Goal: Transaction & Acquisition: Purchase product/service

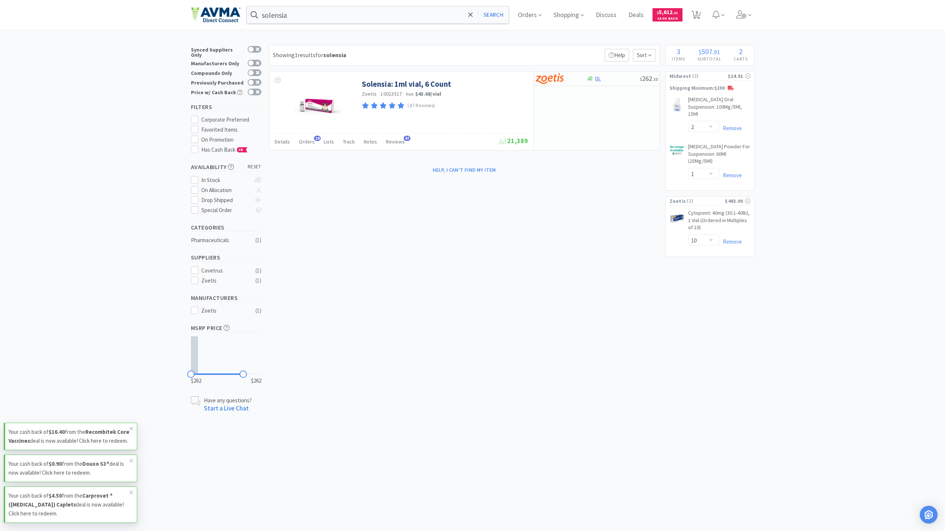
select select "2"
select select "1"
select select "10"
click at [747, 19] on span at bounding box center [744, 15] width 21 height 30
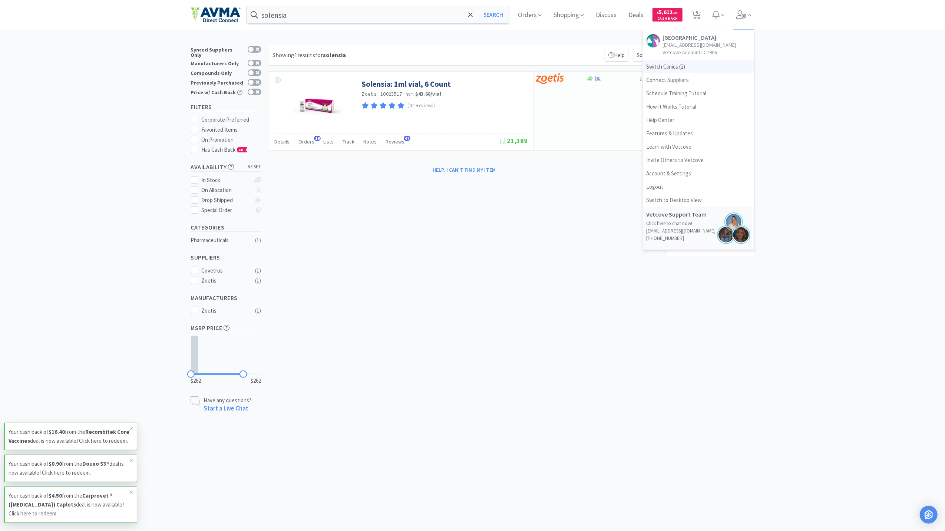
click at [670, 67] on span "Switch Clinics ( 2 )" at bounding box center [698, 66] width 111 height 13
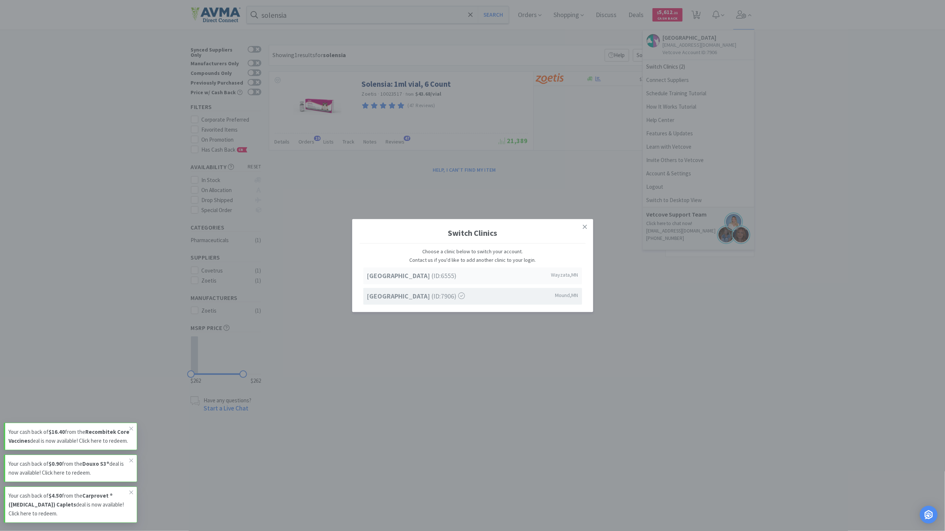
click at [407, 271] on strong "[GEOGRAPHIC_DATA]" at bounding box center [399, 275] width 65 height 9
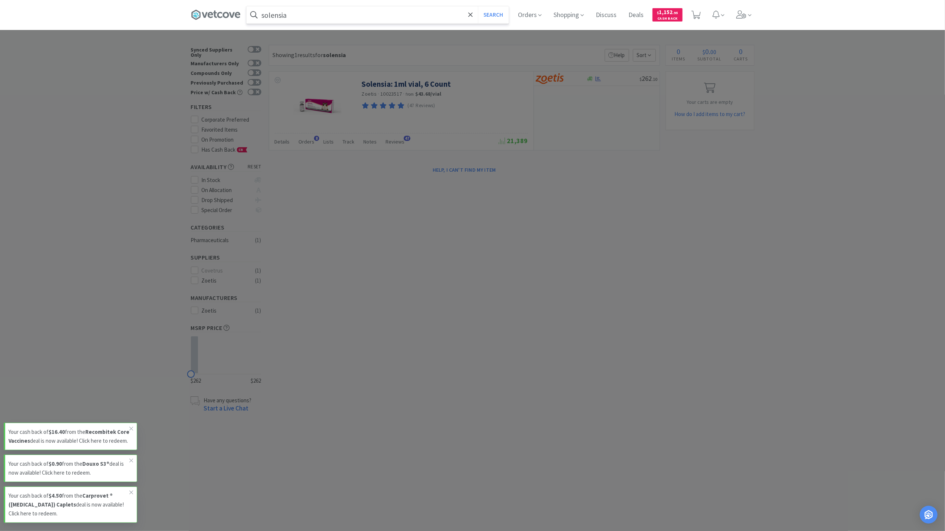
click at [342, 14] on input "solensia" at bounding box center [378, 14] width 262 height 17
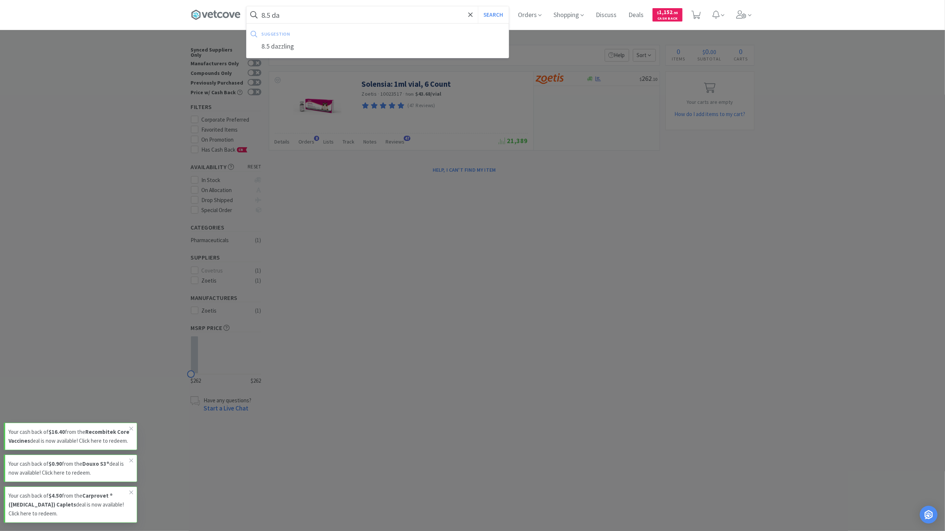
click at [597, 306] on div at bounding box center [472, 265] width 945 height 531
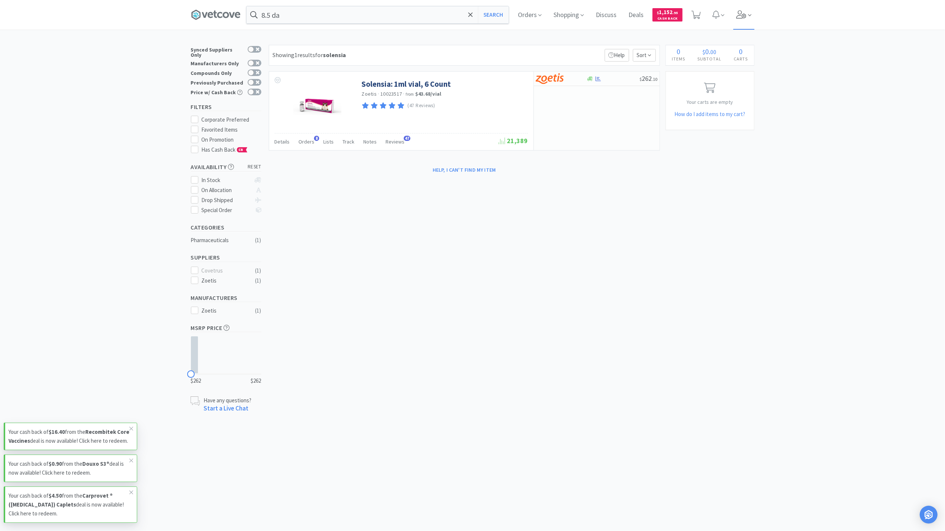
click at [740, 11] on icon at bounding box center [742, 14] width 10 height 8
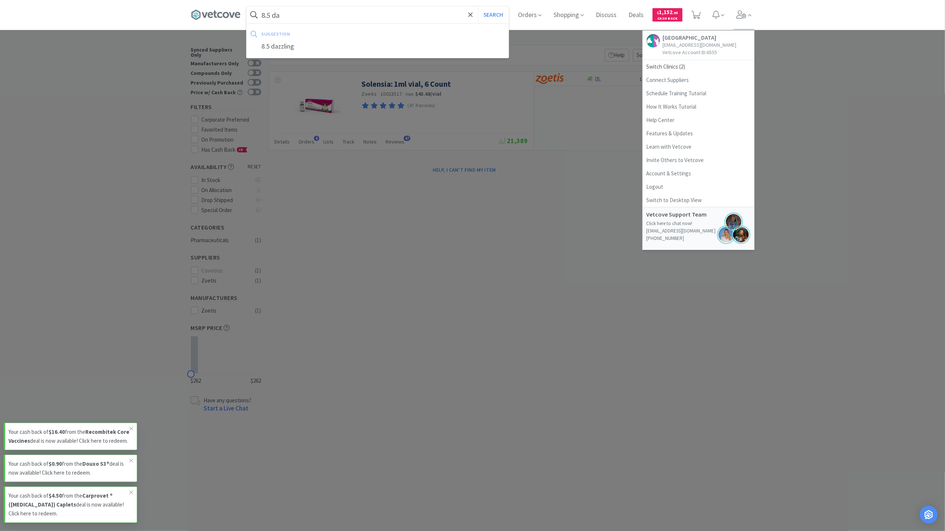
click at [292, 15] on input "8.5 da" at bounding box center [378, 14] width 262 height 17
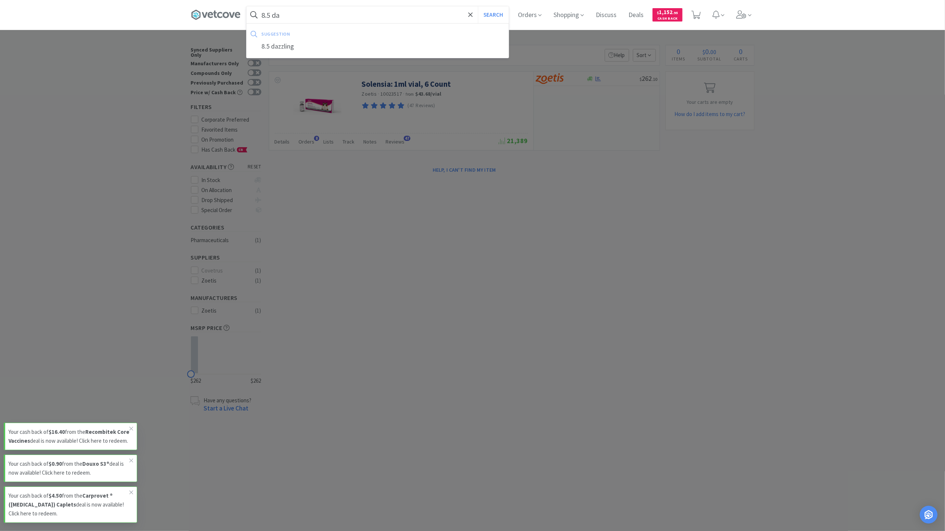
click at [286, 15] on input "8.5 da" at bounding box center [378, 14] width 262 height 17
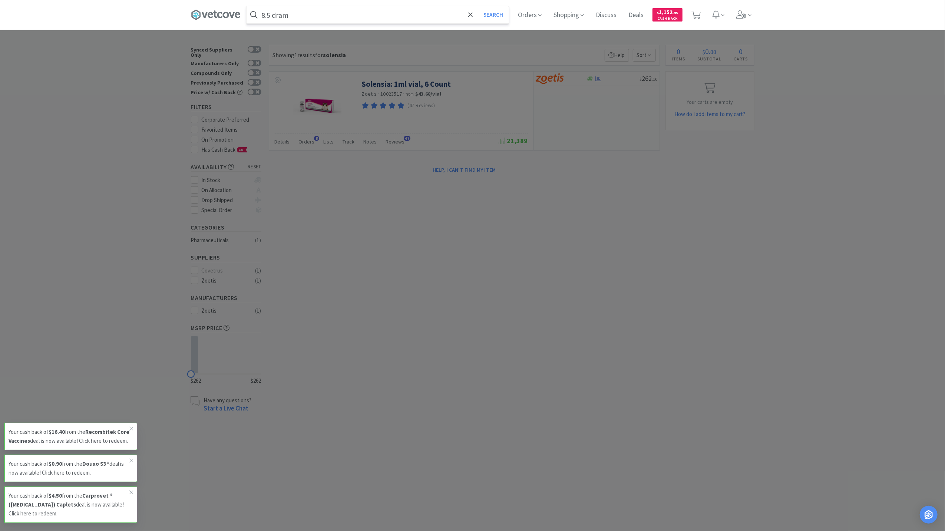
click at [478, 6] on button "Search" at bounding box center [493, 14] width 31 height 17
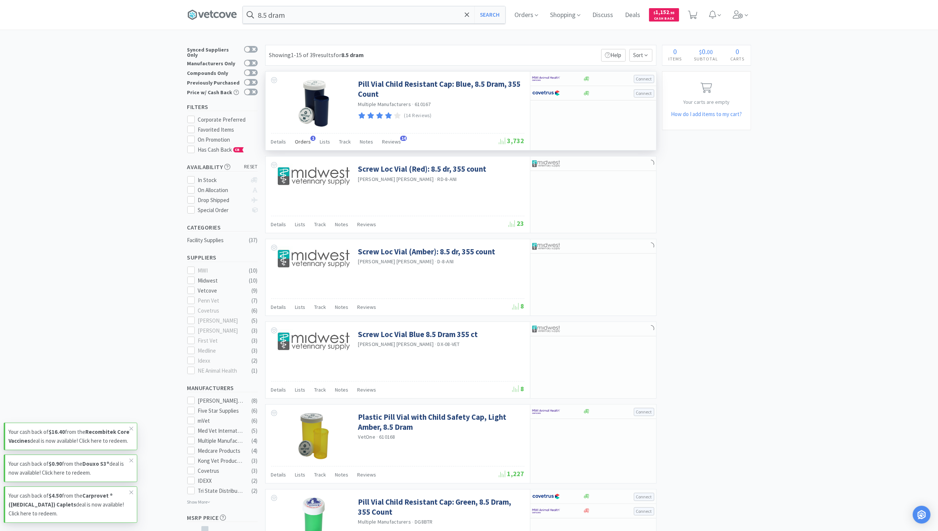
click at [303, 140] on span "Orders" at bounding box center [303, 141] width 16 height 7
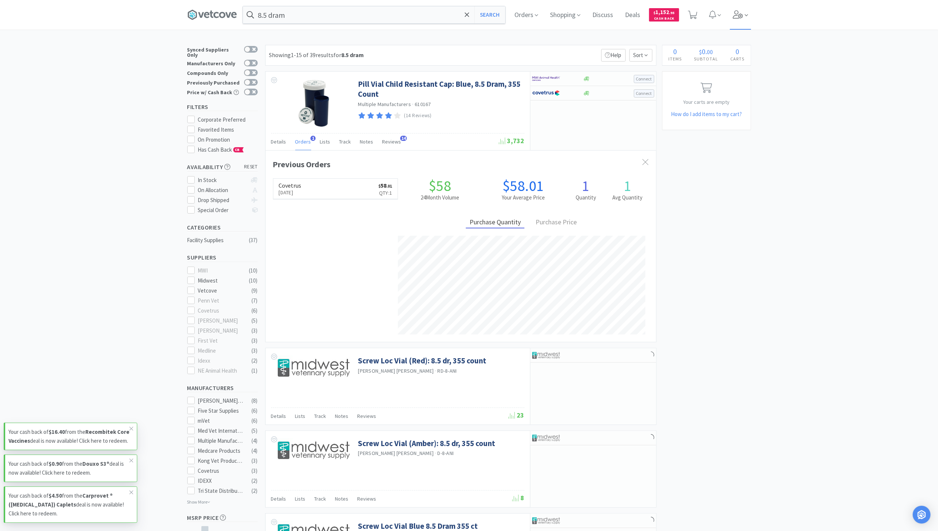
click at [742, 15] on icon at bounding box center [738, 14] width 10 height 8
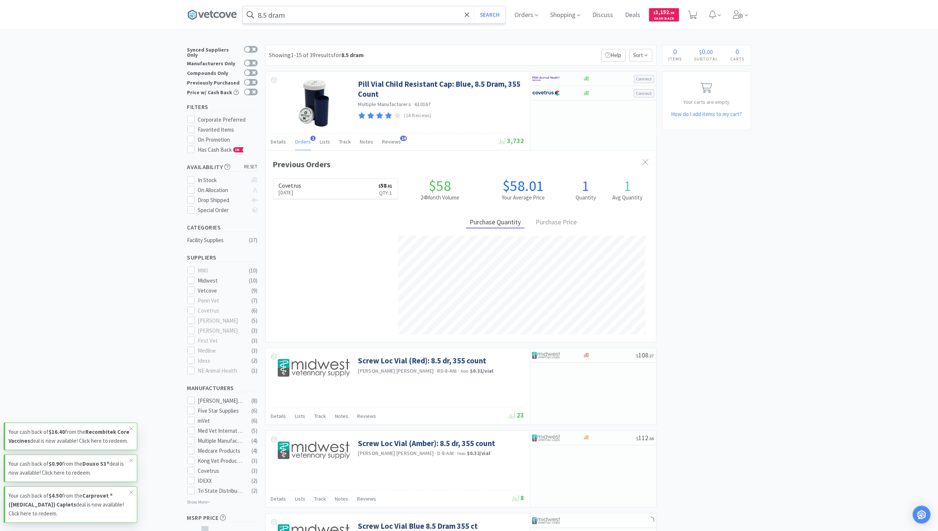
click at [267, 13] on input "8.5 dram" at bounding box center [374, 14] width 262 height 17
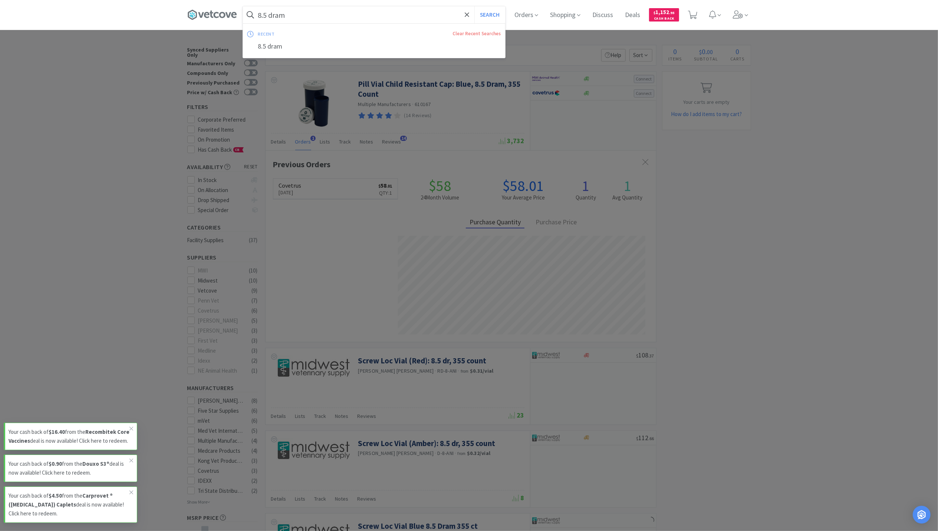
click at [270, 15] on input "8.5 dram" at bounding box center [374, 14] width 262 height 17
drag, startPoint x: 270, startPoint y: 15, endPoint x: -2, endPoint y: -12, distance: 273.6
click at [0, 0] on html "8.5 dram Search recent Clear Recent Searches 8.5 dram Orders Shopping Discuss D…" at bounding box center [469, 265] width 938 height 531
click at [474, 6] on button "Search" at bounding box center [489, 14] width 31 height 17
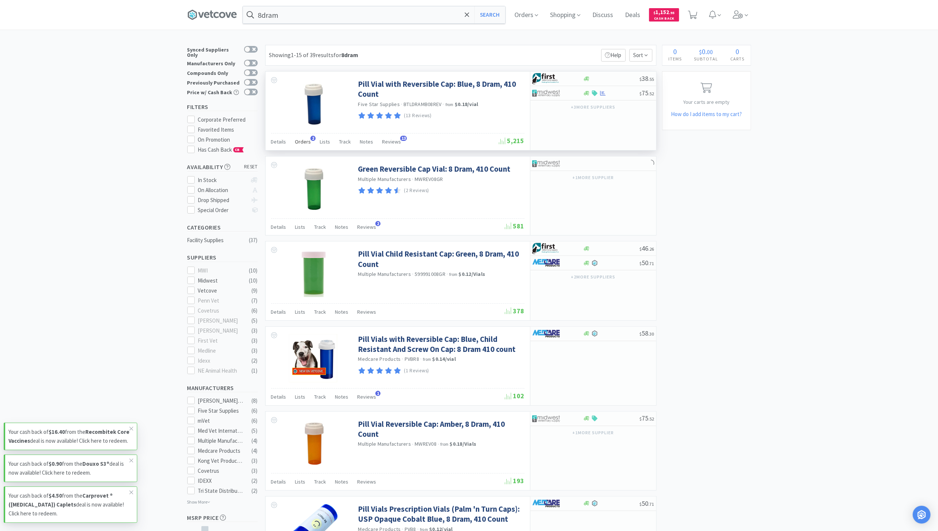
click at [299, 146] on div "Orders 2" at bounding box center [303, 143] width 16 height 14
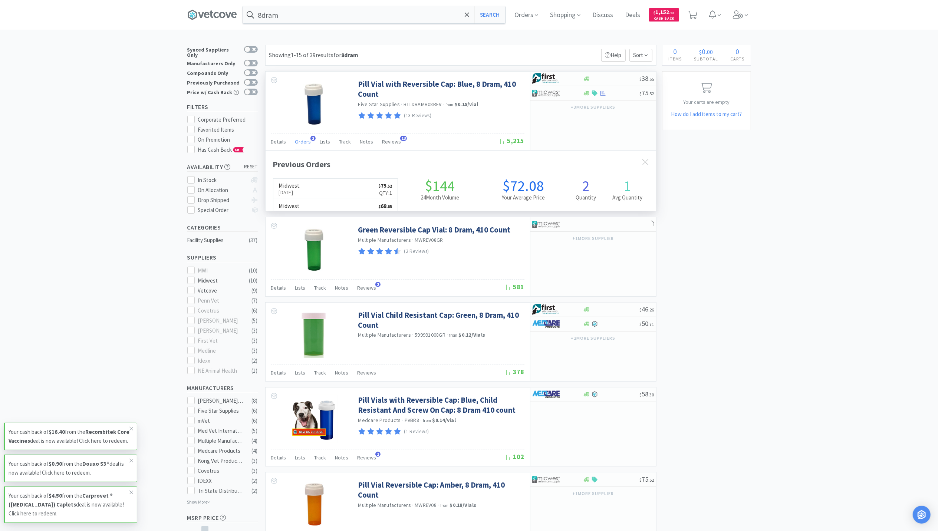
scroll to position [192, 391]
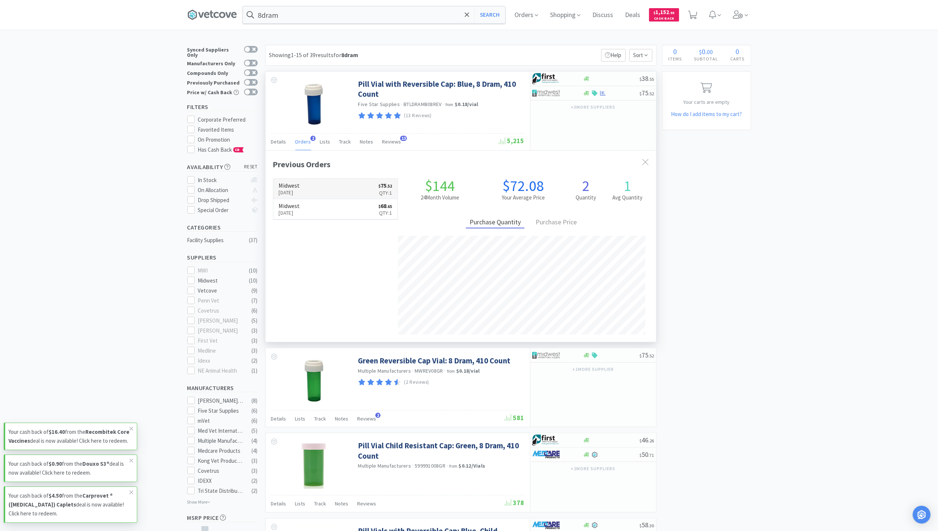
click at [300, 186] on h6 "Midwest" at bounding box center [289, 185] width 21 height 6
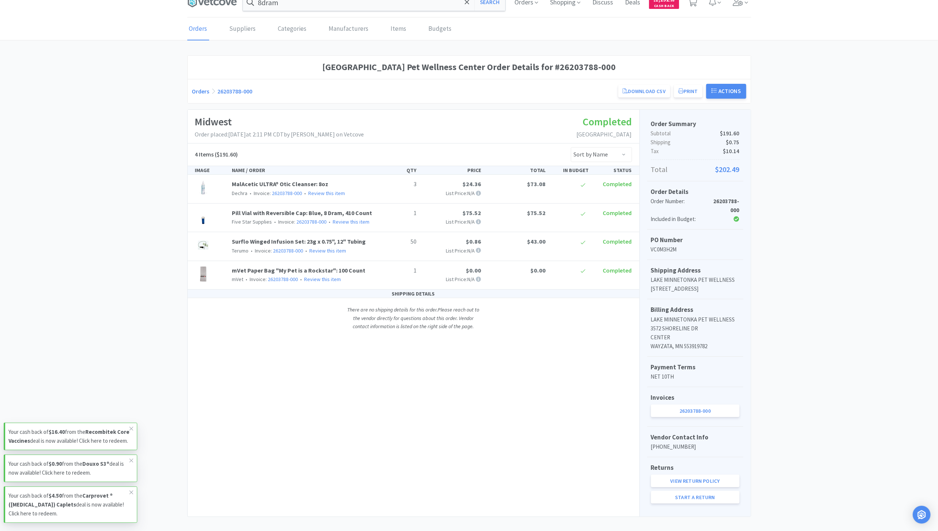
scroll to position [32, 0]
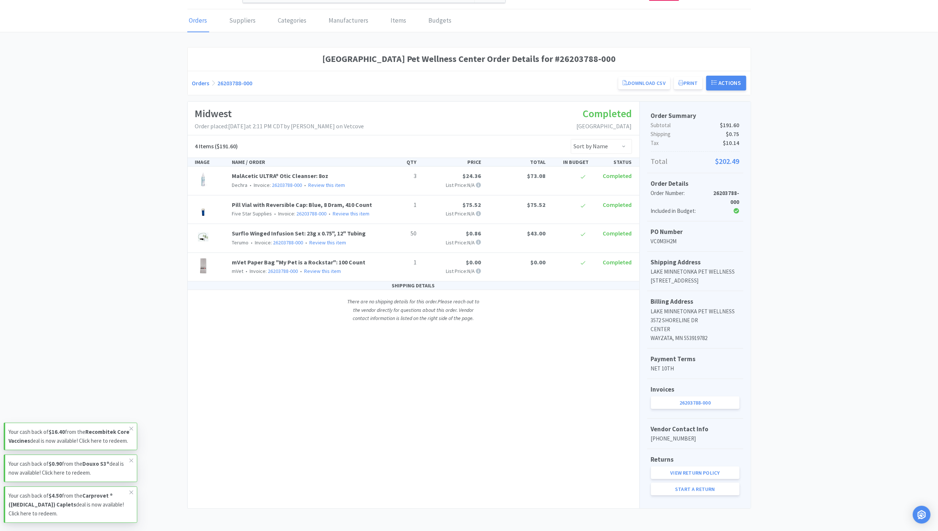
click at [696, 399] on link "26203788-000" at bounding box center [695, 402] width 89 height 13
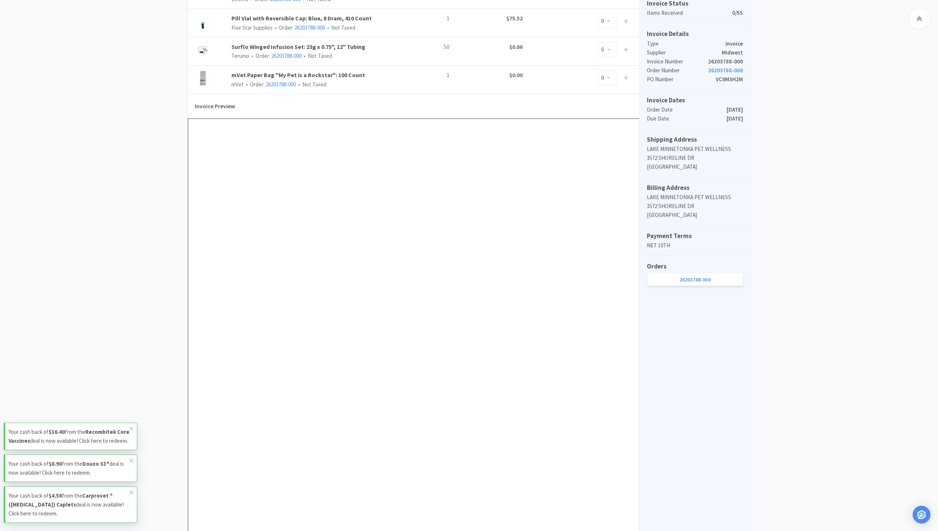
scroll to position [198, 0]
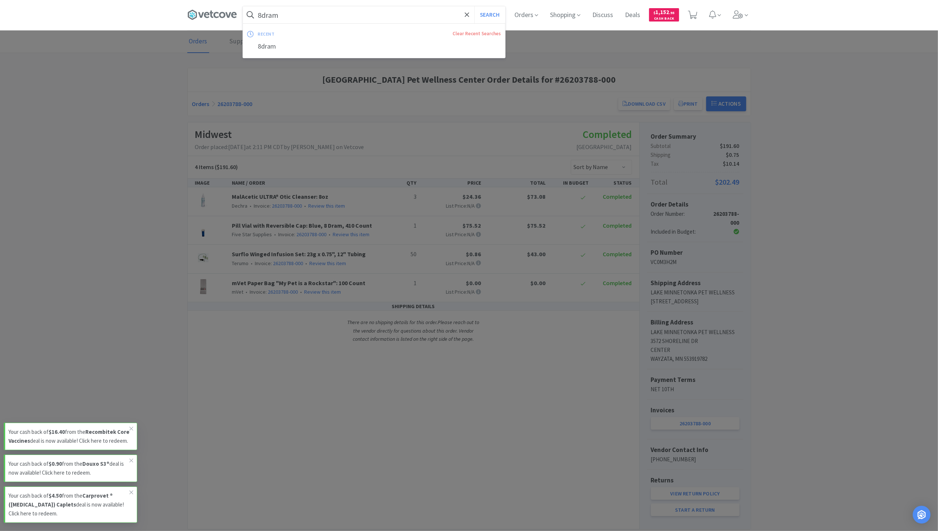
click at [306, 18] on input "8dram" at bounding box center [374, 14] width 262 height 17
paste input "cytopoint 40"
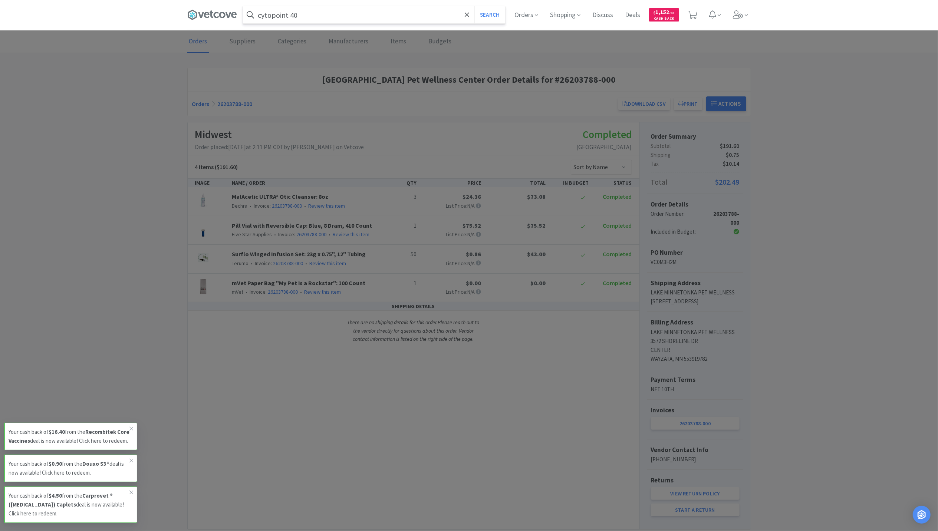
type input "cytopoint 40"
click at [474, 6] on button "Search" at bounding box center [489, 14] width 31 height 17
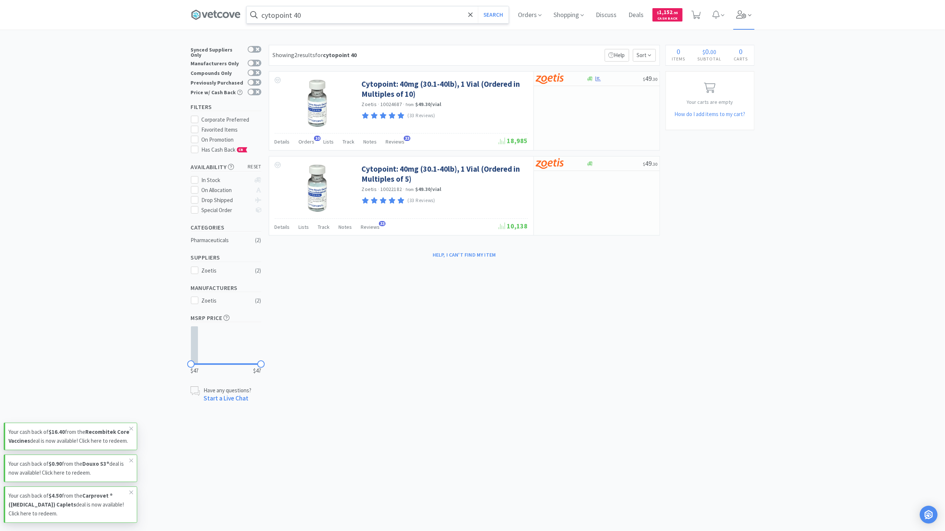
click at [748, 16] on span at bounding box center [744, 15] width 21 height 30
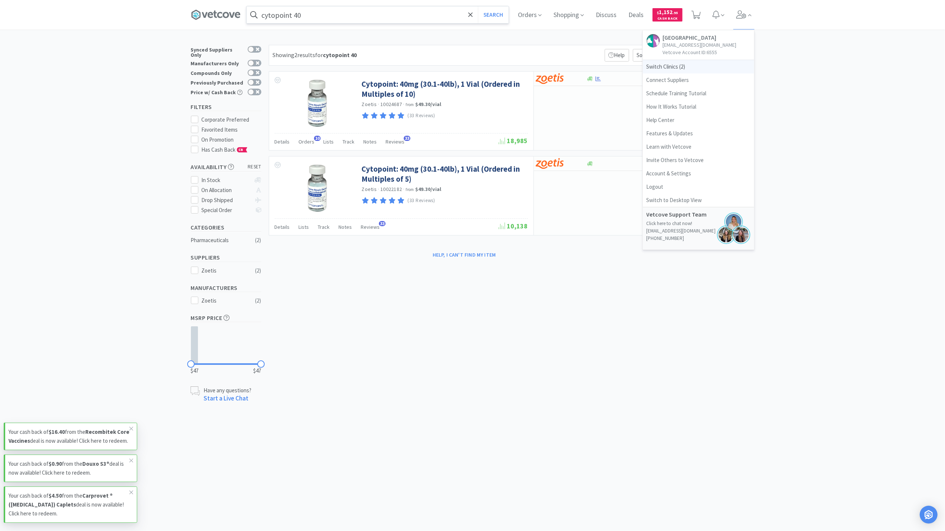
click at [689, 73] on span "Switch Clinics ( 2 )" at bounding box center [698, 66] width 111 height 13
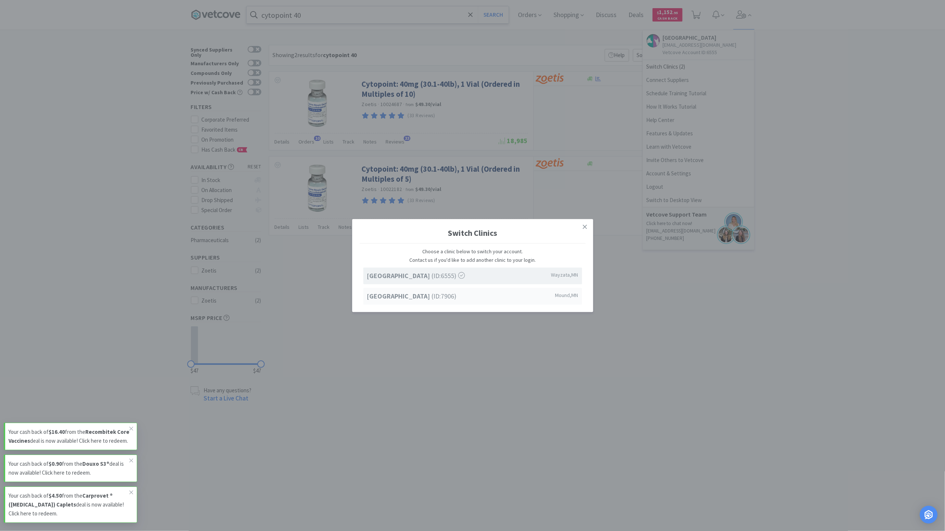
click at [410, 297] on strong "[GEOGRAPHIC_DATA]" at bounding box center [399, 296] width 65 height 9
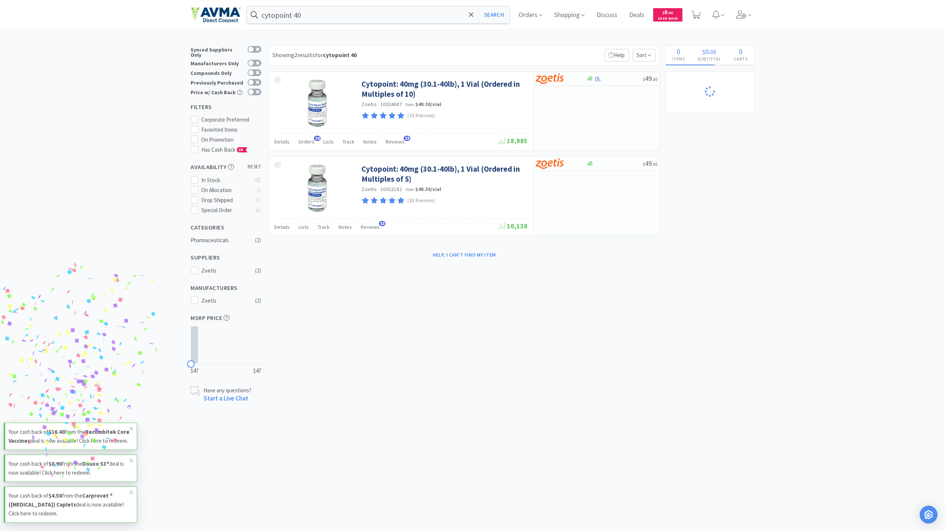
select select "2"
select select "1"
select select "10"
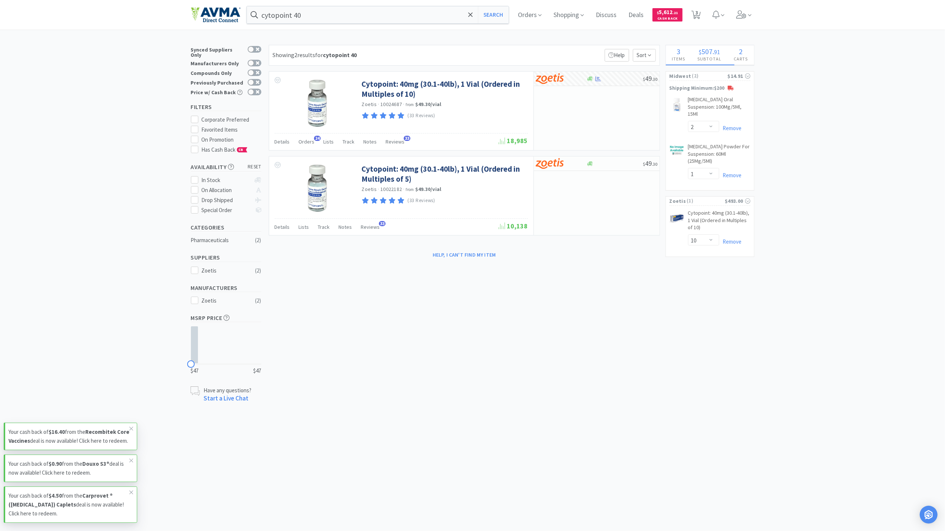
click at [795, 319] on div "× Filter Results Synced Suppliers Only Manufacturers Only Compounds Only Previo…" at bounding box center [472, 224] width 945 height 358
click at [309, 145] on span "Orders" at bounding box center [307, 141] width 16 height 7
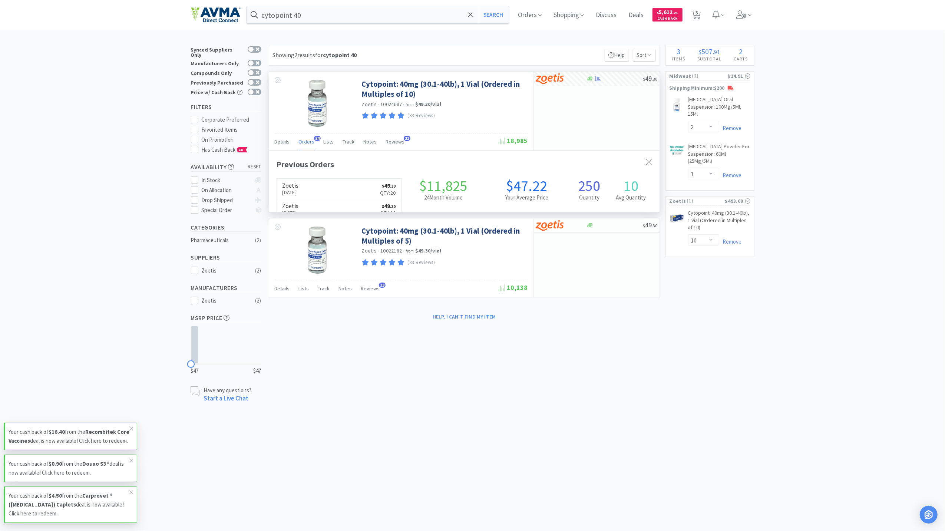
scroll to position [199, 391]
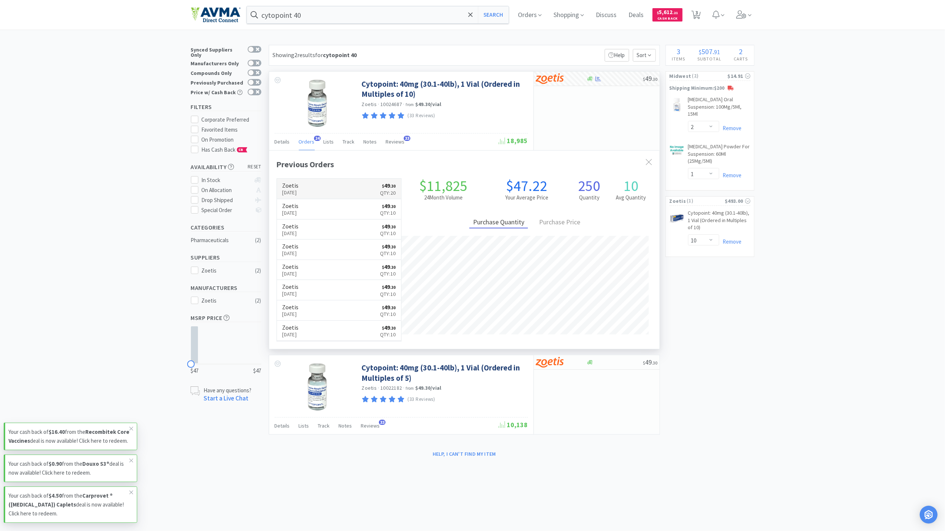
click at [299, 192] on p "Aug 26th, 2025" at bounding box center [291, 192] width 16 height 8
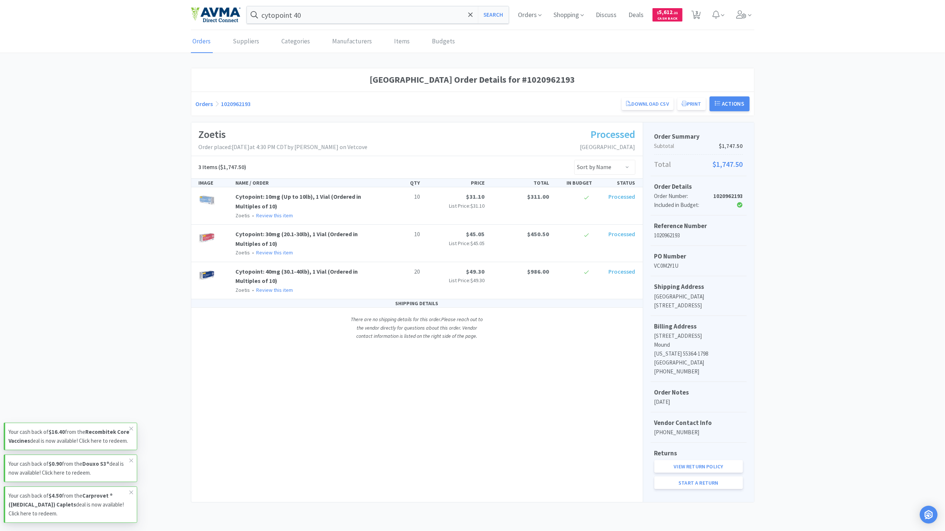
drag, startPoint x: 224, startPoint y: 14, endPoint x: 223, endPoint y: 9, distance: 5.2
click at [224, 13] on img at bounding box center [216, 15] width 50 height 16
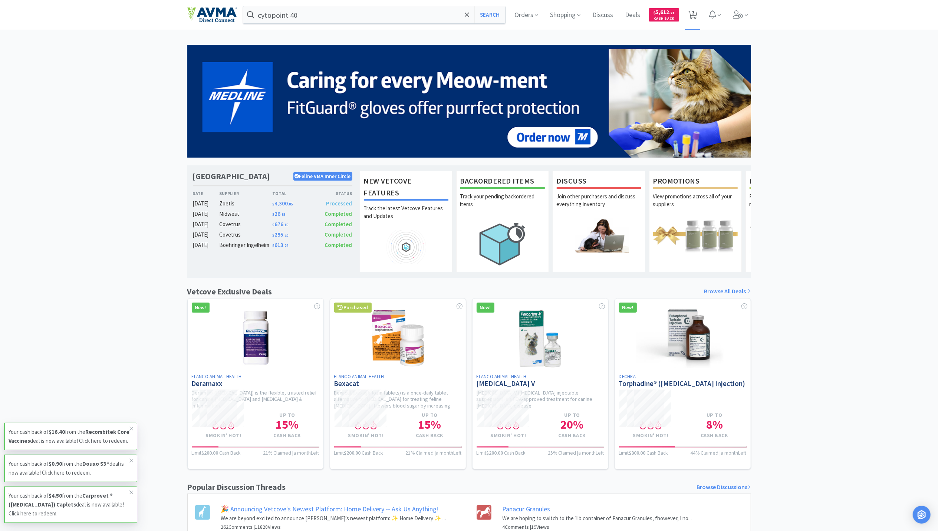
click at [694, 13] on span "3" at bounding box center [693, 13] width 3 height 30
select select "10"
select select "2"
select select "1"
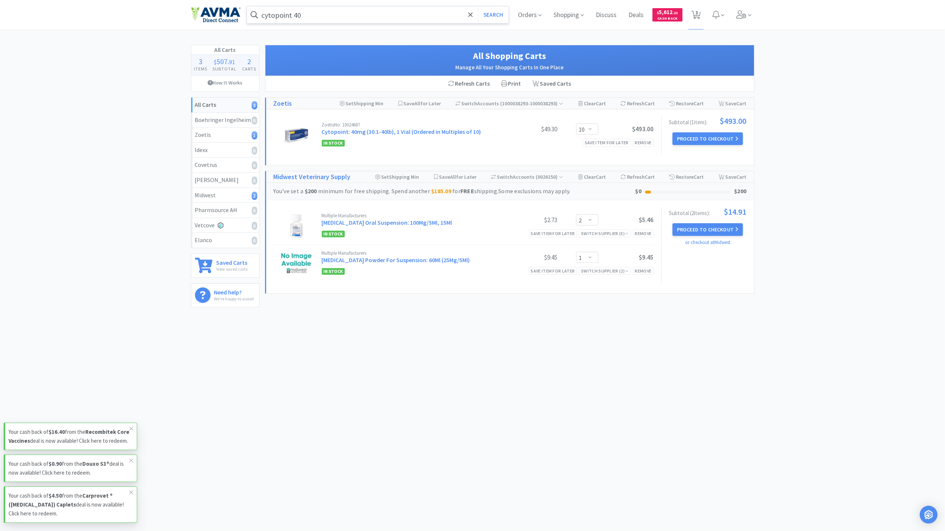
click at [396, 14] on input "cytopoint 40" at bounding box center [378, 14] width 262 height 17
click at [470, 386] on div at bounding box center [472, 265] width 945 height 531
click at [501, 17] on button "Search" at bounding box center [493, 14] width 31 height 17
select select "2"
select select "1"
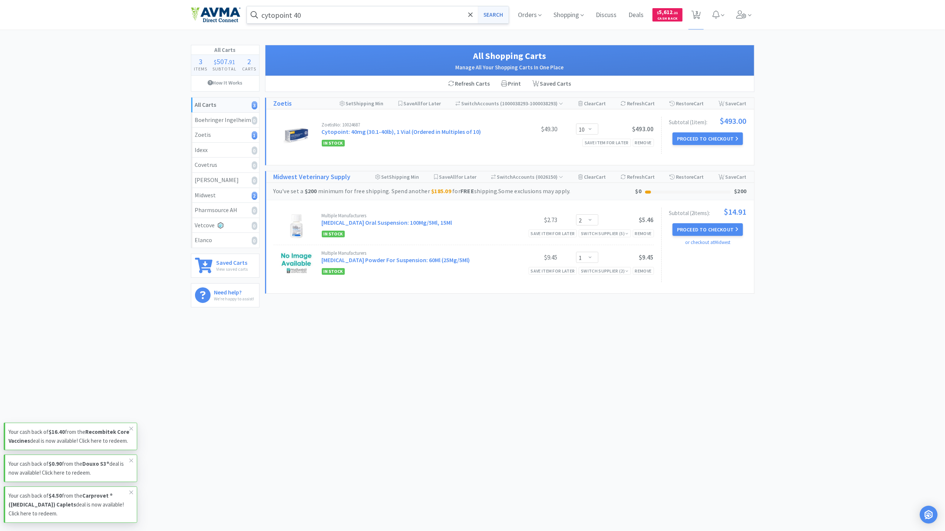
select select "10"
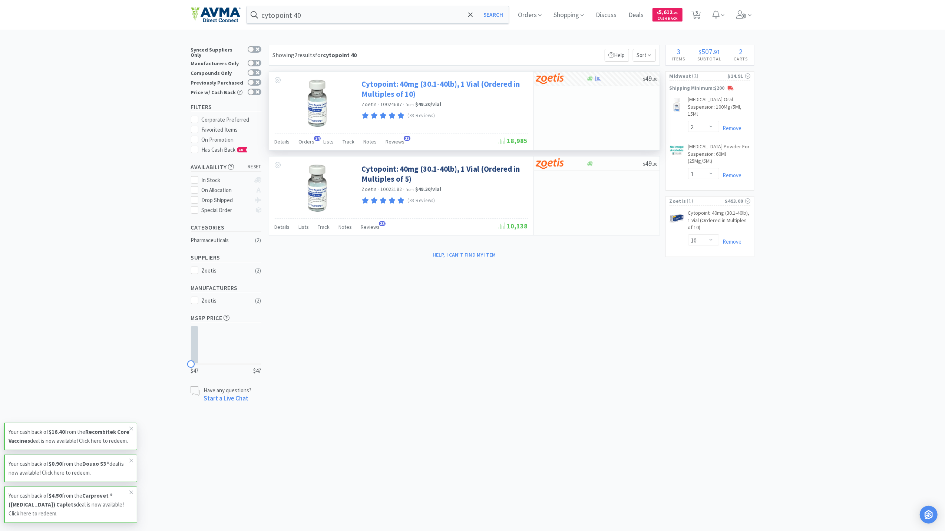
click at [394, 88] on link "Cytopoint: 40mg (30.1-40lb), 1 Vial (Ordered in Multiples of 10)" at bounding box center [444, 89] width 164 height 20
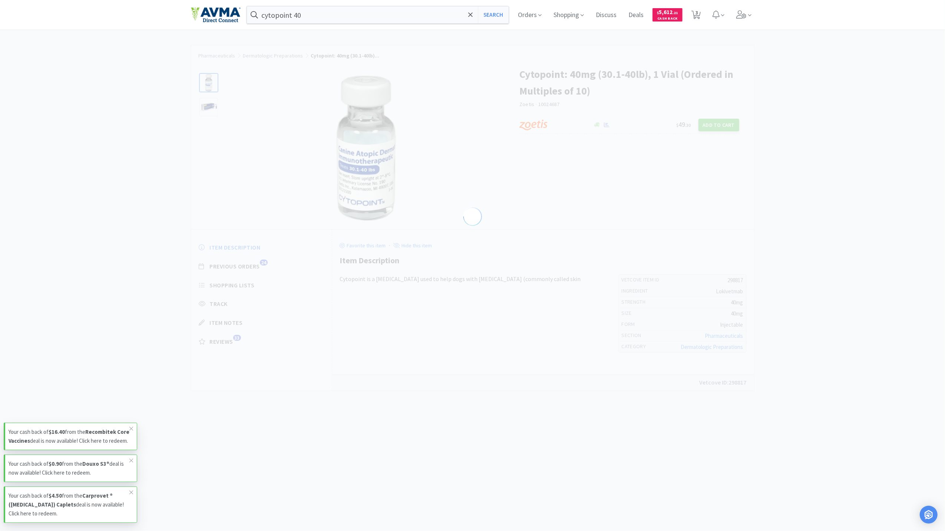
select select "298817"
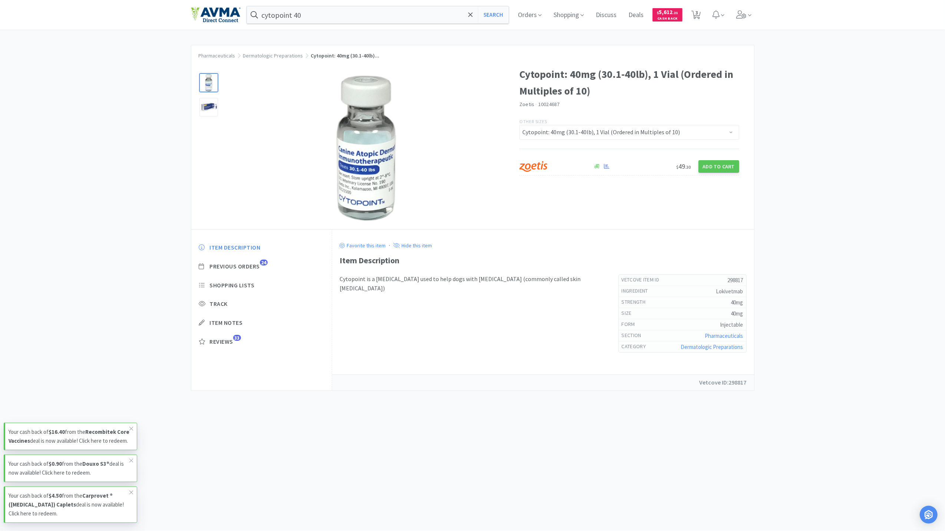
select select "2"
select select "1"
select select "10"
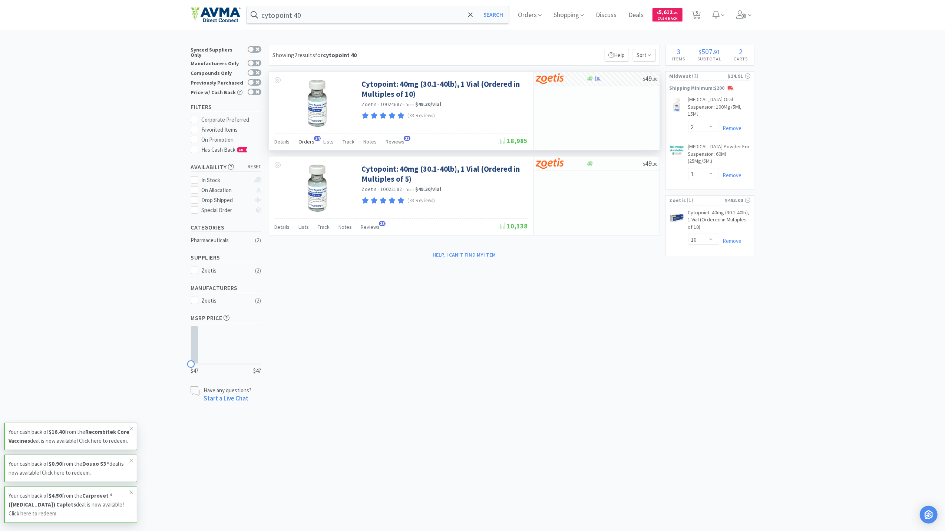
click at [300, 143] on span "Orders" at bounding box center [307, 141] width 16 height 7
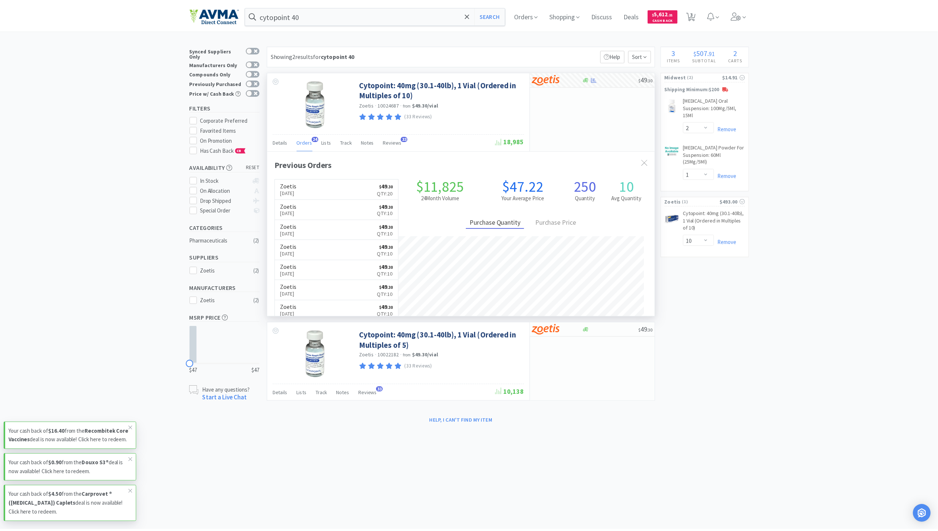
scroll to position [199, 391]
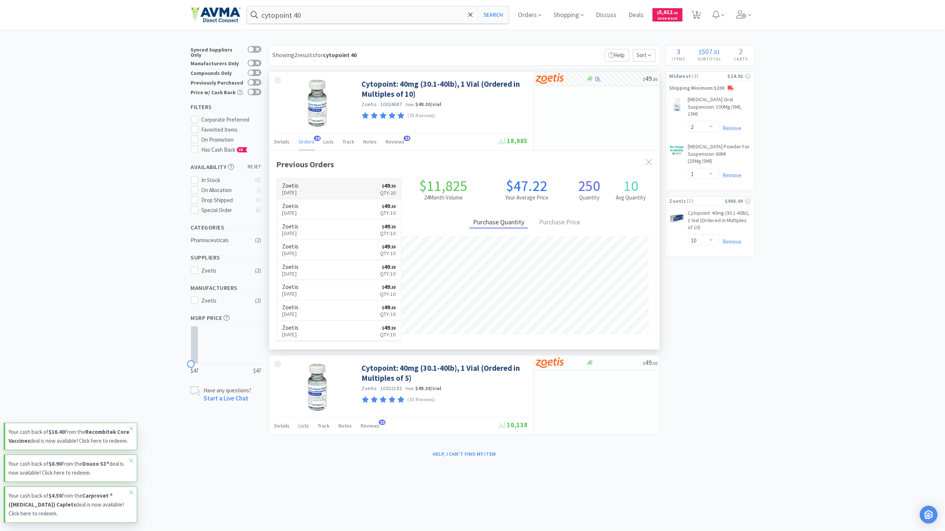
click at [299, 193] on p "Aug 26th, 2025" at bounding box center [291, 192] width 16 height 8
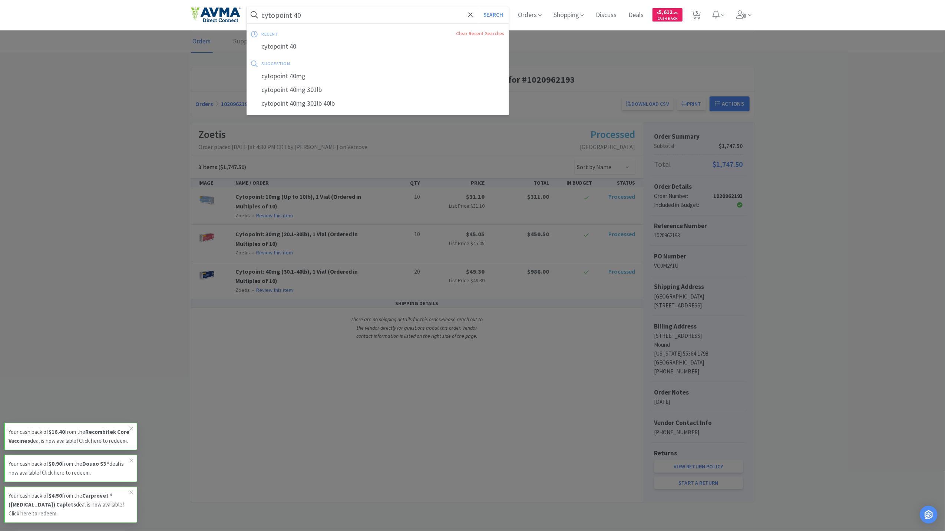
click at [317, 15] on input "cytopoint 40" at bounding box center [378, 14] width 262 height 17
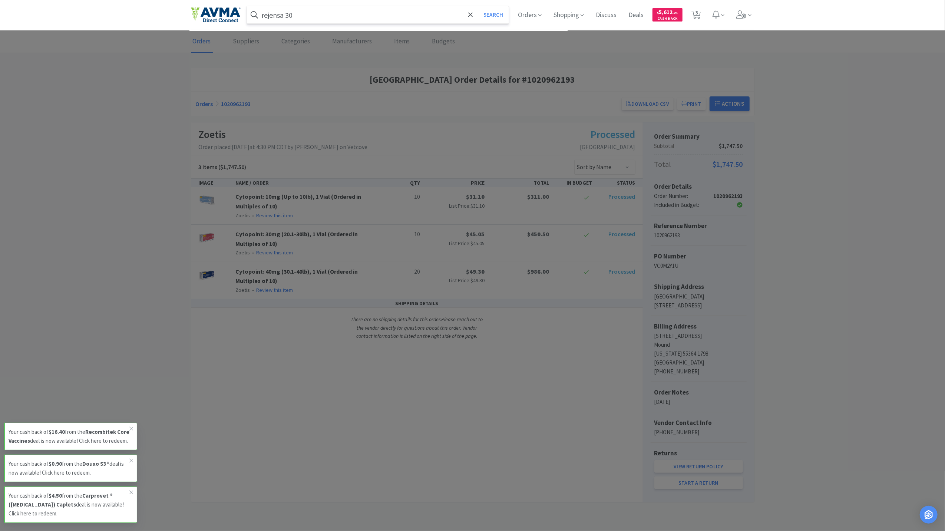
type input "rejensa 30"
click at [478, 6] on button "Search" at bounding box center [493, 14] width 31 height 17
select select "2"
select select "1"
select select "10"
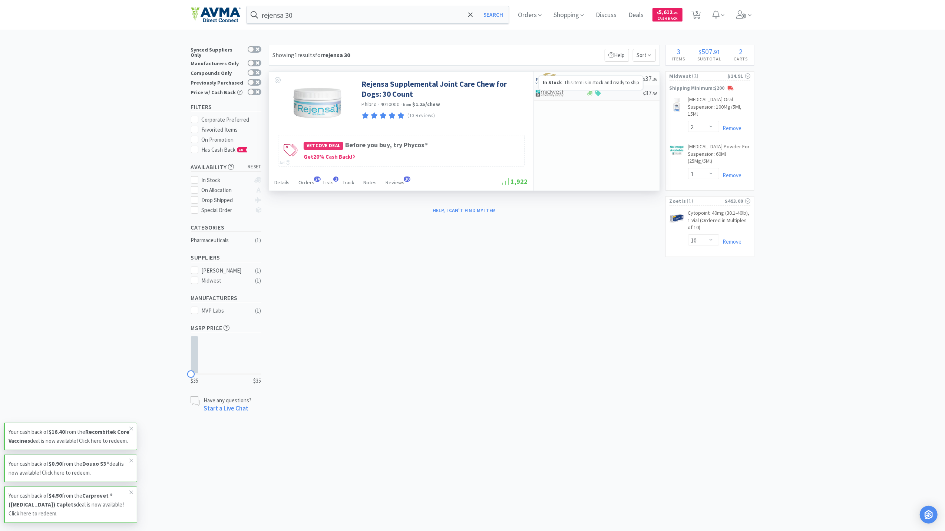
click at [589, 95] on icon at bounding box center [590, 93] width 6 height 6
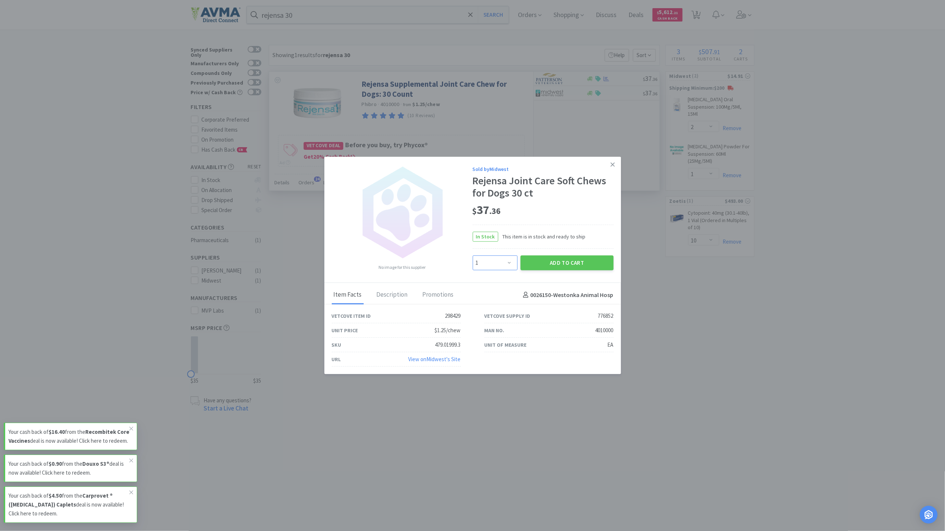
click at [502, 259] on select "Enter Quantity 1 2 3 4 5 6 7 8 9 10 11 12 13 14 15 16 17 18 19 20 Enter Quantity" at bounding box center [495, 262] width 45 height 15
select select "4"
click at [473, 255] on select "Enter Quantity 1 2 3 4 5 6 7 8 9 10 11 12 13 14 15 16 17 18 19 20 Enter Quantity" at bounding box center [495, 262] width 45 height 15
click at [564, 263] on button "Add to Cart" at bounding box center [567, 262] width 93 height 15
select select "4"
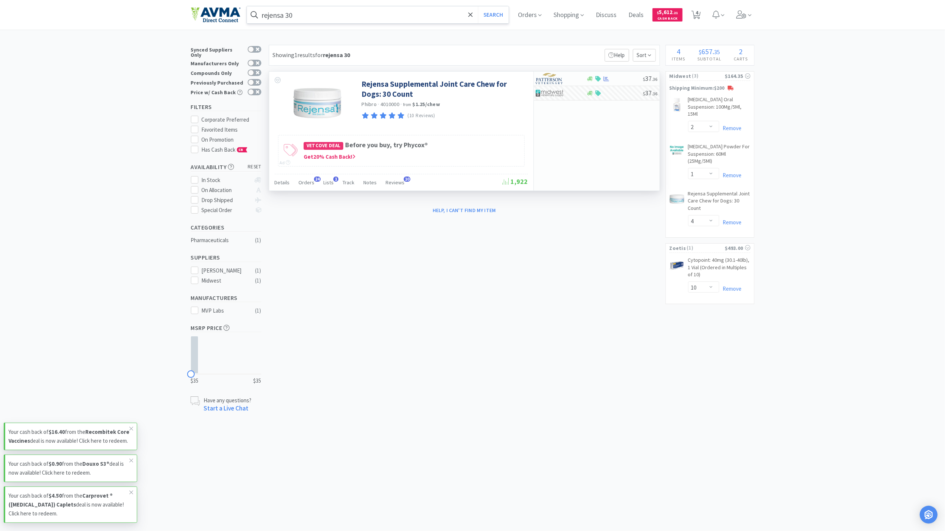
click at [295, 17] on input "rejensa 30" at bounding box center [378, 14] width 262 height 17
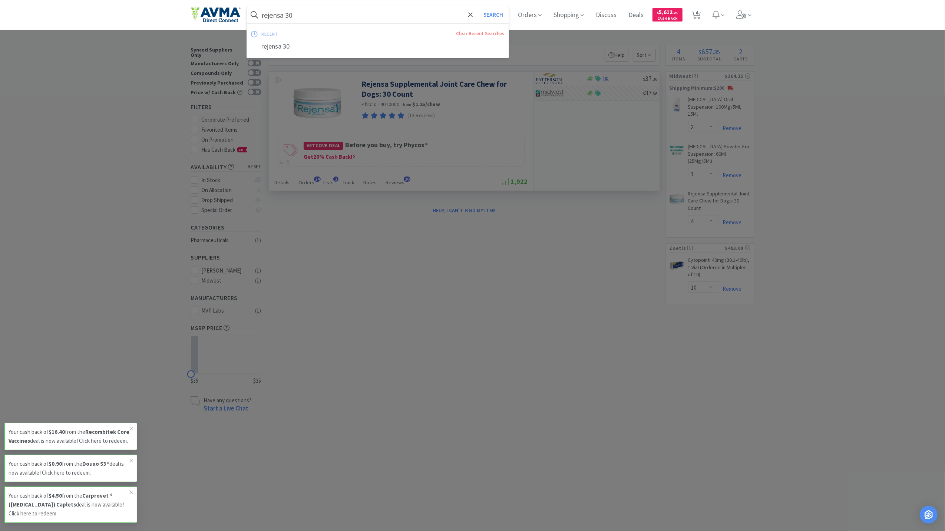
click at [294, 17] on input "rejensa 30" at bounding box center [378, 14] width 262 height 17
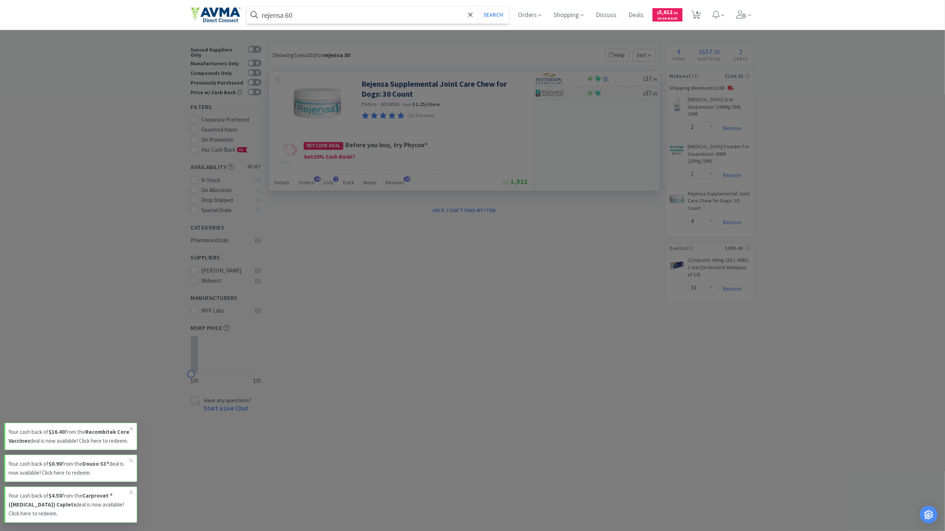
type input "rejensa 60"
click at [478, 6] on button "Search" at bounding box center [493, 14] width 31 height 17
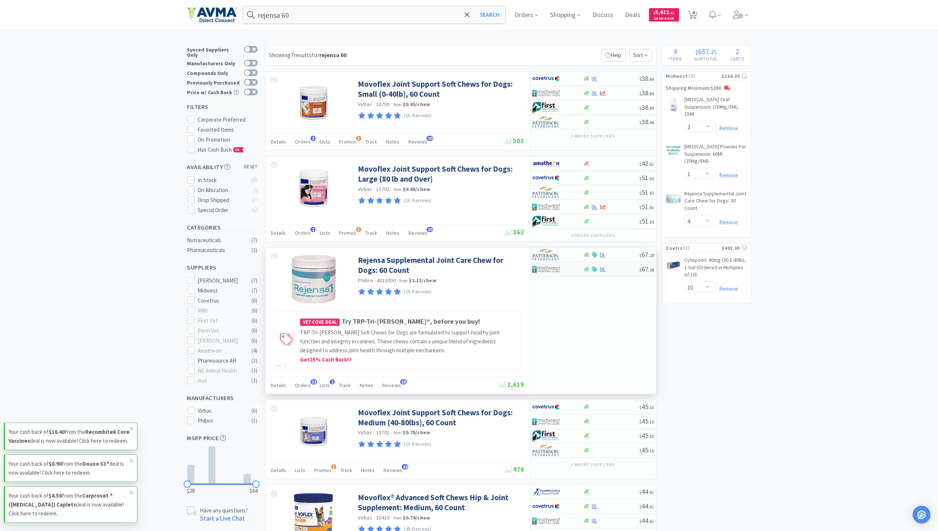
click at [603, 276] on div "$ 67 . 28" at bounding box center [593, 269] width 126 height 14
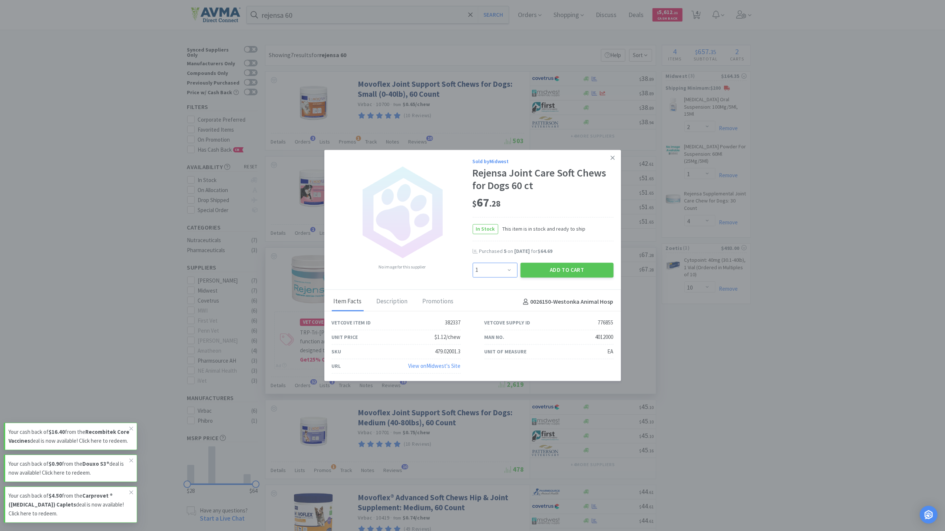
click at [506, 265] on select "Enter Quantity 1 2 3 4 5 6 7 8 9 10 11 12 13 14 15 16 17 18 19 20 Enter Quantity" at bounding box center [495, 270] width 45 height 15
select select "4"
click at [473, 263] on select "Enter Quantity 1 2 3 4 5 6 7 8 9 10 11 12 13 14 15 16 17 18 19 20 Enter Quantity" at bounding box center [495, 270] width 45 height 15
click at [598, 271] on button "Add to Cart" at bounding box center [567, 270] width 93 height 15
select select "4"
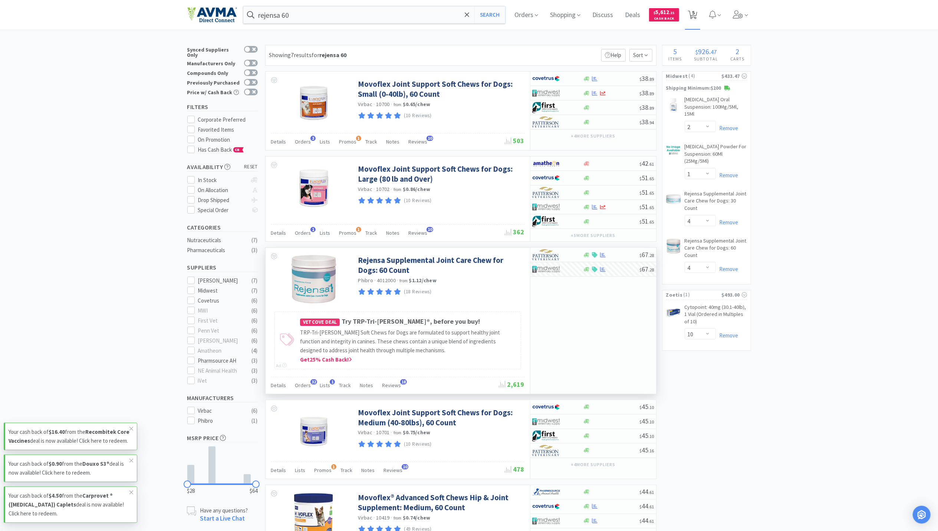
click at [695, 12] on span "5" at bounding box center [693, 13] width 3 height 30
select select "10"
select select "2"
select select "1"
select select "4"
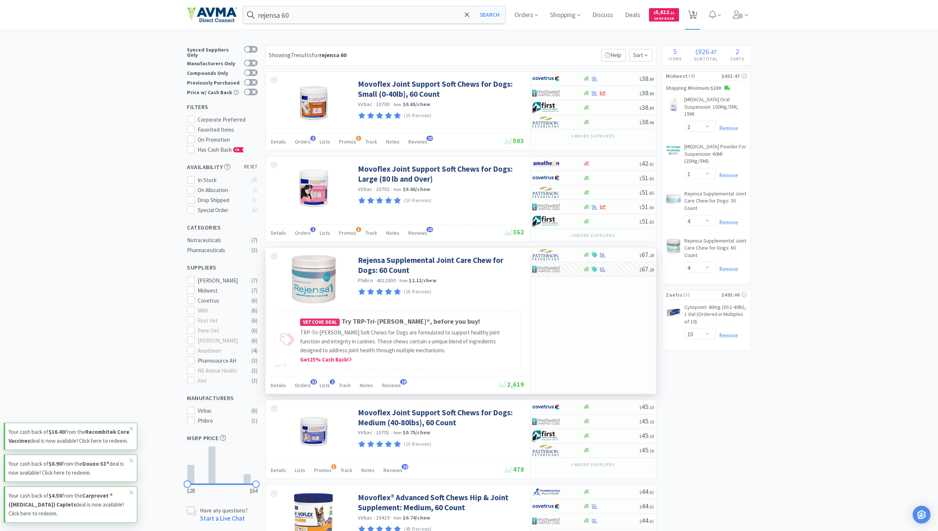
select select "4"
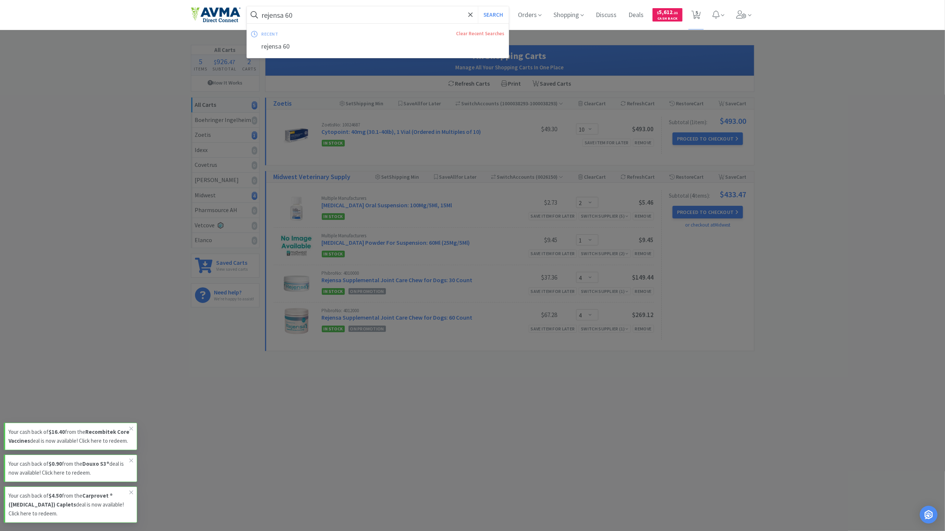
click at [325, 9] on input "rejensa 60" at bounding box center [378, 14] width 262 height 17
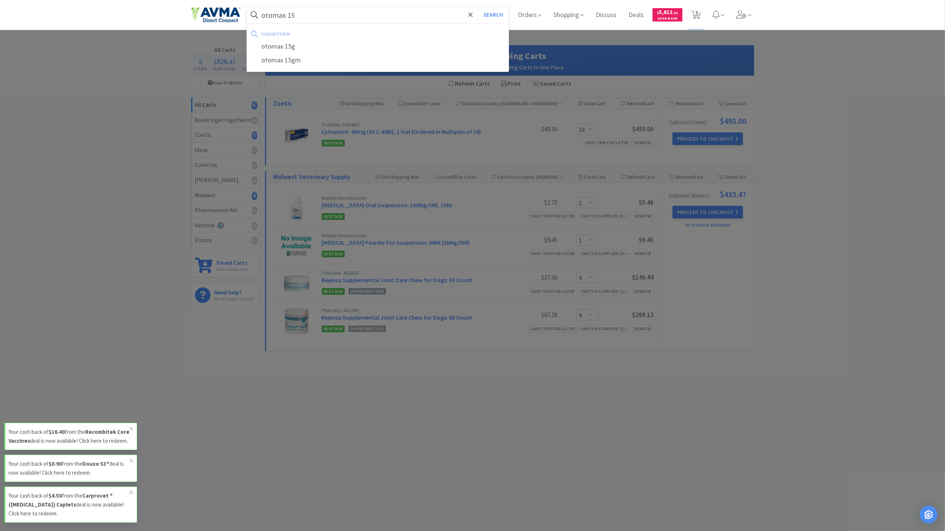
type input "otomax 15"
click at [478, 6] on button "Search" at bounding box center [493, 14] width 31 height 17
select select "2"
select select "1"
select select "4"
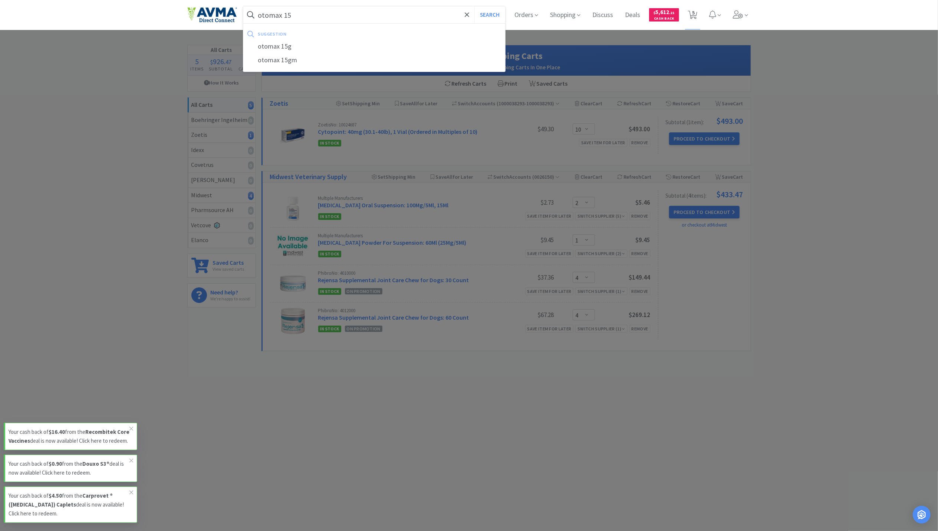
select select "4"
select select "10"
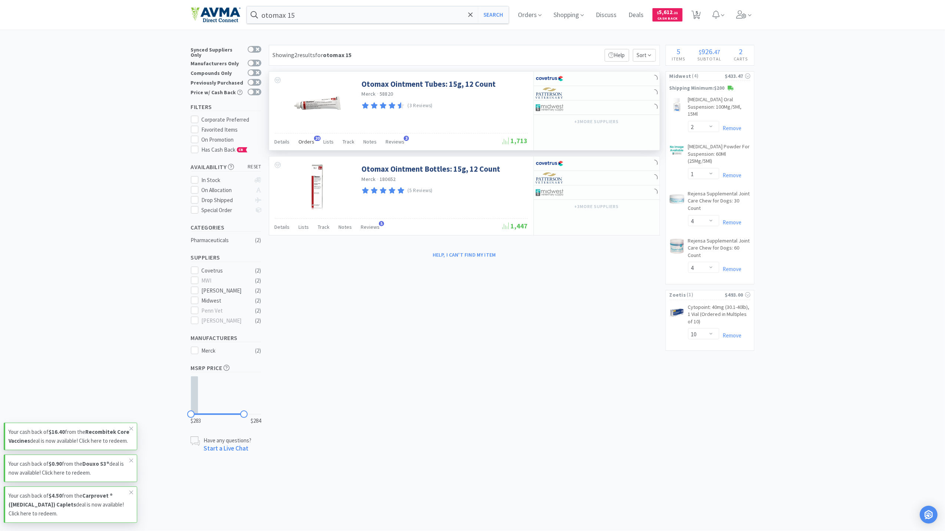
click at [304, 144] on span "Orders" at bounding box center [307, 141] width 16 height 7
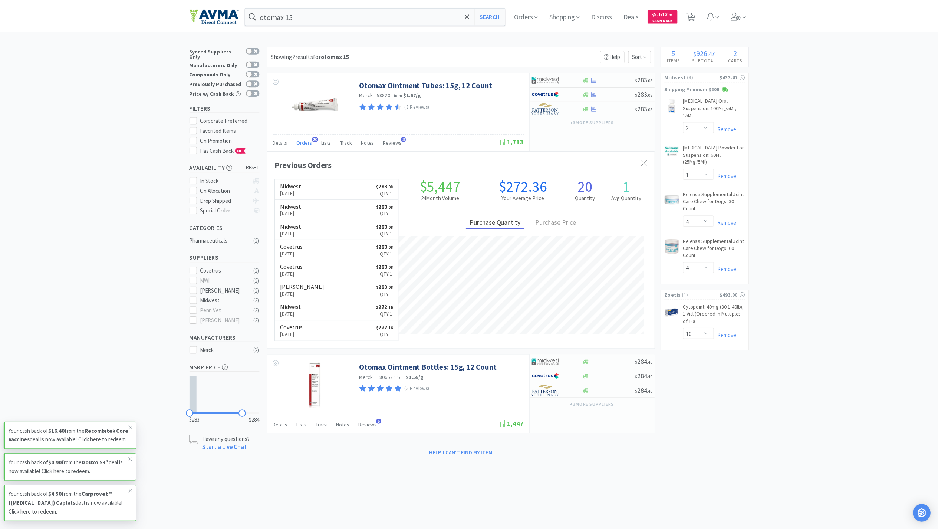
scroll to position [199, 391]
click at [598, 97] on div "$ 283 . 08" at bounding box center [597, 93] width 126 height 14
select select "1"
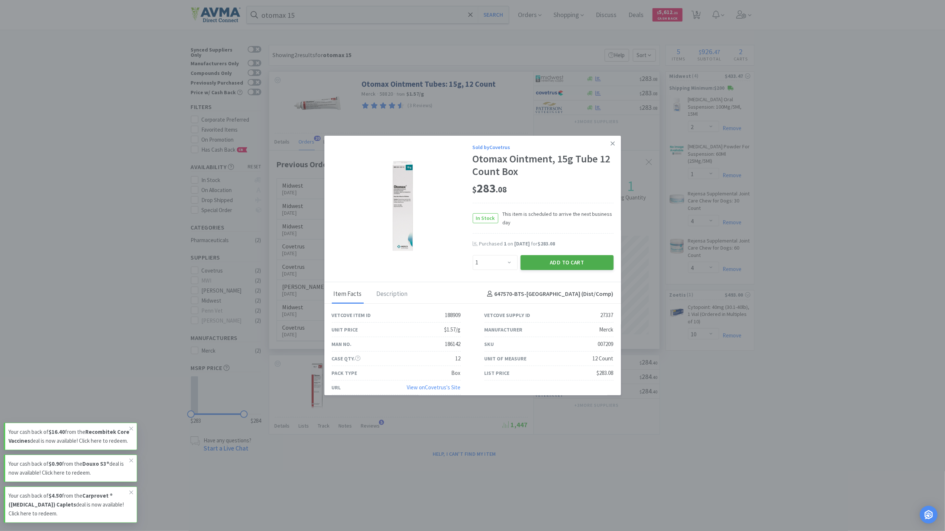
click at [570, 265] on button "Add to Cart" at bounding box center [567, 262] width 93 height 15
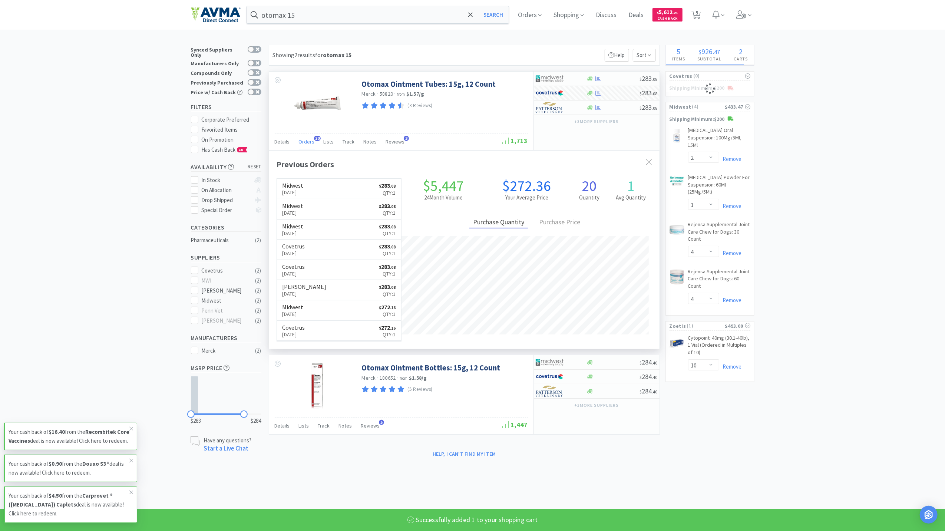
select select "1"
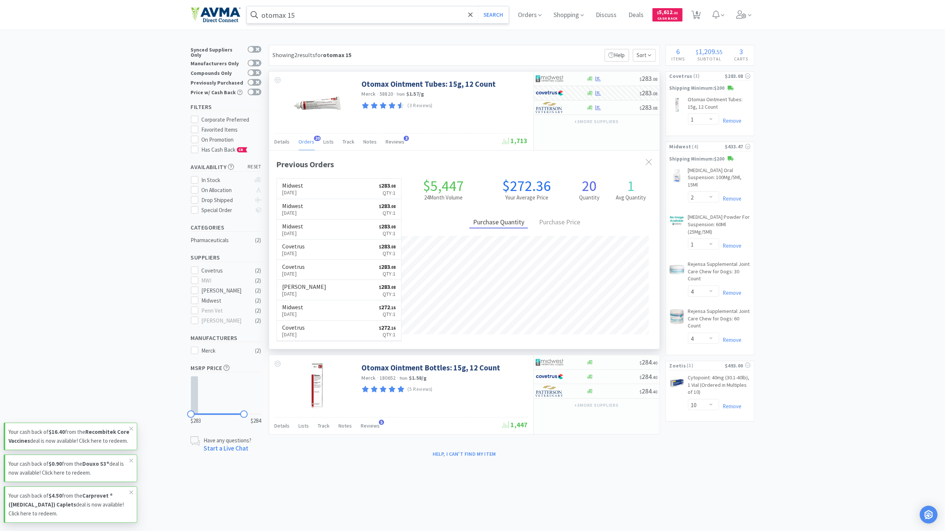
click at [345, 11] on input "otomax 15" at bounding box center [378, 14] width 262 height 17
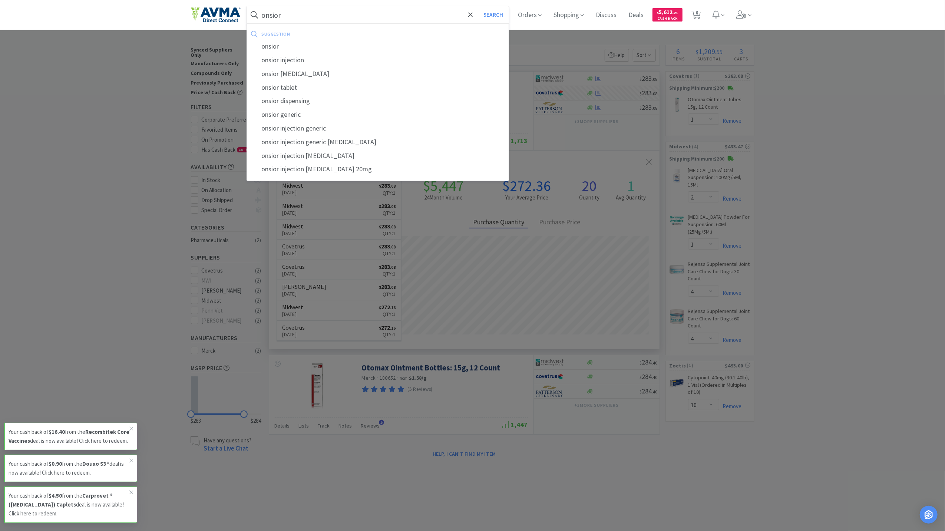
type input "onsior"
click at [478, 6] on button "Search" at bounding box center [493, 14] width 31 height 17
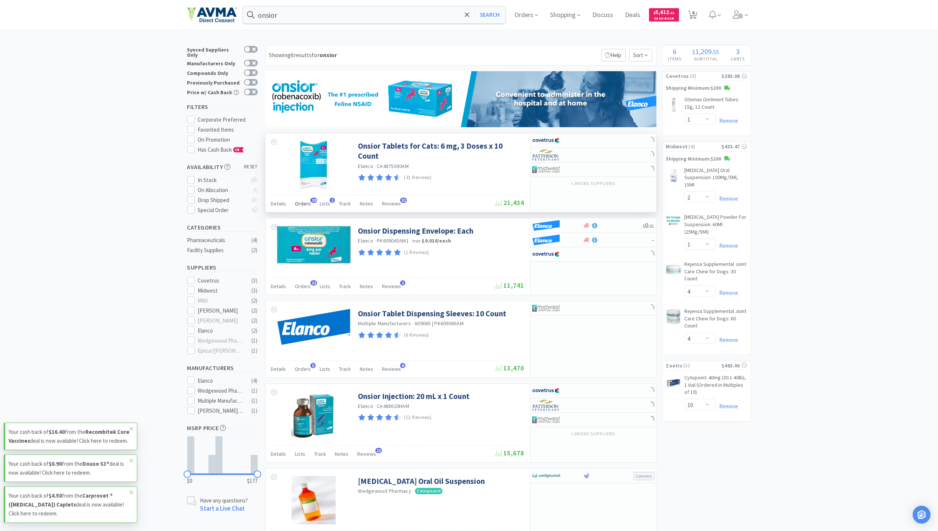
click at [304, 210] on div "Orders 19" at bounding box center [303, 205] width 16 height 14
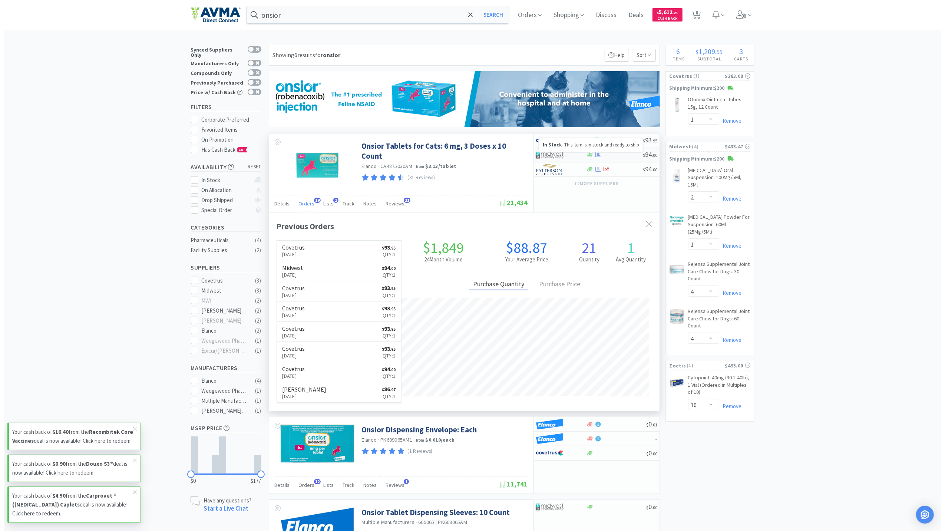
scroll to position [199, 391]
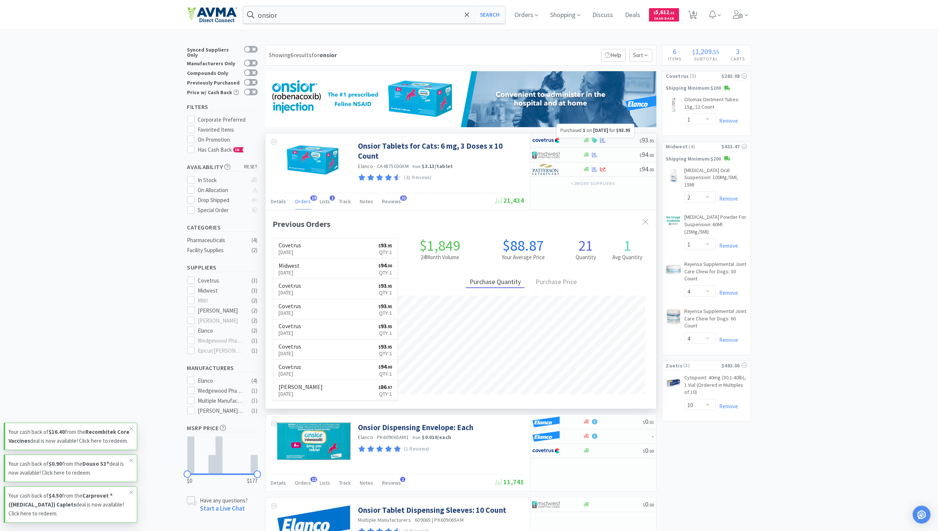
click at [603, 143] on icon at bounding box center [603, 141] width 6 height 6
select select "1"
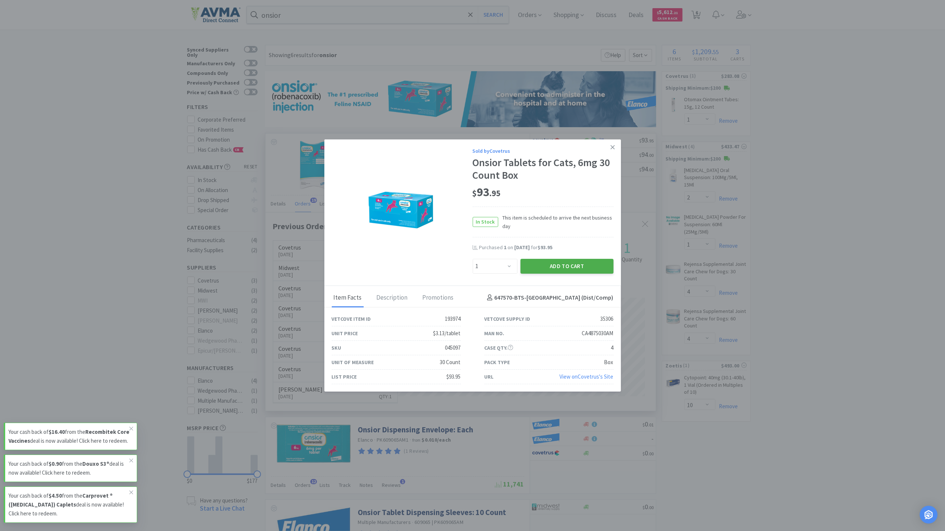
click at [564, 264] on button "Add to Cart" at bounding box center [567, 266] width 93 height 15
select select "1"
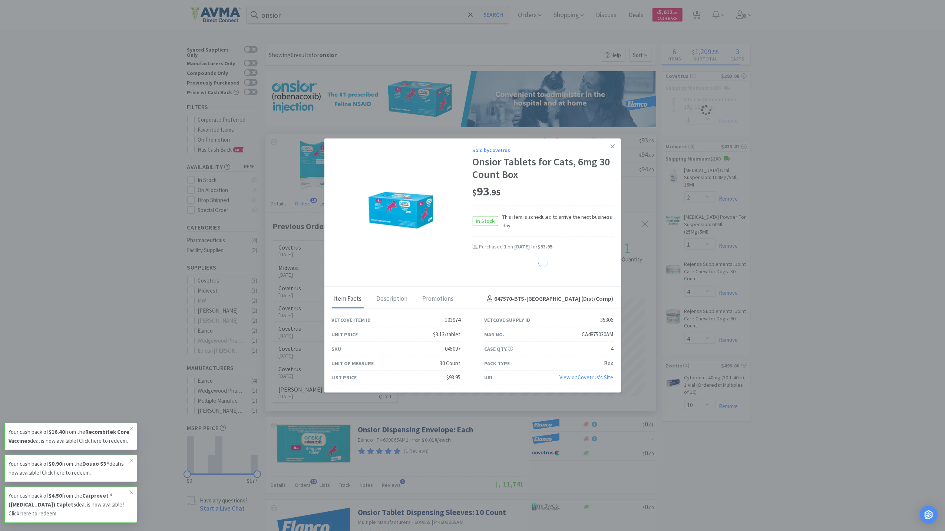
select select "1"
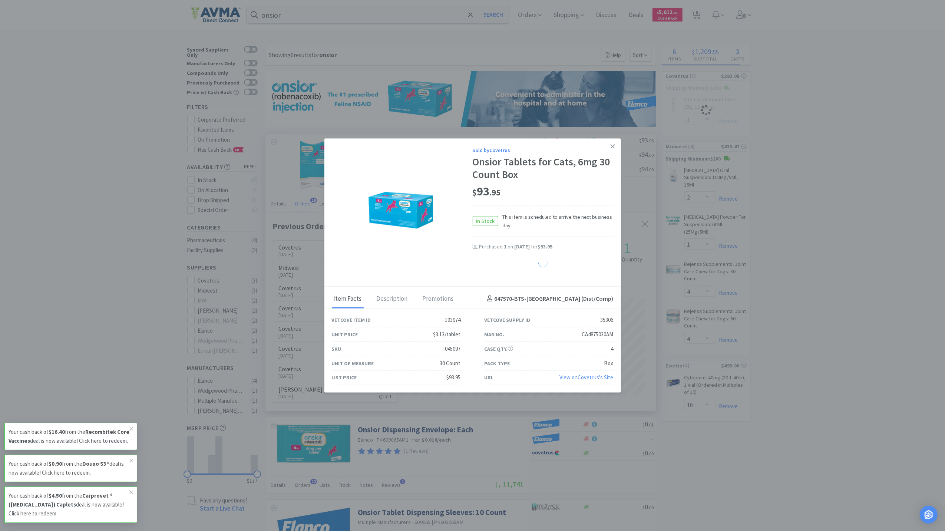
select select "1"
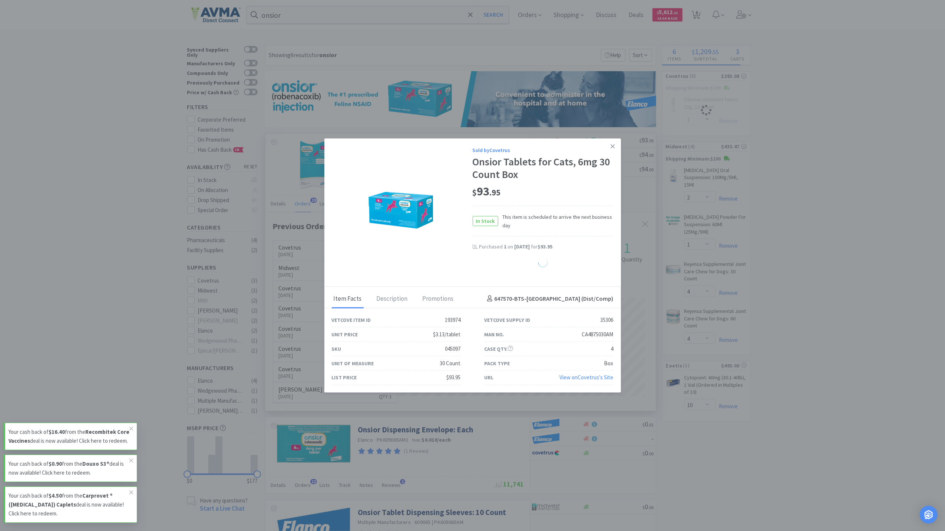
select select "1"
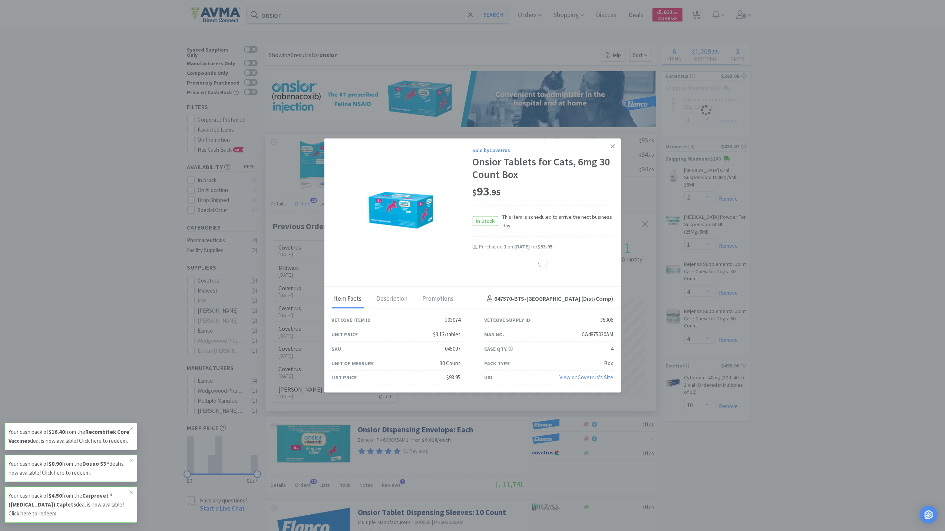
select select "1"
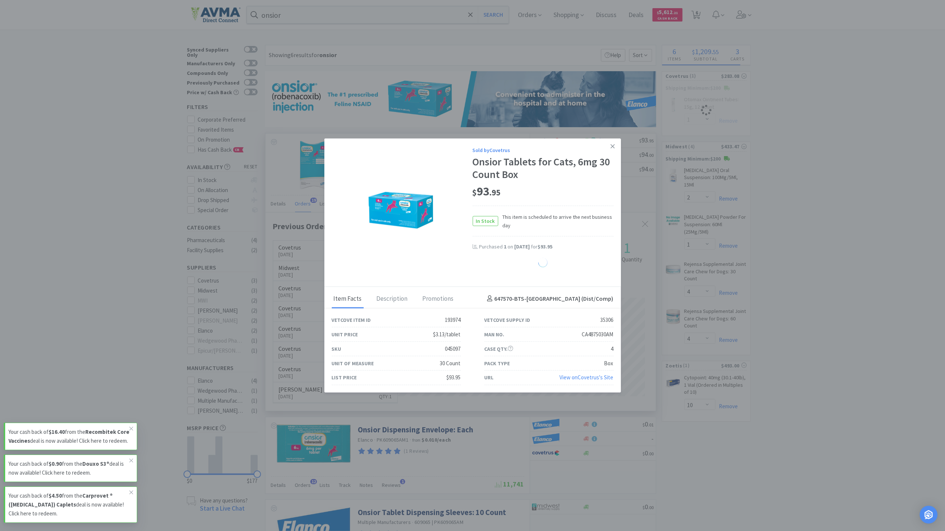
select select "1"
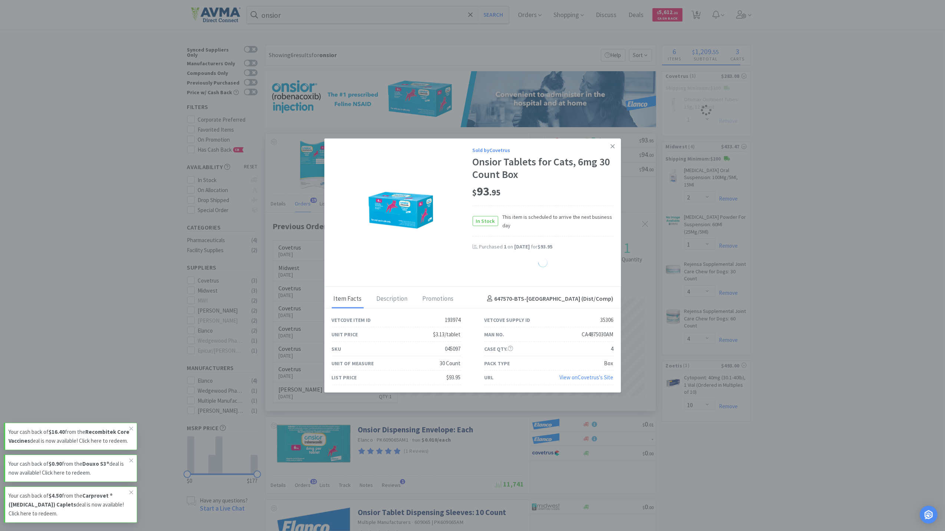
select select "1"
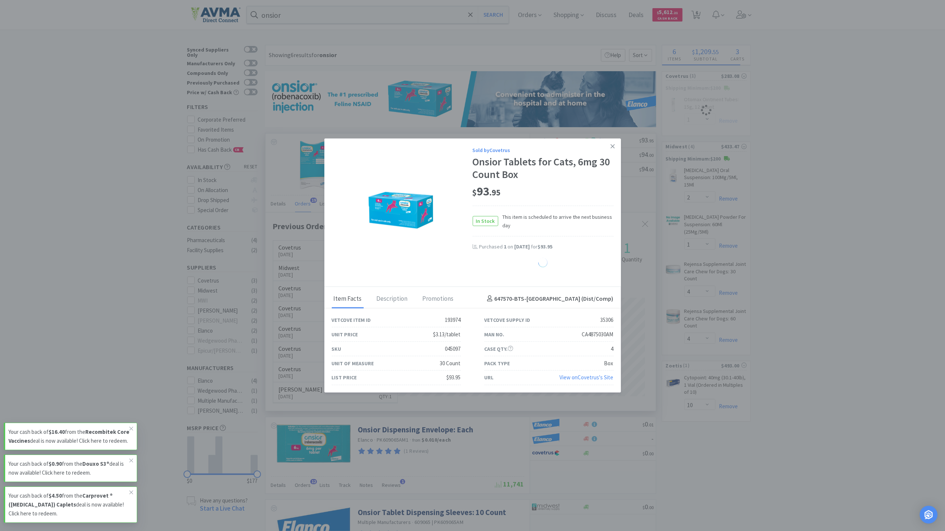
select select "1"
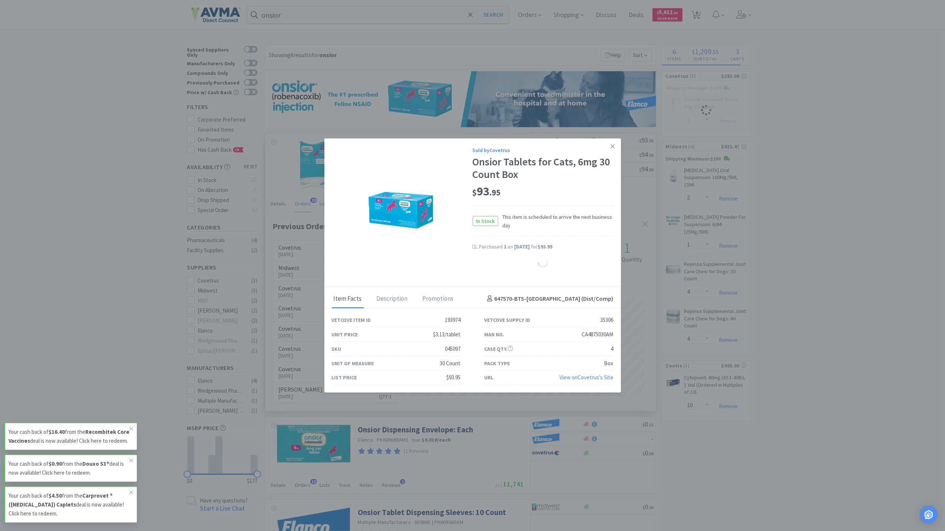
select select "1"
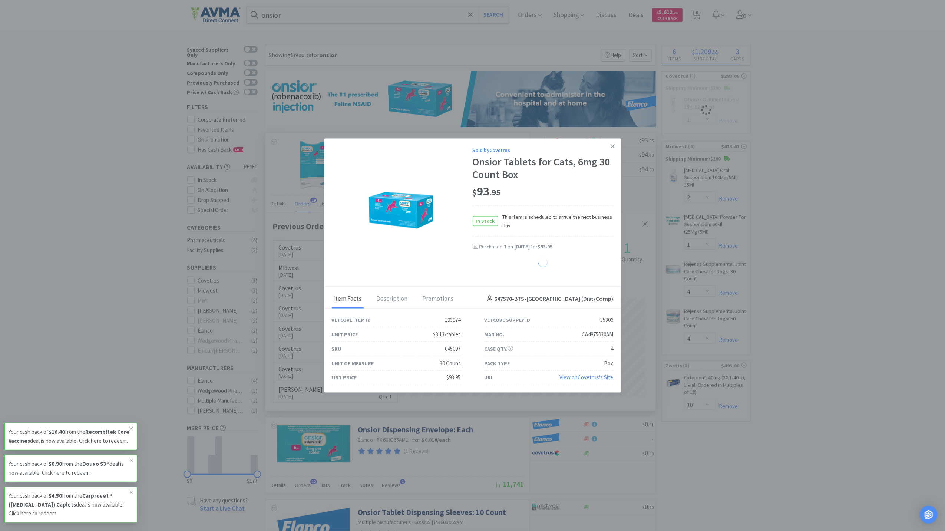
select select "1"
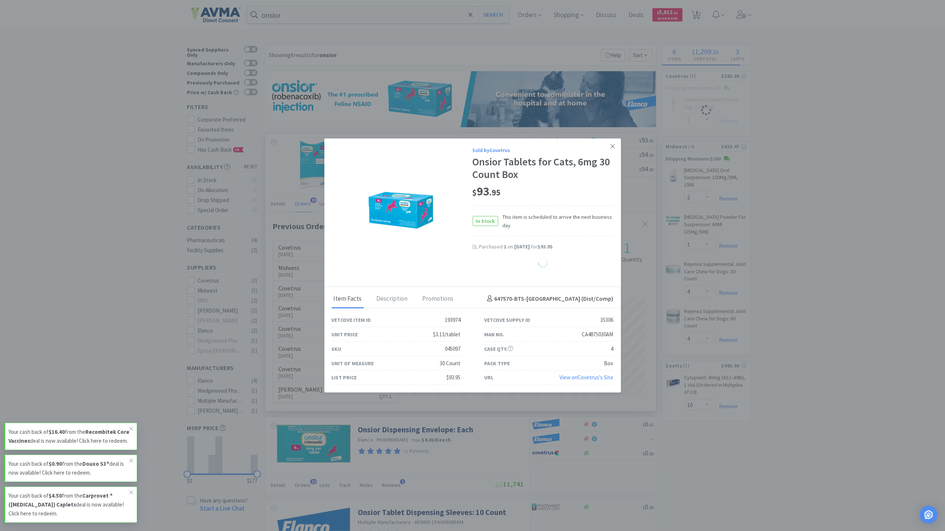
select select "1"
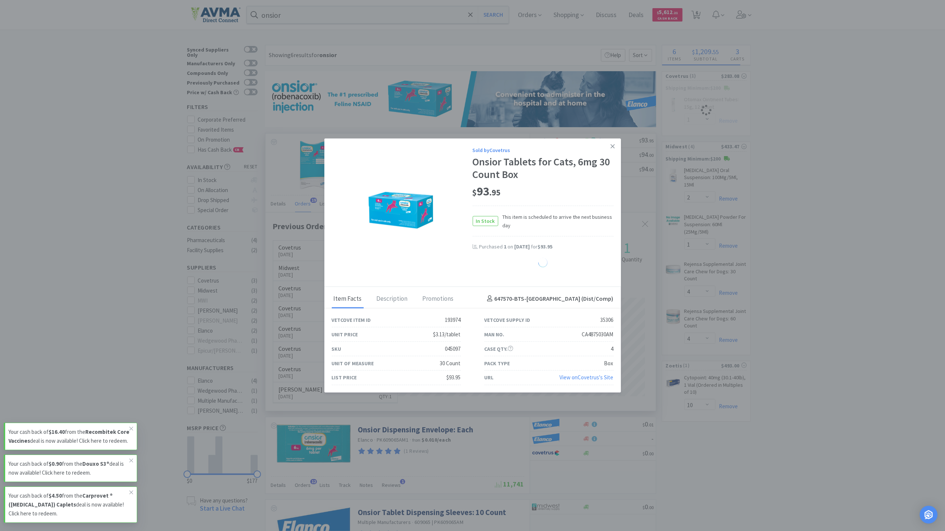
select select "1"
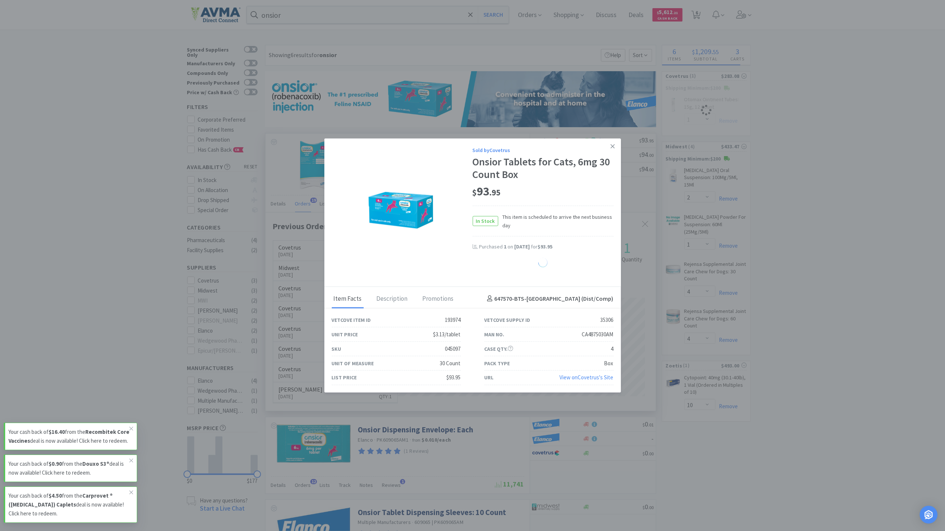
select select "1"
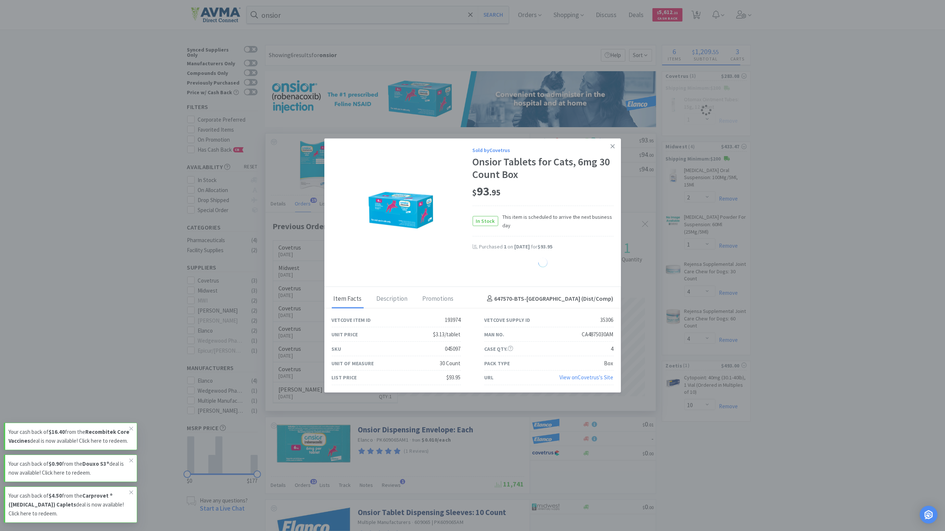
select select "1"
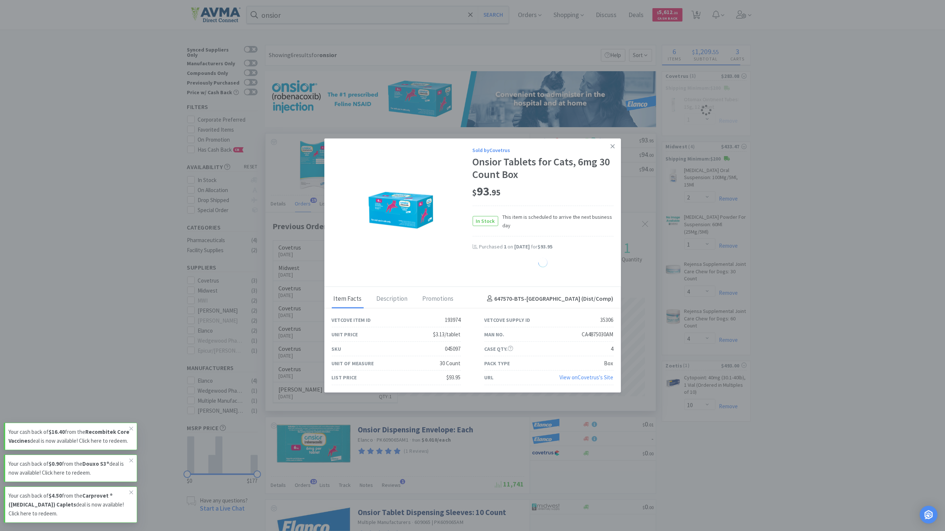
select select "1"
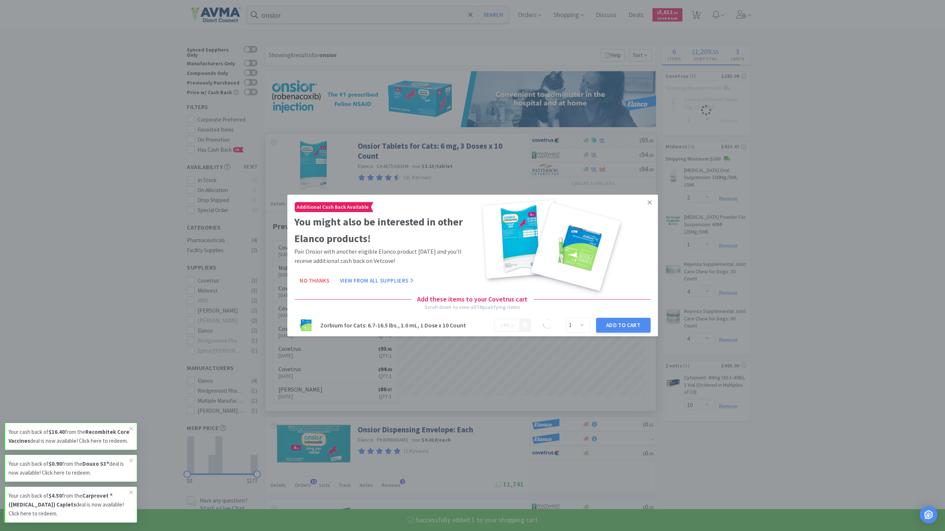
select select "1"
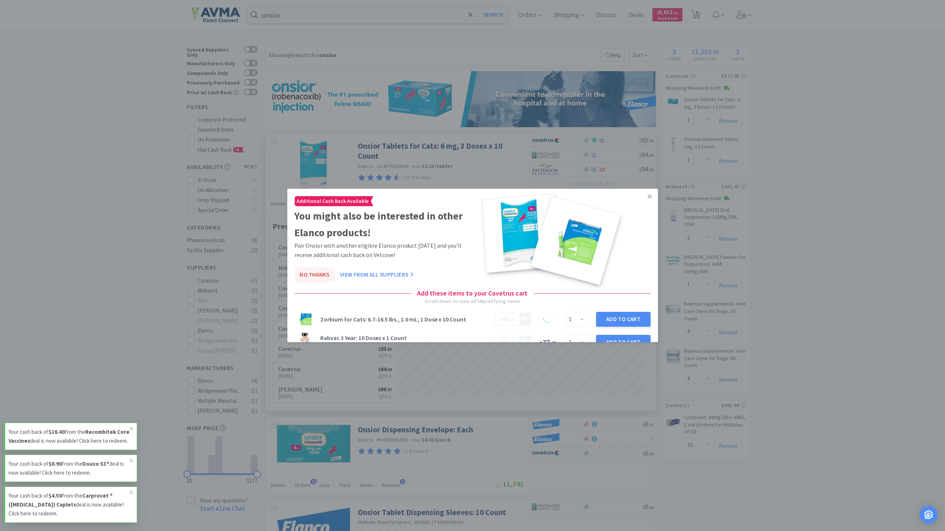
click at [320, 270] on button "No Thanks" at bounding box center [315, 274] width 40 height 15
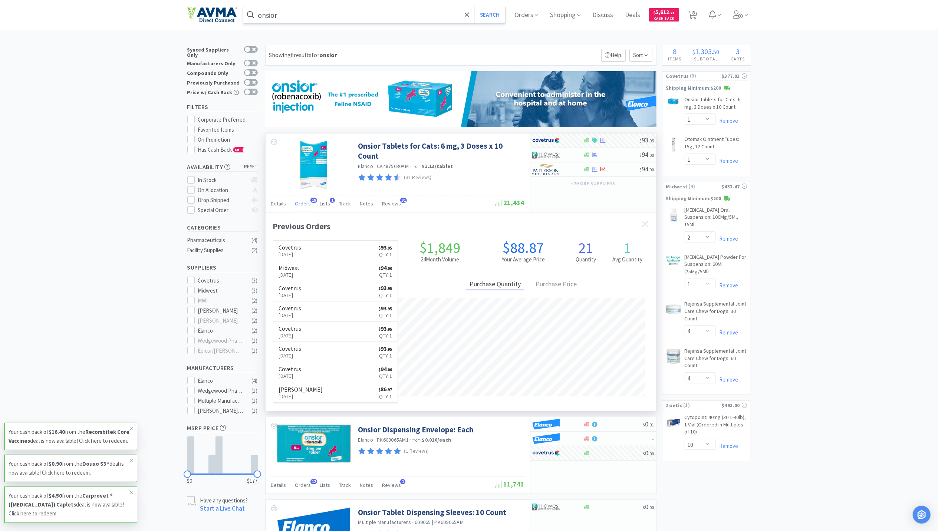
click at [323, 13] on input "onsior" at bounding box center [374, 14] width 262 height 17
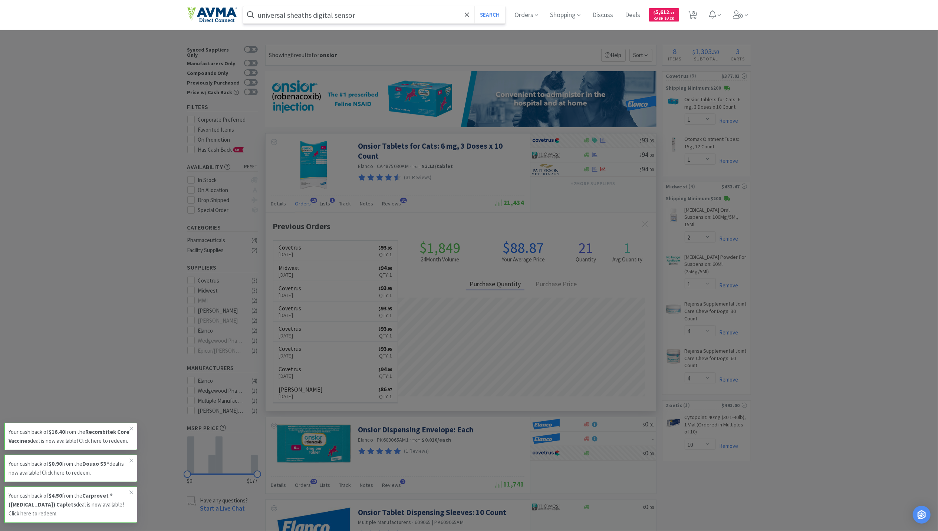
type input "universal sheaths digital sensor"
click at [474, 6] on button "Search" at bounding box center [489, 14] width 31 height 17
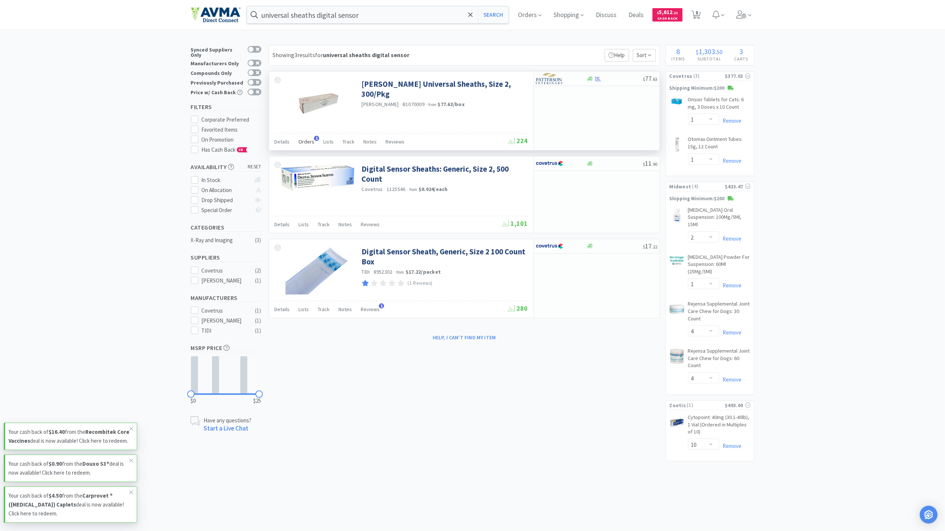
click at [311, 142] on span "Orders" at bounding box center [307, 141] width 16 height 7
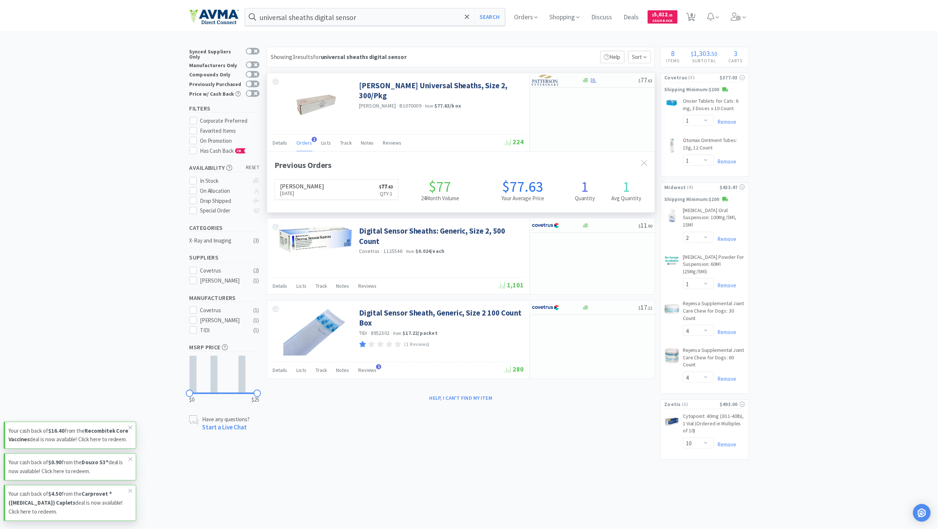
scroll to position [192, 391]
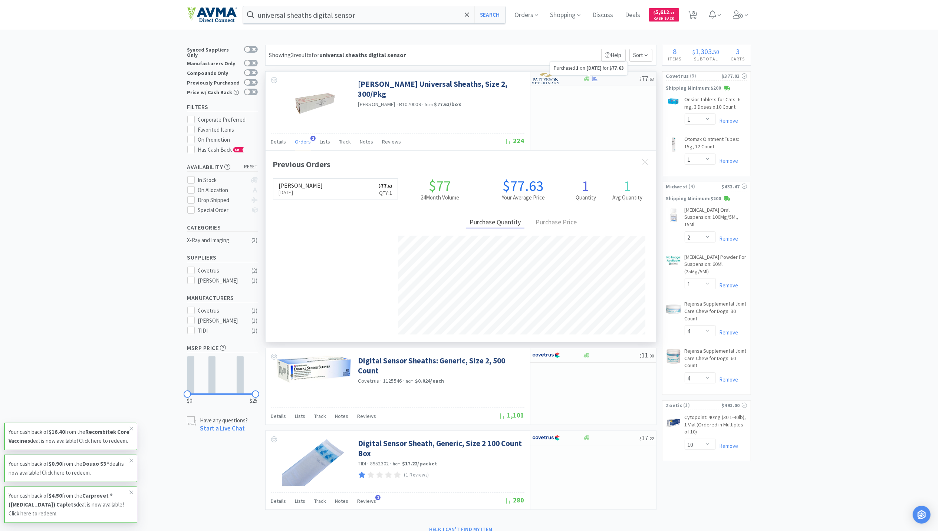
click at [595, 80] on icon at bounding box center [595, 78] width 6 height 5
select select "1"
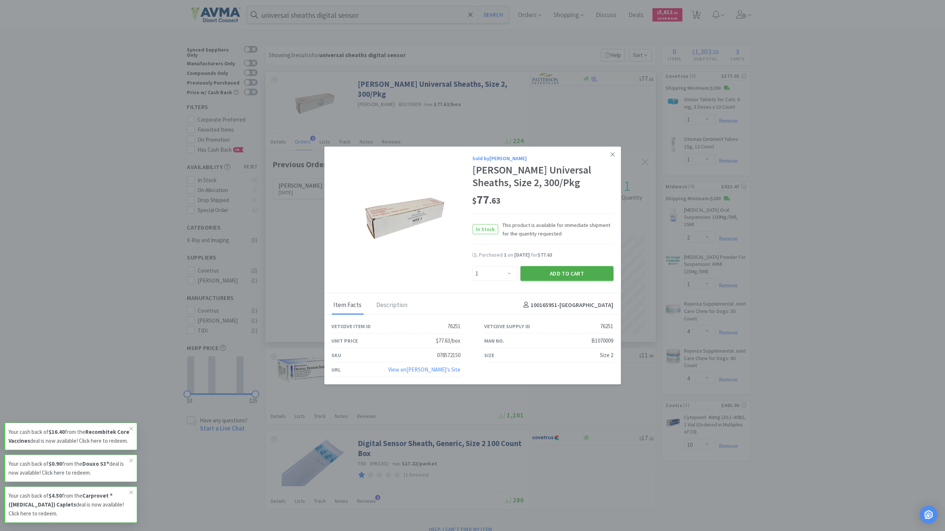
click at [564, 269] on button "Add to Cart" at bounding box center [567, 273] width 93 height 15
select select "1"
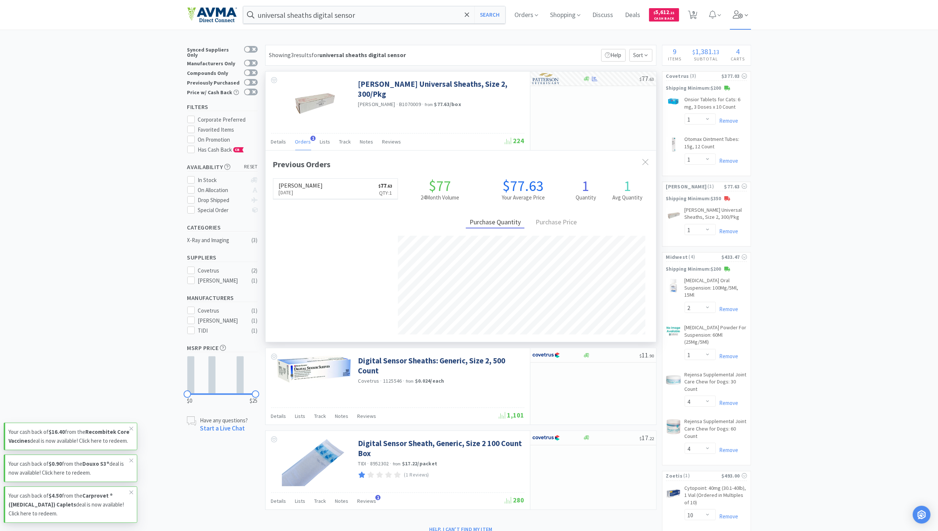
click at [743, 12] on icon at bounding box center [738, 14] width 10 height 8
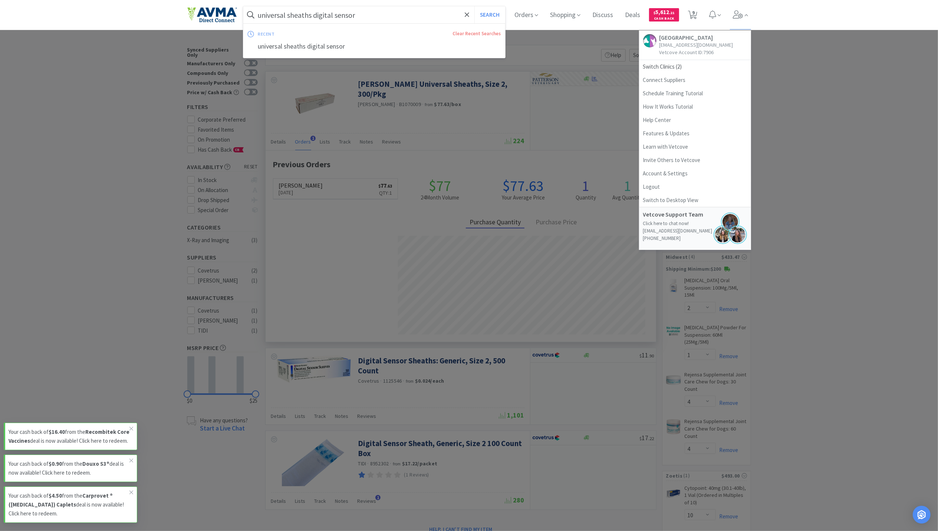
click at [401, 17] on input "universal sheaths digital sensor" at bounding box center [374, 14] width 262 height 17
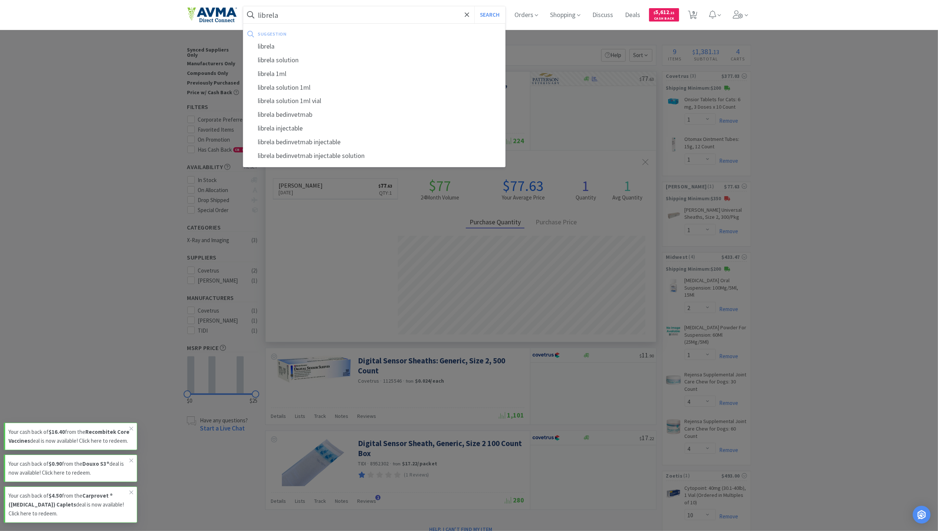
type input "librela"
click at [474, 6] on button "Search" at bounding box center [489, 14] width 31 height 17
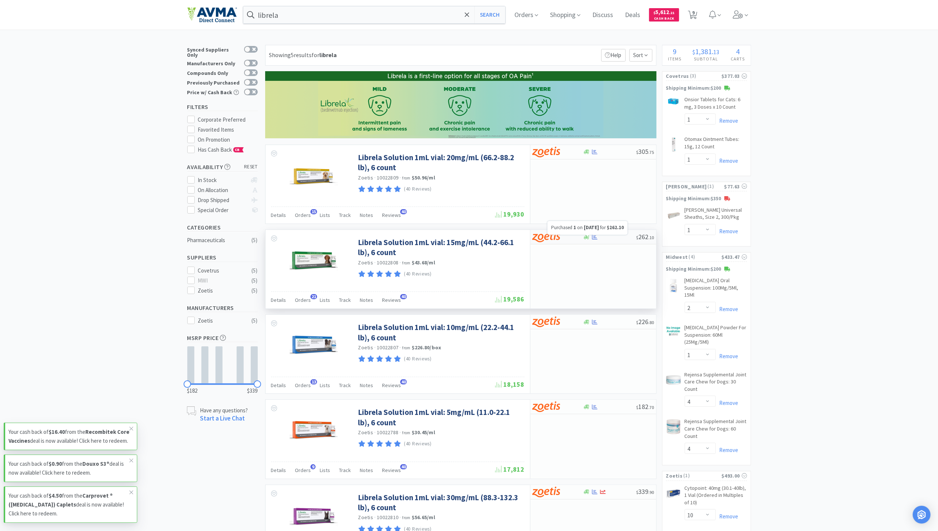
click at [594, 239] on icon at bounding box center [595, 236] width 6 height 5
select select "1"
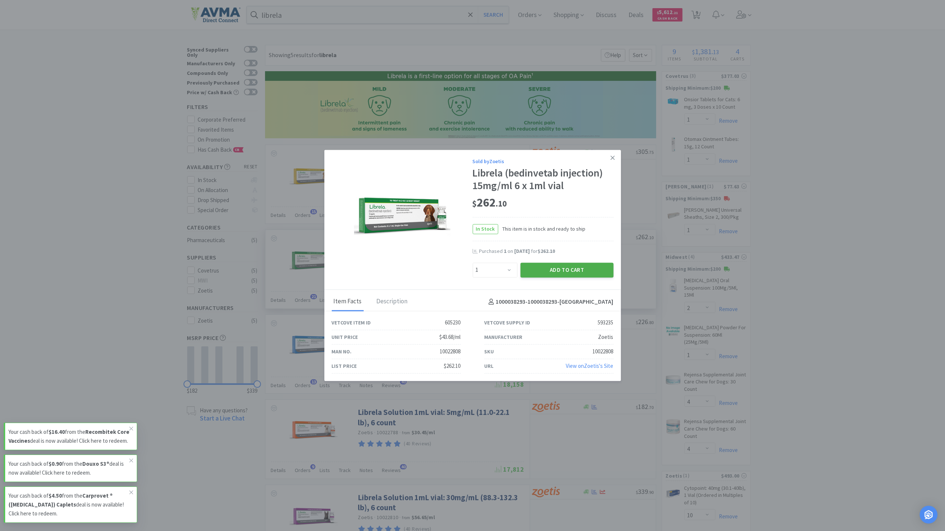
click at [570, 265] on button "Add to Cart" at bounding box center [567, 270] width 93 height 15
select select "1"
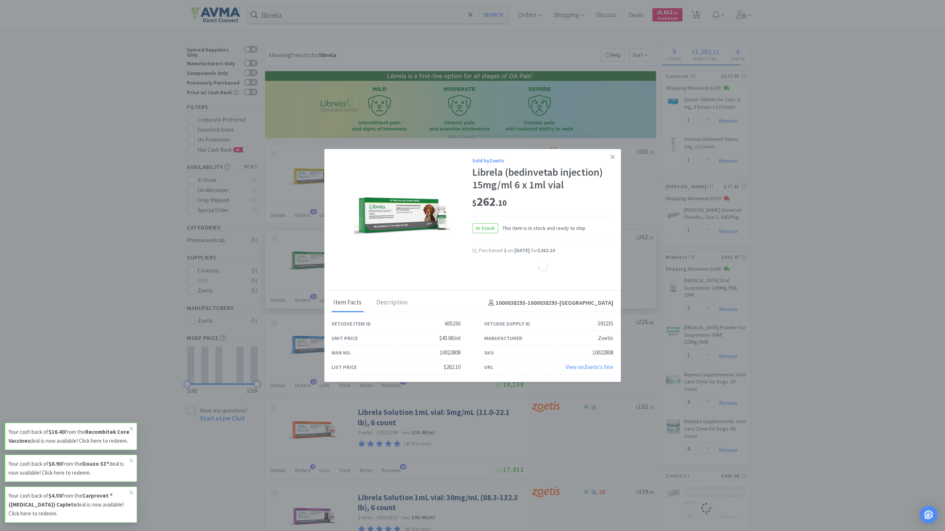
select select "1"
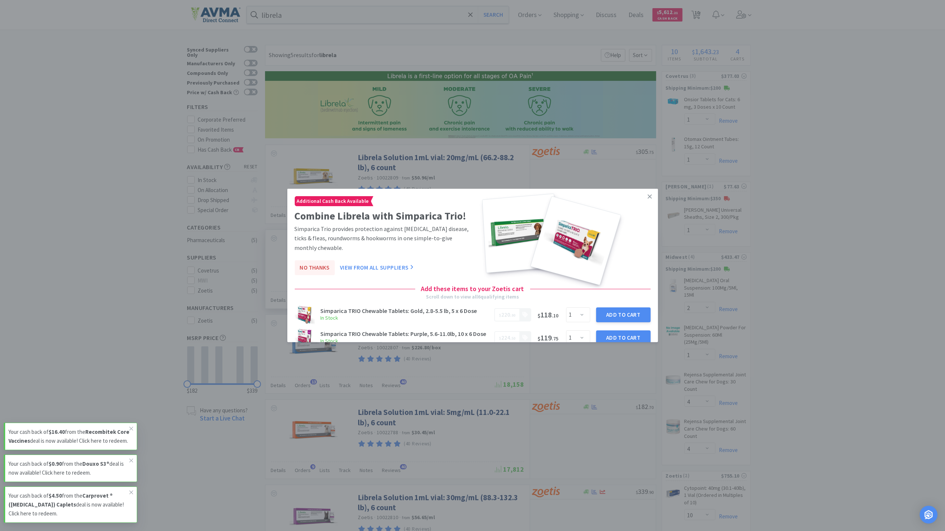
click at [322, 269] on button "No Thanks" at bounding box center [315, 267] width 40 height 15
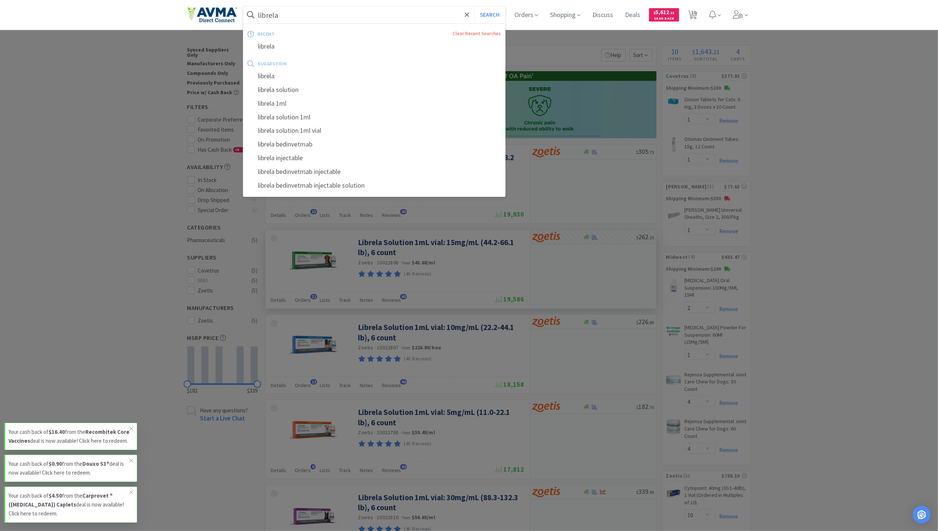
click at [336, 6] on input "librela" at bounding box center [374, 14] width 262 height 17
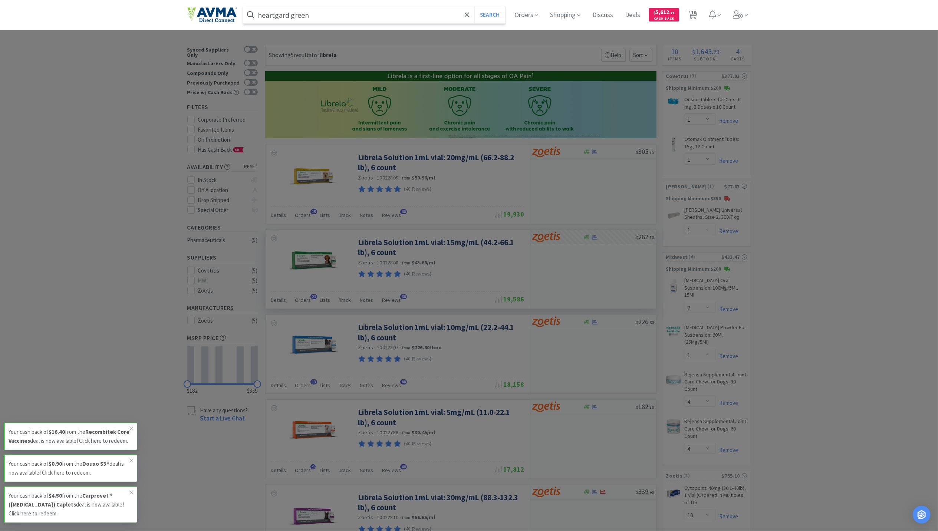
type input "heartgard green"
click at [474, 6] on button "Search" at bounding box center [489, 14] width 31 height 17
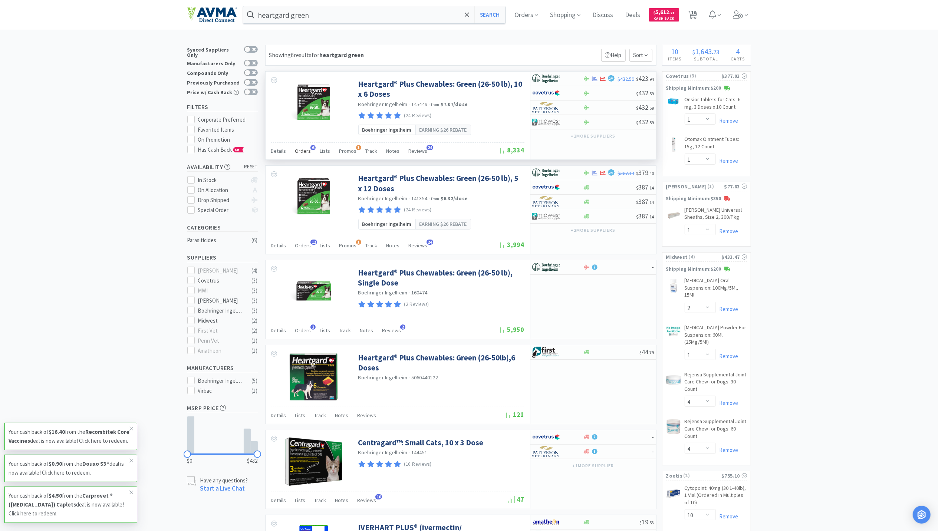
click at [310, 150] on span "6" at bounding box center [312, 147] width 5 height 5
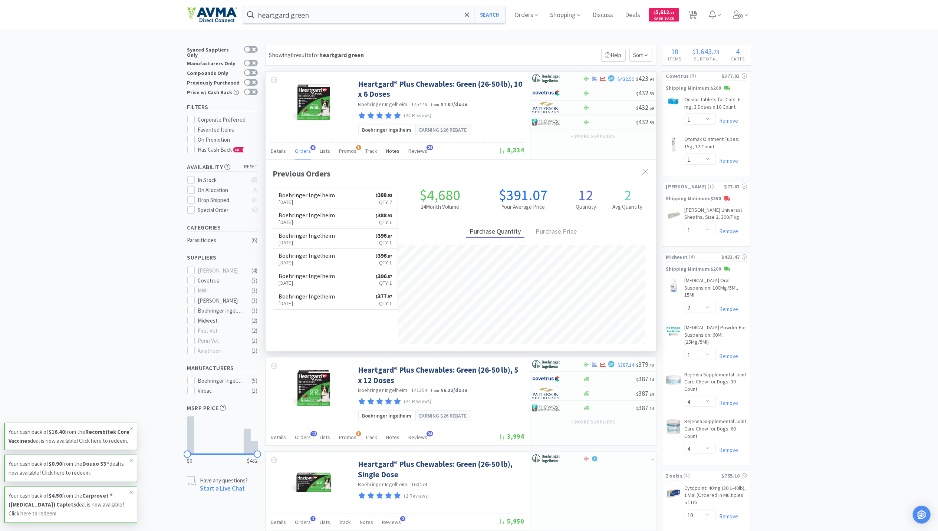
click at [392, 154] on span "Notes" at bounding box center [392, 151] width 13 height 7
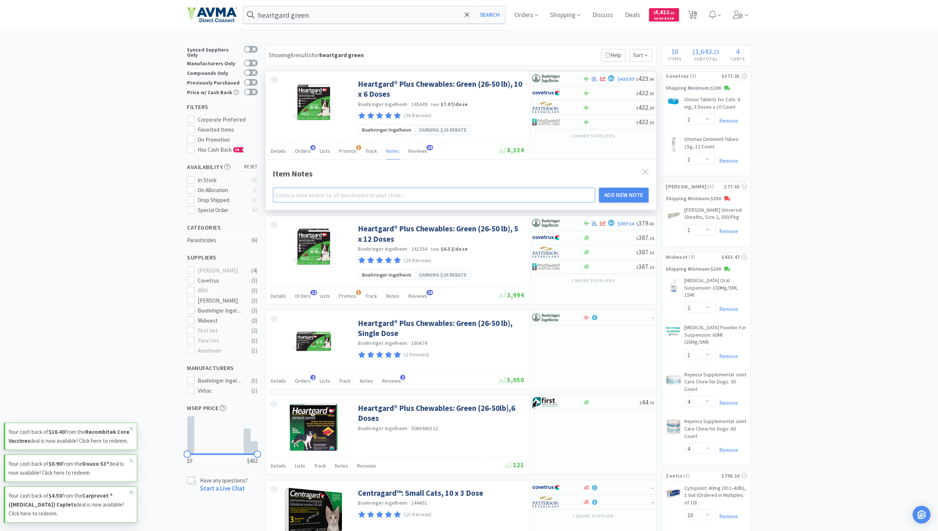
click at [327, 193] on input "text" at bounding box center [434, 195] width 323 height 15
type input "DO NOT ORDER THIS 10X6 - ORDER 5X12"
click at [626, 197] on button "Add New Note" at bounding box center [624, 195] width 50 height 15
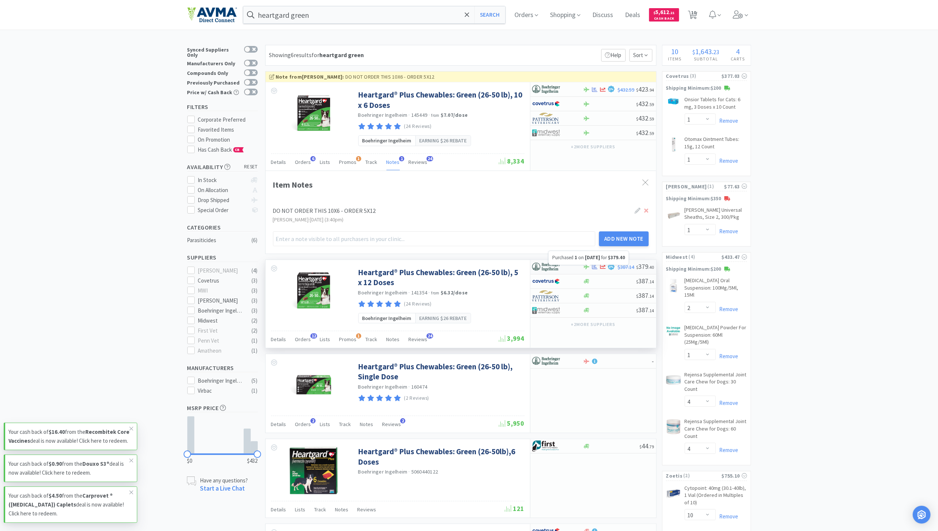
click at [594, 269] on icon at bounding box center [595, 266] width 6 height 5
select select "1"
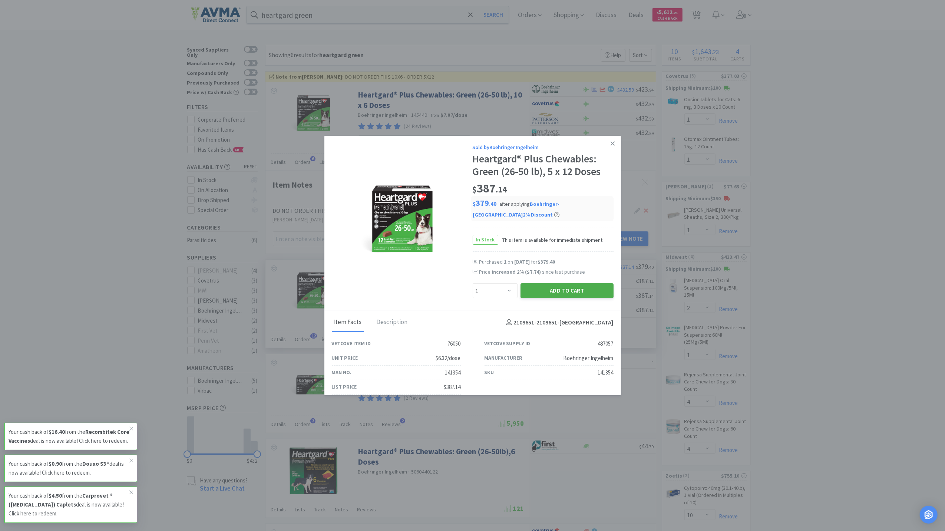
click at [563, 297] on button "Add to Cart" at bounding box center [567, 290] width 93 height 15
select select "1"
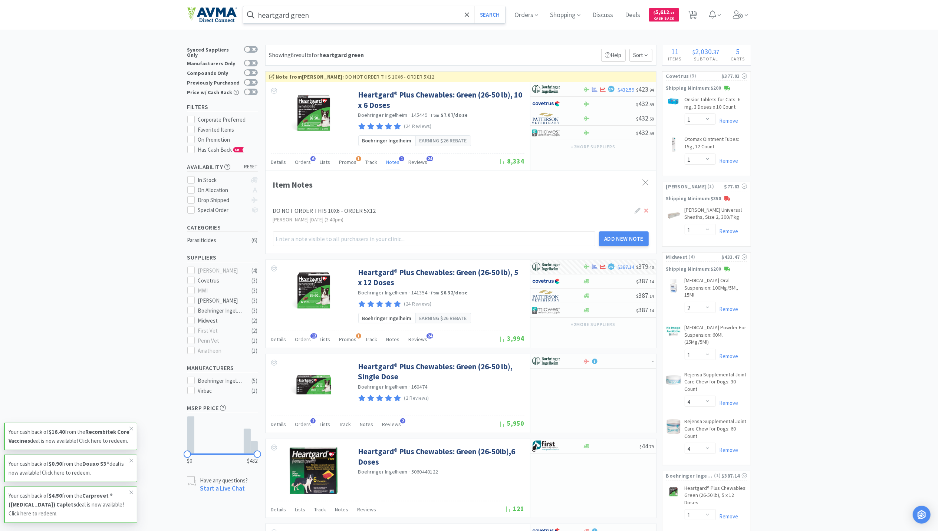
click at [337, 8] on input "heartgard green" at bounding box center [374, 14] width 262 height 17
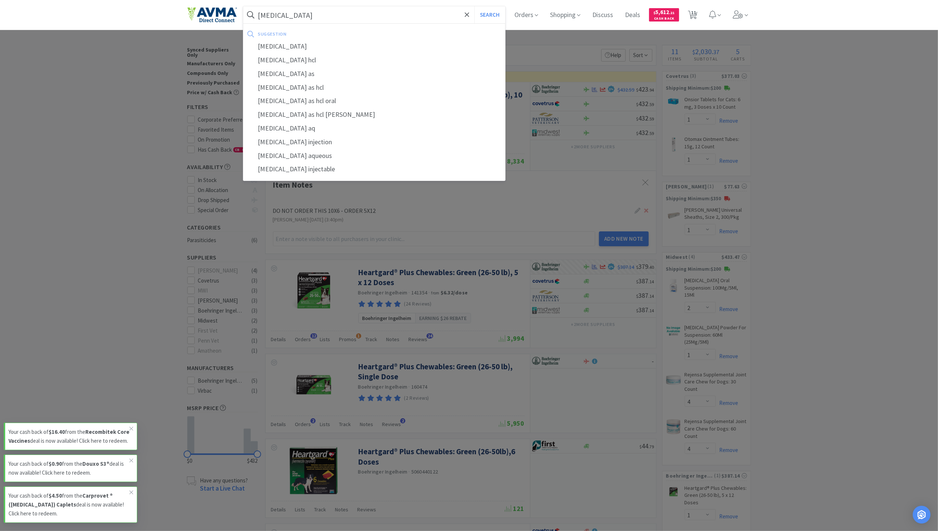
type input "BUPRENORPHINE"
click at [474, 6] on button "Search" at bounding box center [489, 14] width 31 height 17
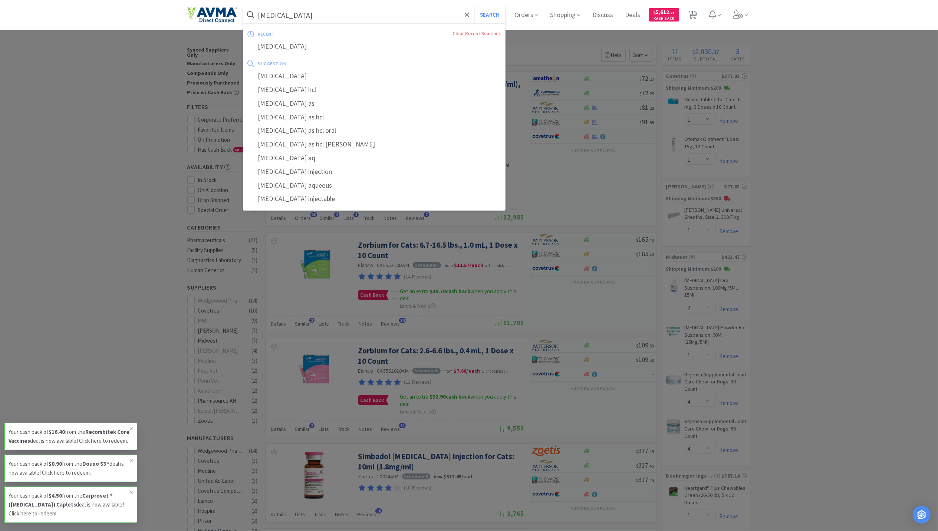
click at [359, 12] on input "BUPRENORPHINE" at bounding box center [374, 14] width 262 height 17
click at [99, 140] on div at bounding box center [469, 265] width 938 height 531
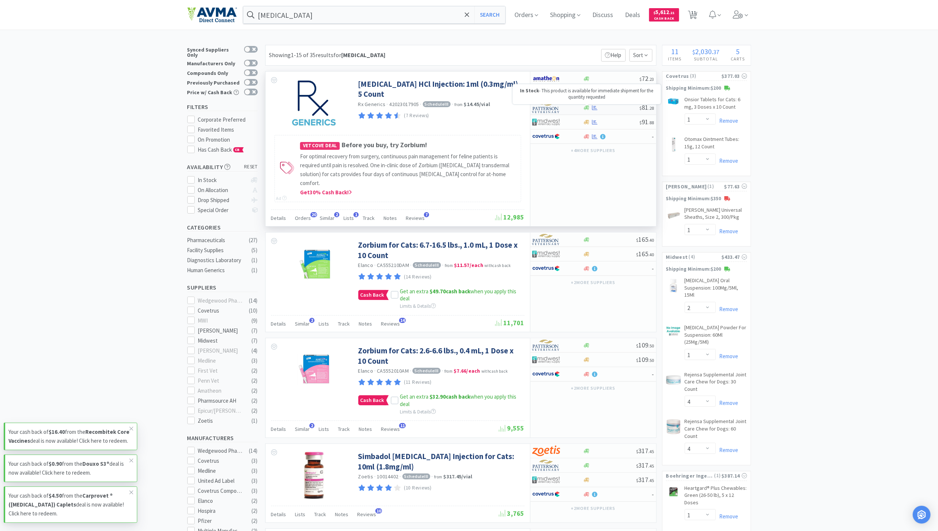
click at [588, 108] on icon at bounding box center [587, 107] width 6 height 4
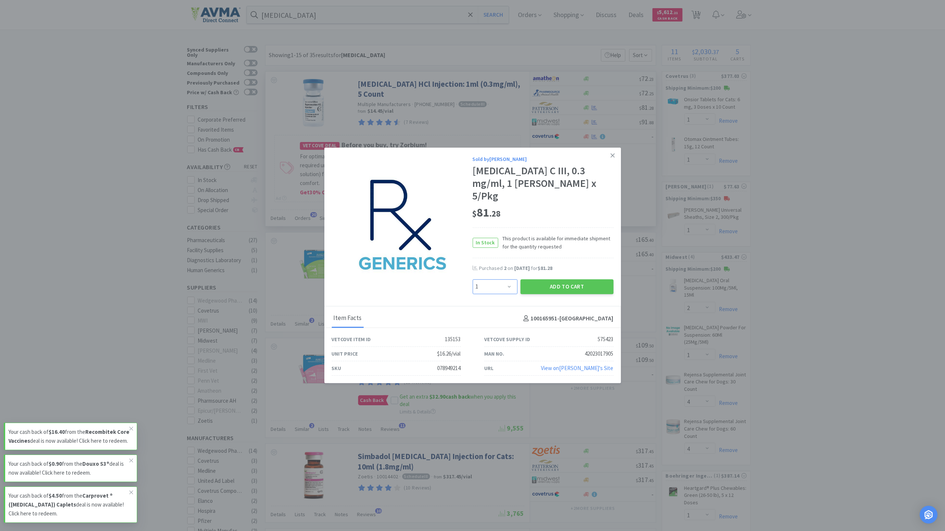
click at [503, 284] on select "Enter Quantity 1 2 3 4 5 6 7 8 9 10 11 12 13 14 15 16 17 18 19 20 Enter Quantity" at bounding box center [495, 286] width 45 height 15
select select "2"
click at [473, 279] on select "Enter Quantity 1 2 3 4 5 6 7 8 9 10 11 12 13 14 15 16 17 18 19 20 Enter Quantity" at bounding box center [495, 286] width 45 height 15
click at [573, 286] on button "Add to Cart" at bounding box center [567, 286] width 93 height 15
select select "2"
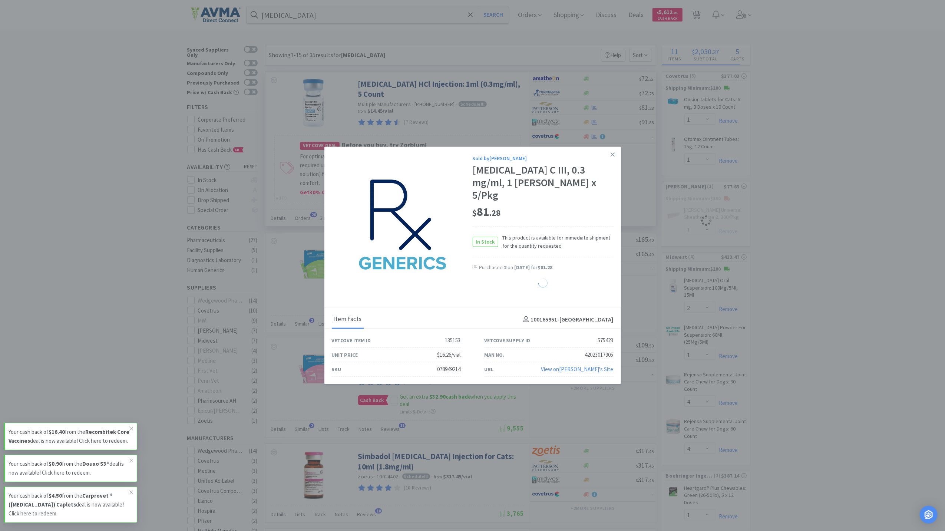
select select "1"
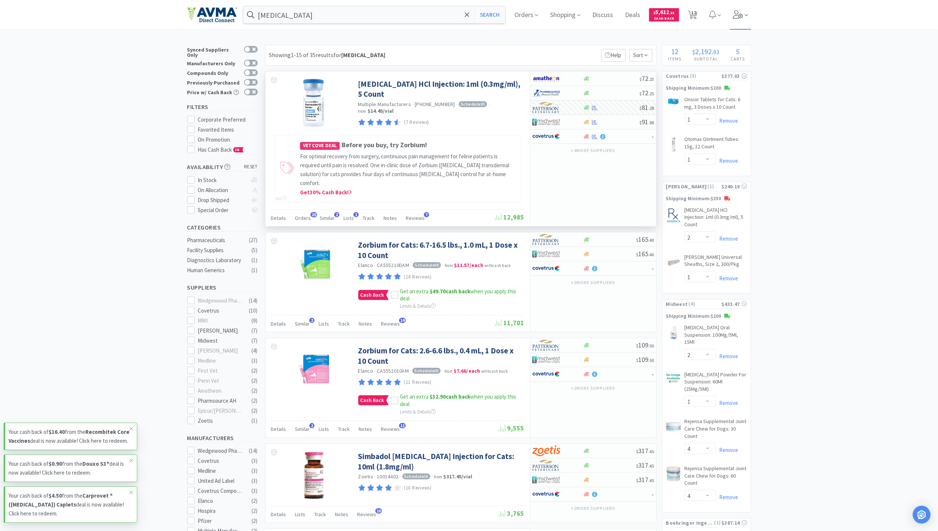
click at [748, 15] on icon at bounding box center [746, 15] width 3 height 7
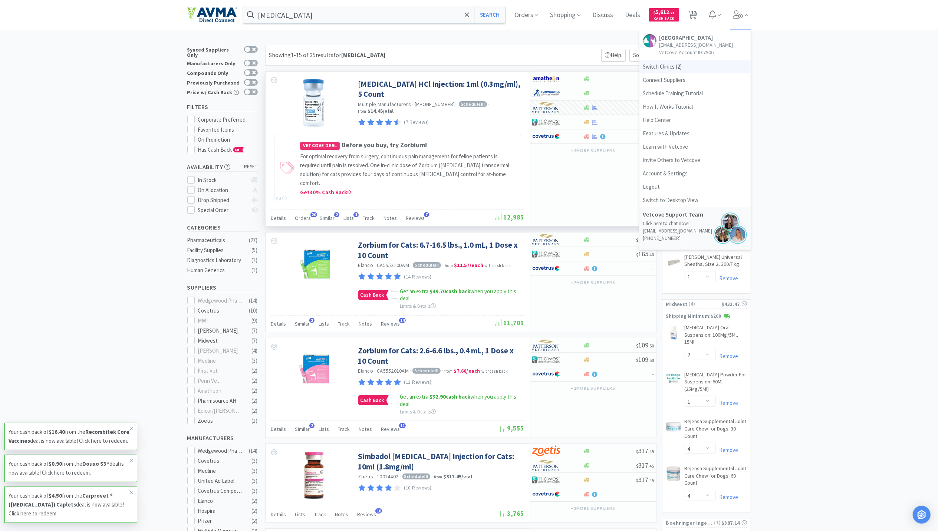
click at [662, 70] on span "Switch Clinics ( 2 )" at bounding box center [694, 66] width 111 height 13
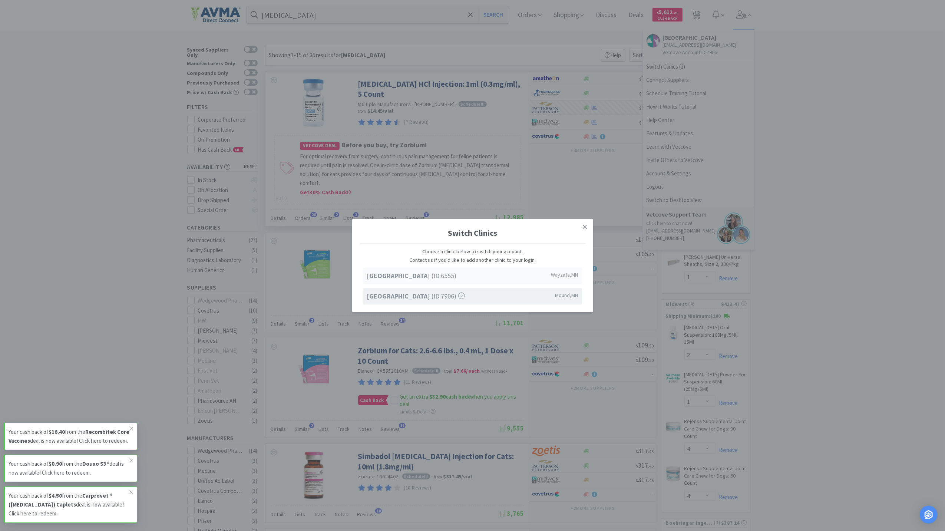
click at [412, 271] on span "Lake Minnetonka Pet Wellness Center (ID: 6555 )" at bounding box center [412, 276] width 90 height 11
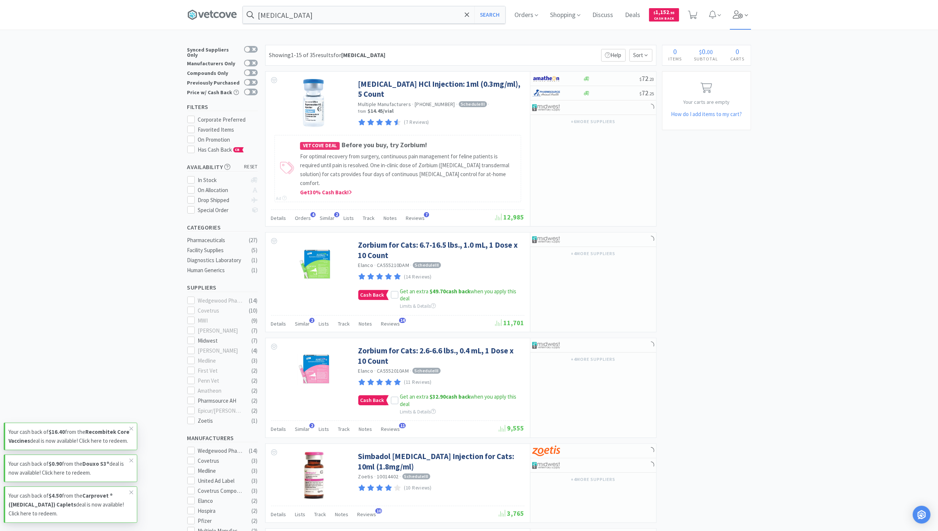
click at [740, 16] on icon at bounding box center [738, 14] width 10 height 8
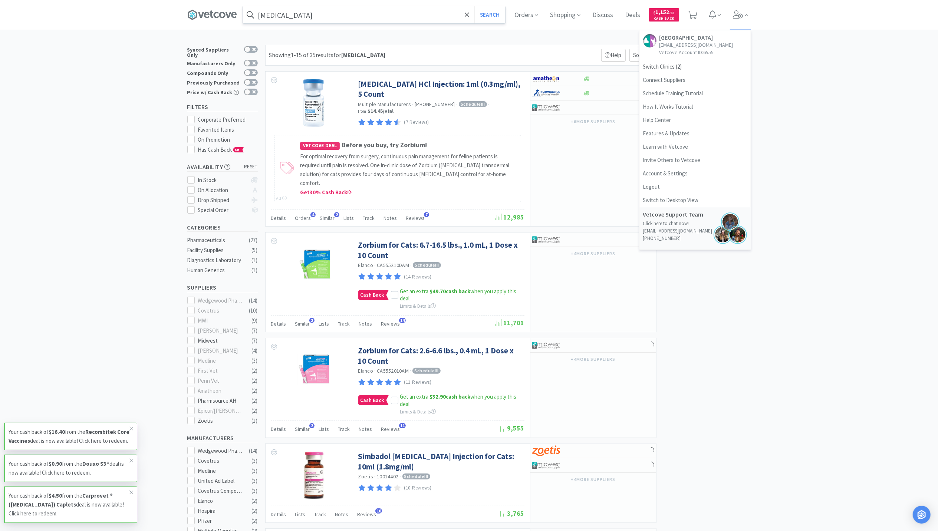
click at [396, 22] on input "BUPRENORPHINE" at bounding box center [374, 14] width 262 height 17
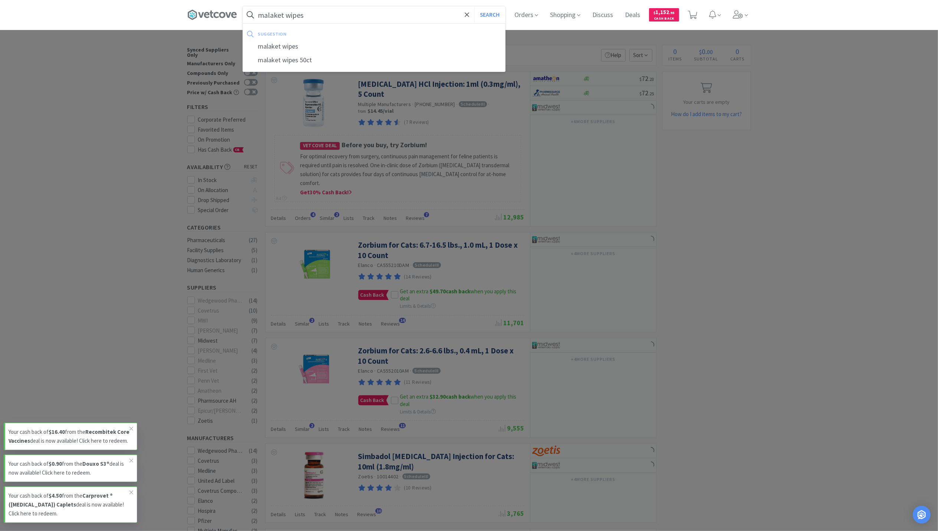
type input "malaket wipes"
click at [474, 6] on button "Search" at bounding box center [489, 14] width 31 height 17
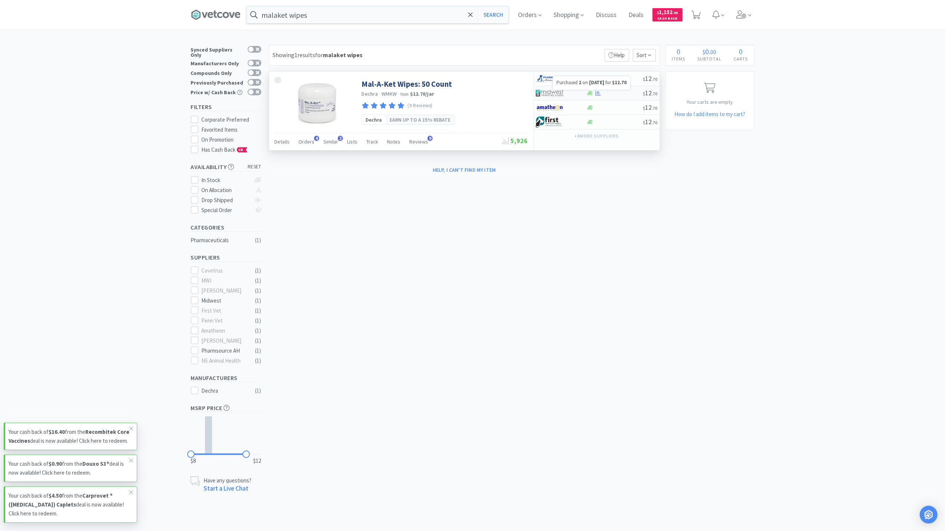
click at [599, 93] on icon at bounding box center [599, 93] width 6 height 6
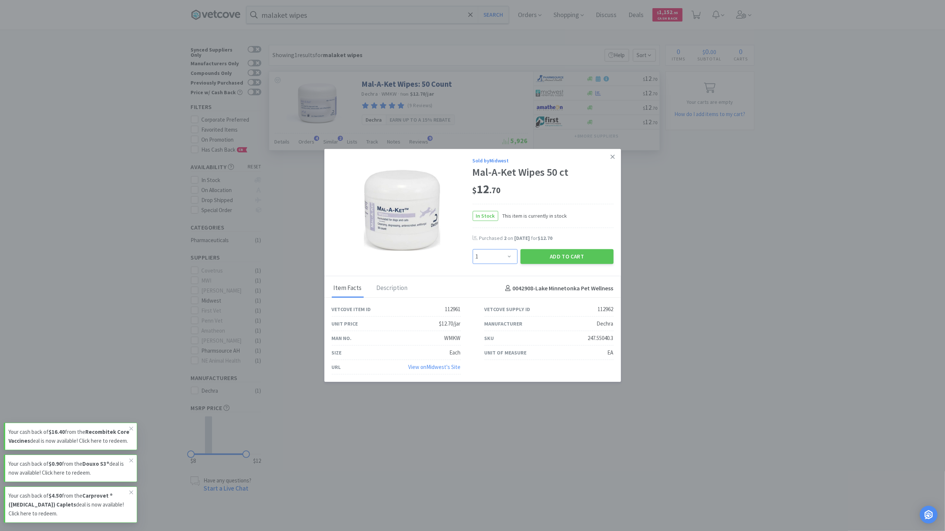
click at [491, 255] on select "Enter Quantity 1 2 3 4 5 6 7 8 9 10 11 12 13 14 15 16 17 18 19 20 Enter Quantity" at bounding box center [495, 256] width 45 height 15
select select "3"
click at [473, 249] on select "Enter Quantity 1 2 3 4 5 6 7 8 9 10 11 12 13 14 15 16 17 18 19 20 Enter Quantity" at bounding box center [495, 256] width 45 height 15
click at [563, 256] on button "Add to Cart" at bounding box center [567, 256] width 93 height 15
select select "3"
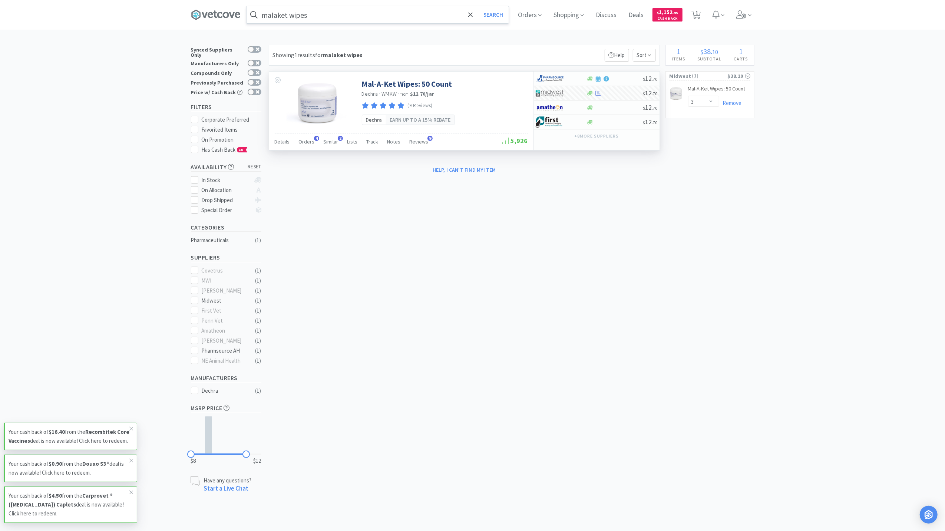
click at [387, 18] on input "malaket wipes" at bounding box center [378, 14] width 262 height 17
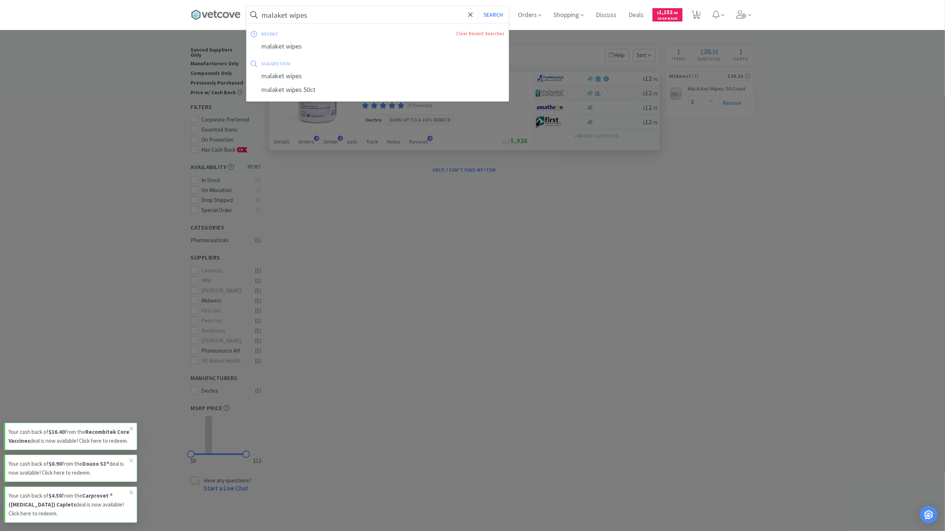
paste input "Cytopoint 20mg"
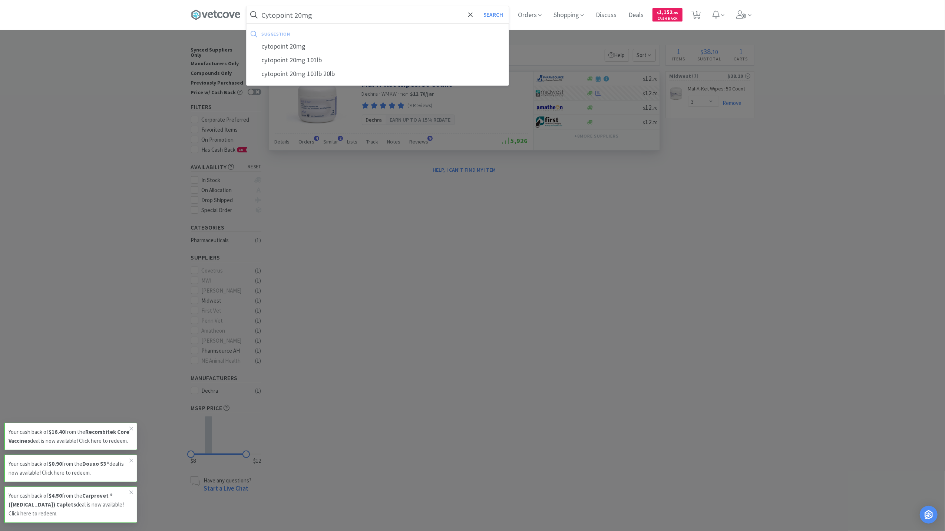
type input "Cytopoint 20mg"
click at [478, 6] on button "Search" at bounding box center [493, 14] width 31 height 17
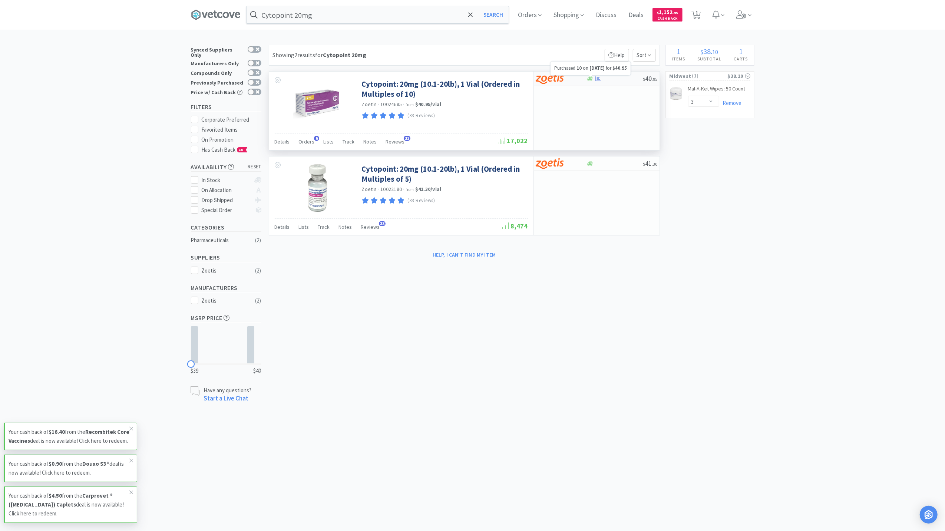
click at [596, 79] on icon at bounding box center [599, 79] width 6 height 6
select select "10"
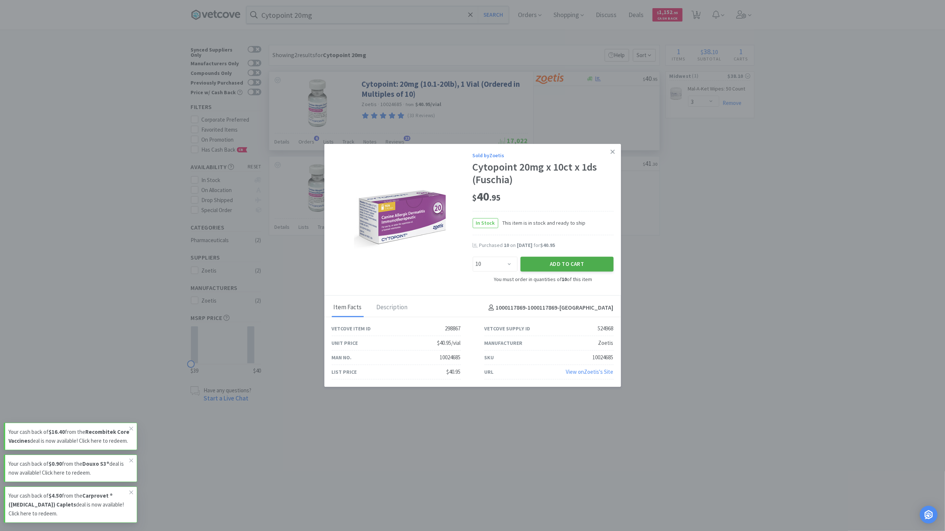
click at [582, 266] on button "Add to Cart" at bounding box center [567, 264] width 93 height 15
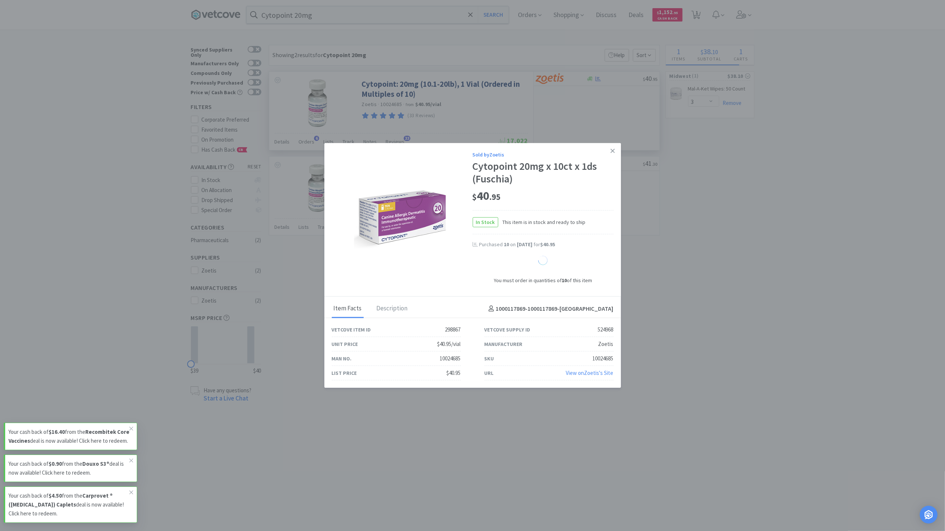
select select "10"
select select "1"
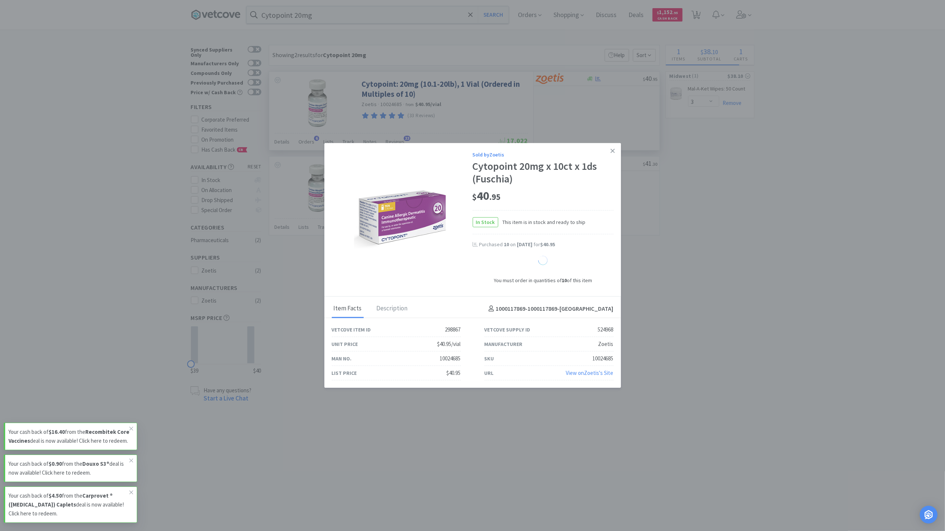
select select "1"
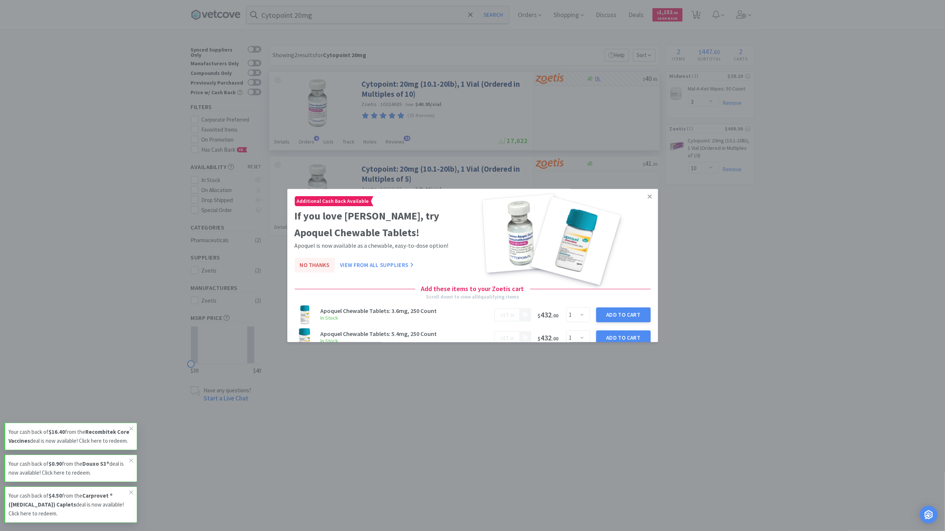
click at [325, 263] on button "No Thanks" at bounding box center [315, 265] width 40 height 15
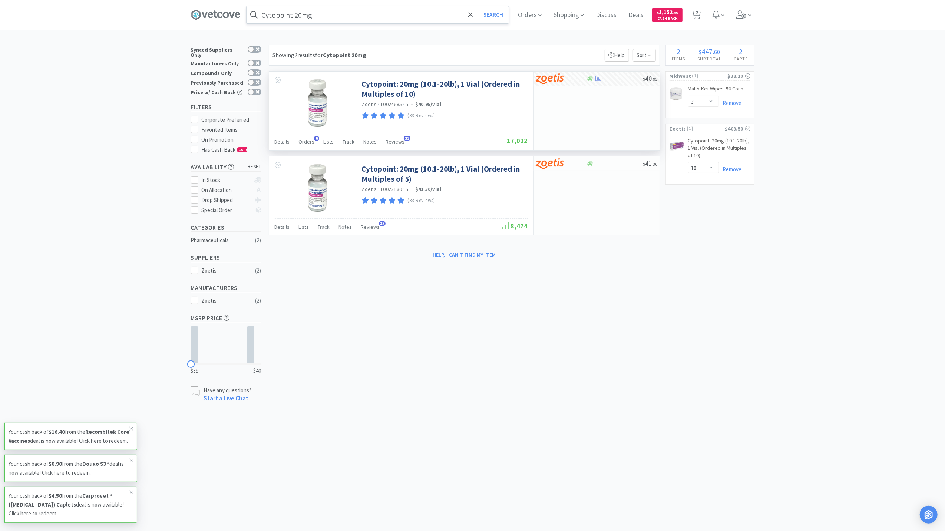
click at [361, 13] on input "Cytopoint 20mg" at bounding box center [378, 14] width 262 height 17
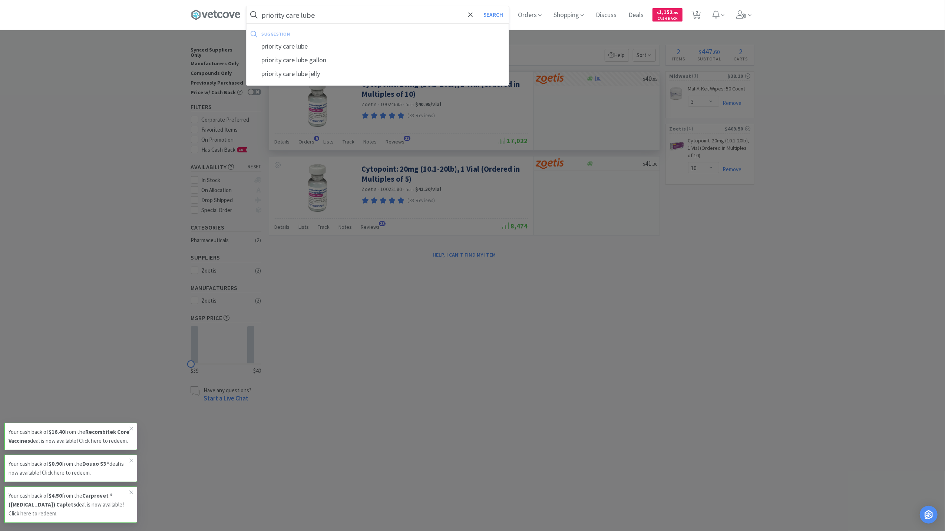
type input "priority care lube"
click at [478, 6] on button "Search" at bounding box center [493, 14] width 31 height 17
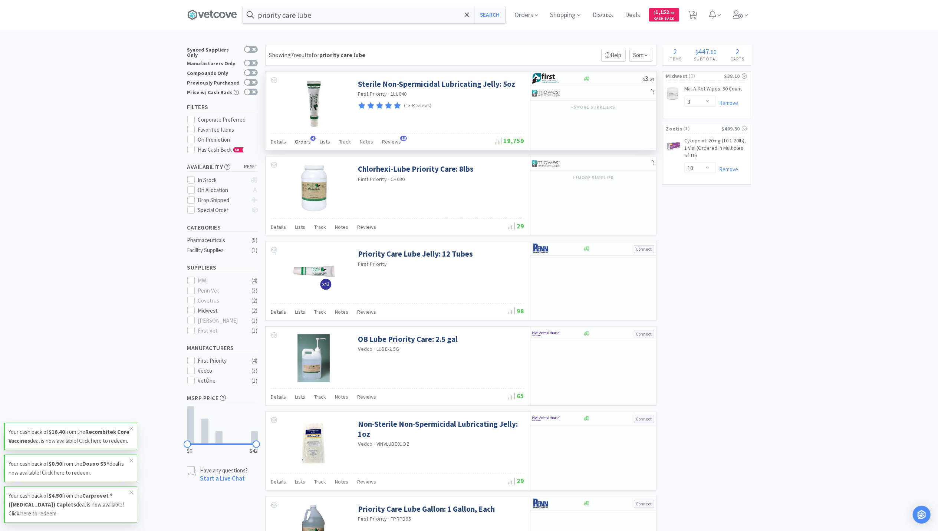
click at [303, 145] on span "Orders" at bounding box center [303, 141] width 16 height 7
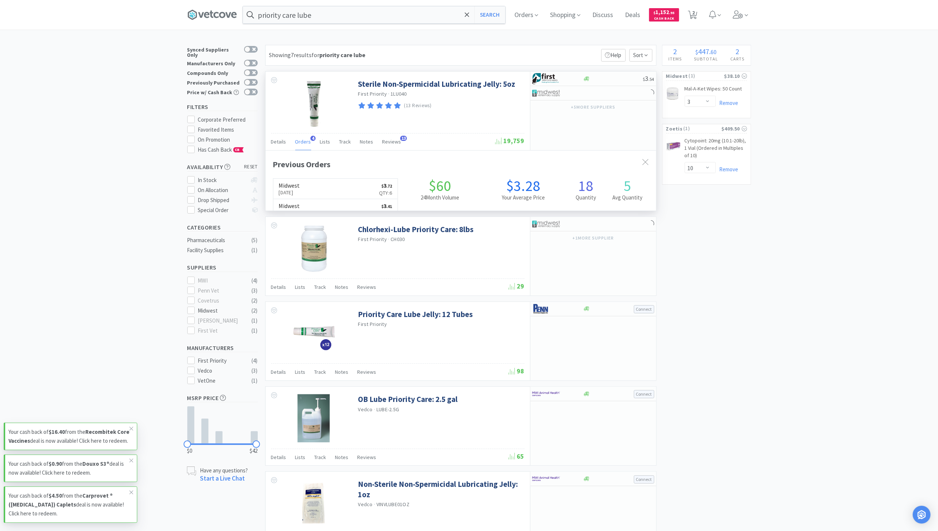
scroll to position [192, 391]
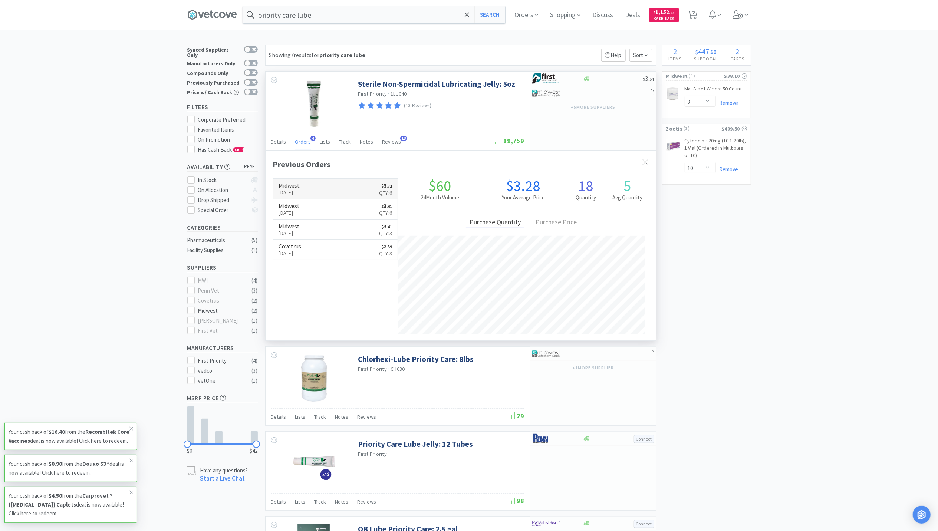
click at [300, 192] on p "Aug 29th, 2025" at bounding box center [289, 192] width 21 height 8
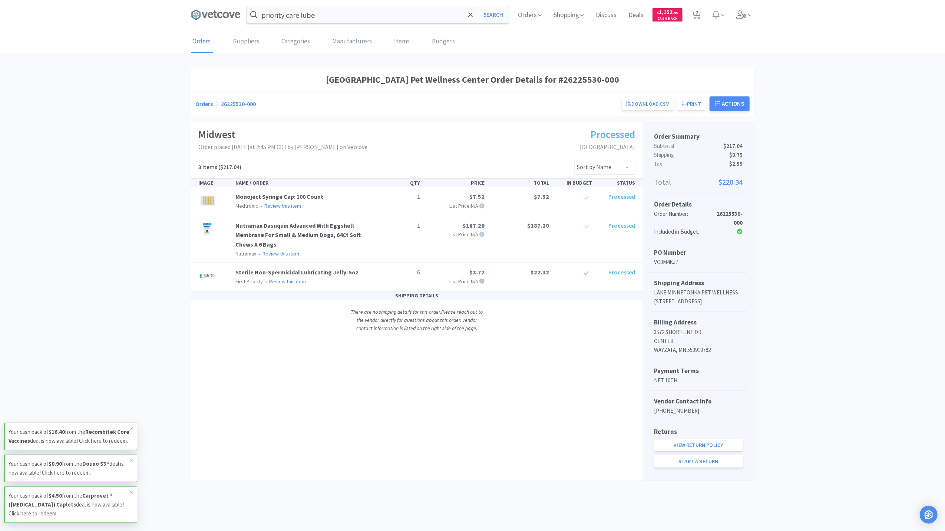
click at [837, 219] on div "Lake Minnetonka Pet Wellness Center Order Details for #26225530-000 Orders 2622…" at bounding box center [472, 274] width 945 height 413
click at [689, 13] on span "2" at bounding box center [696, 15] width 15 height 30
select select "10"
select select "3"
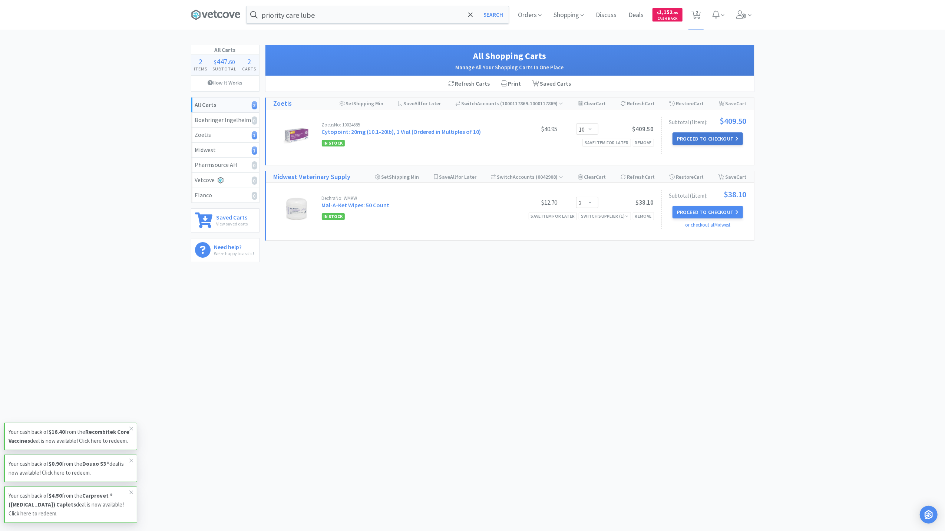
click at [726, 135] on button "Proceed to Checkout" at bounding box center [708, 138] width 70 height 13
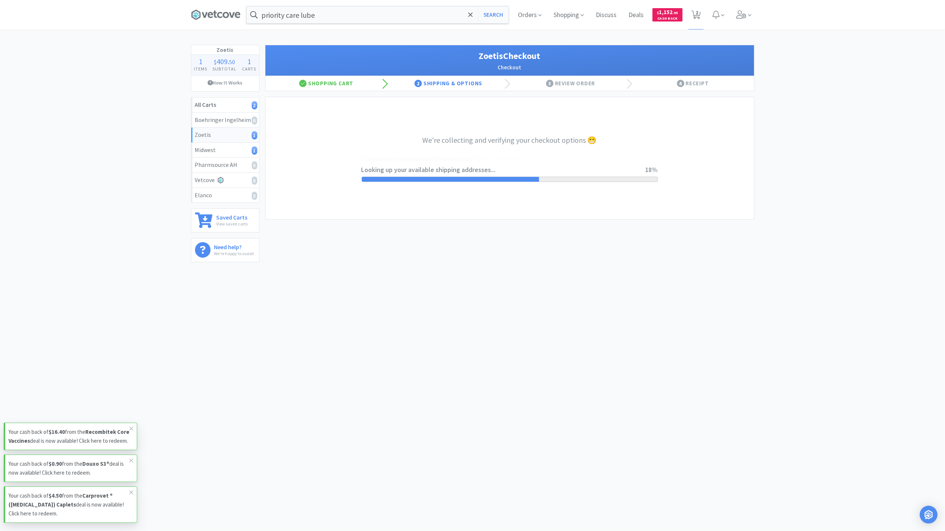
select select "invoice"
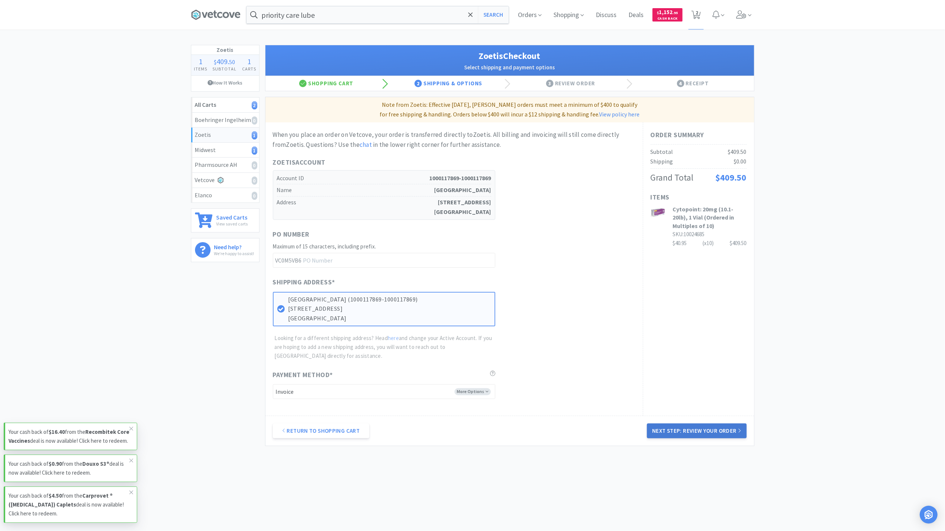
click at [699, 426] on button "Next Step: Review Your Order" at bounding box center [696, 431] width 99 height 15
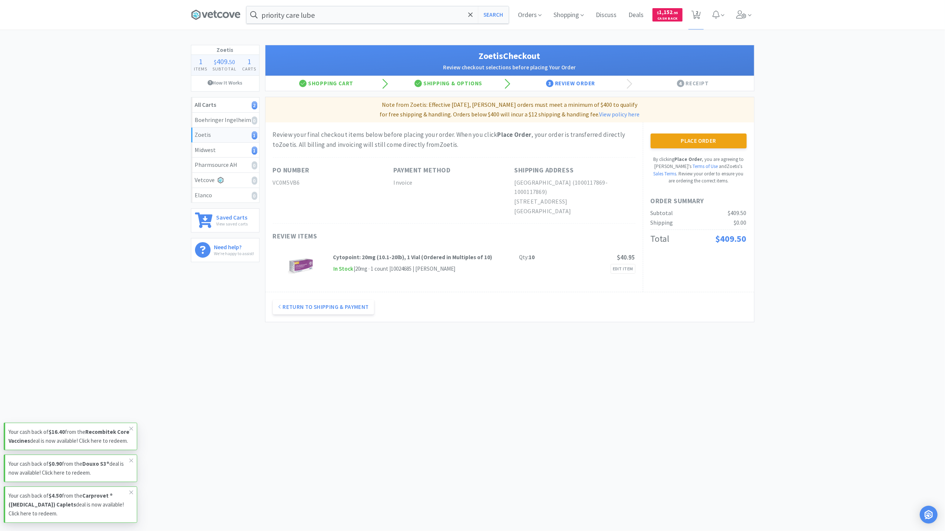
click at [733, 137] on button "Place Order" at bounding box center [699, 141] width 96 height 15
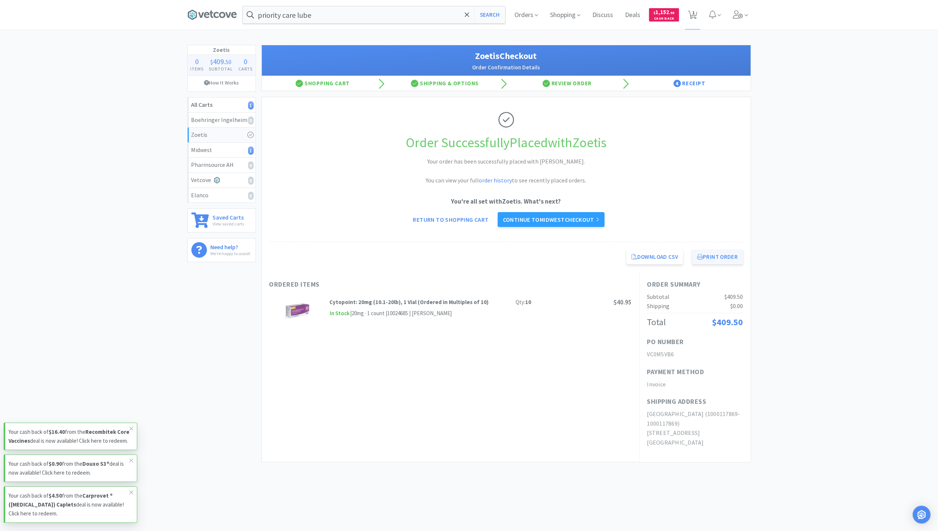
click at [724, 263] on button "Print Order" at bounding box center [717, 257] width 51 height 15
click at [692, 12] on span "1" at bounding box center [693, 13] width 3 height 30
select select "3"
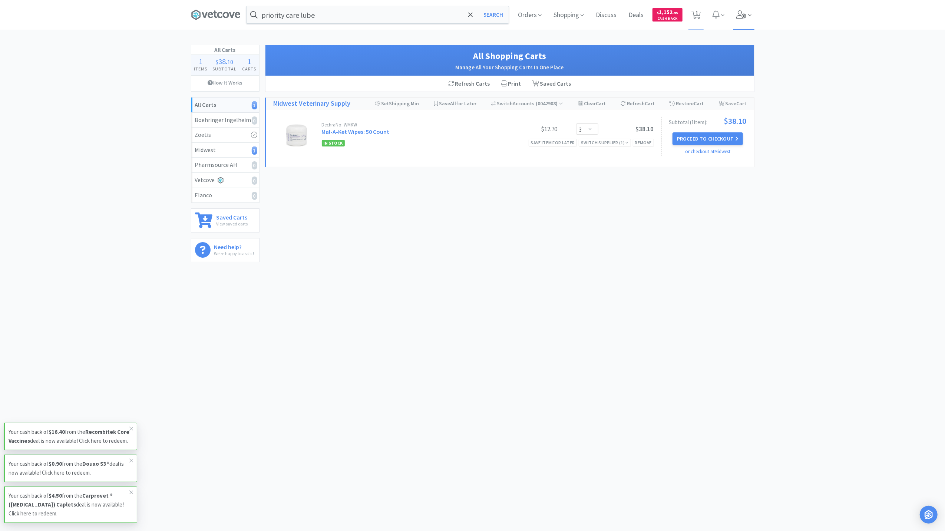
click at [745, 12] on icon at bounding box center [742, 14] width 10 height 8
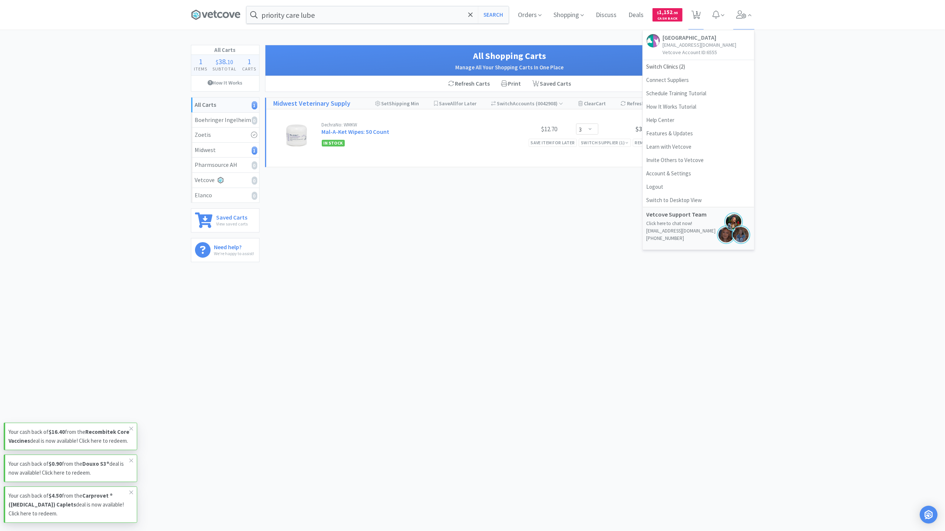
click at [831, 193] on div "All Carts 1 Items $ 38 . 10 Subtotal 1 Carts How It Works All Carts 1 Boehringe…" at bounding box center [472, 156] width 945 height 223
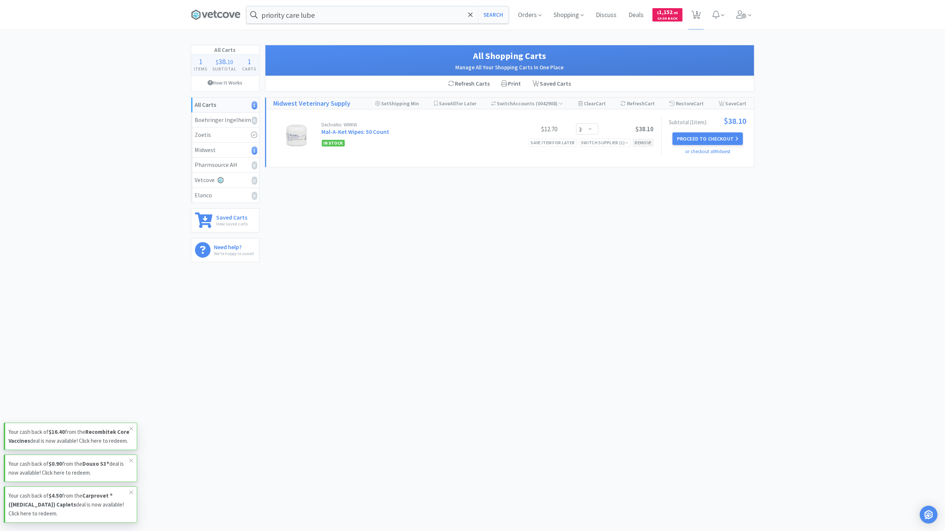
click at [646, 143] on div "Remove" at bounding box center [643, 143] width 21 height 8
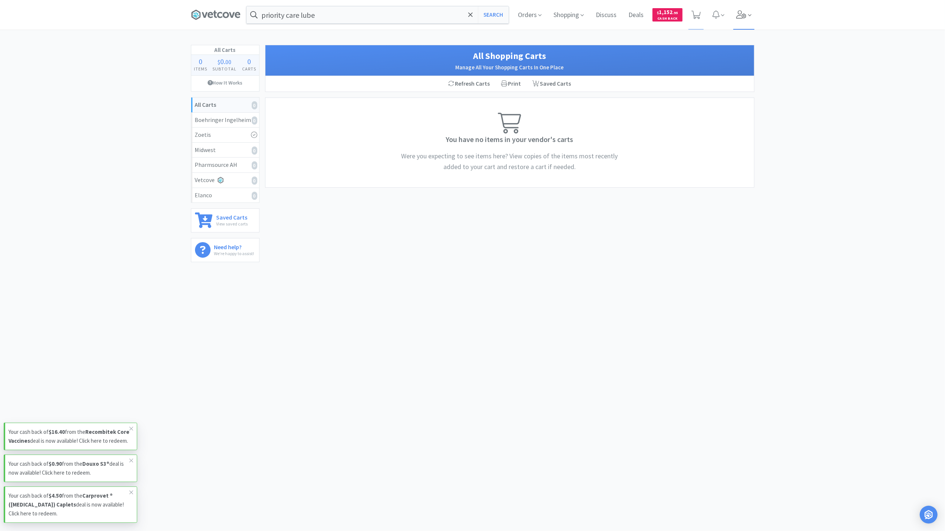
click at [749, 15] on icon at bounding box center [749, 15] width 3 height 7
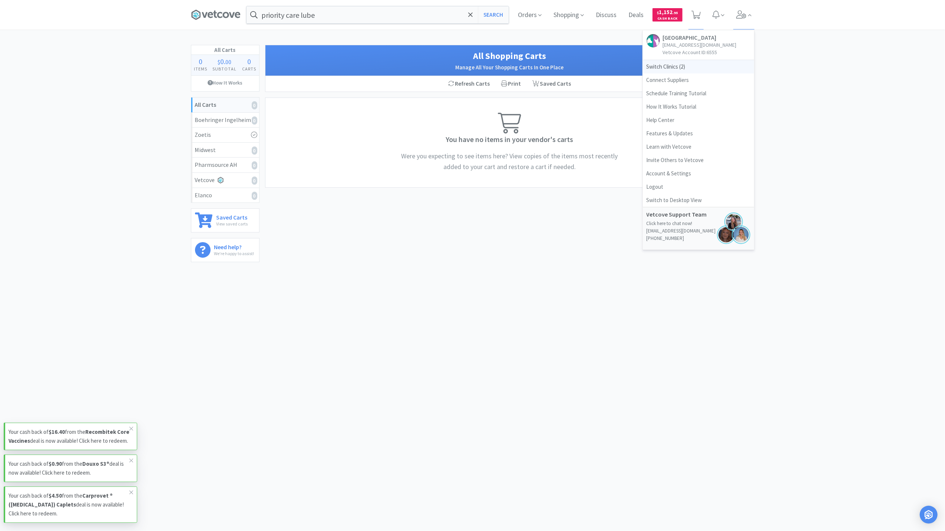
click at [661, 73] on span "Switch Clinics ( 2 )" at bounding box center [698, 66] width 111 height 13
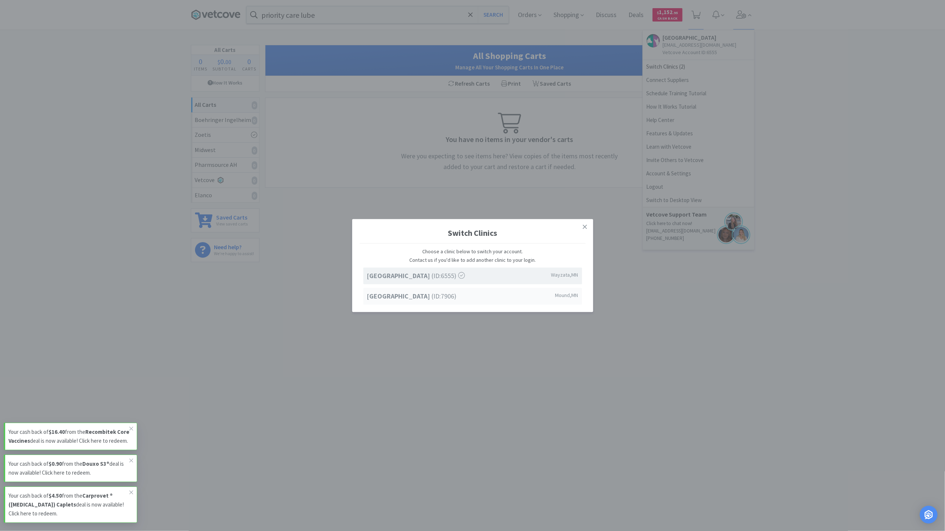
click at [392, 296] on strong "[GEOGRAPHIC_DATA]" at bounding box center [399, 296] width 65 height 9
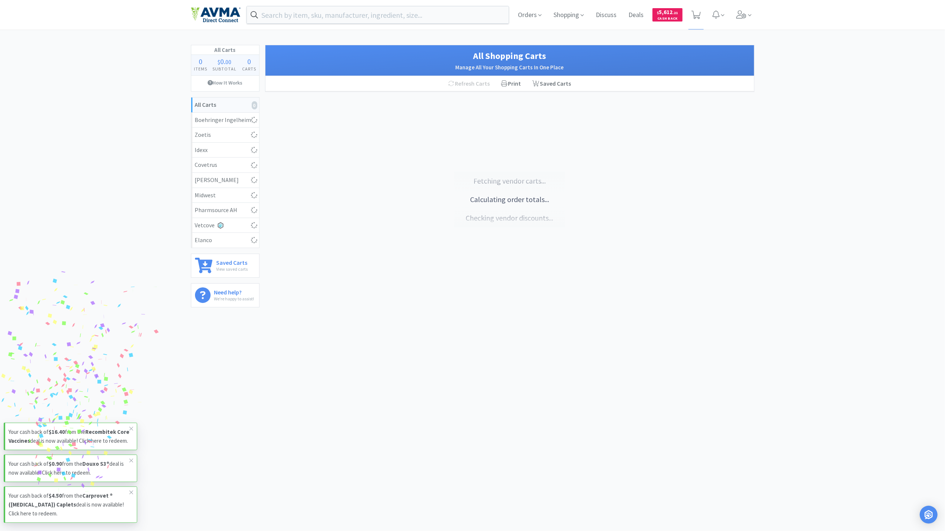
select select "1"
select select "10"
select select "1"
select select "2"
select select "1"
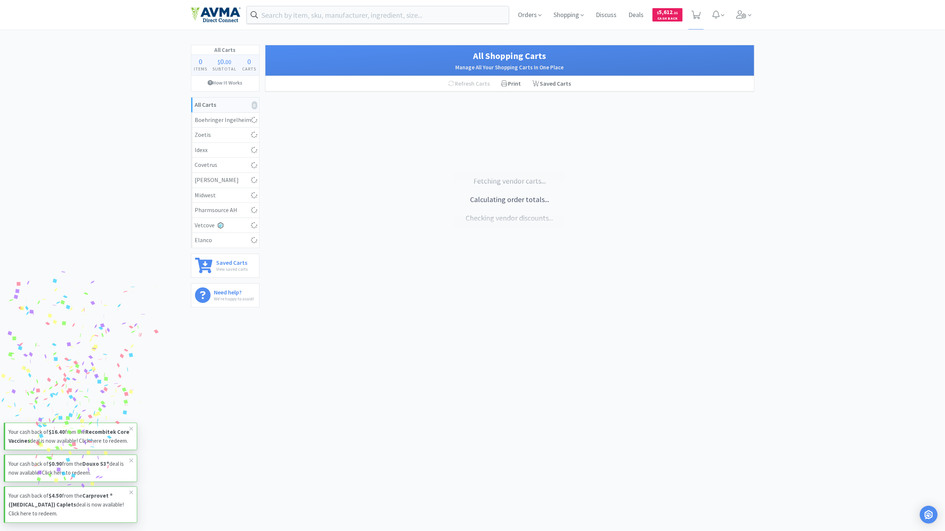
select select "2"
select select "1"
select select "4"
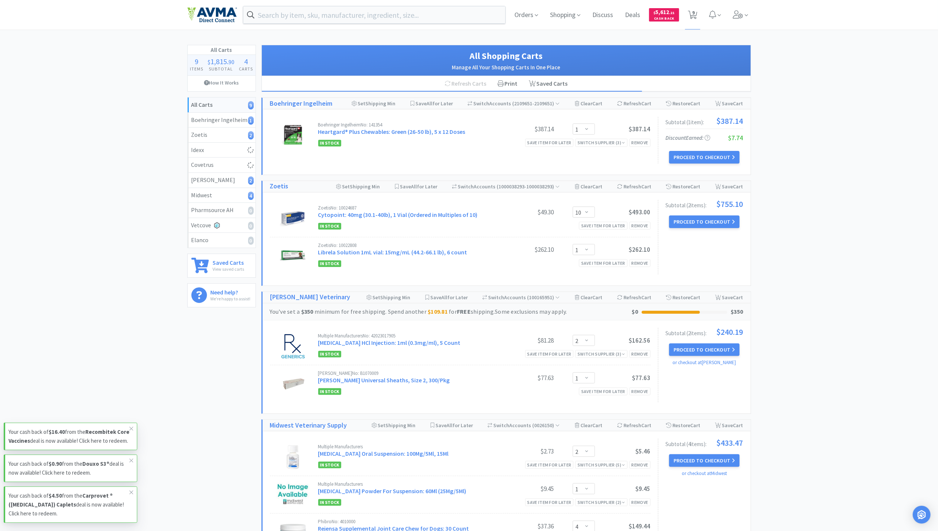
select select "1"
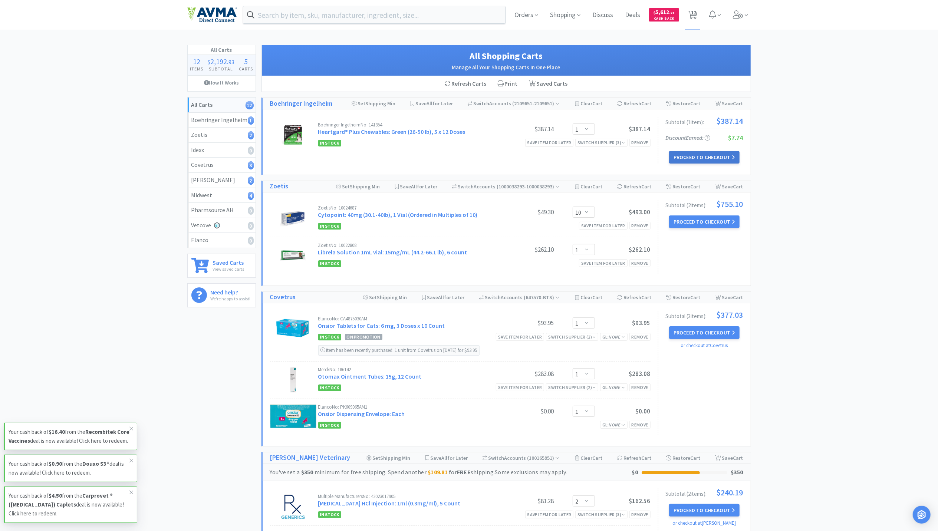
click at [711, 155] on button "Proceed to Checkout" at bounding box center [704, 157] width 70 height 13
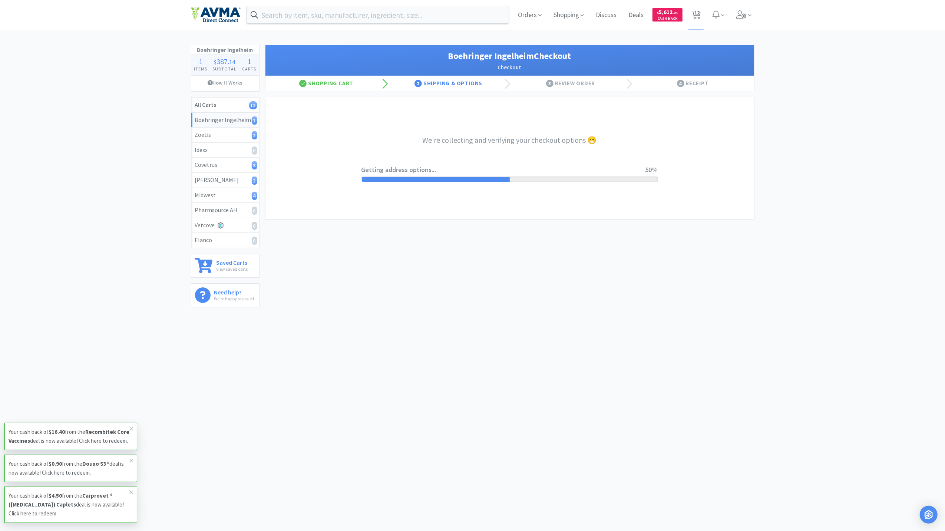
select select "invoice"
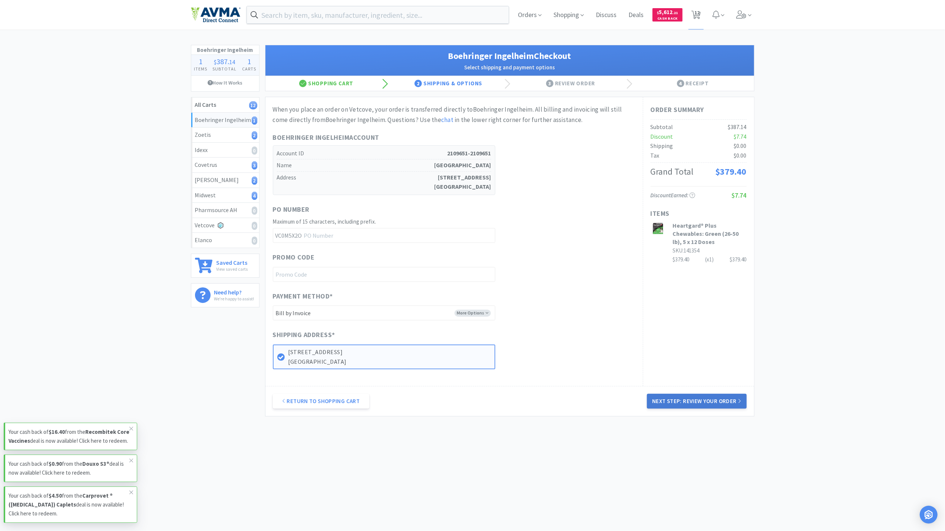
click at [691, 405] on button "Next Step: Review Your Order" at bounding box center [696, 401] width 99 height 15
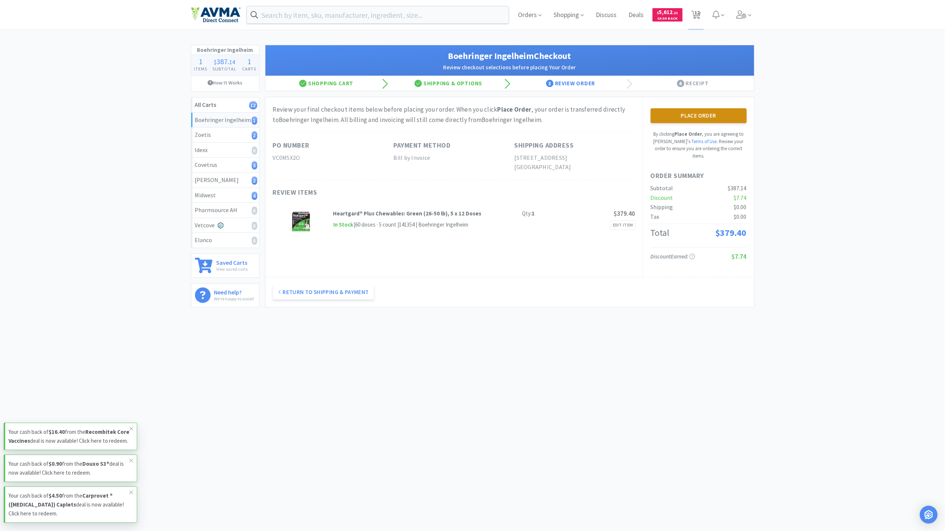
click at [692, 116] on button "Place Order" at bounding box center [699, 115] width 96 height 15
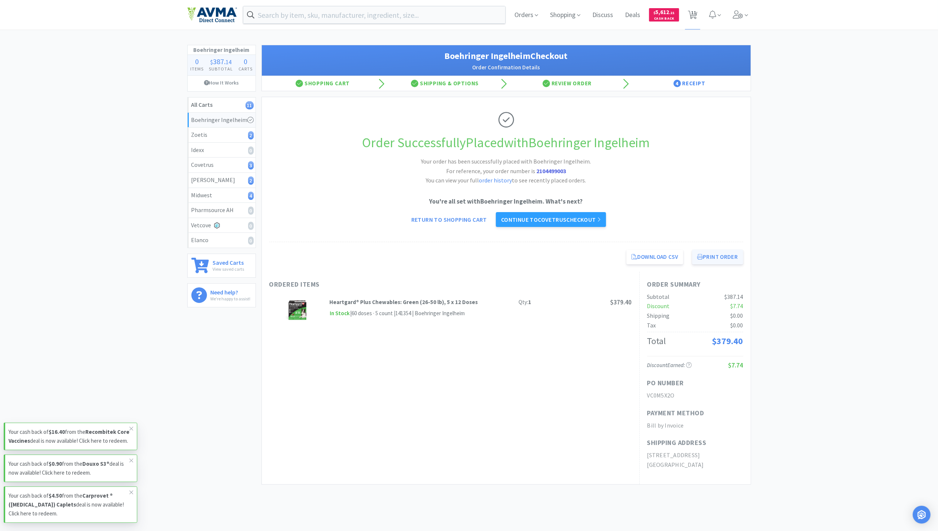
click at [719, 259] on button "Print Order" at bounding box center [717, 257] width 51 height 15
click at [691, 11] on span "11" at bounding box center [693, 13] width 5 height 30
select select "10"
select select "1"
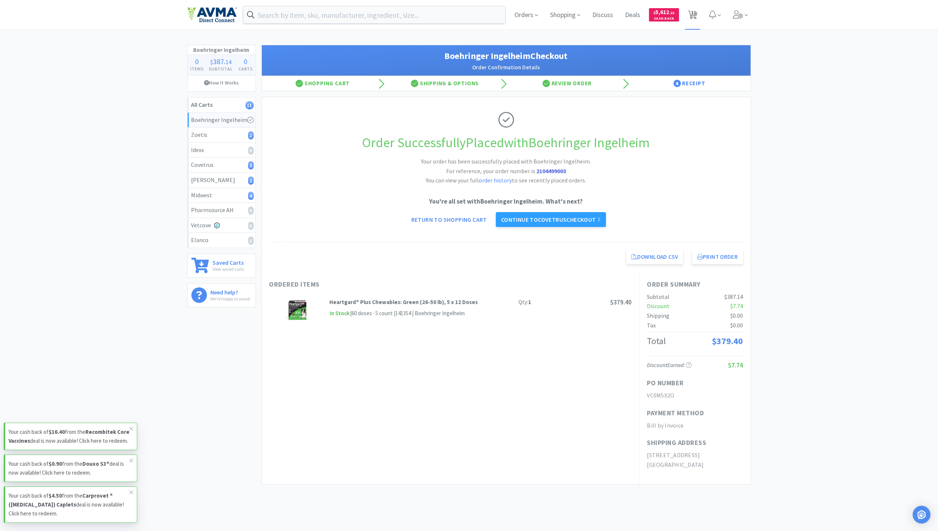
select select "1"
select select "2"
select select "1"
select select "2"
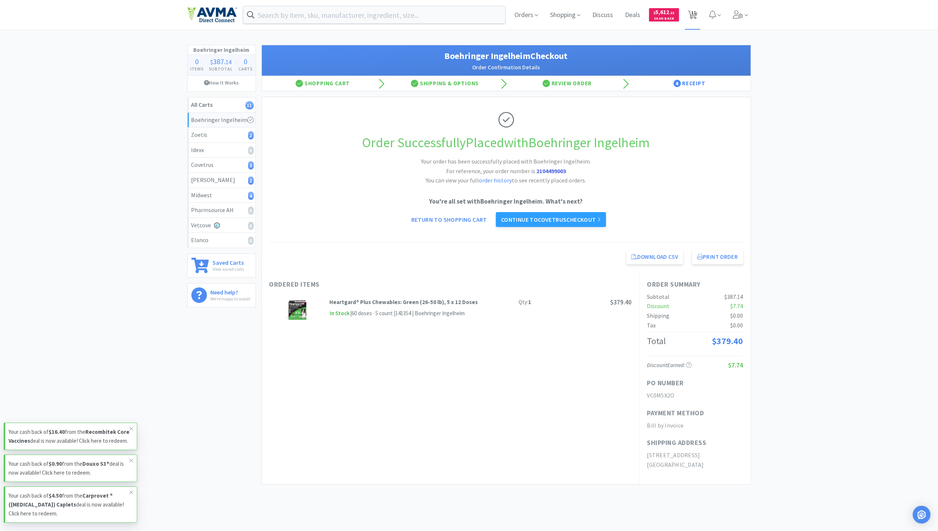
select select "1"
select select "4"
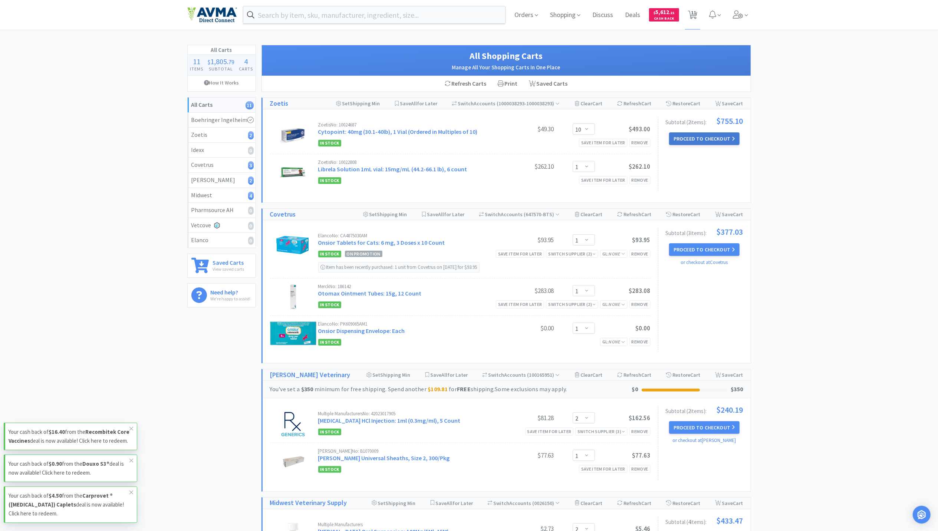
click at [699, 139] on button "Proceed to Checkout" at bounding box center [704, 138] width 70 height 13
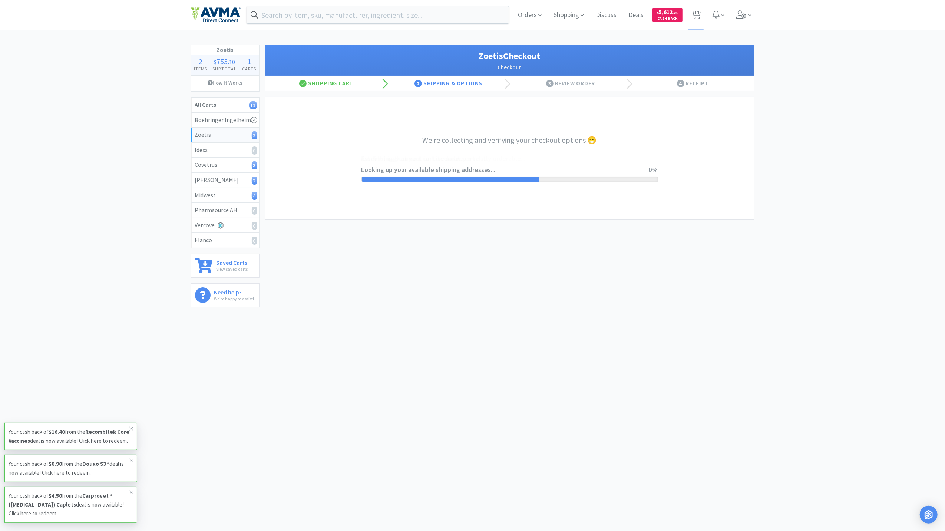
select select "invoice"
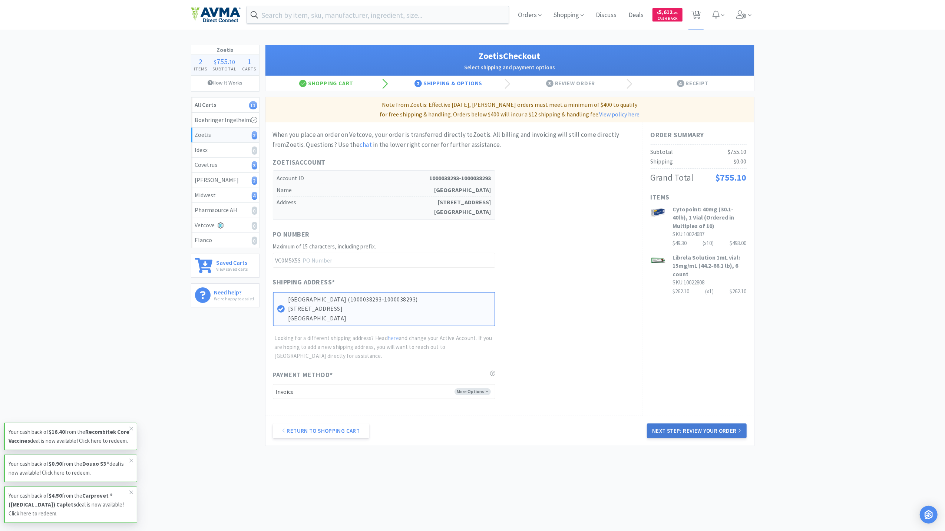
click at [702, 432] on button "Next Step: Review Your Order" at bounding box center [696, 431] width 99 height 15
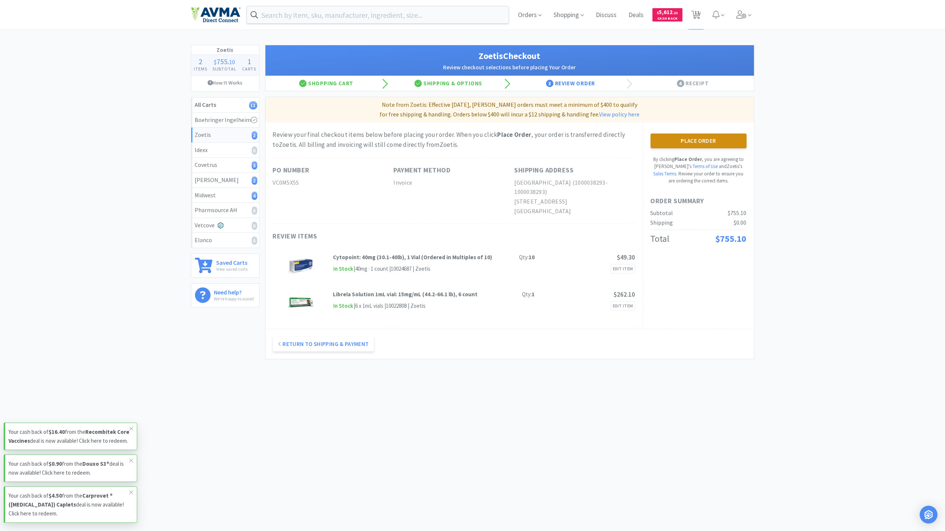
click at [708, 144] on button "Place Order" at bounding box center [699, 141] width 96 height 15
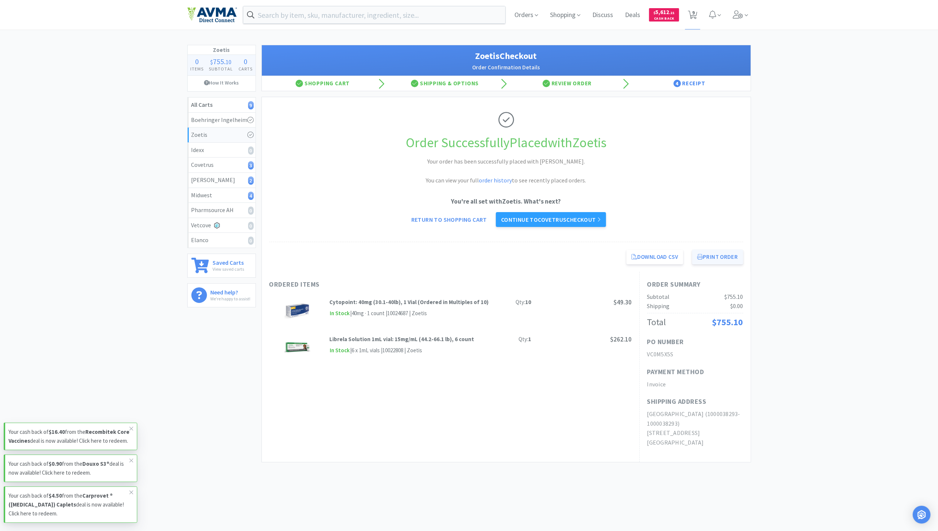
click at [720, 259] on button "Print Order" at bounding box center [717, 257] width 51 height 15
click at [691, 16] on icon at bounding box center [692, 15] width 9 height 8
select select "1"
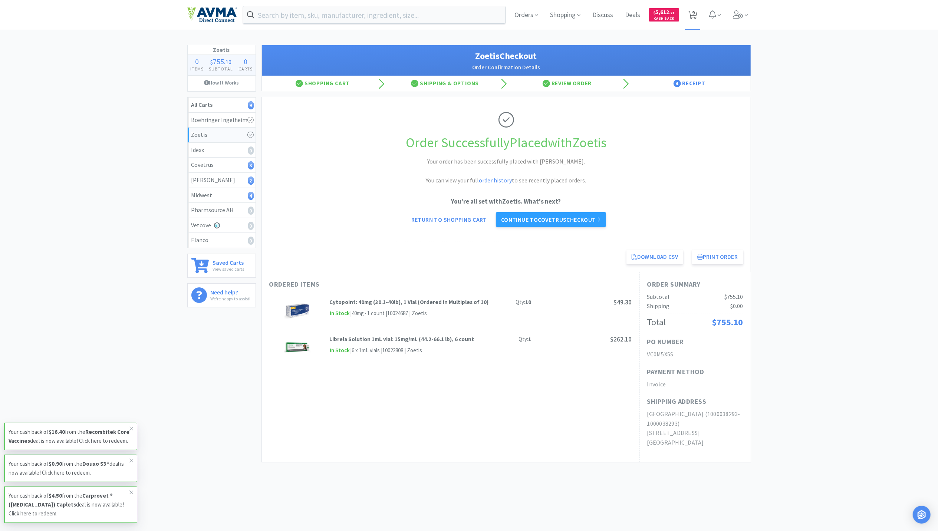
select select "2"
select select "1"
select select "2"
select select "1"
select select "4"
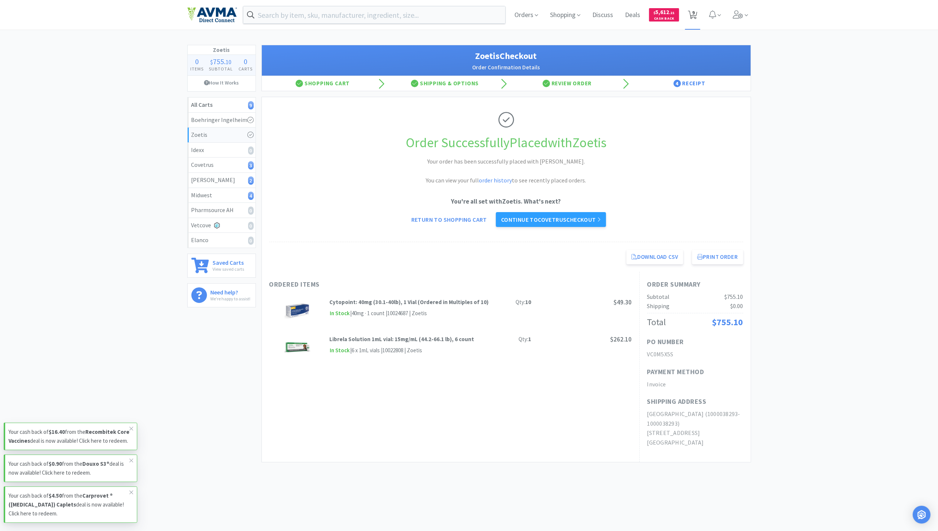
select select "4"
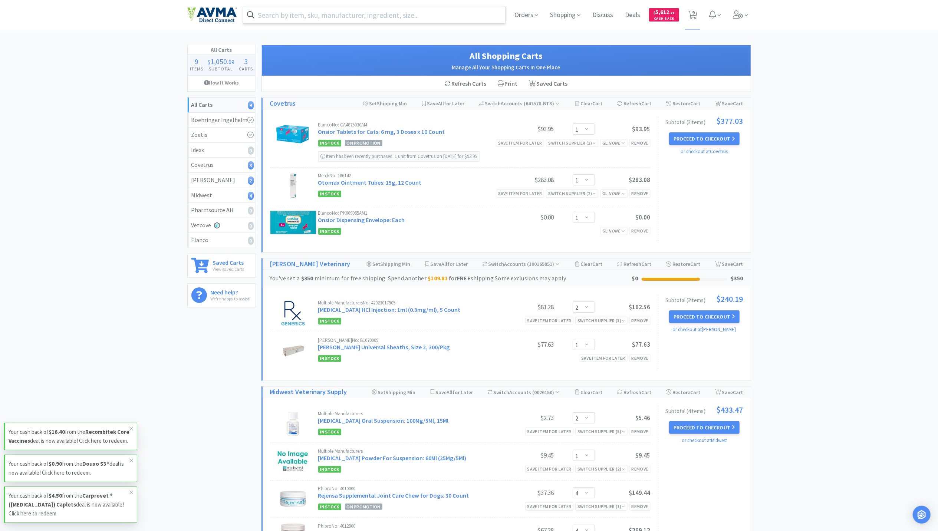
click at [302, 11] on input "text" at bounding box center [374, 14] width 262 height 17
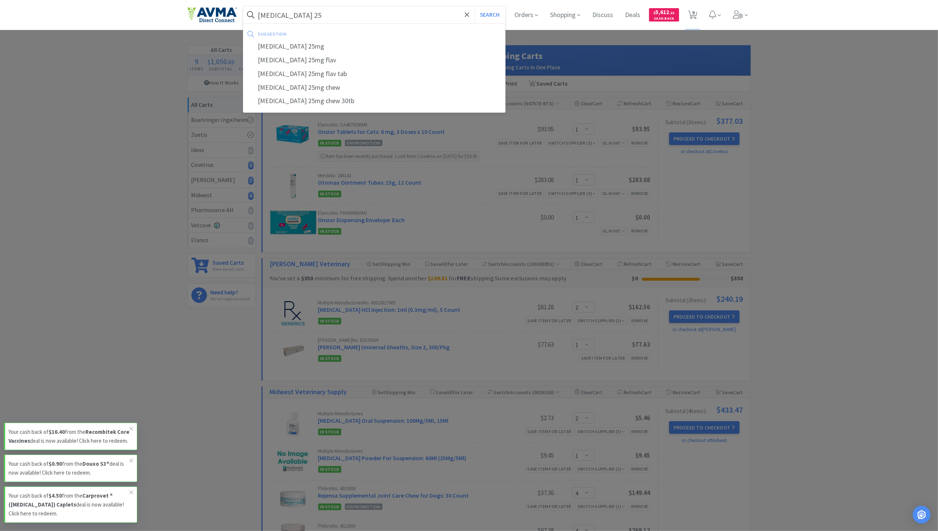
type input "carprofen 25"
click at [474, 6] on button "Search" at bounding box center [489, 14] width 31 height 17
select select "1"
select select "2"
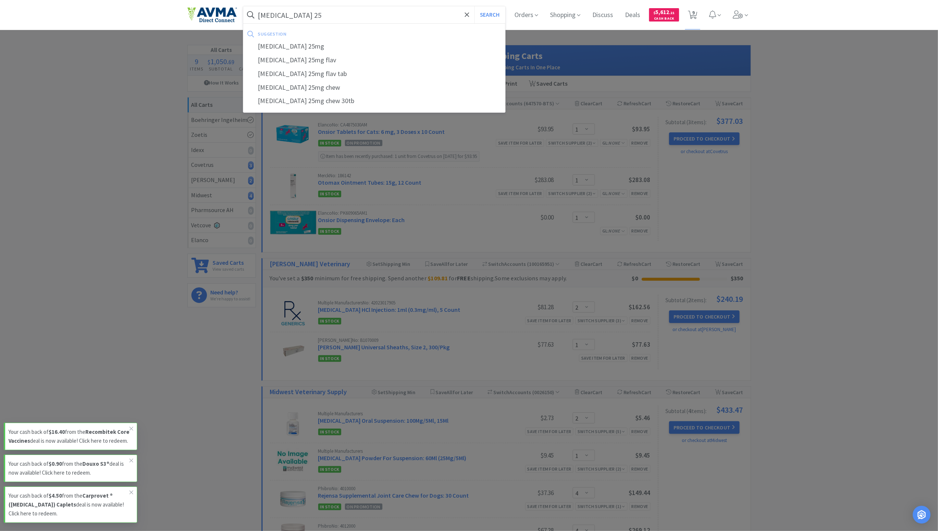
select select "1"
select select "2"
select select "1"
select select "4"
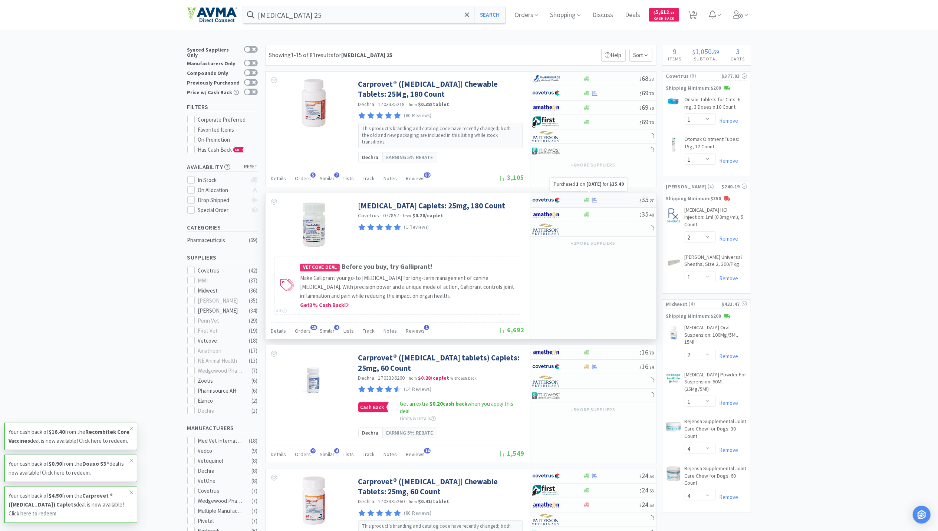
click at [596, 197] on icon at bounding box center [595, 200] width 6 height 6
select select "1"
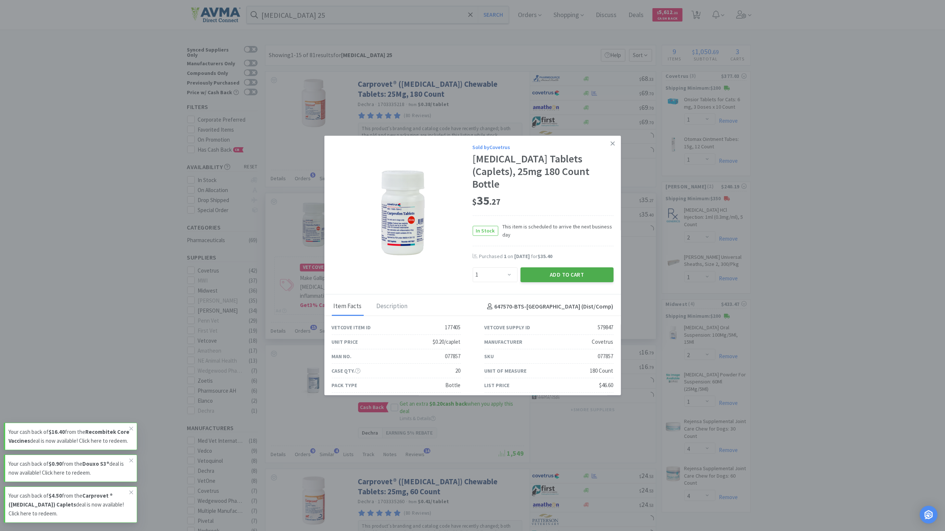
click at [572, 267] on button "Add to Cart" at bounding box center [567, 274] width 93 height 15
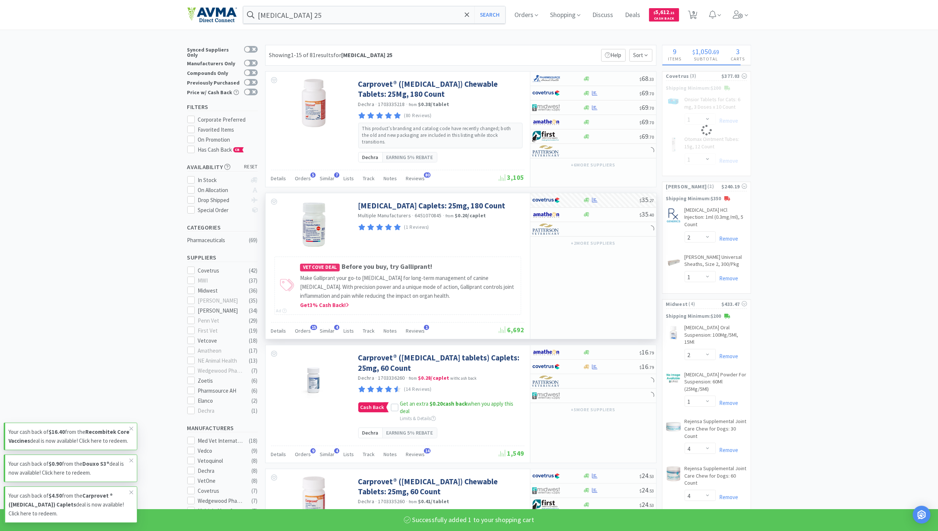
select select "1"
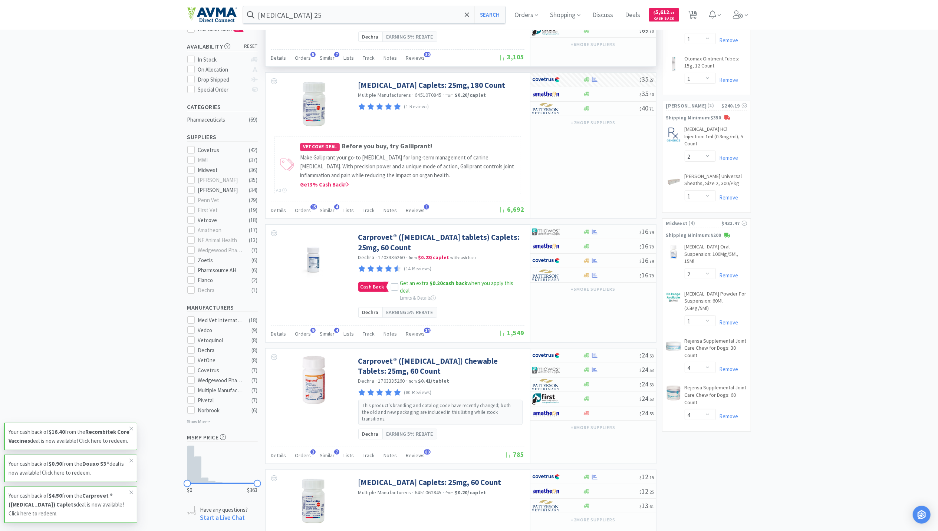
scroll to position [148, 0]
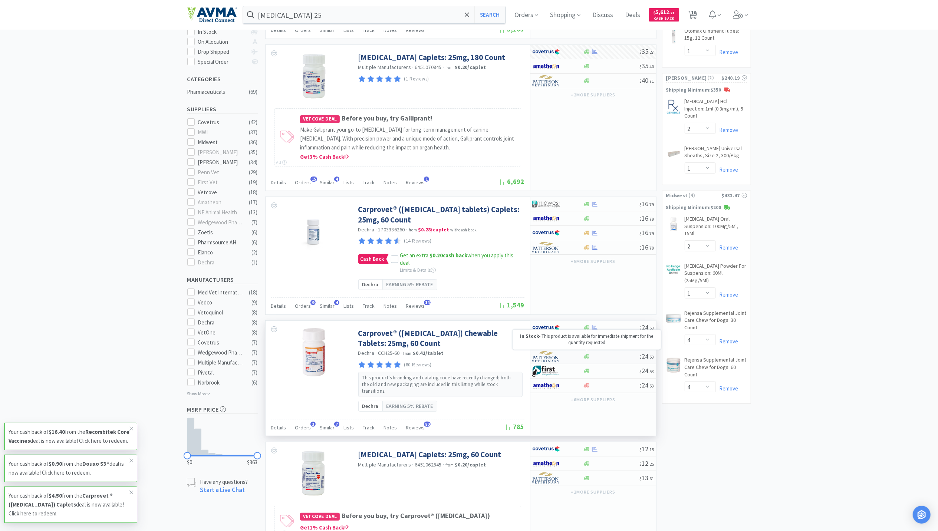
click at [587, 355] on icon at bounding box center [587, 357] width 6 height 4
select select "1"
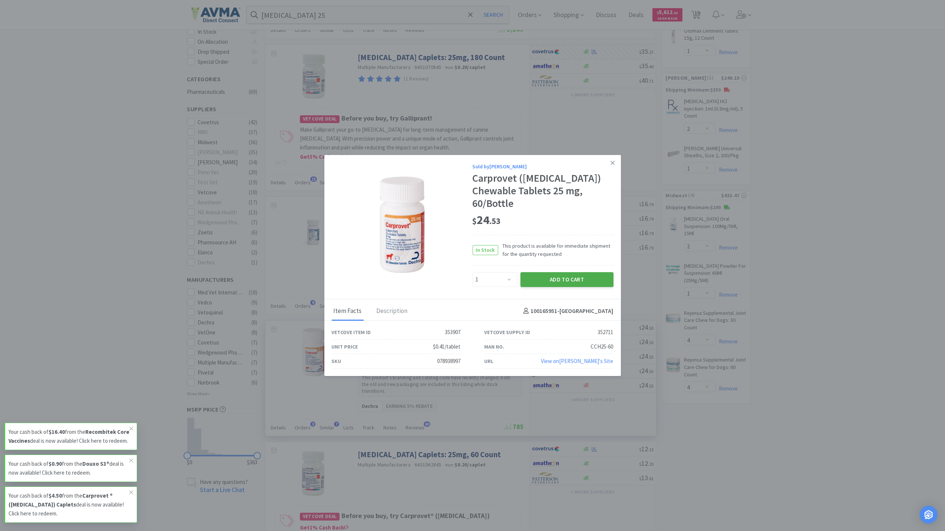
click at [556, 281] on button "Add to Cart" at bounding box center [567, 279] width 93 height 15
select select "1"
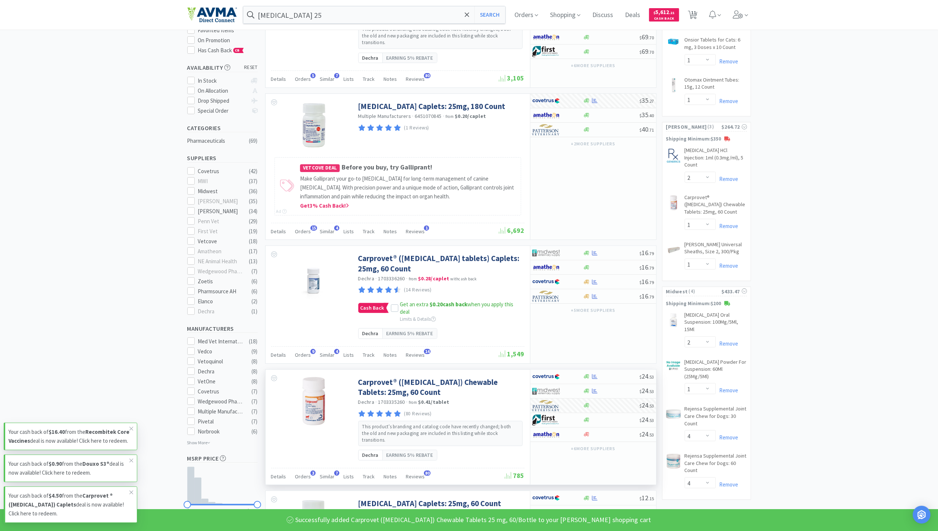
scroll to position [99, 0]
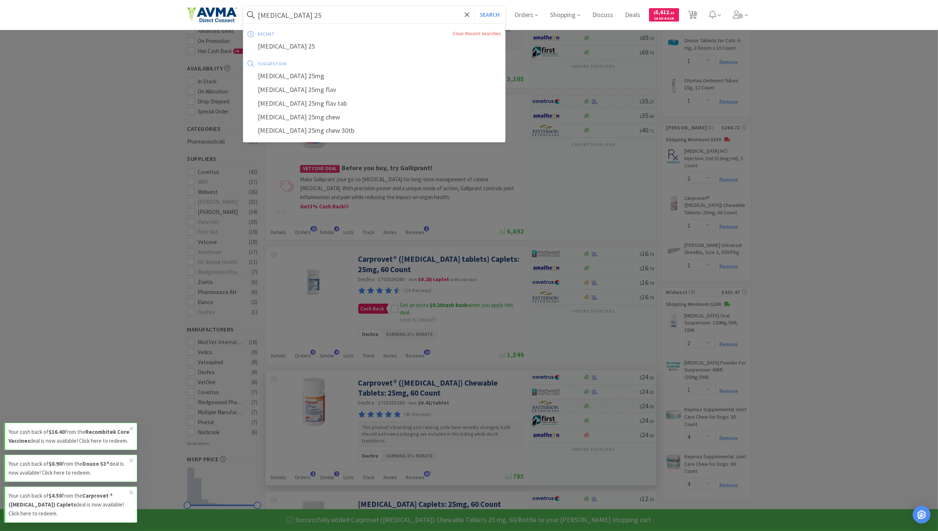
click at [334, 22] on input "carprofen 25" at bounding box center [374, 14] width 262 height 17
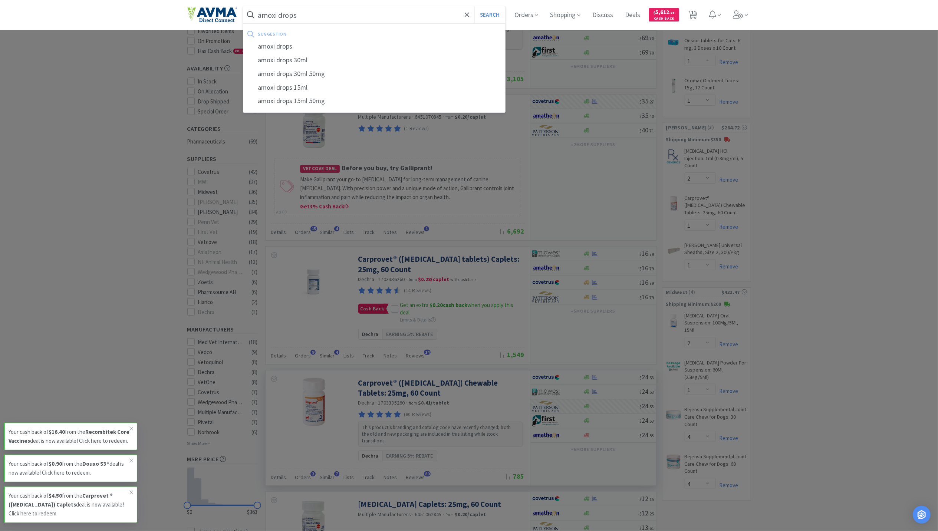
type input "amoxi drops"
click at [474, 6] on button "Search" at bounding box center [489, 14] width 31 height 17
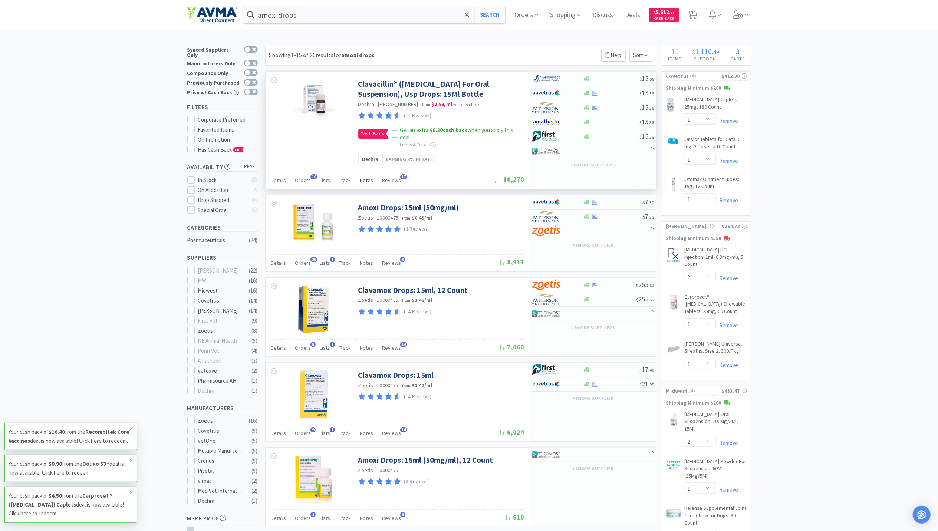
click at [370, 184] on span "Notes" at bounding box center [366, 180] width 13 height 7
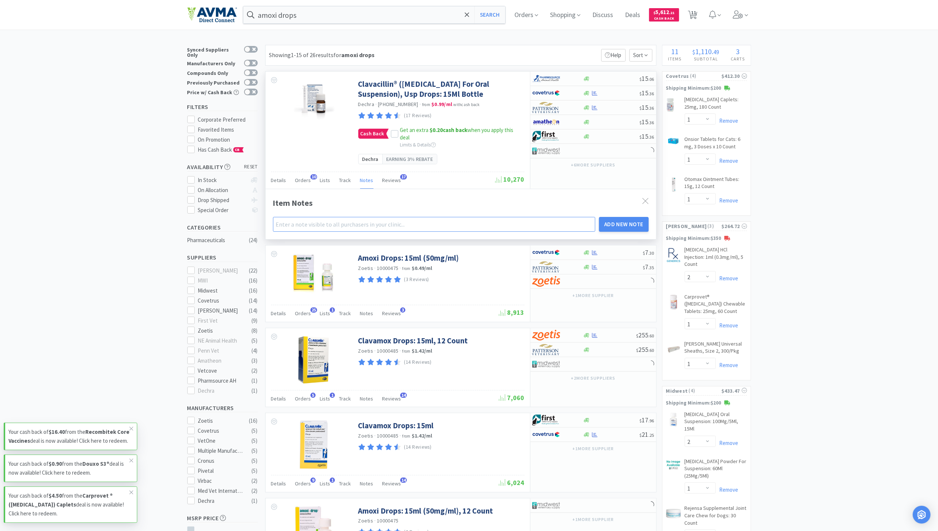
click at [307, 232] on input "text" at bounding box center [434, 224] width 323 height 15
click at [377, 232] on input "(pops up when searching for amoxi drops)" at bounding box center [434, 224] width 323 height 15
type input "(pops up when searching for regular amoxi drops)"
click at [627, 232] on button "Add New Note" at bounding box center [624, 224] width 50 height 15
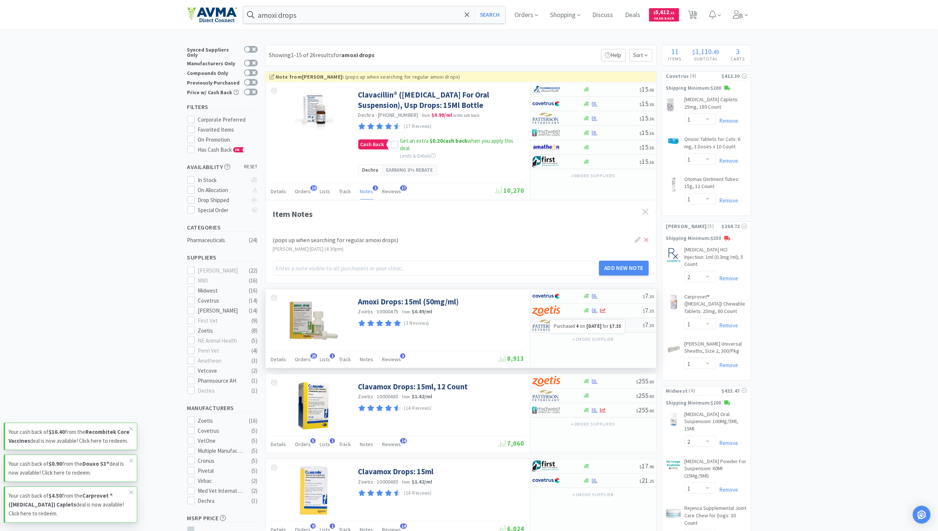
click at [595, 327] on icon at bounding box center [595, 325] width 6 height 5
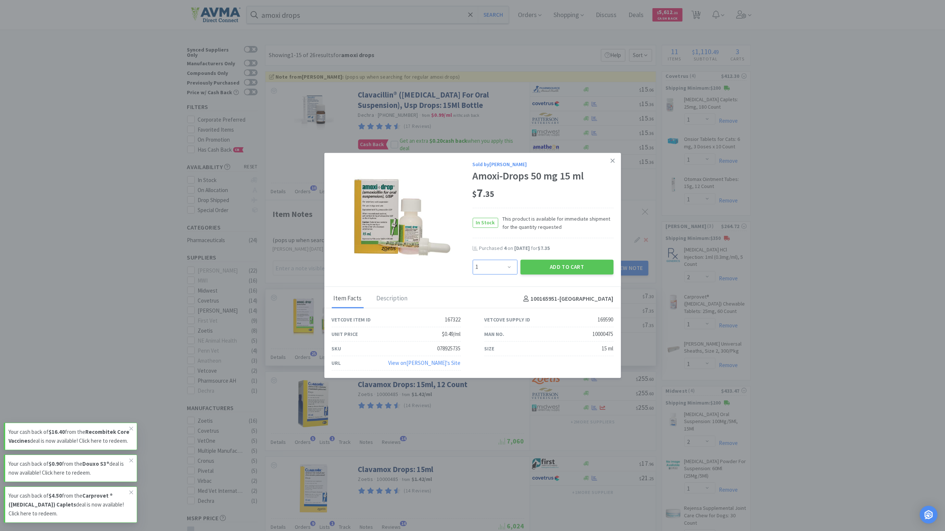
click at [511, 266] on select "Enter Quantity 1 2 3 4 5 6 7 8 9 10 11 12 13 14 15 16 17 18 19 20 Enter Quantity" at bounding box center [495, 267] width 45 height 15
select select "5"
click at [473, 260] on select "Enter Quantity 1 2 3 4 5 6 7 8 9 10 11 12 13 14 15 16 17 18 19 20 Enter Quantity" at bounding box center [495, 267] width 45 height 15
click at [576, 263] on button "Add to Cart" at bounding box center [567, 267] width 93 height 15
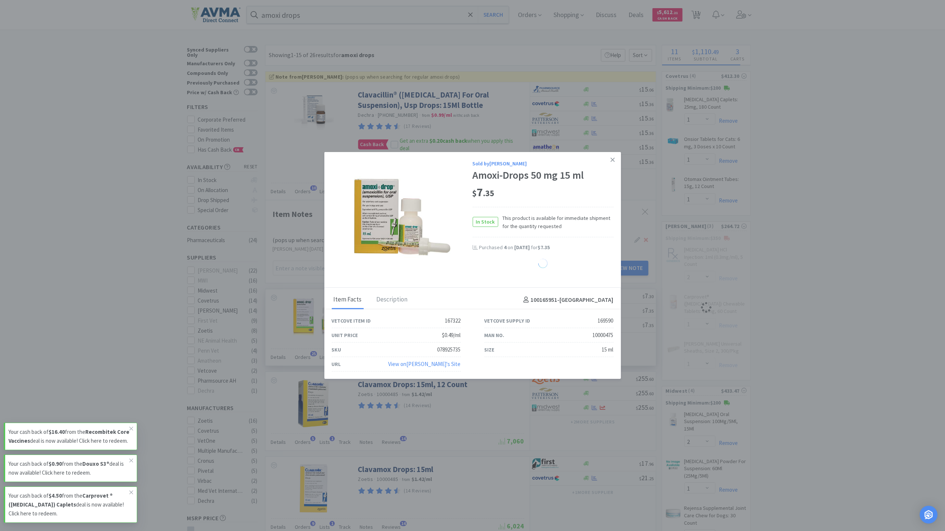
select select "5"
select select "2"
select select "1"
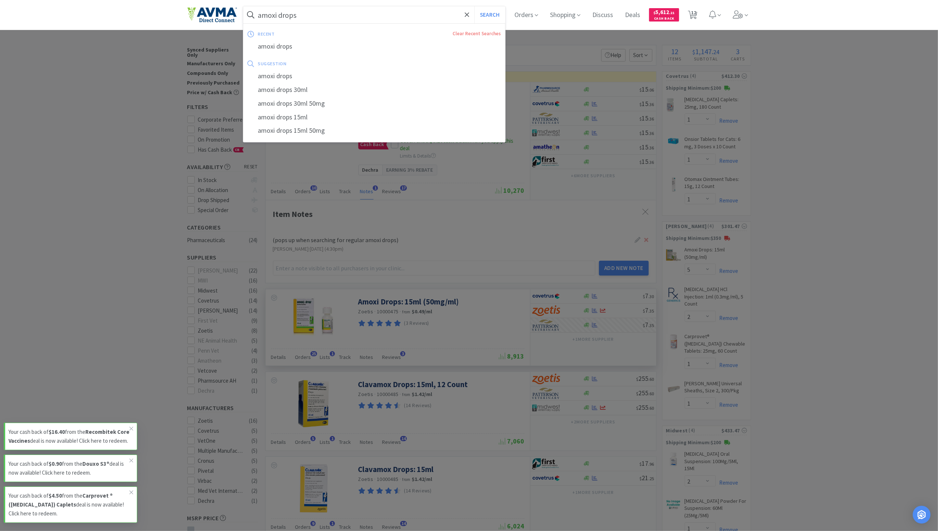
click at [316, 22] on input "amoxi drops" at bounding box center [374, 14] width 262 height 17
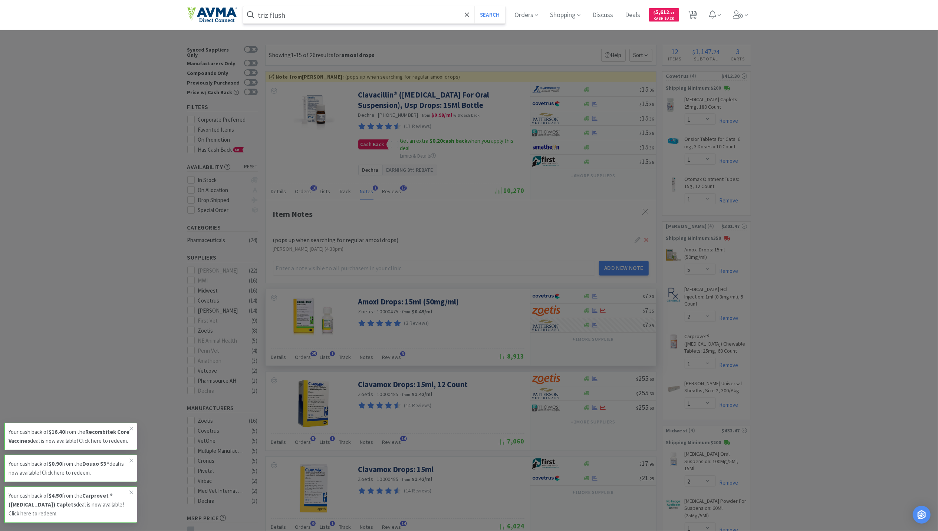
type input "triz flush"
click at [474, 6] on button "Search" at bounding box center [489, 14] width 31 height 17
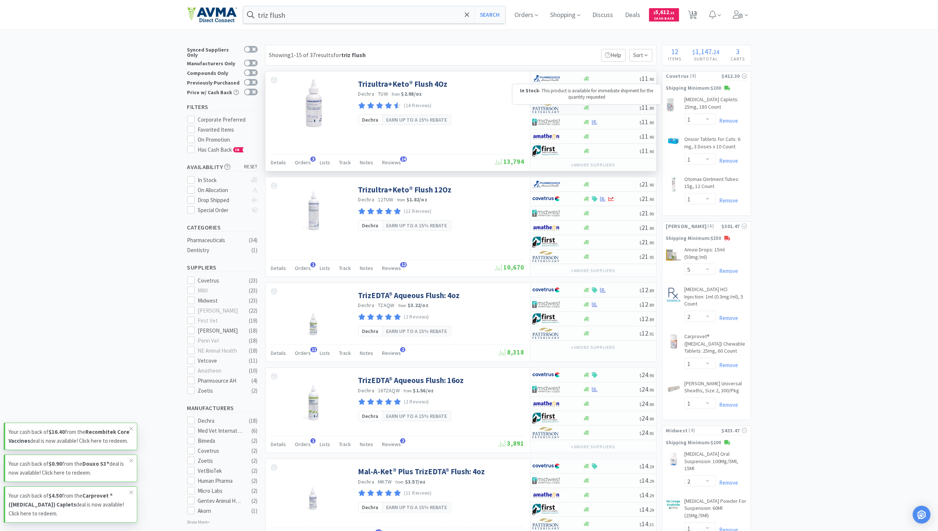
click at [587, 109] on icon at bounding box center [587, 107] width 6 height 4
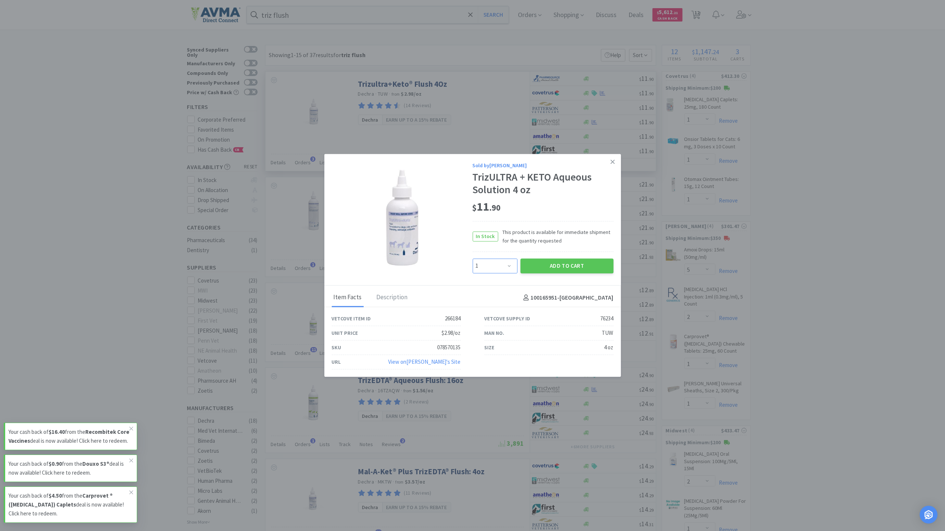
click at [508, 269] on select "Enter Quantity 1 2 3 4 5 6 7 8 9 10 11 12 13 14 15 16 17 18 19 20 Enter Quantity" at bounding box center [495, 265] width 45 height 15
select select "2"
click at [473, 258] on select "Enter Quantity 1 2 3 4 5 6 7 8 9 10 11 12 13 14 15 16 17 18 19 20 Enter Quantity" at bounding box center [495, 265] width 45 height 15
click at [609, 261] on button "Add to Cart" at bounding box center [567, 265] width 93 height 15
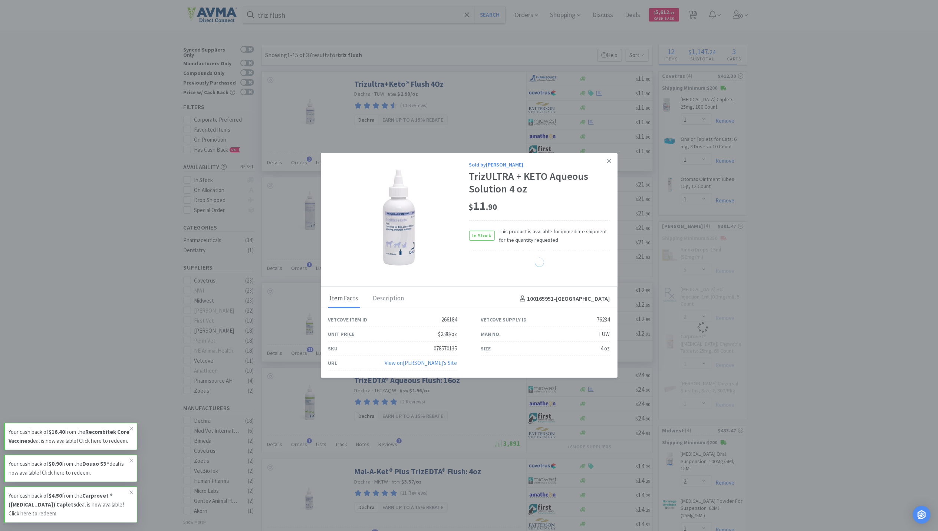
select select "2"
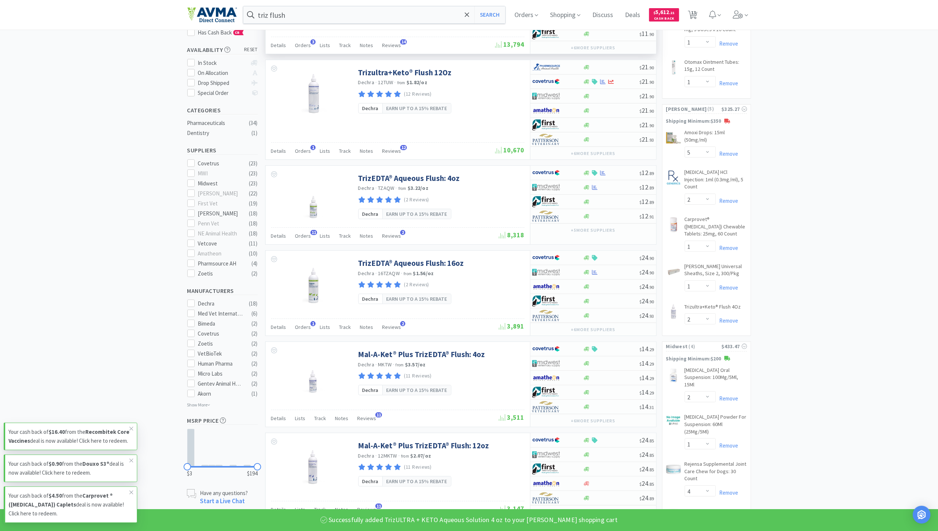
scroll to position [198, 0]
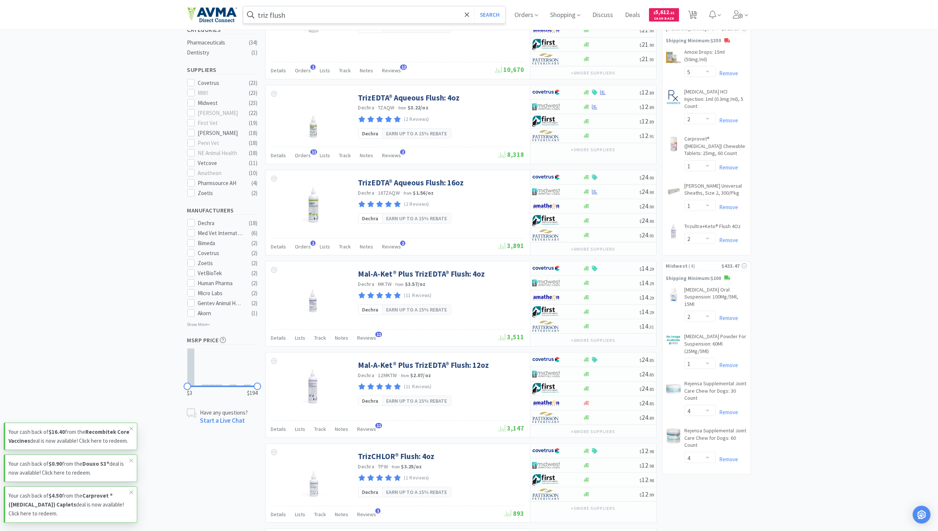
click at [314, 11] on input "triz flush" at bounding box center [374, 14] width 262 height 17
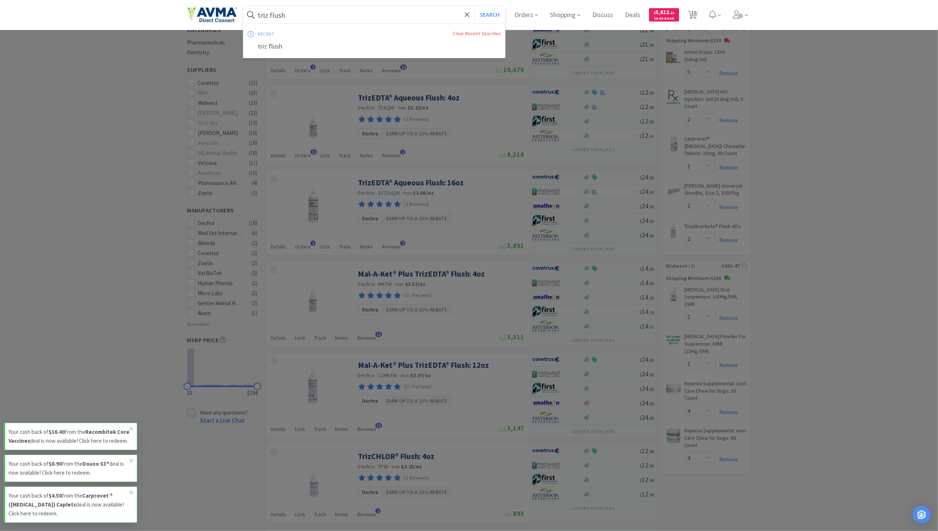
type input "f"
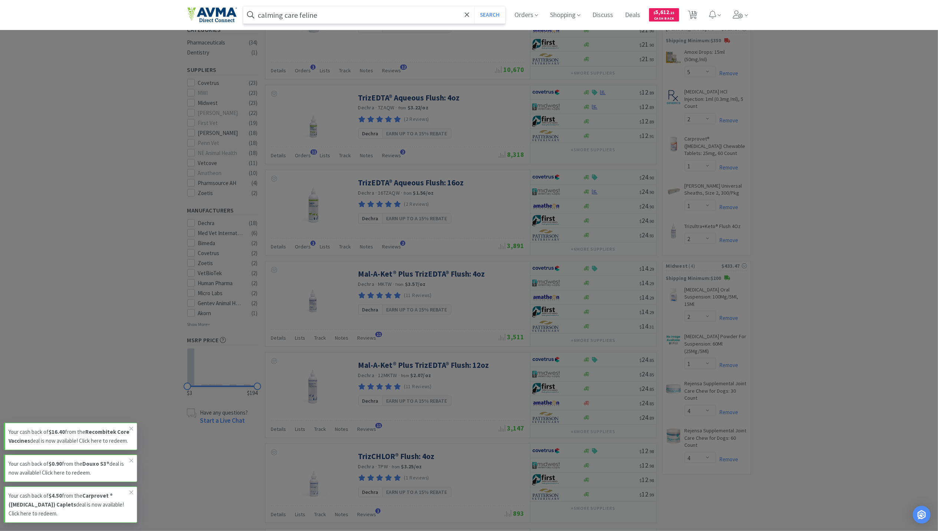
type input "calming care feline"
click at [474, 6] on button "Search" at bounding box center [489, 14] width 31 height 17
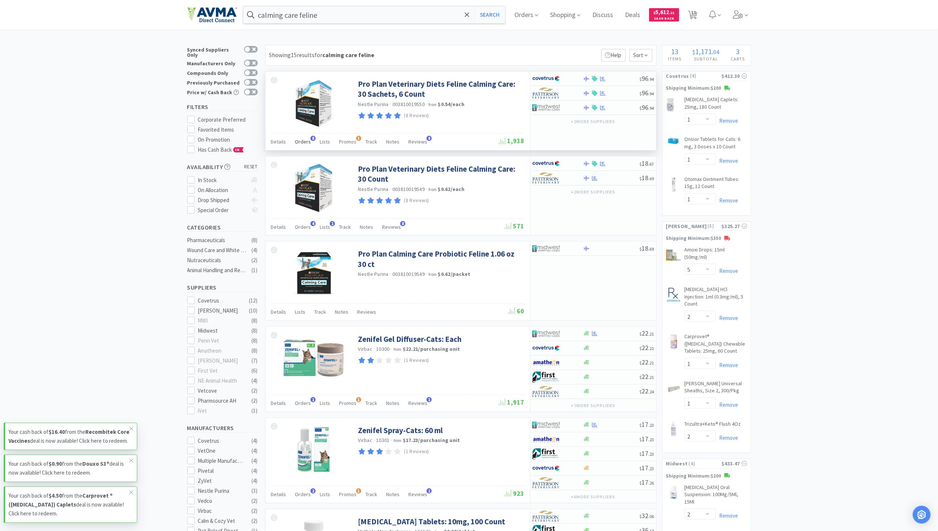
click at [295, 141] on span "Orders" at bounding box center [303, 141] width 16 height 7
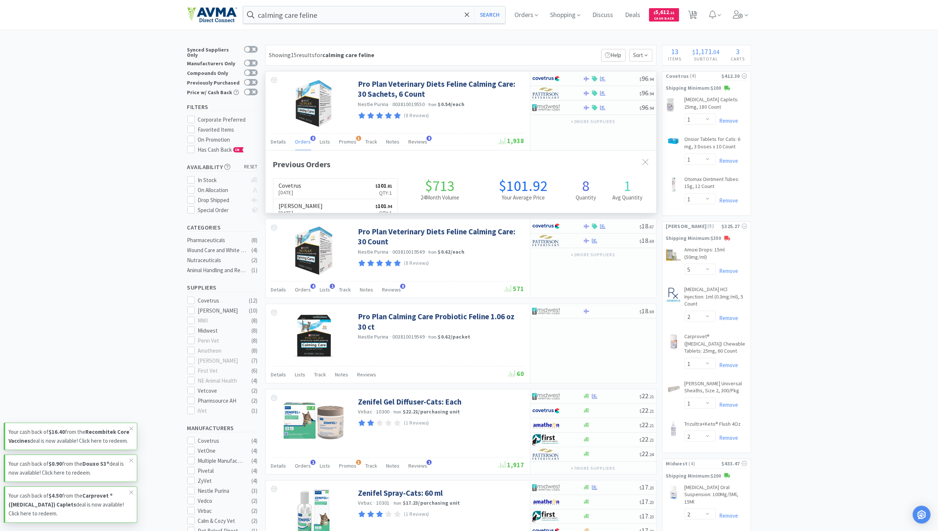
scroll to position [199, 391]
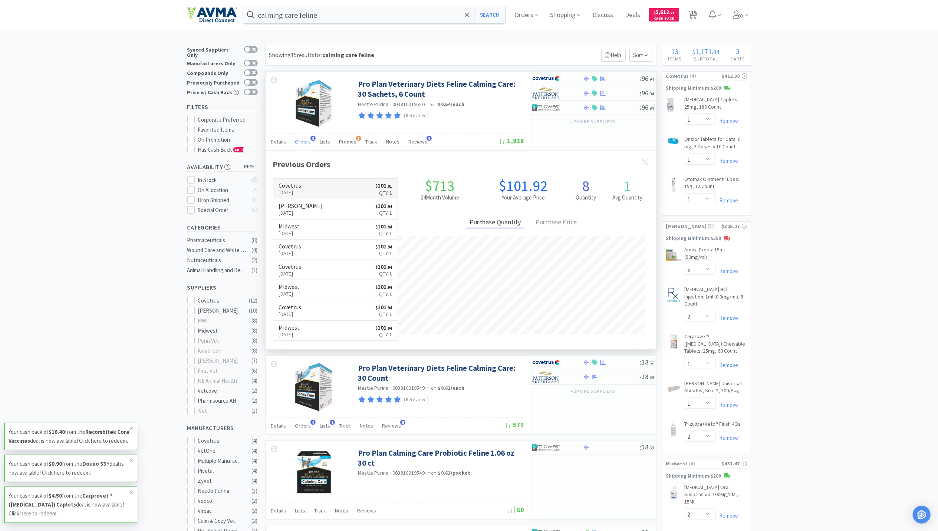
click at [302, 191] on p "Aug 21st, 2025" at bounding box center [290, 192] width 23 height 8
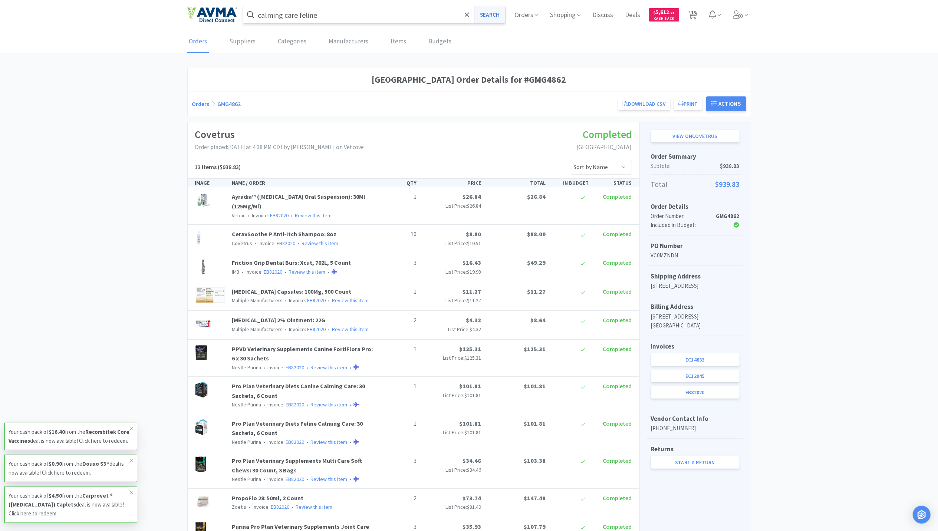
click at [485, 9] on button "Search" at bounding box center [489, 14] width 31 height 17
select select "1"
select select "5"
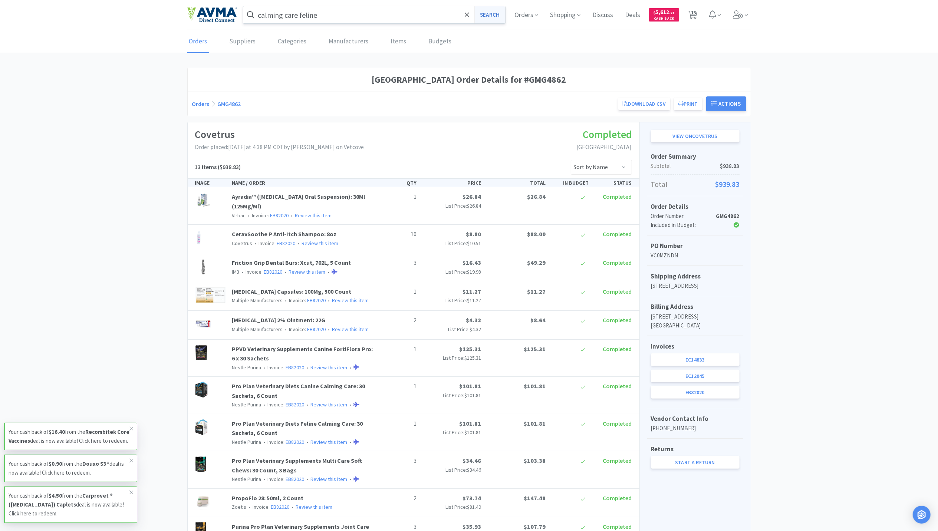
select select "2"
select select "1"
select select "2"
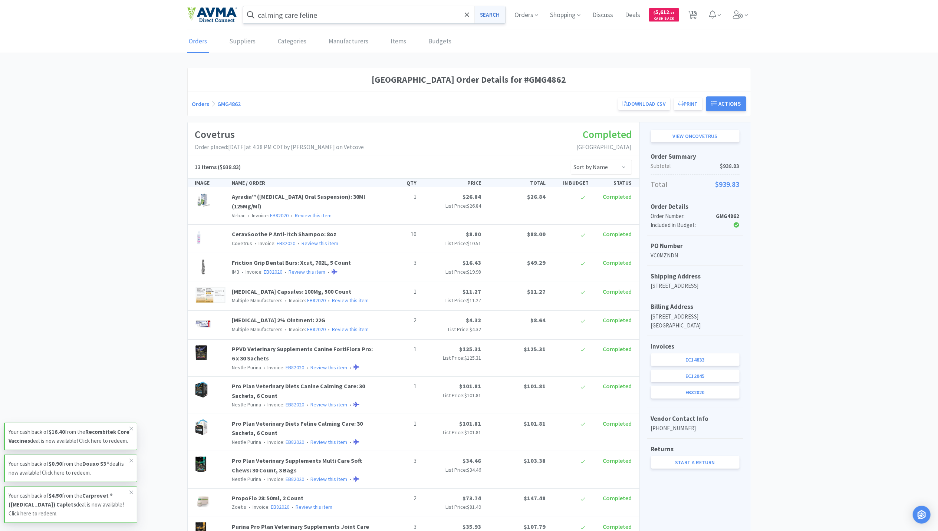
select select "1"
select select "4"
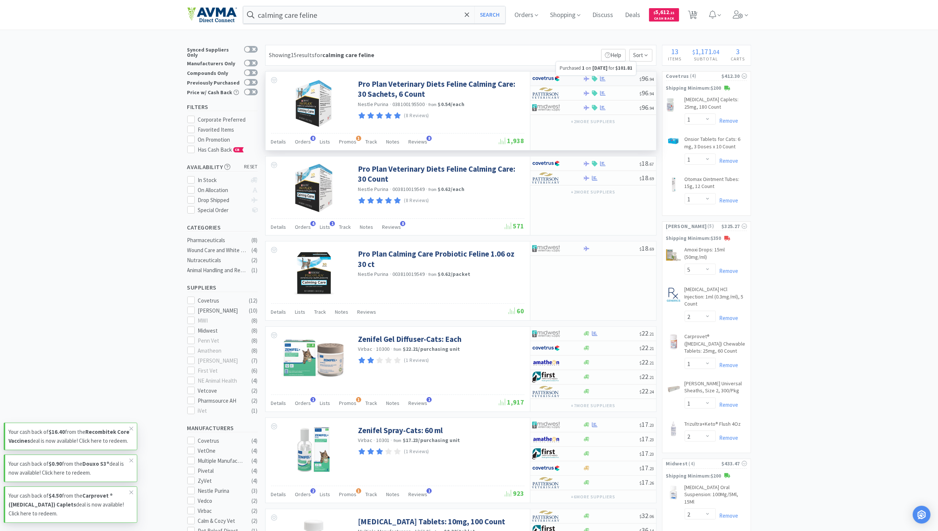
click at [603, 80] on icon at bounding box center [603, 78] width 6 height 5
select select "1"
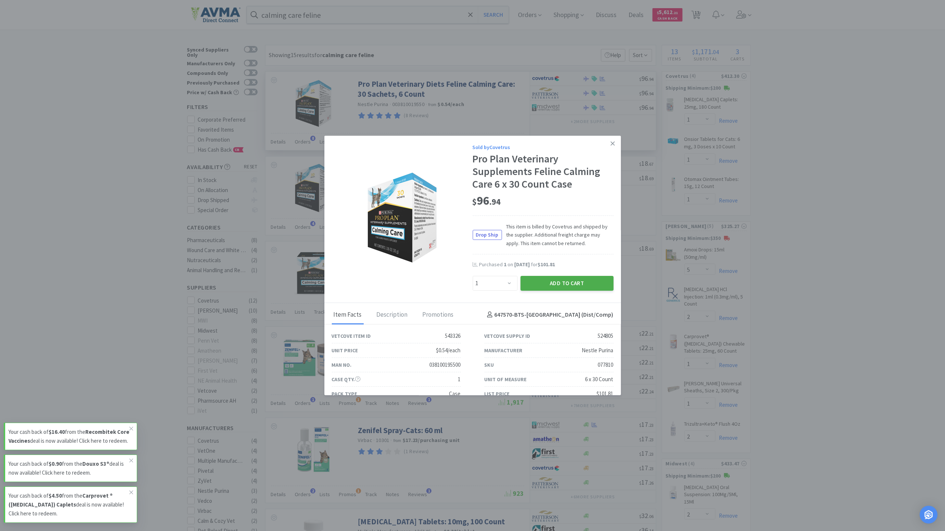
click at [553, 281] on button "Add to Cart" at bounding box center [567, 283] width 93 height 15
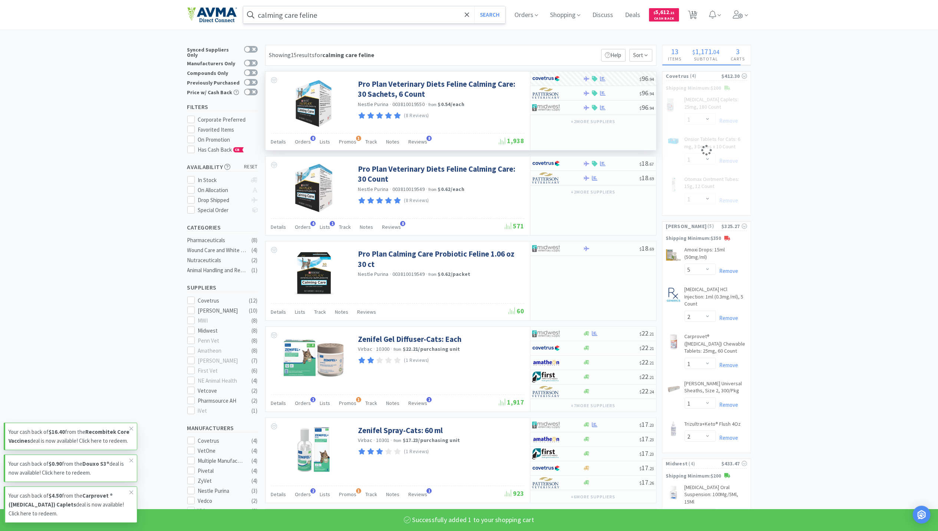
click at [392, 14] on input "calming care feline" at bounding box center [374, 14] width 262 height 17
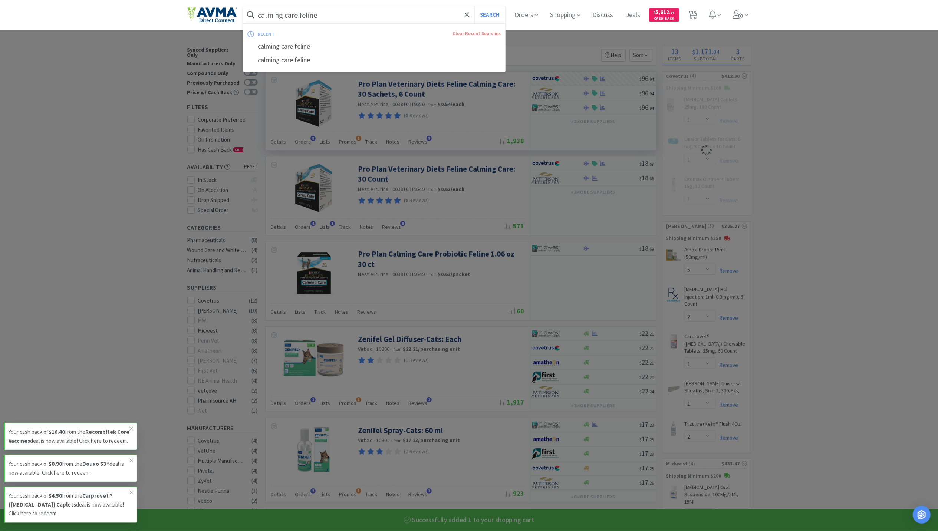
select select "1"
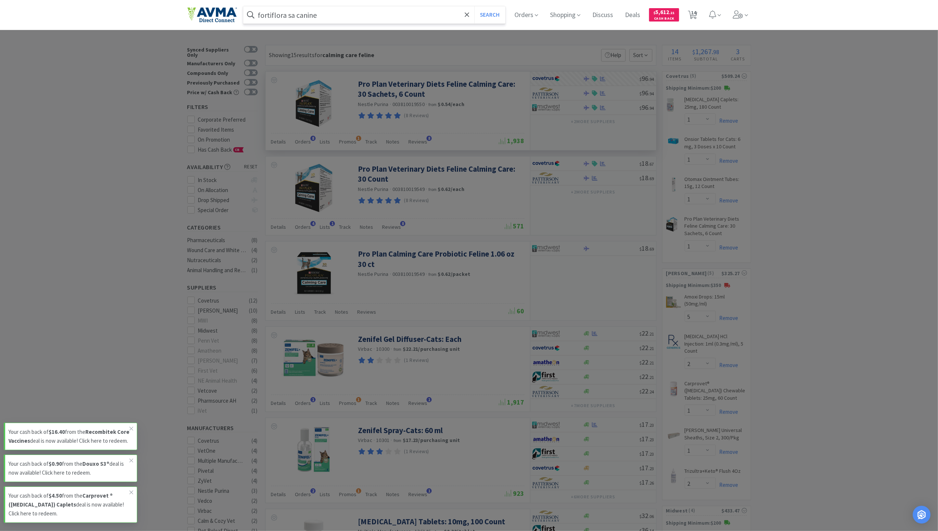
type input "fortiflora sa canine"
click at [474, 6] on button "Search" at bounding box center [489, 14] width 31 height 17
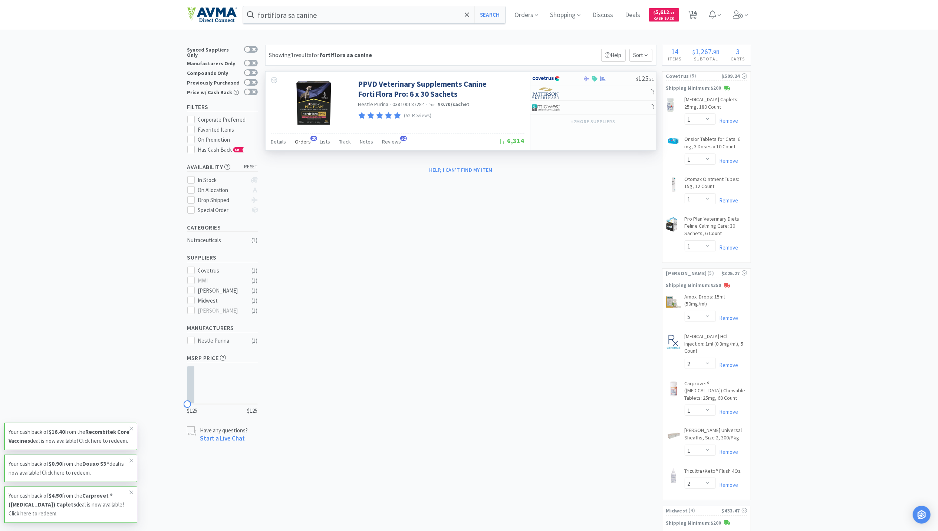
click at [300, 148] on div "Orders 20" at bounding box center [303, 143] width 16 height 14
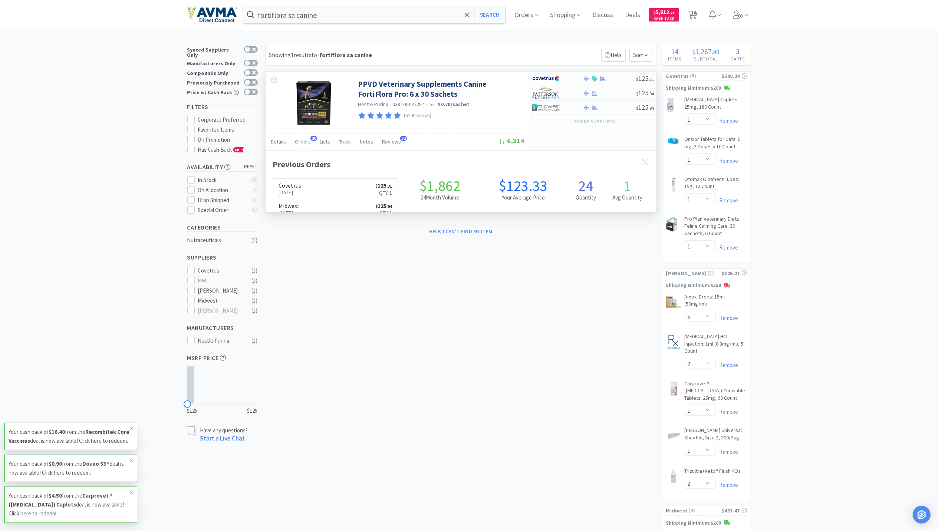
scroll to position [199, 391]
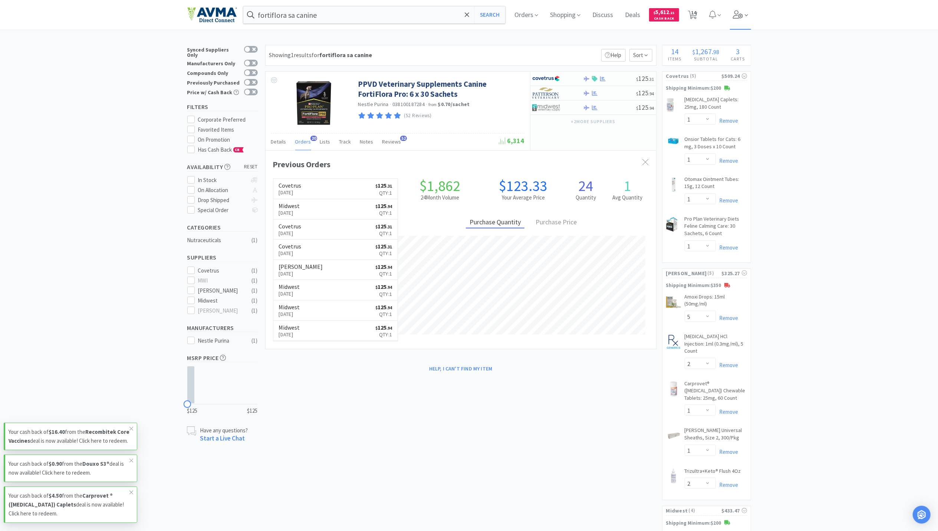
click at [743, 12] on icon at bounding box center [738, 14] width 10 height 8
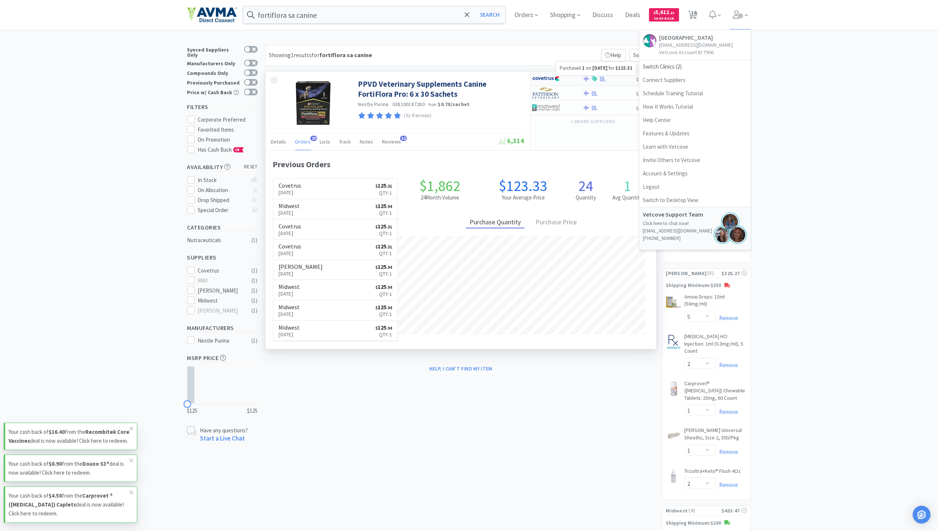
click at [601, 80] on icon at bounding box center [603, 79] width 6 height 6
select select "1"
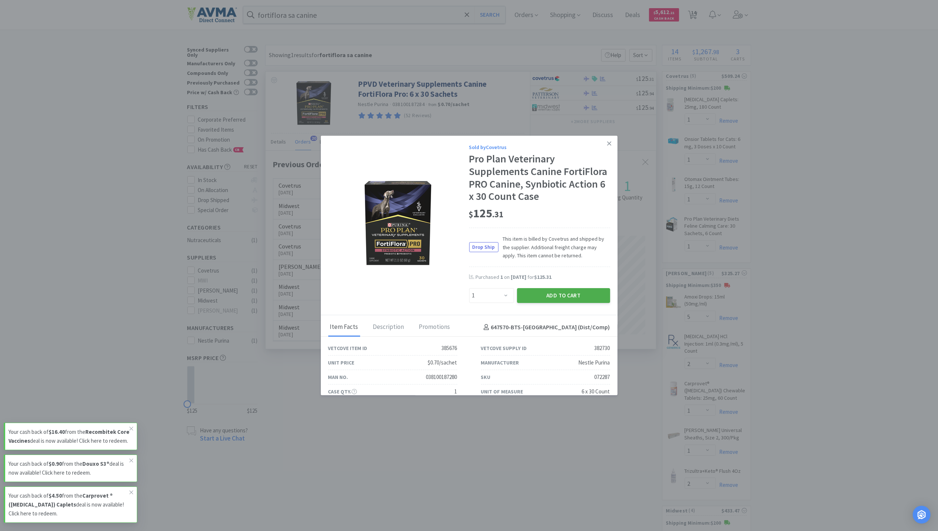
click at [552, 303] on button "Add to Cart" at bounding box center [563, 295] width 93 height 15
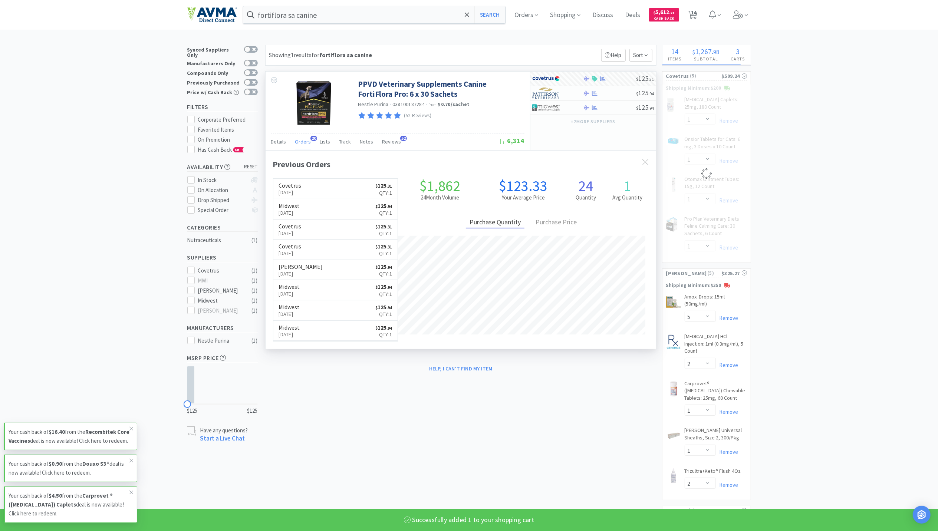
select select "1"
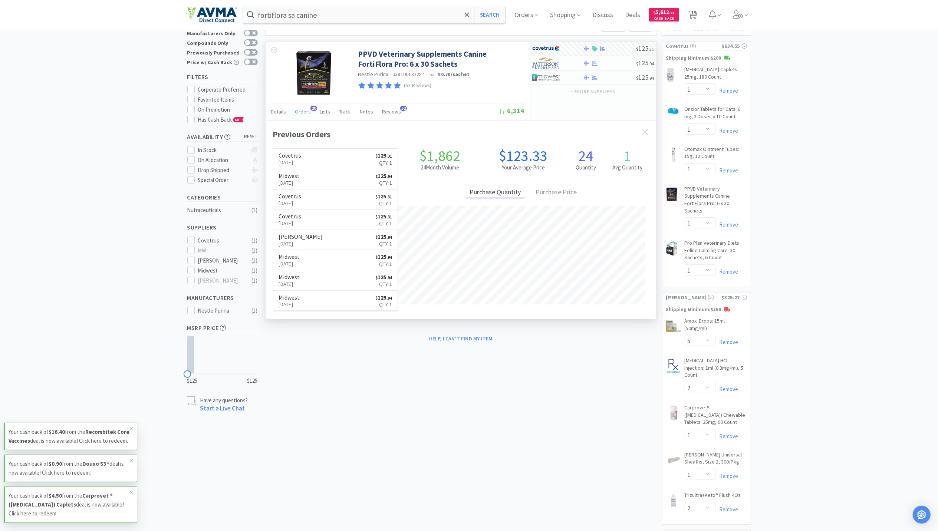
scroll to position [0, 0]
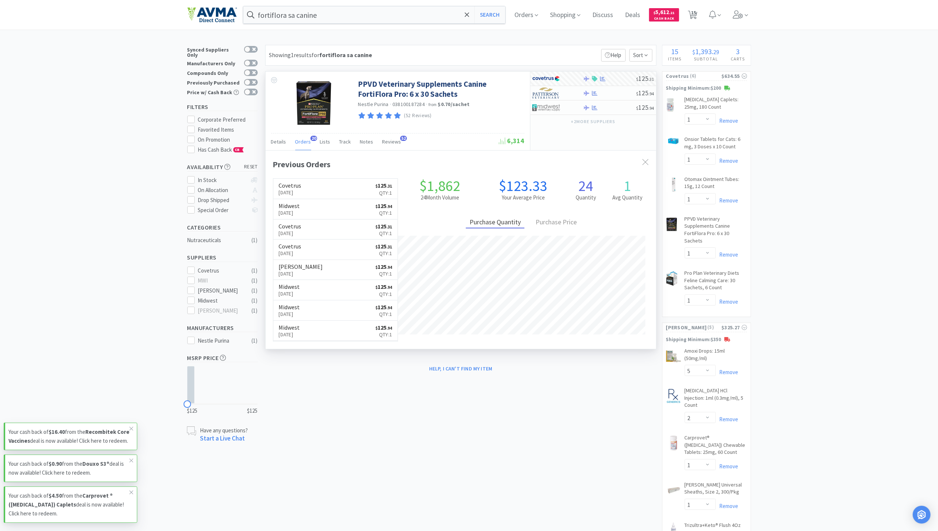
click at [865, 325] on div "× Filter Results Synced Suppliers Only Manufacturers Only Compounds Only Previo…" at bounding box center [469, 412] width 938 height 734
click at [743, 15] on icon at bounding box center [738, 14] width 10 height 8
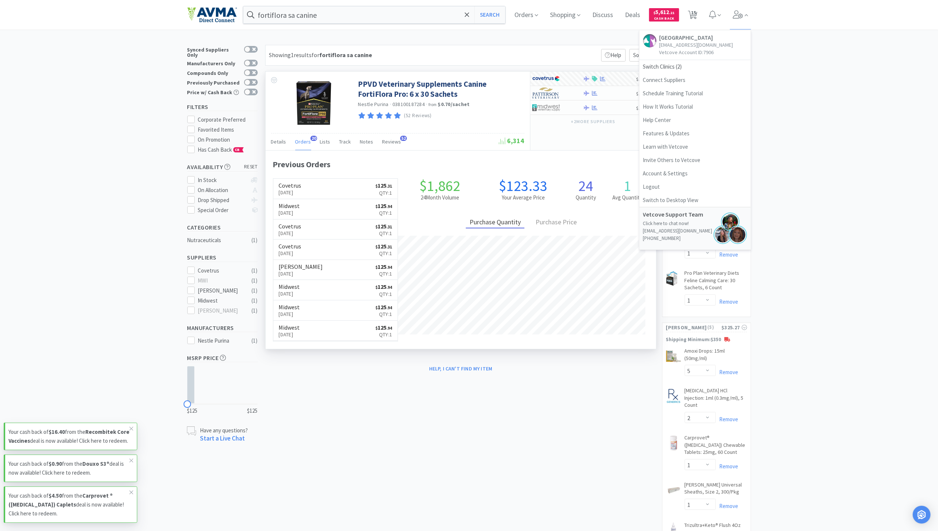
click at [785, 62] on div "× Filter Results Synced Suppliers Only Manufacturers Only Compounds Only Previo…" at bounding box center [469, 412] width 938 height 734
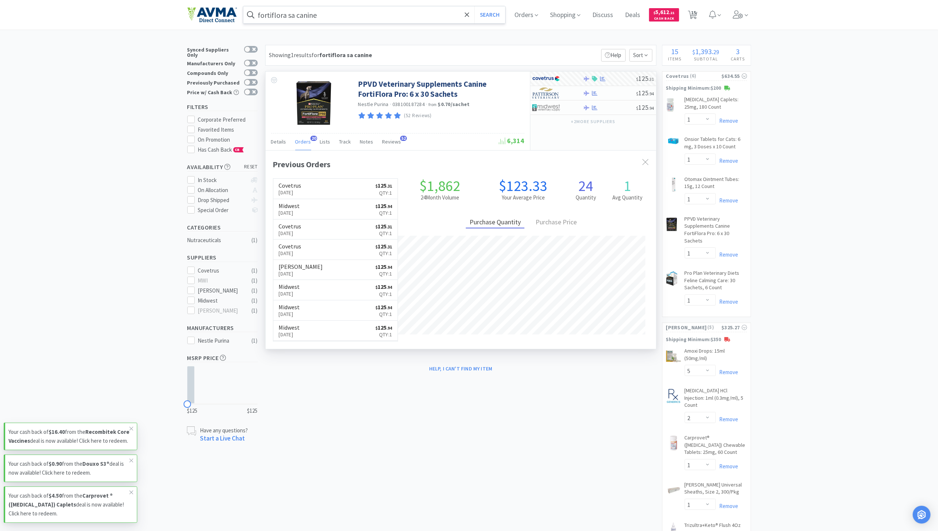
click at [372, 21] on input "fortiflora sa canine" at bounding box center [374, 14] width 262 height 17
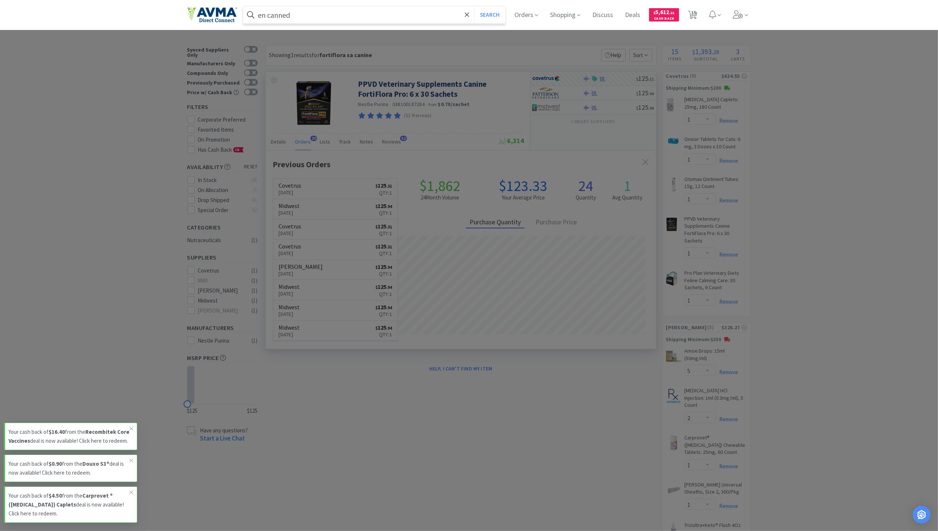
type input "en canned"
click at [474, 6] on button "Search" at bounding box center [489, 14] width 31 height 17
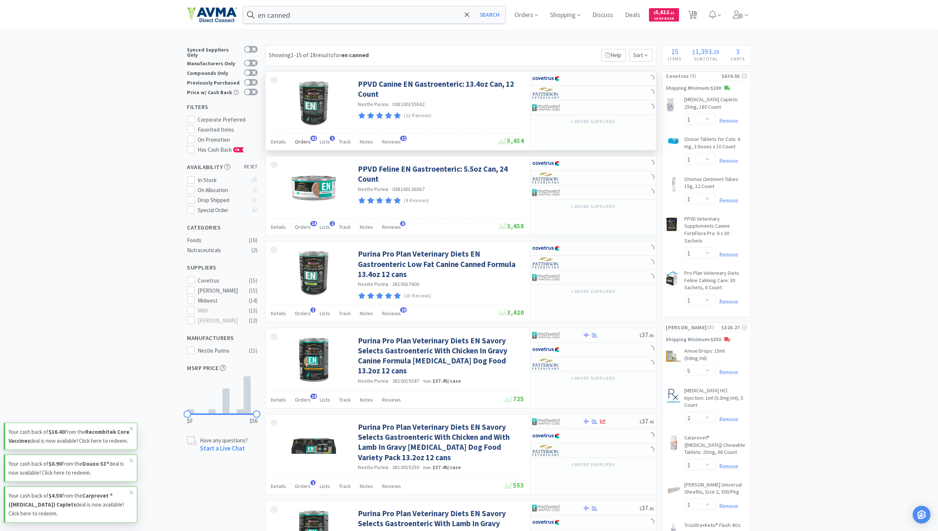
click at [302, 144] on span "Orders" at bounding box center [303, 141] width 16 height 7
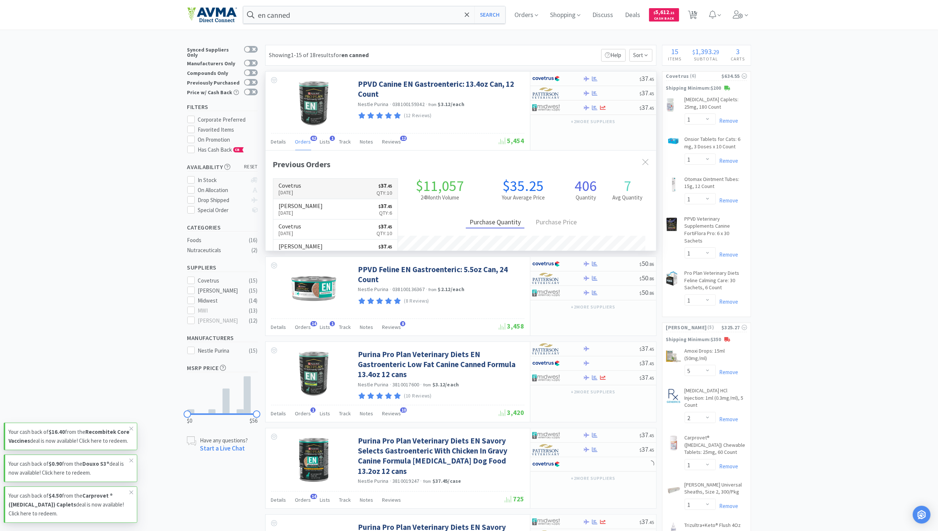
scroll to position [199, 391]
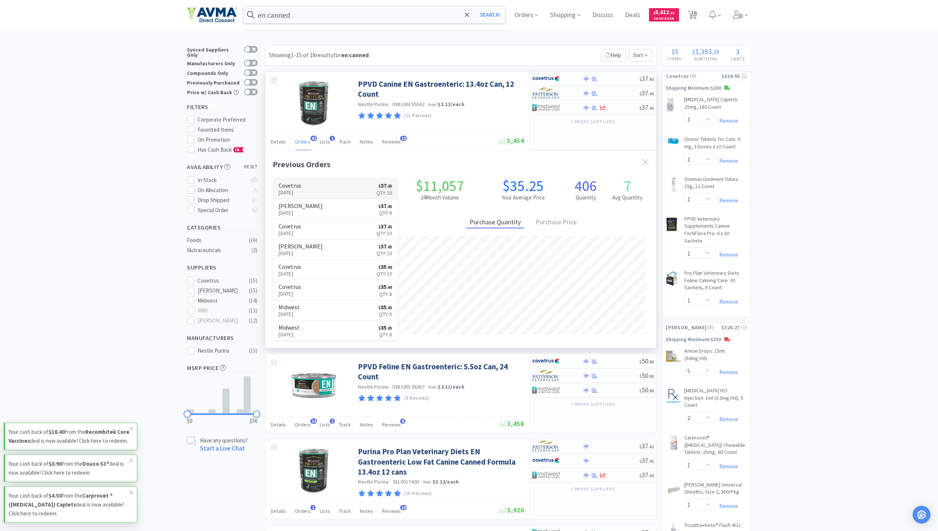
click at [302, 183] on link "Covetrus Aug 29th, 2025 $ 37 . 45 Qty: 10" at bounding box center [335, 189] width 125 height 20
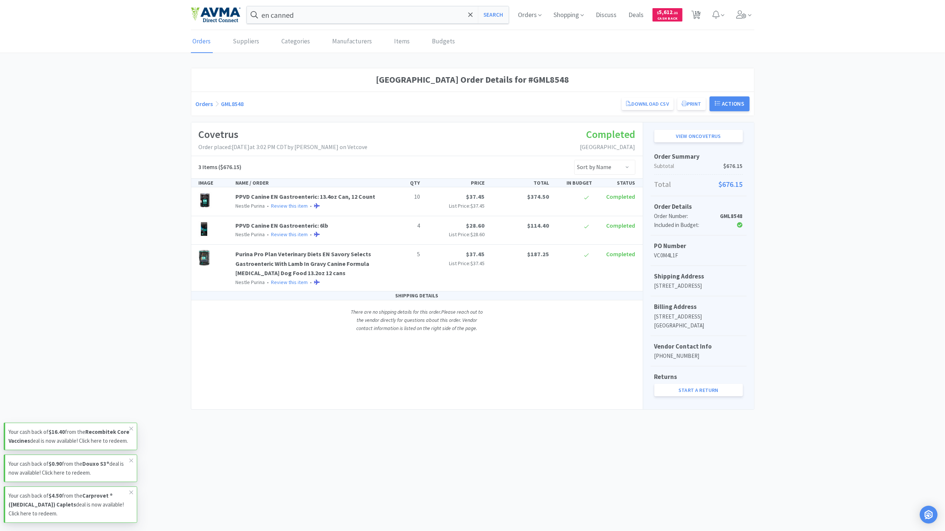
select select "1"
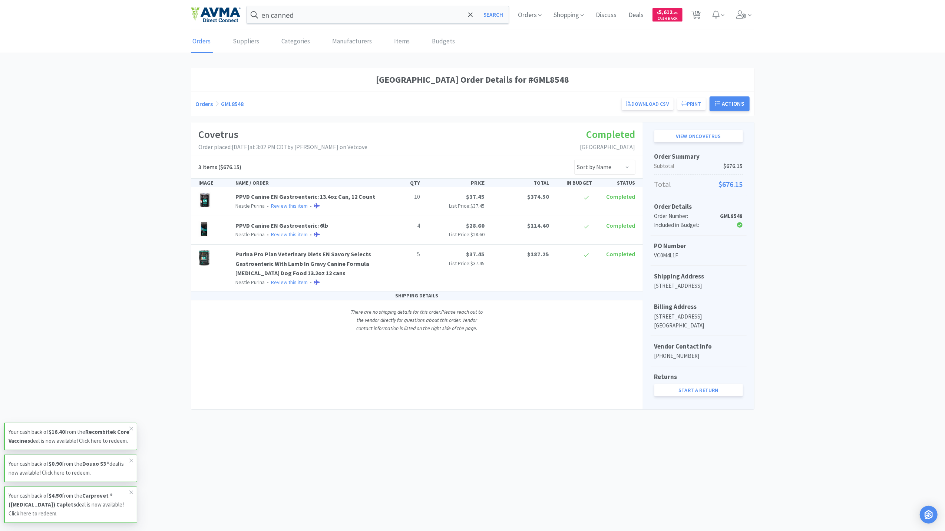
select select "5"
select select "2"
select select "1"
select select "2"
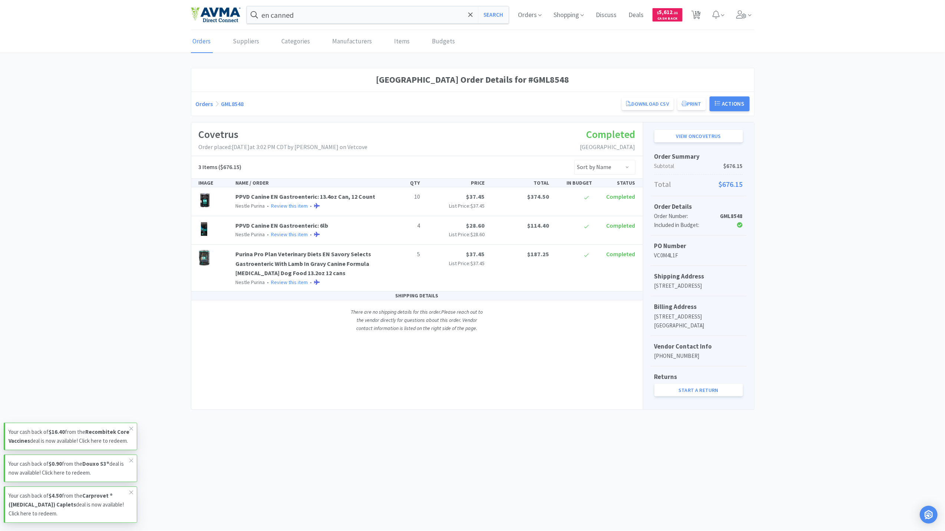
select select "2"
select select "1"
select select "4"
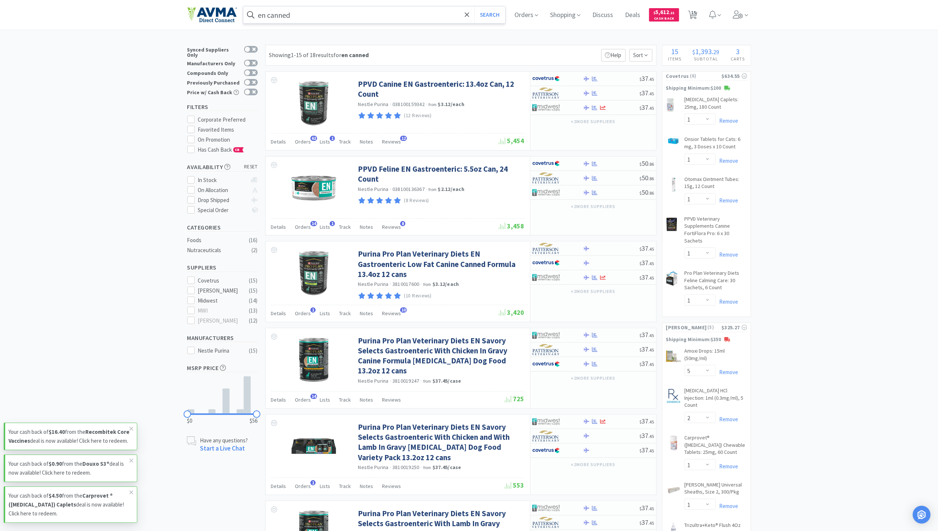
click at [308, 12] on input "en canned" at bounding box center [374, 14] width 262 height 17
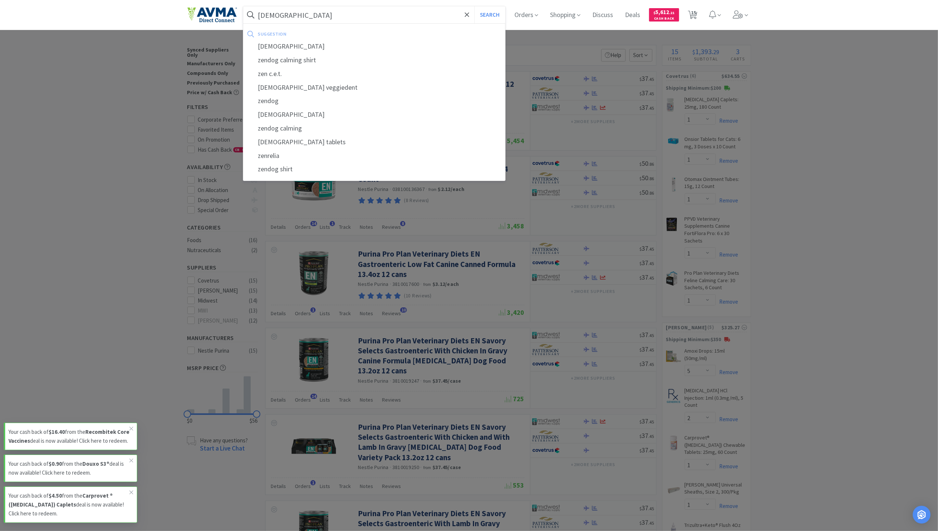
type input "zen"
click at [474, 6] on button "Search" at bounding box center [489, 14] width 31 height 17
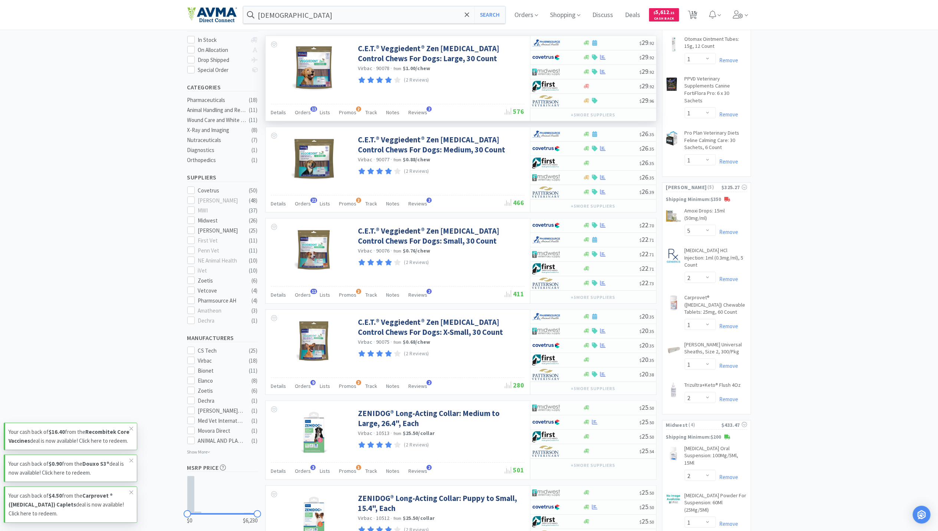
scroll to position [198, 0]
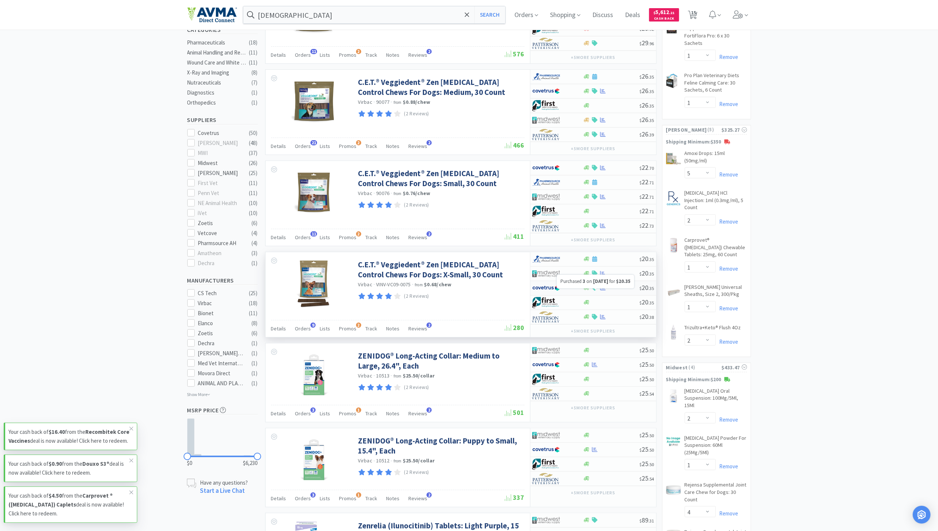
click at [604, 290] on icon at bounding box center [603, 288] width 6 height 6
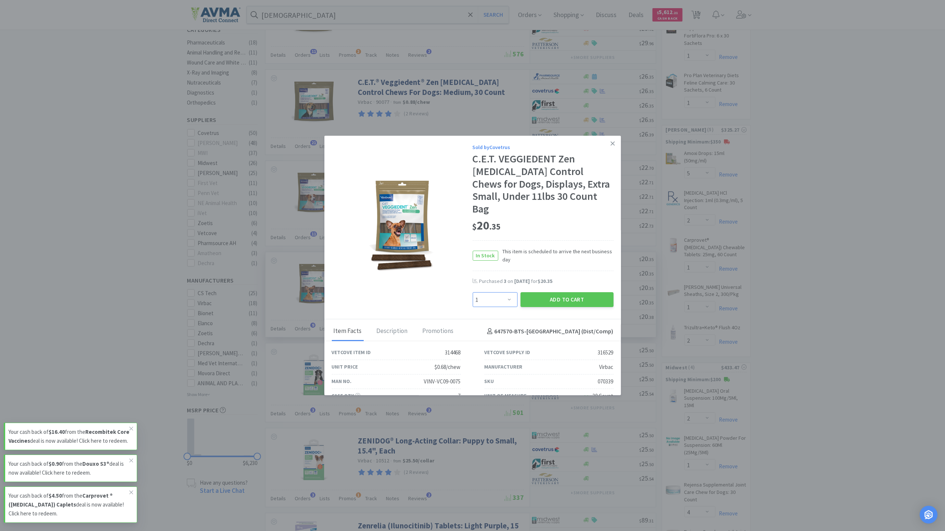
click at [505, 292] on select "Enter Quantity 1 2 3 4 5 6 7 8 9 10 11 12 13 14 15 16 17 18 19 20 Enter Quantity" at bounding box center [495, 299] width 45 height 15
select select "2"
click at [473, 292] on select "Enter Quantity 1 2 3 4 5 6 7 8 9 10 11 12 13 14 15 16 17 18 19 20 Enter Quantity" at bounding box center [495, 299] width 45 height 15
click at [552, 292] on button "Add to Cart" at bounding box center [567, 299] width 93 height 15
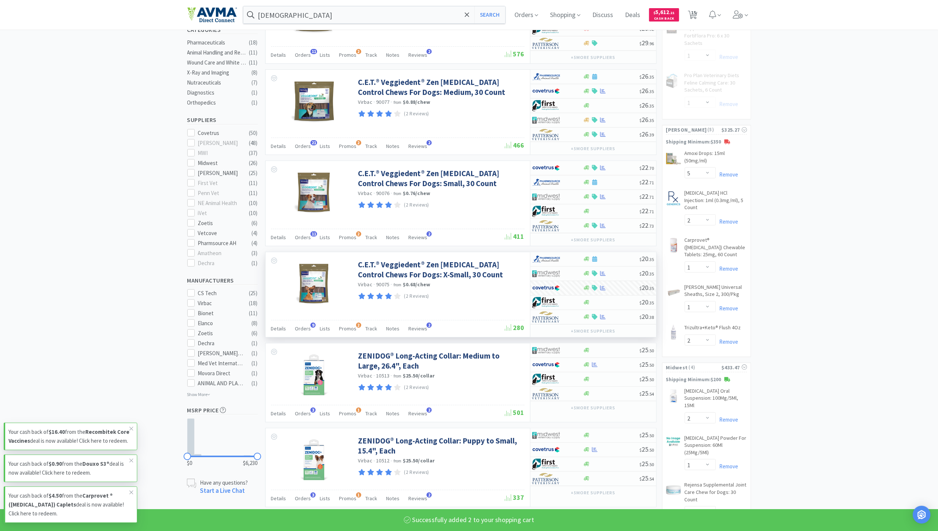
select select "2"
select select "1"
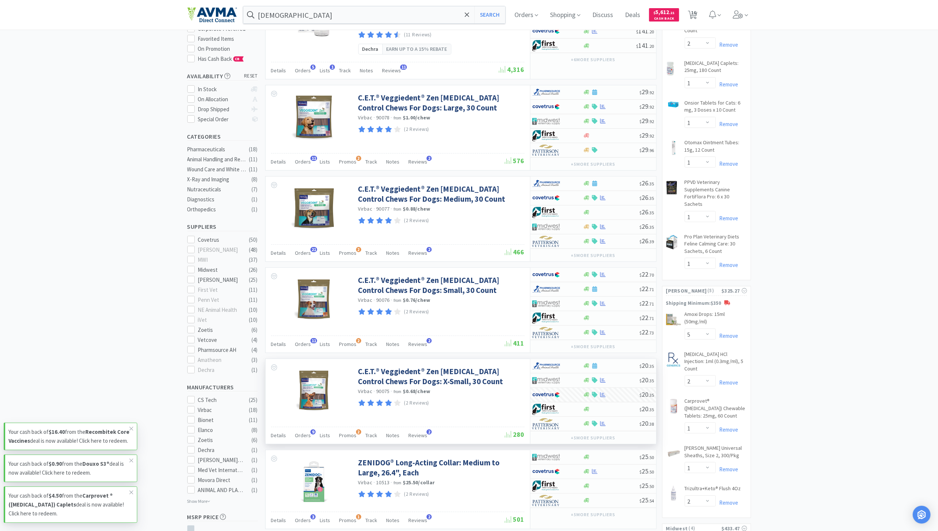
scroll to position [99, 0]
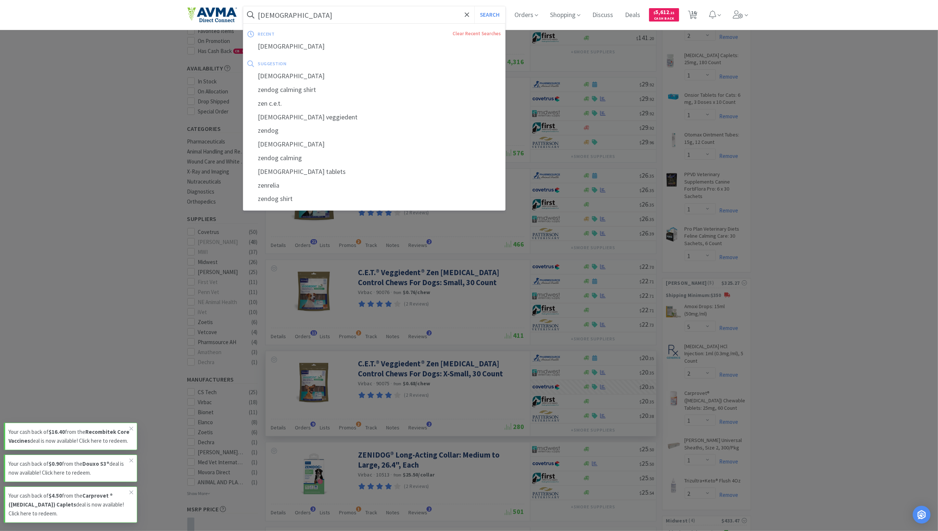
click at [300, 16] on input "zen" at bounding box center [374, 14] width 262 height 17
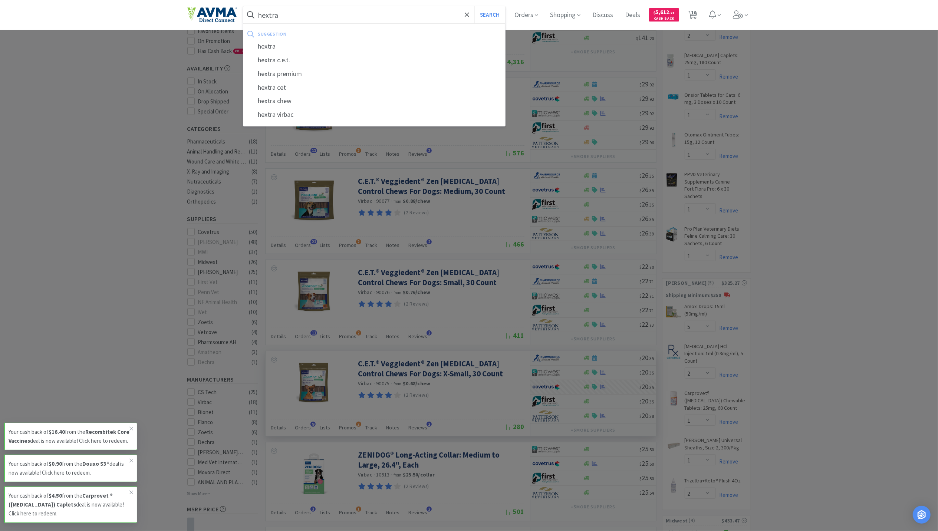
type input "hextra"
click at [474, 6] on button "Search" at bounding box center [489, 14] width 31 height 17
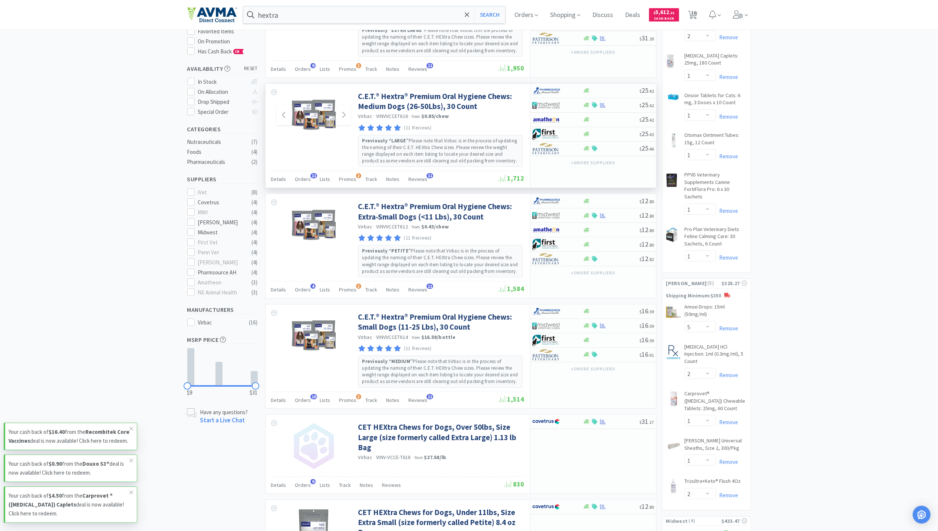
scroll to position [99, 0]
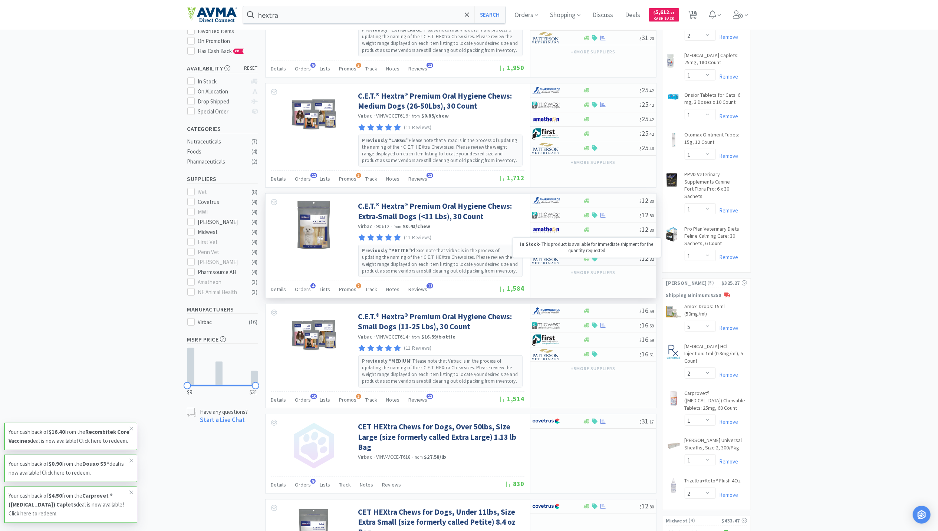
click at [588, 261] on icon at bounding box center [587, 258] width 6 height 4
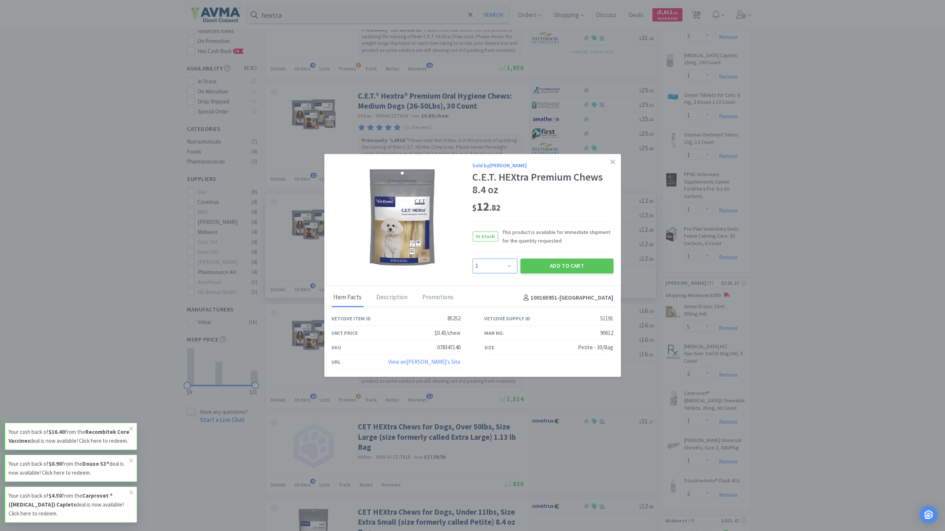
click at [502, 261] on select "Enter Quantity 1 2 3 4 5 6 7 8 9 10 11 12 13 14 15 16 17 18 19 20 Enter Quantity" at bounding box center [495, 265] width 45 height 15
select select "2"
click at [473, 258] on select "Enter Quantity 1 2 3 4 5 6 7 8 9 10 11 12 13 14 15 16 17 18 19 20 Enter Quantity" at bounding box center [495, 265] width 45 height 15
click at [573, 270] on button "Add to Cart" at bounding box center [567, 265] width 93 height 15
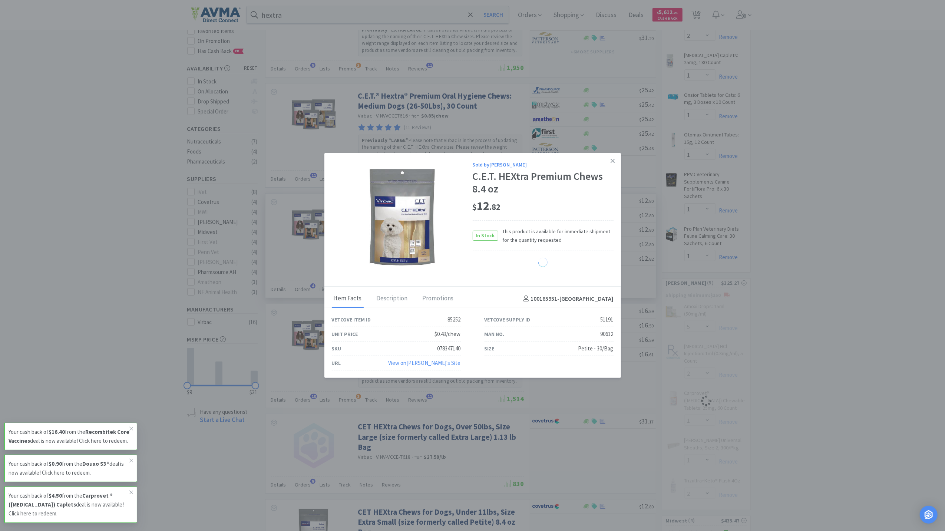
select select "2"
select select "1"
select select "2"
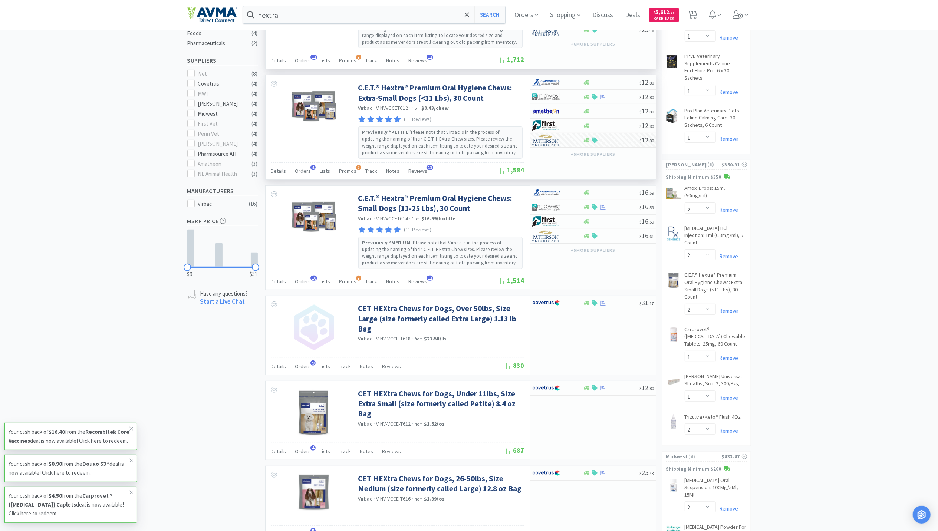
scroll to position [247, 0]
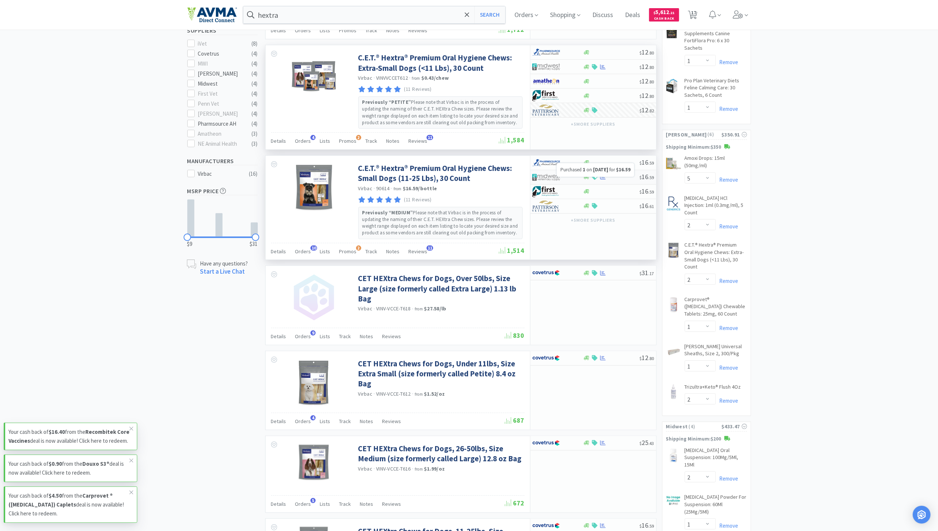
click at [602, 179] on icon at bounding box center [603, 177] width 6 height 5
select select "1"
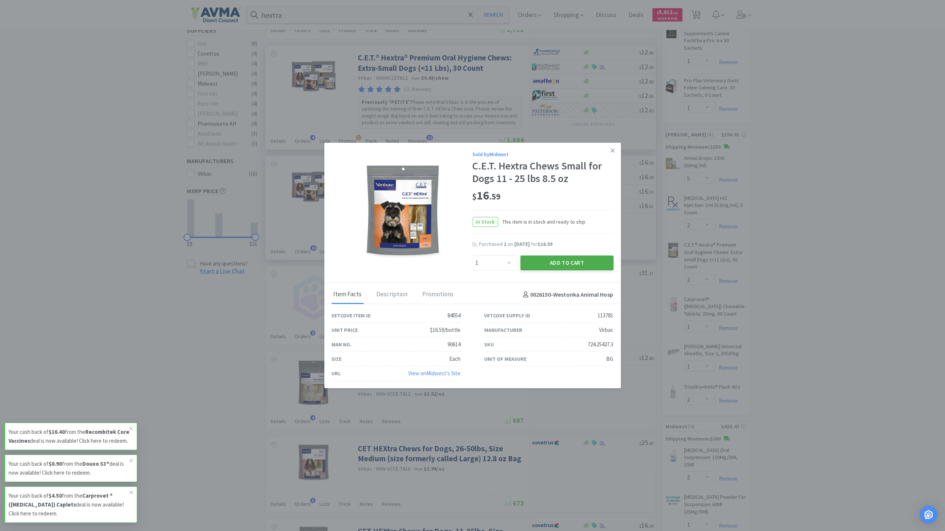
click at [563, 263] on button "Add to Cart" at bounding box center [567, 263] width 93 height 15
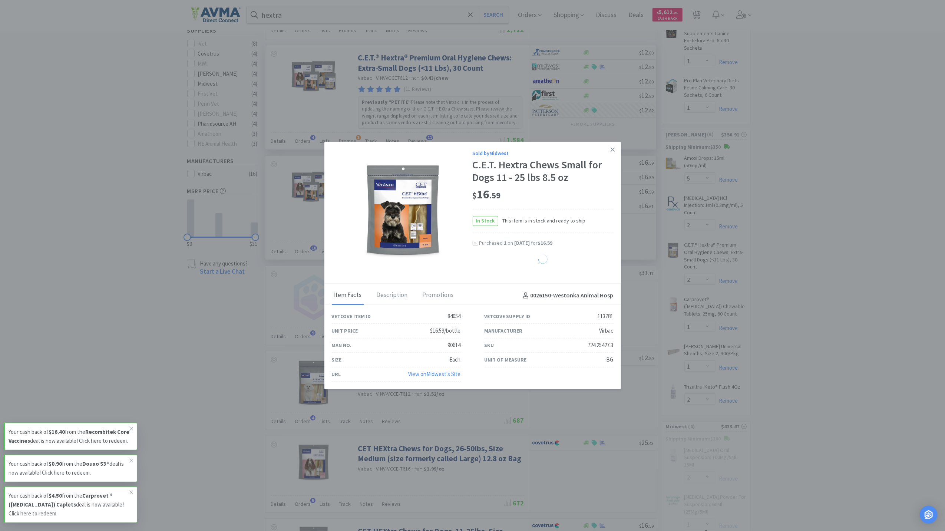
select select "1"
select select "4"
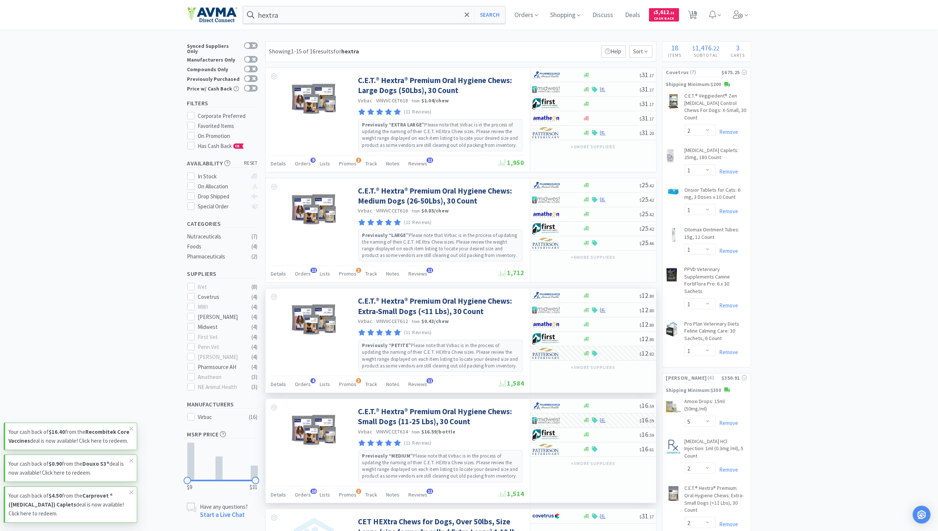
scroll to position [0, 0]
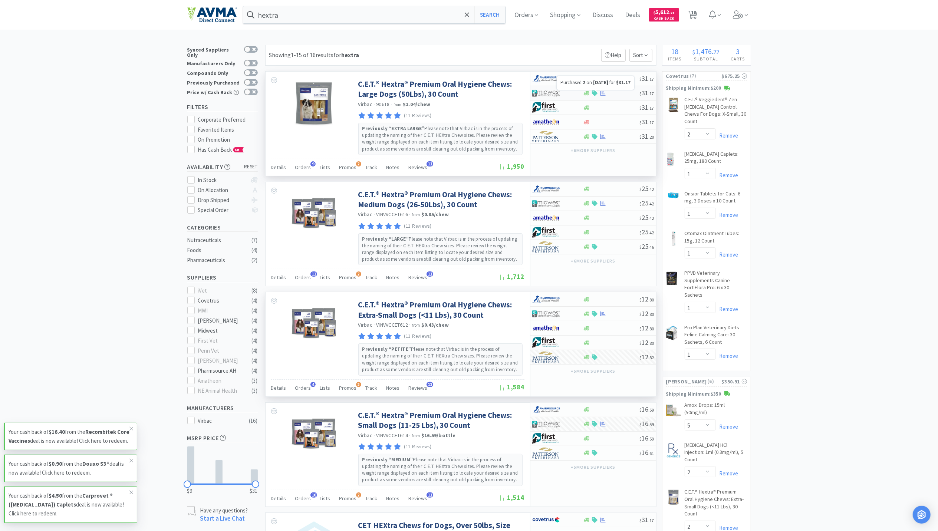
click at [604, 95] on icon at bounding box center [603, 93] width 6 height 6
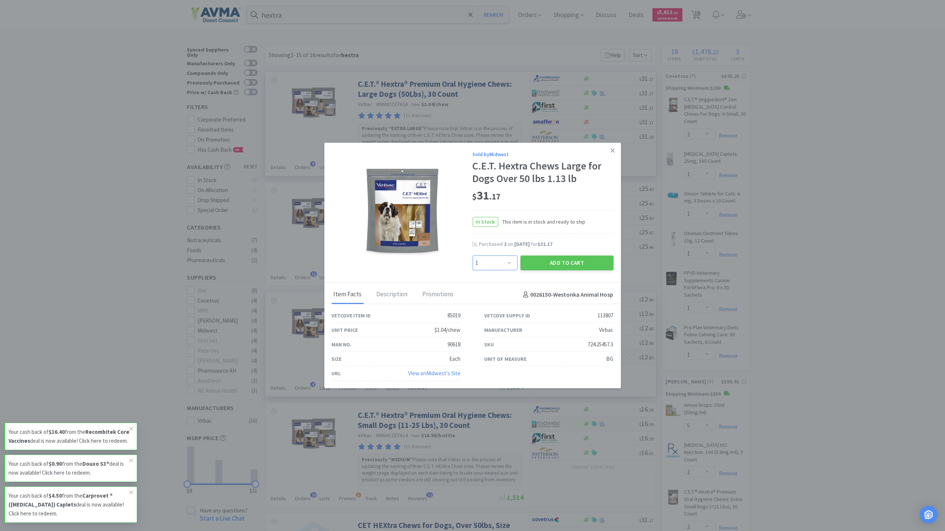
click at [509, 263] on select "Enter Quantity 1 2 3 4 5 6 7 8 9 10 11 12 13 14 15 16 17 18 19 20 Enter Quantity" at bounding box center [495, 263] width 45 height 15
select select "2"
click at [473, 256] on select "Enter Quantity 1 2 3 4 5 6 7 8 9 10 11 12 13 14 15 16 17 18 19 20 Enter Quantity" at bounding box center [495, 263] width 45 height 15
click at [569, 261] on button "Add to Cart" at bounding box center [567, 263] width 93 height 15
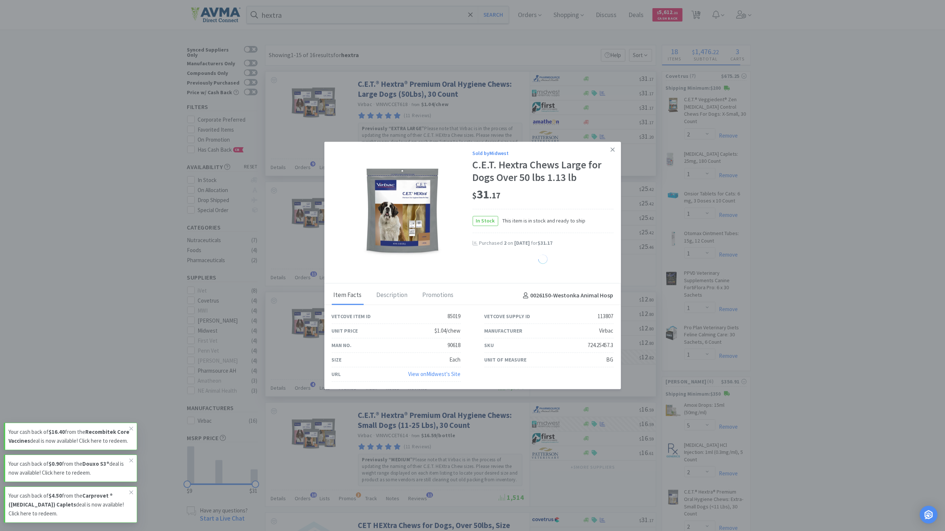
select select "2"
select select "1"
select select "4"
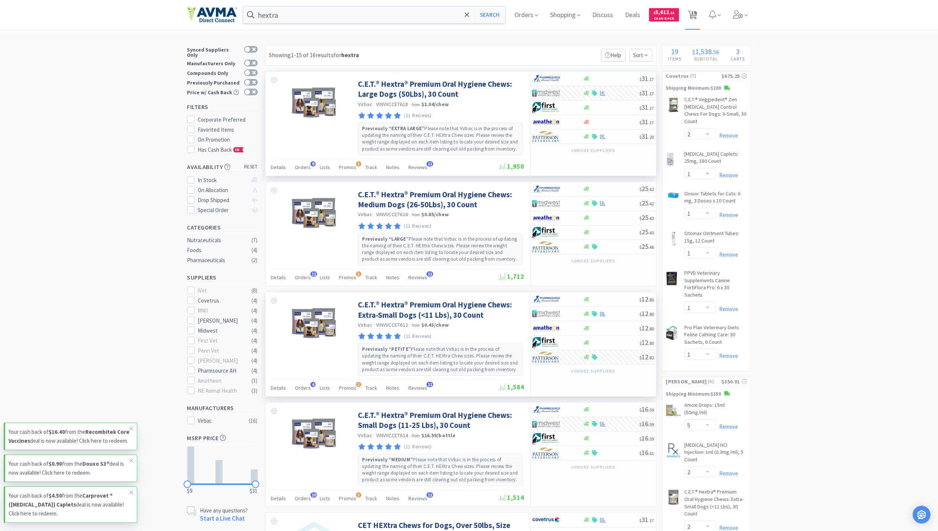
click at [696, 15] on span "19" at bounding box center [693, 13] width 5 height 30
select select "2"
select select "1"
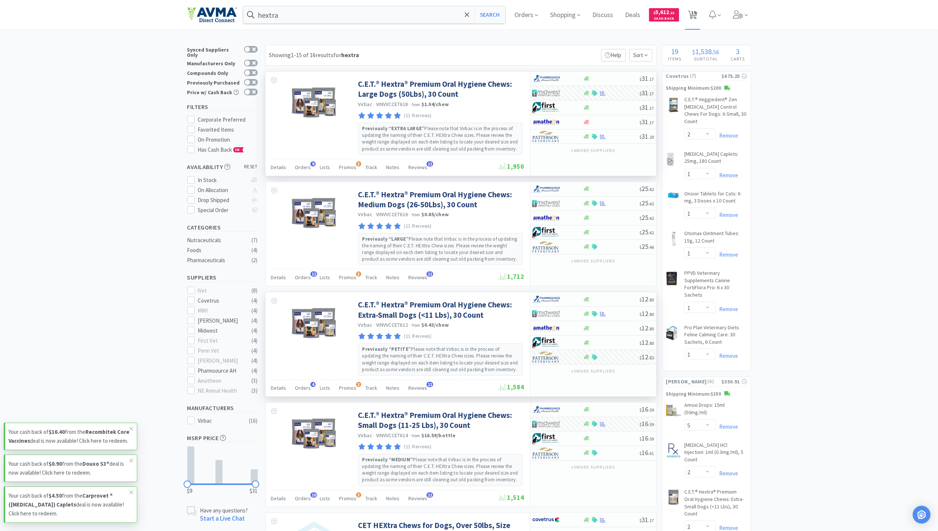
select select "1"
select select "5"
select select "2"
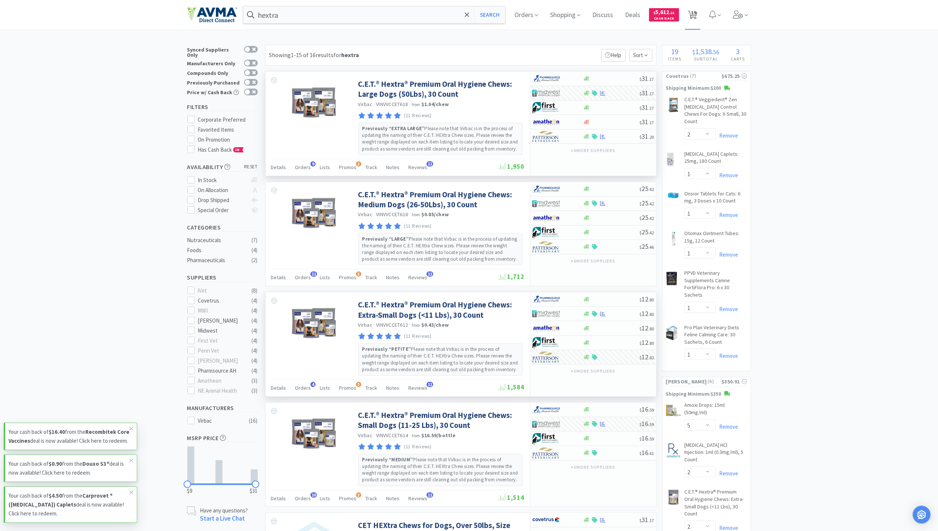
select select "2"
select select "1"
select select "2"
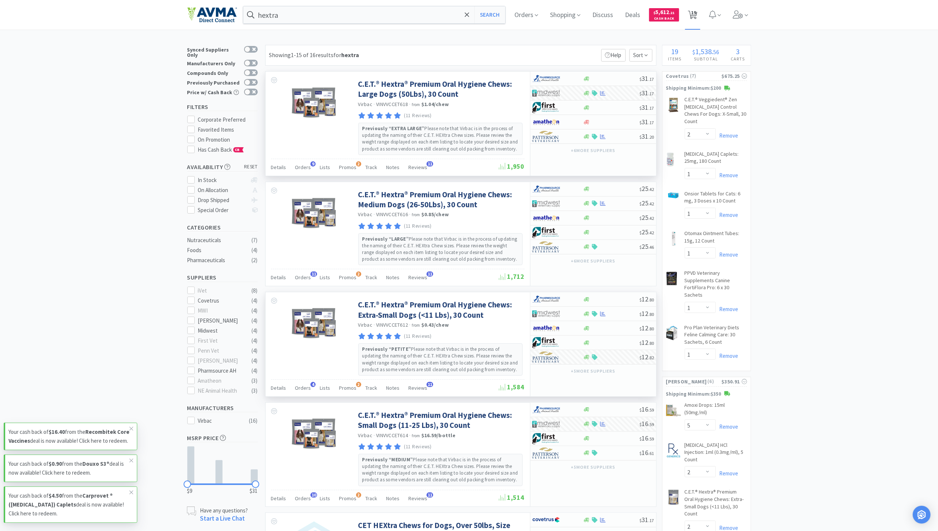
select select "2"
select select "1"
select select "4"
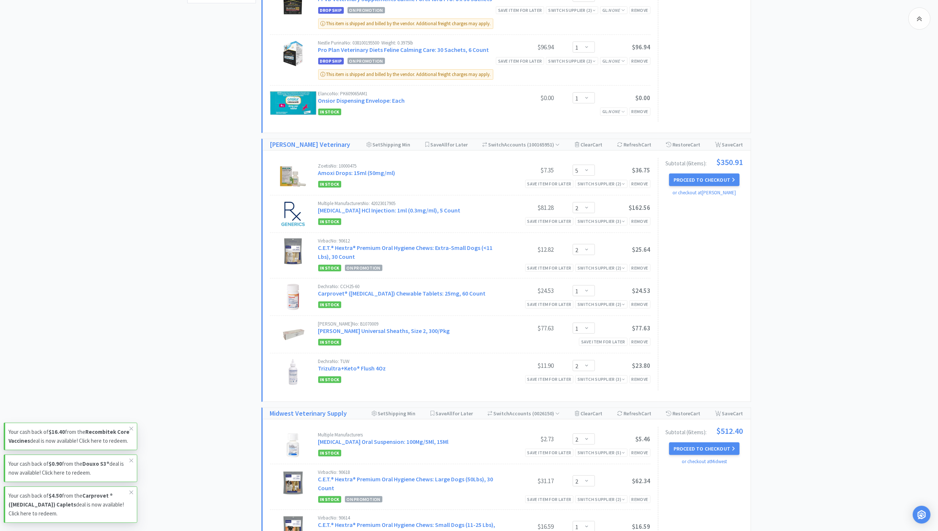
scroll to position [247, 0]
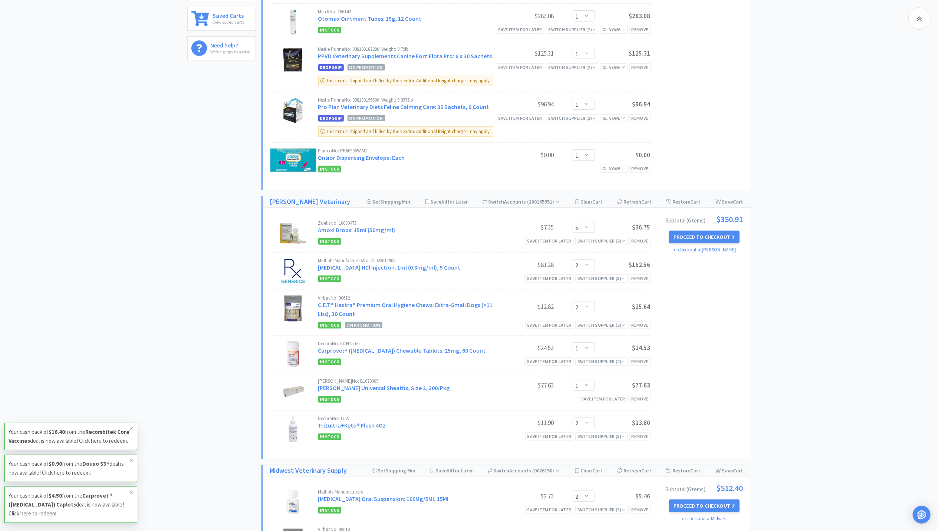
click at [685, 238] on button "Proceed to Checkout" at bounding box center [704, 237] width 70 height 13
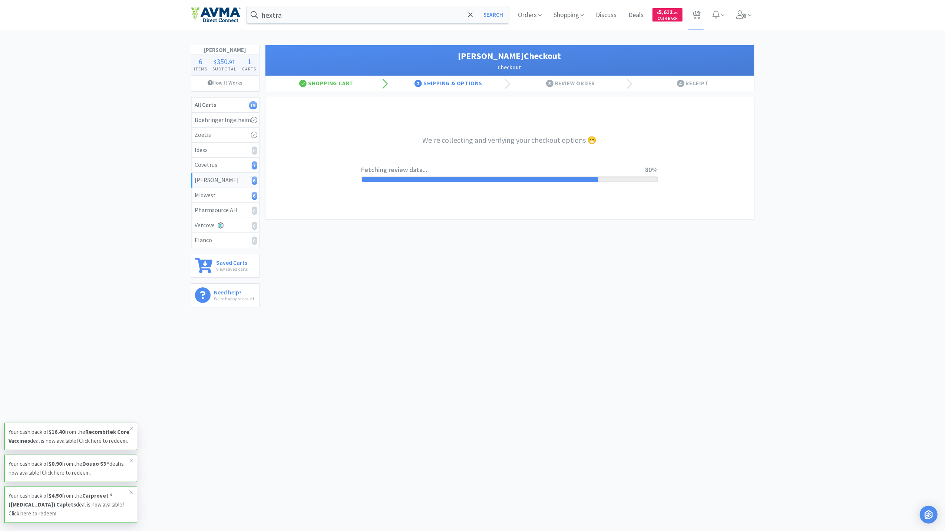
select select "1"
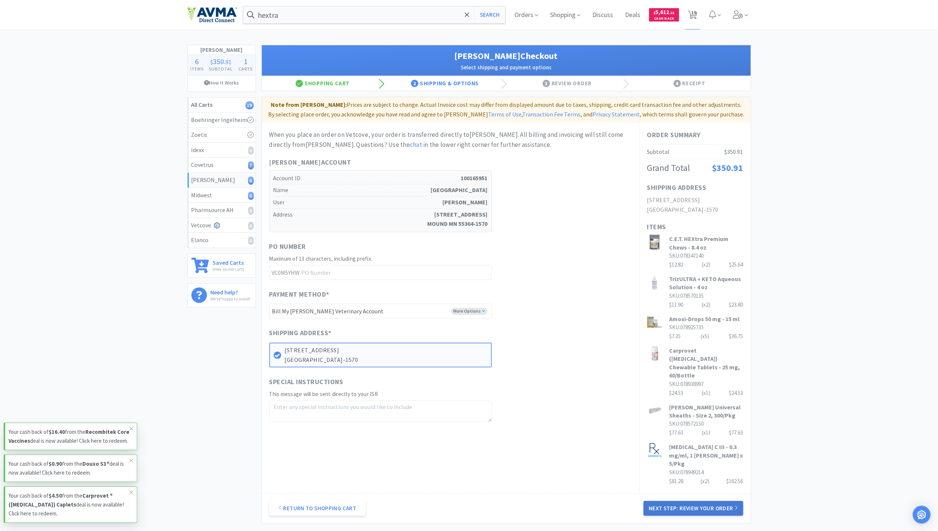
click at [725, 501] on button "Next Step: Review Your Order" at bounding box center [692, 508] width 99 height 15
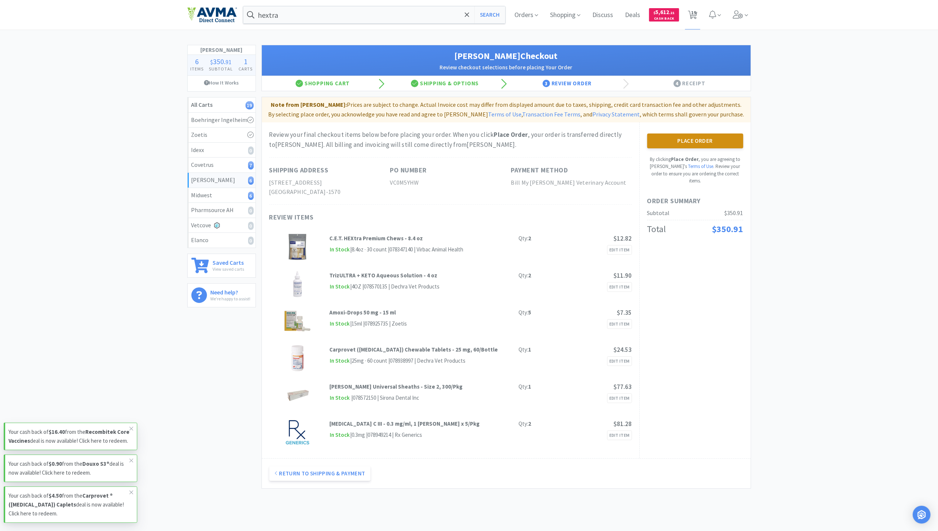
click at [679, 144] on button "Place Order" at bounding box center [695, 141] width 96 height 15
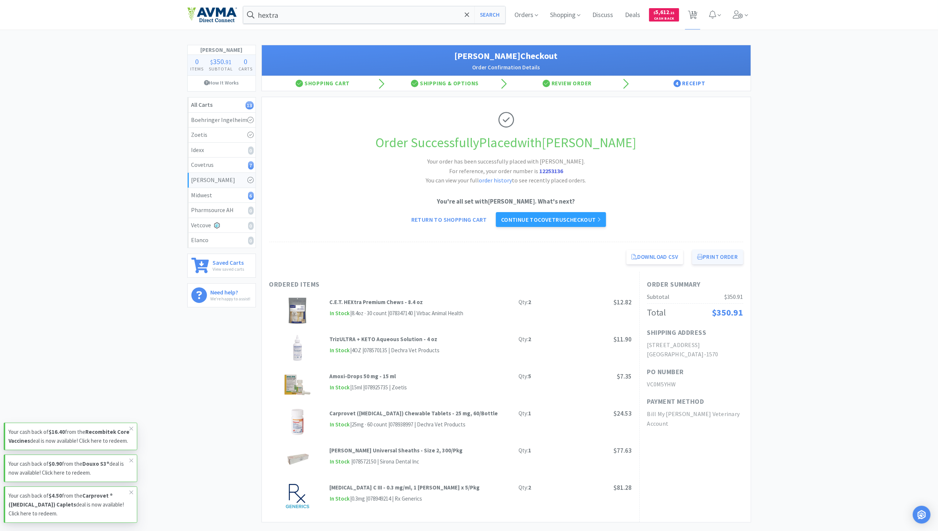
click at [708, 256] on button "Print Order" at bounding box center [717, 257] width 51 height 15
click at [690, 13] on icon at bounding box center [692, 15] width 9 height 8
select select "2"
select select "1"
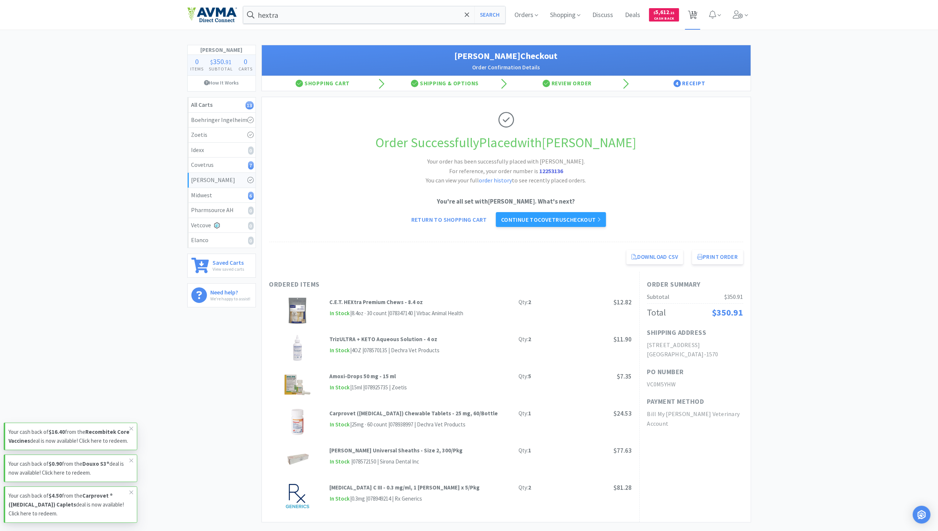
select select "1"
select select "2"
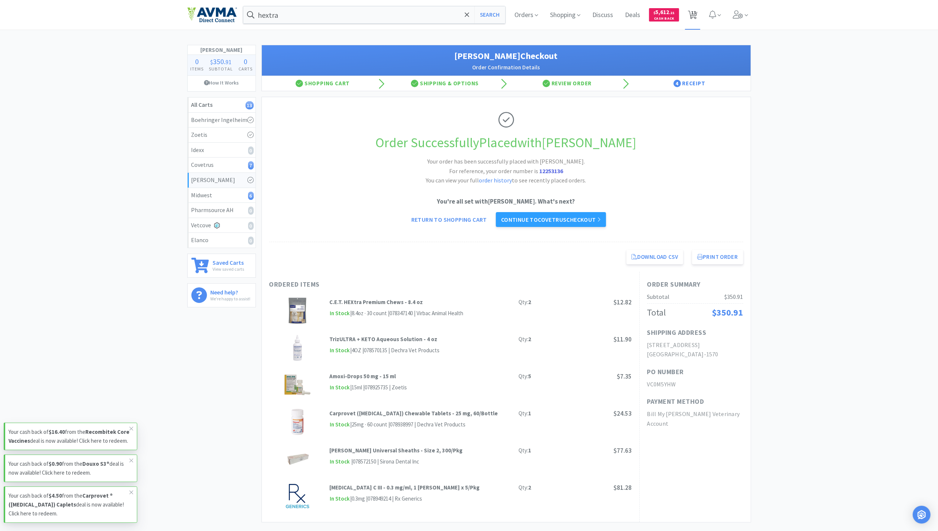
select select "2"
select select "1"
select select "4"
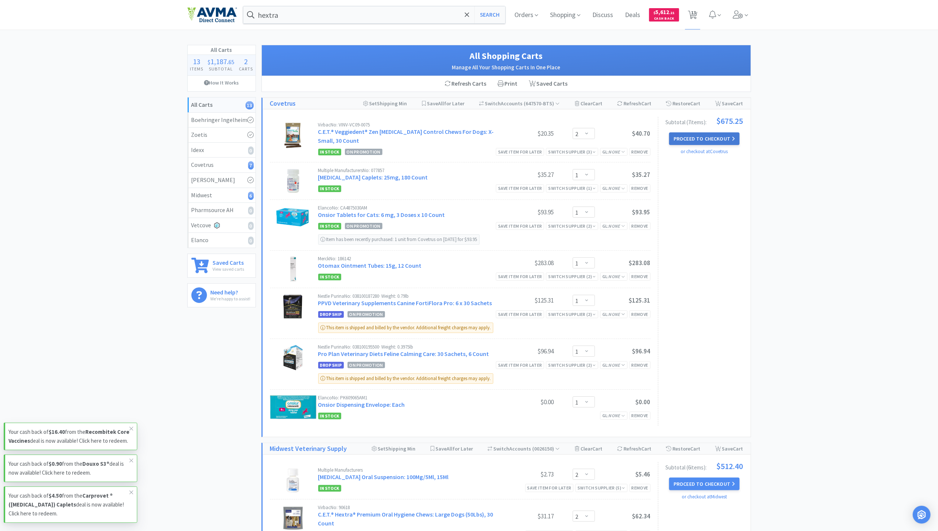
click at [692, 141] on button "Proceed to Checkout" at bounding box center [704, 138] width 70 height 13
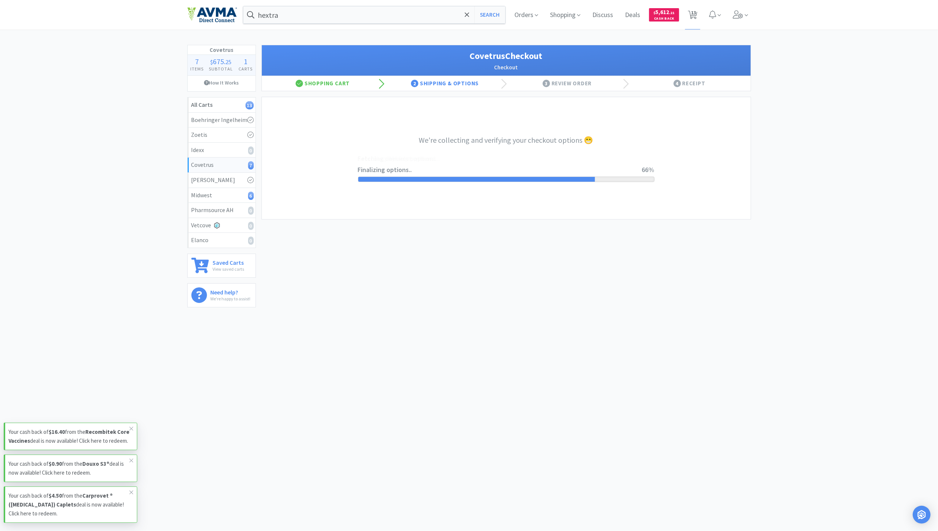
select select "ACCOUNT"
select select "cvt-standard-net"
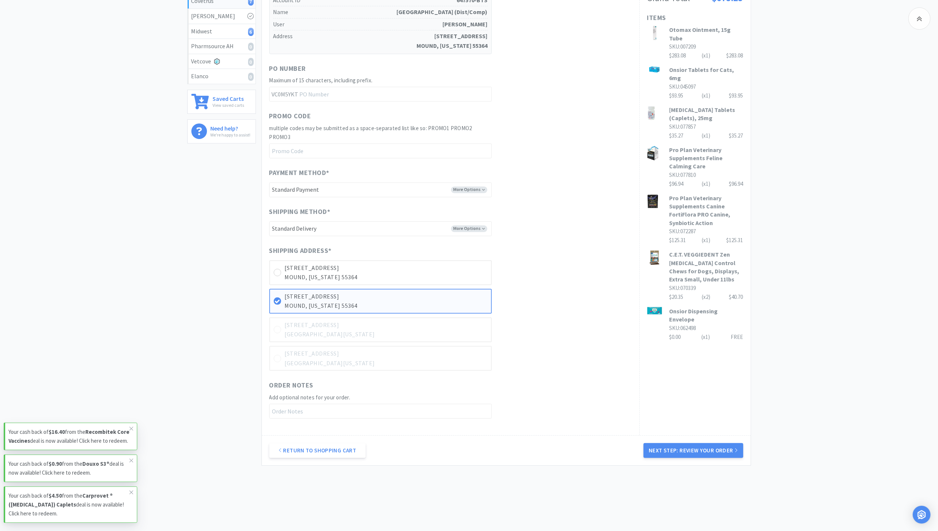
scroll to position [174, 0]
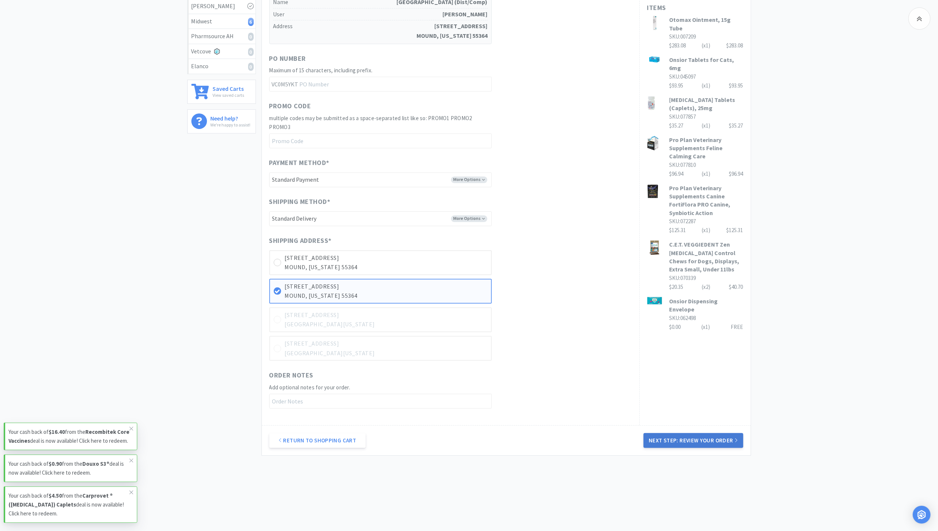
click at [694, 435] on button "Next Step: Review Your Order" at bounding box center [692, 440] width 99 height 15
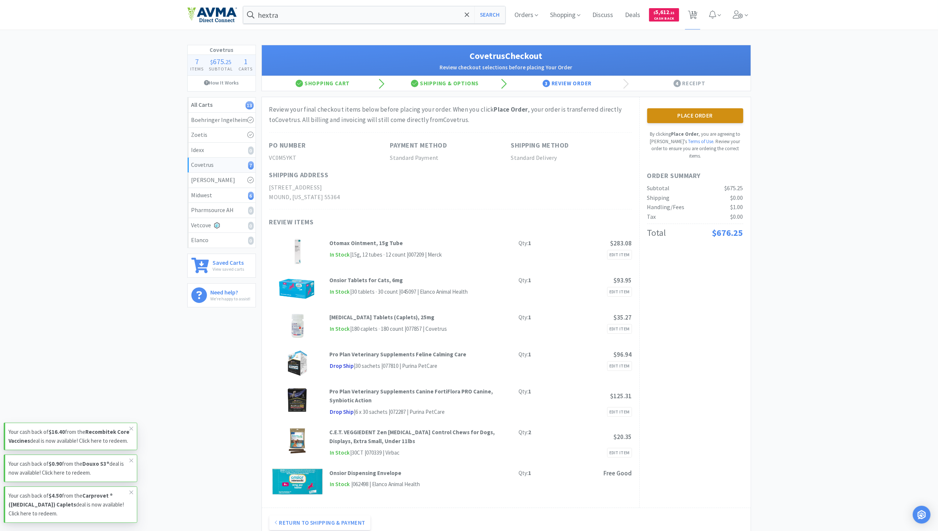
click at [707, 122] on button "Place Order" at bounding box center [695, 115] width 96 height 15
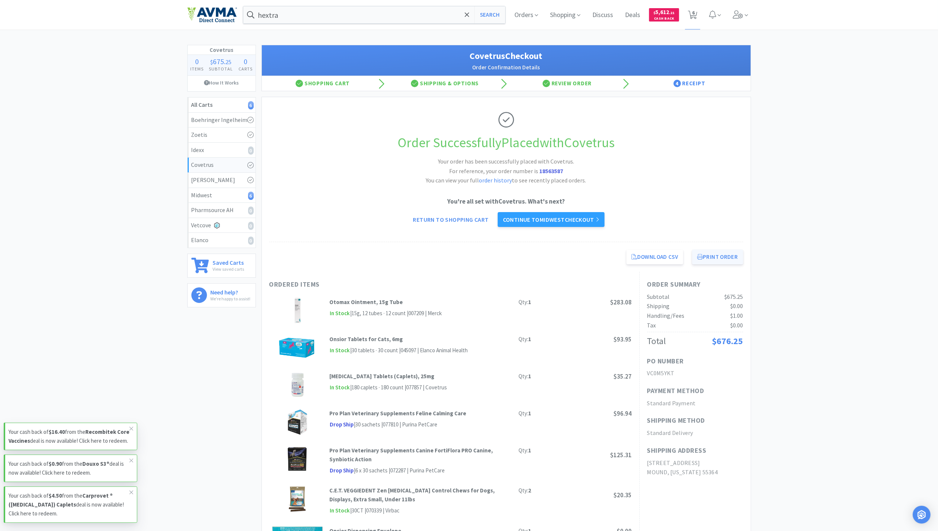
click at [711, 261] on button "Print Order" at bounding box center [717, 257] width 51 height 15
click at [695, 13] on icon at bounding box center [692, 15] width 9 height 8
select select "2"
select select "1"
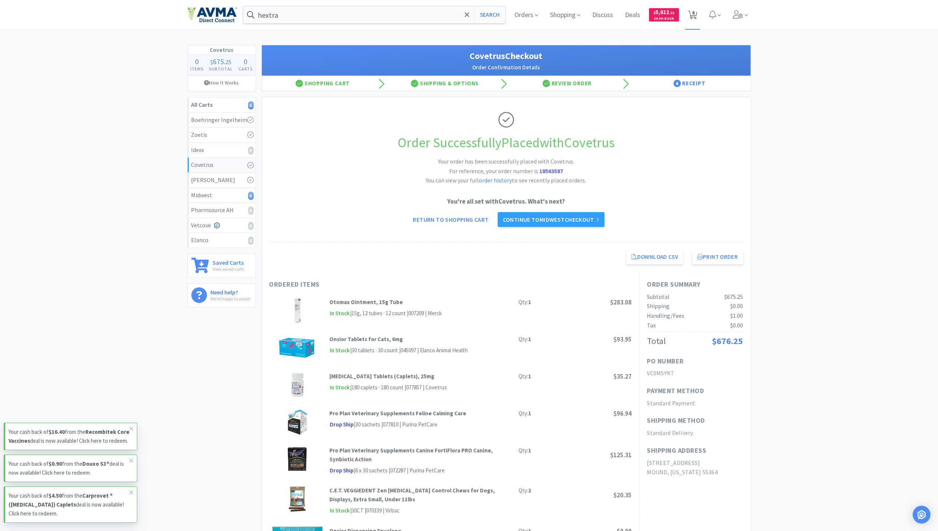
select select "1"
select select "4"
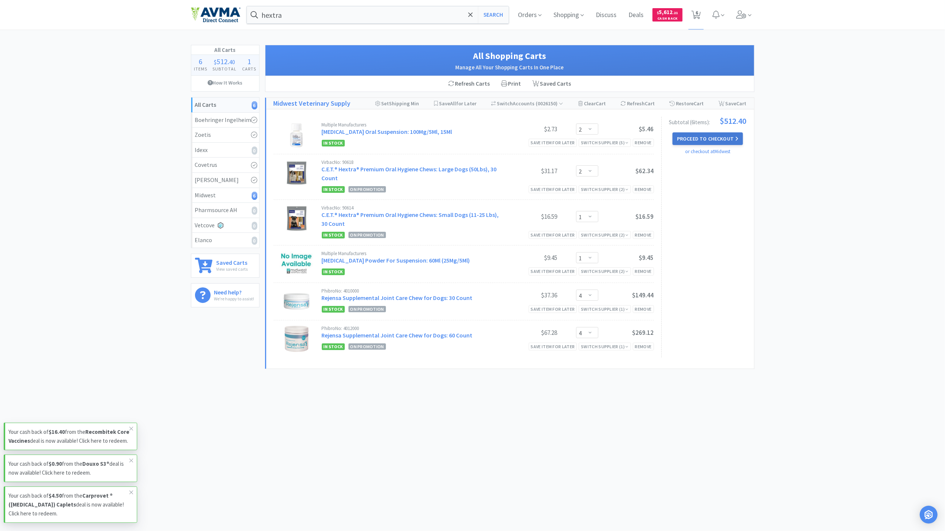
click at [715, 137] on button "Proceed to Checkout" at bounding box center [708, 138] width 70 height 13
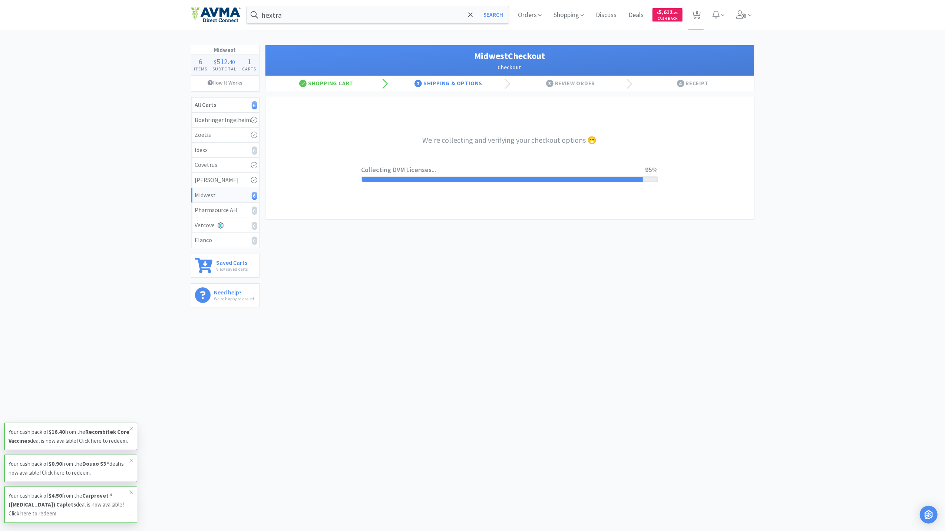
select select "3"
select select "0"
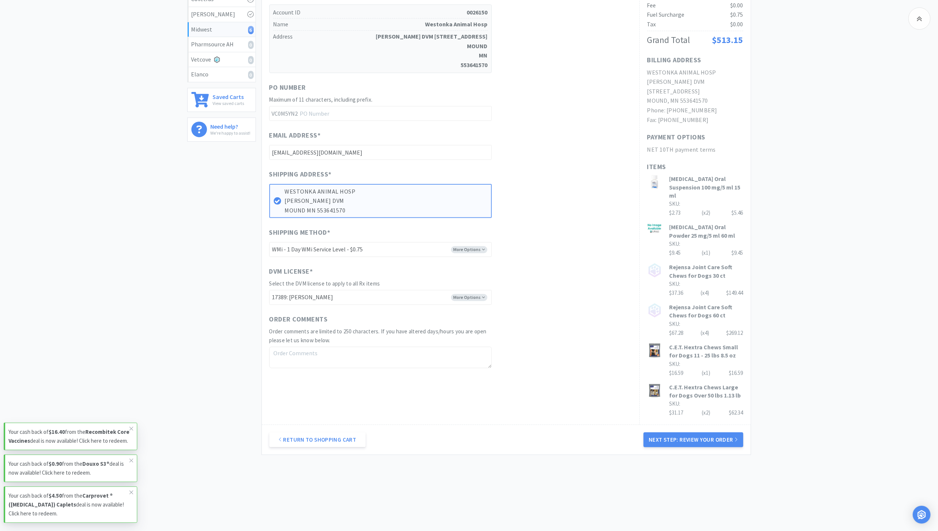
scroll to position [169, 0]
click at [690, 438] on button "Next Step: Review Your Order" at bounding box center [692, 439] width 99 height 15
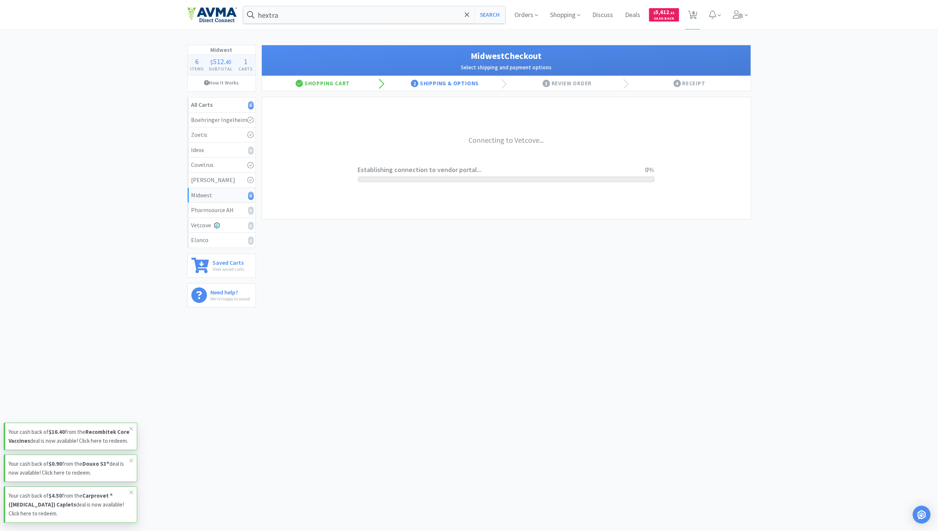
scroll to position [0, 0]
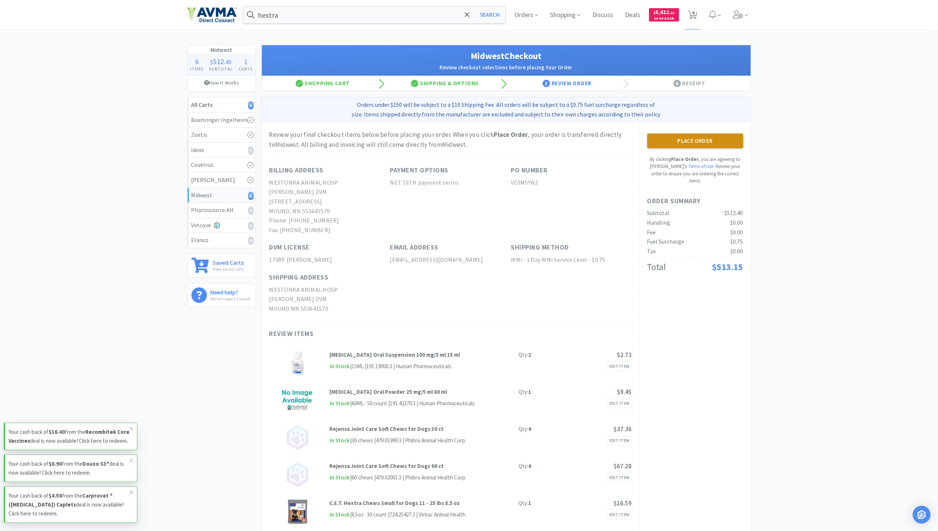
click at [684, 143] on button "Place Order" at bounding box center [695, 141] width 96 height 15
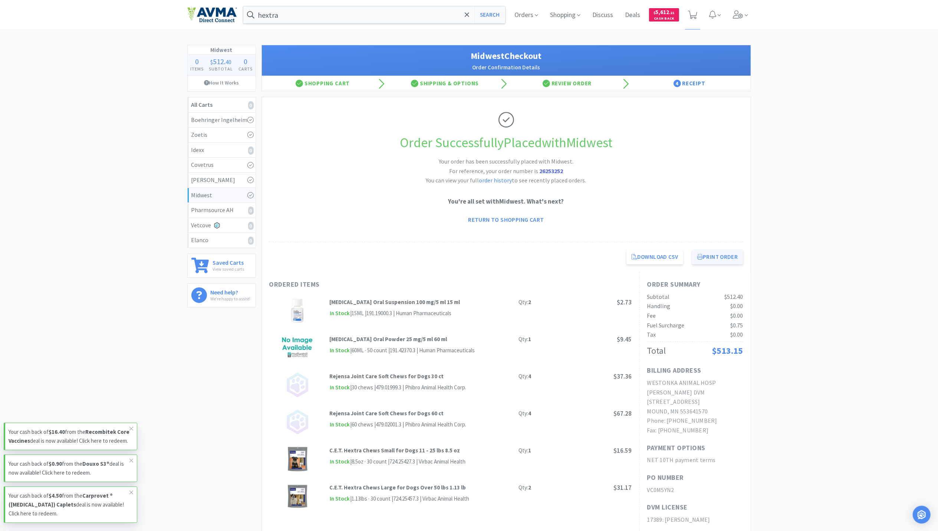
click at [723, 263] on button "Print Order" at bounding box center [717, 257] width 51 height 15
click at [215, 19] on img at bounding box center [212, 15] width 50 height 16
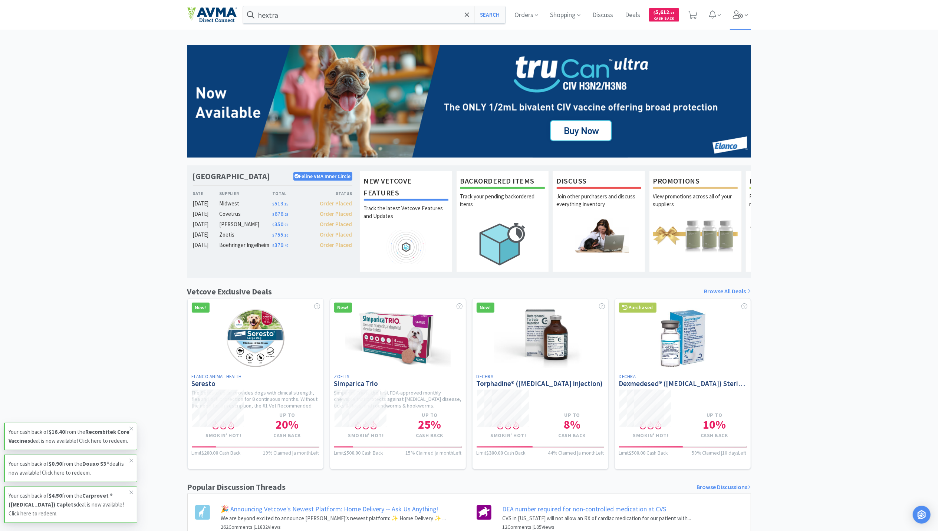
click at [738, 16] on icon at bounding box center [738, 14] width 10 height 8
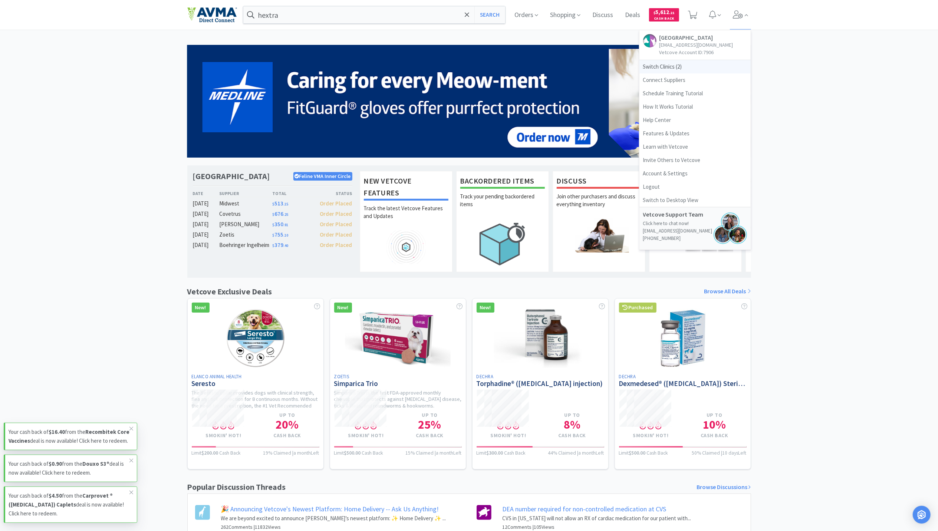
click at [653, 66] on span "Switch Clinics ( 2 )" at bounding box center [694, 66] width 111 height 13
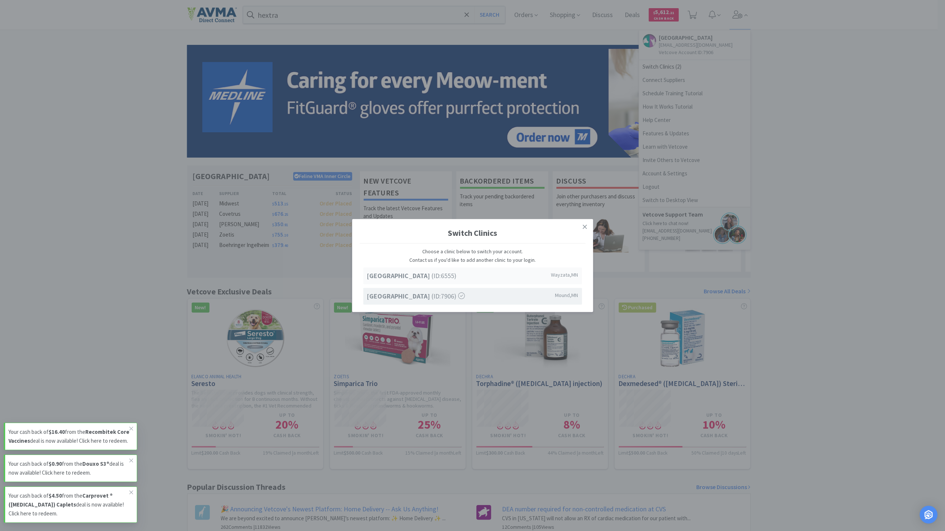
click at [423, 280] on span "Lake Minnetonka Pet Wellness Center (ID: 6555 )" at bounding box center [412, 276] width 90 height 11
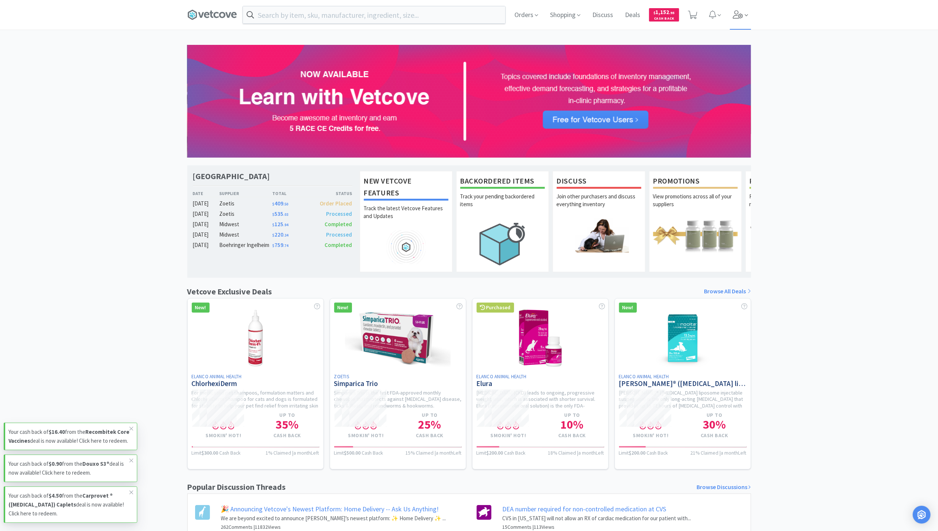
click at [747, 19] on span at bounding box center [746, 15] width 3 height 9
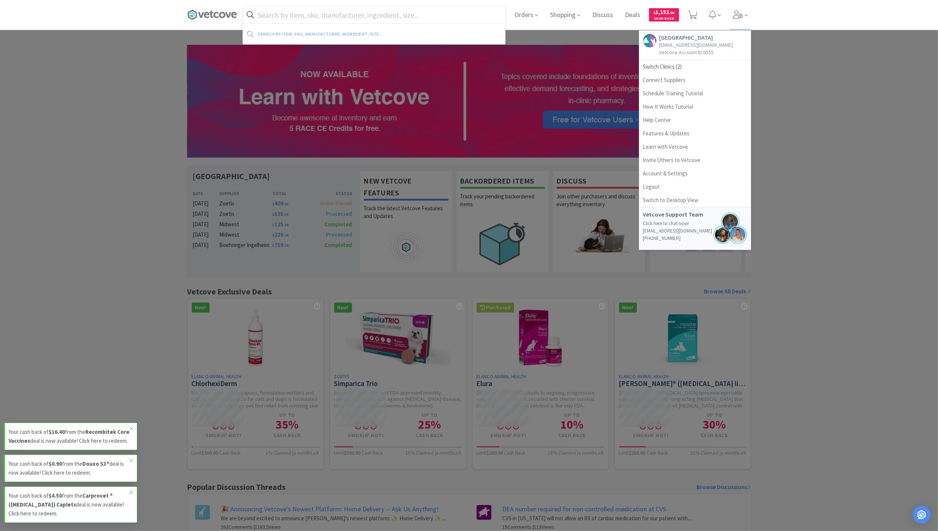
click at [287, 19] on input "text" at bounding box center [374, 14] width 262 height 17
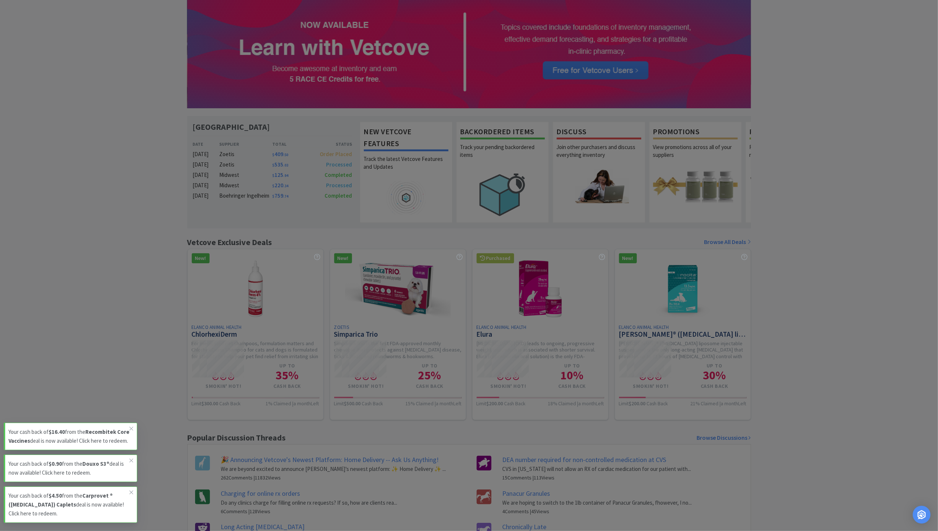
paste input "Proin 25mg"
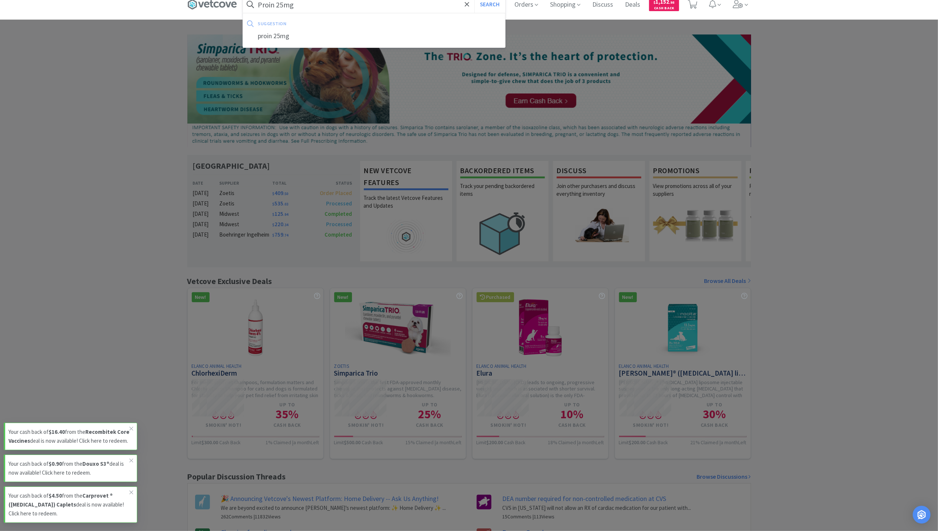
type input "Proin 25mg"
click at [474, 0] on button "Search" at bounding box center [489, 4] width 31 height 17
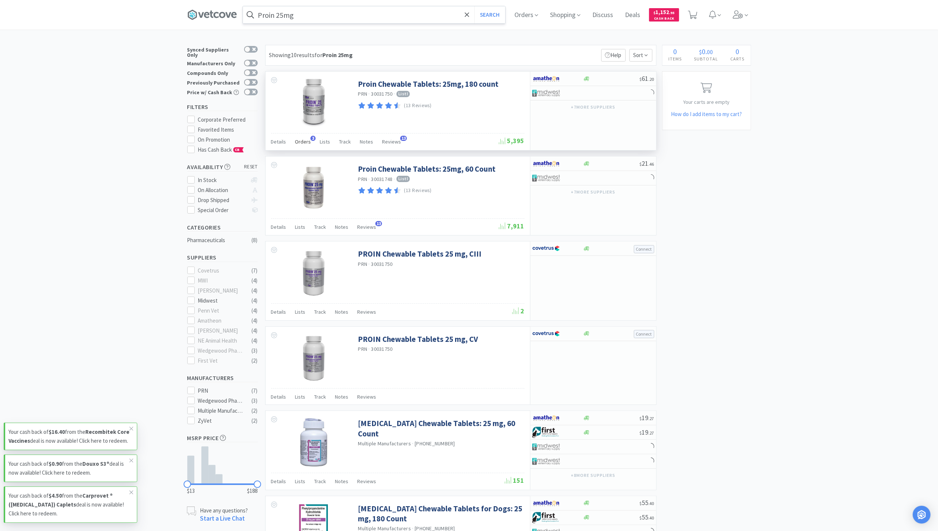
click at [302, 140] on span "Orders" at bounding box center [303, 141] width 16 height 7
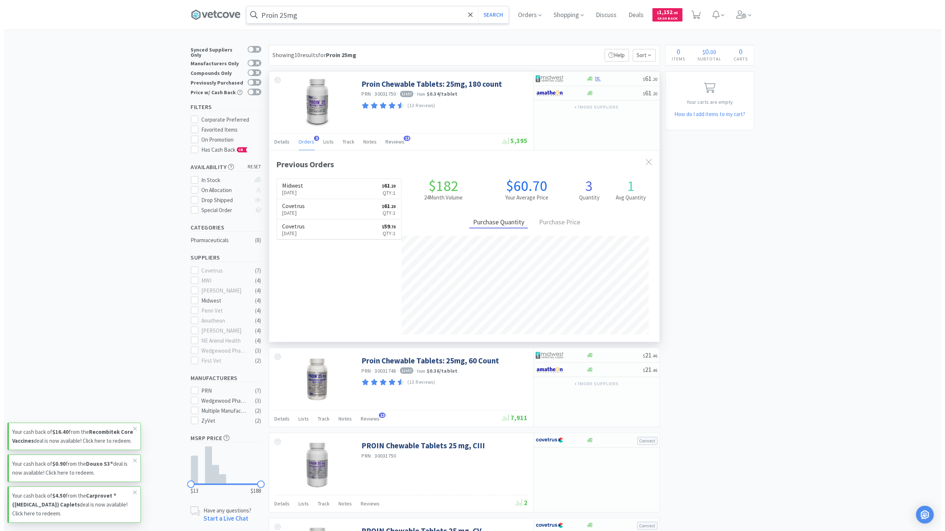
scroll to position [192, 391]
click at [595, 79] on icon at bounding box center [595, 79] width 6 height 6
select select "1"
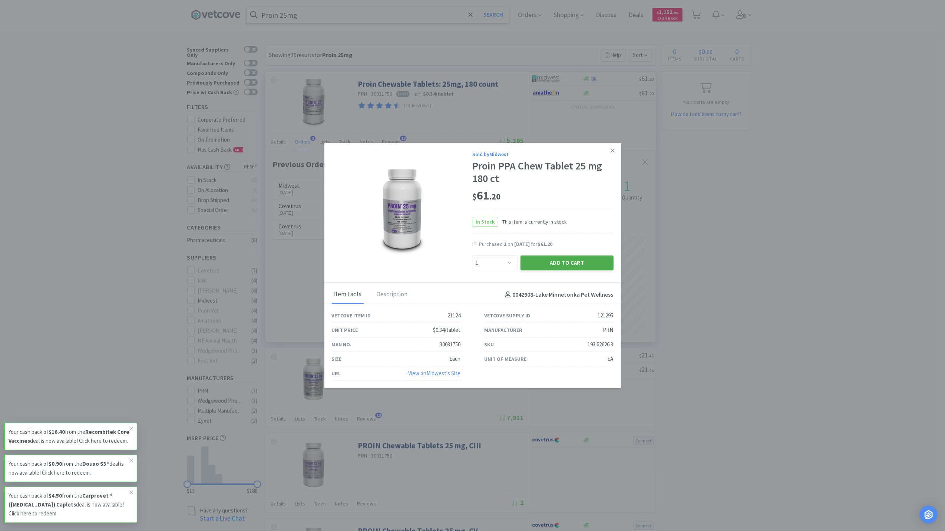
click at [558, 258] on button "Add to Cart" at bounding box center [567, 263] width 93 height 15
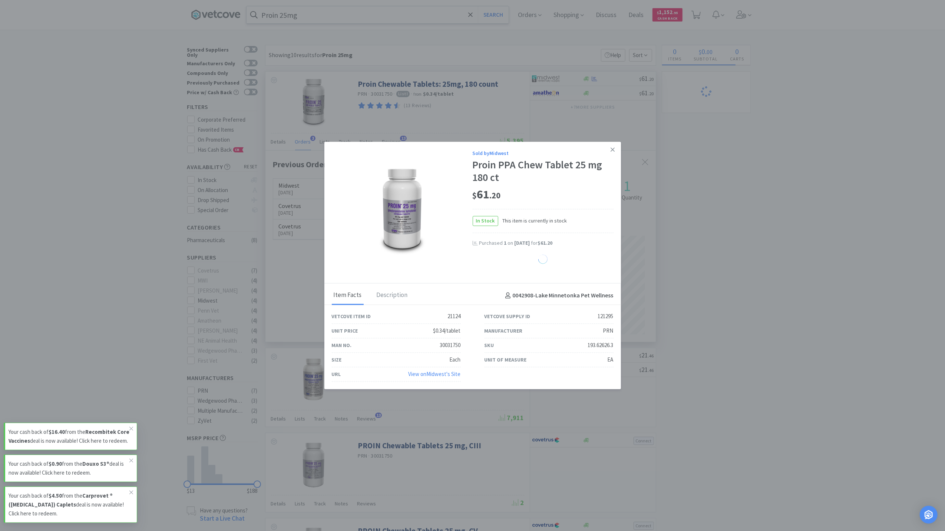
select select "1"
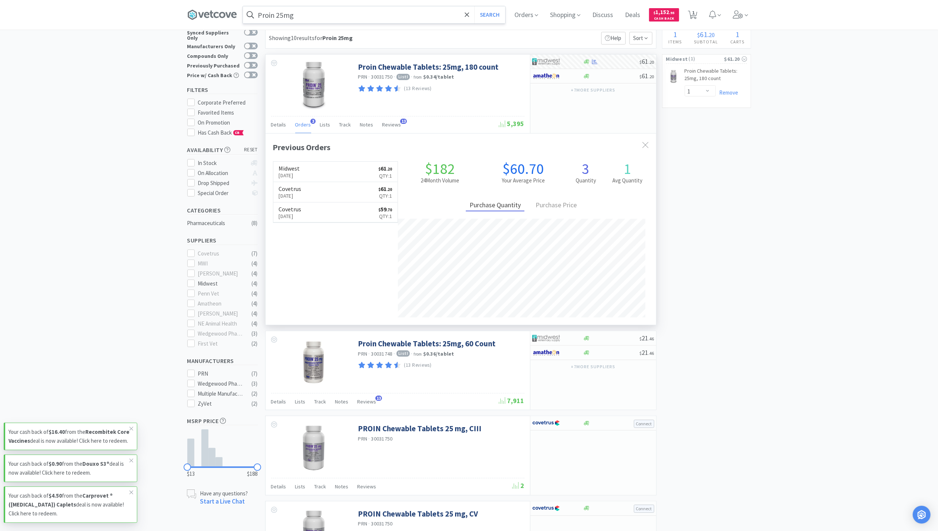
scroll to position [0, 0]
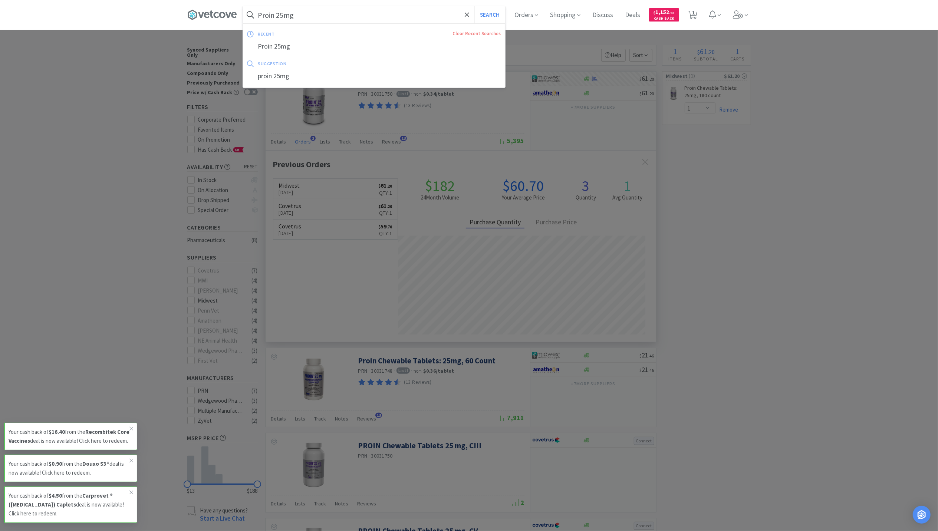
click at [312, 13] on input "Proin 25mg" at bounding box center [374, 14] width 262 height 17
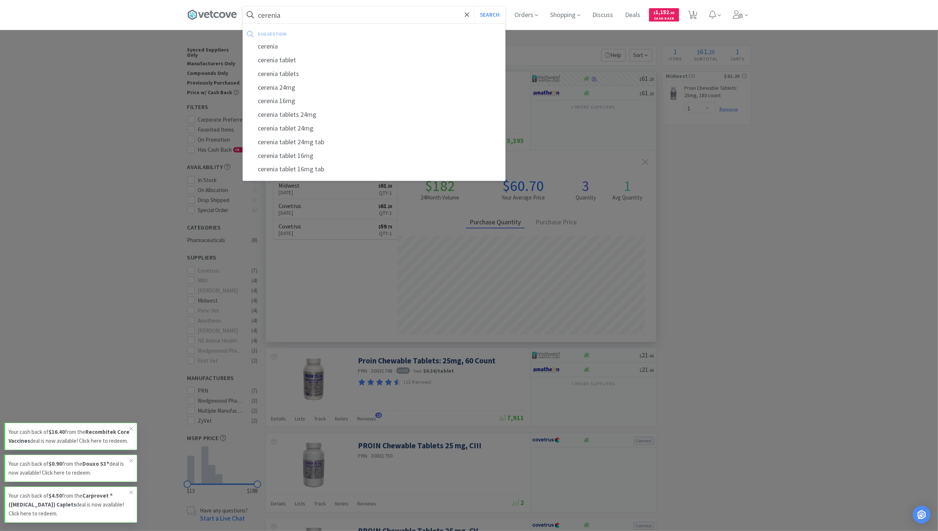
type input "cerenia"
click at [474, 6] on button "Search" at bounding box center [489, 14] width 31 height 17
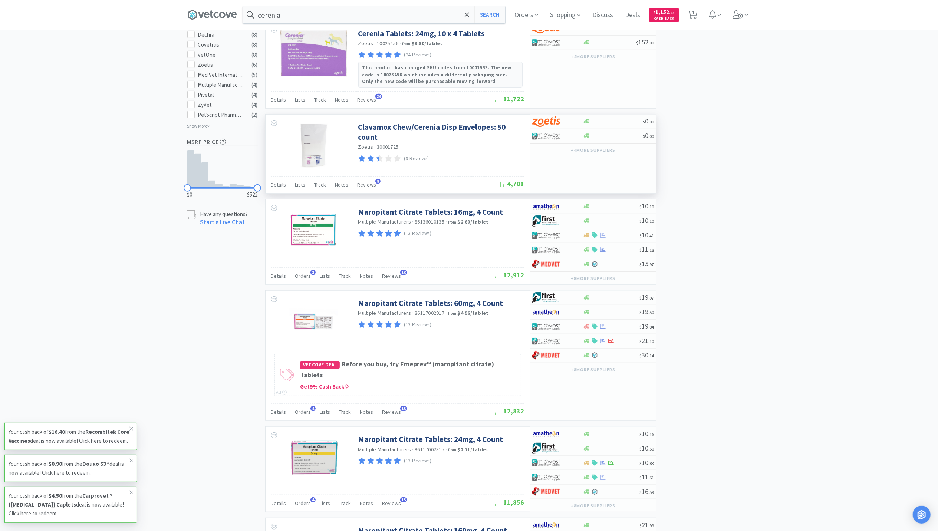
scroll to position [395, 0]
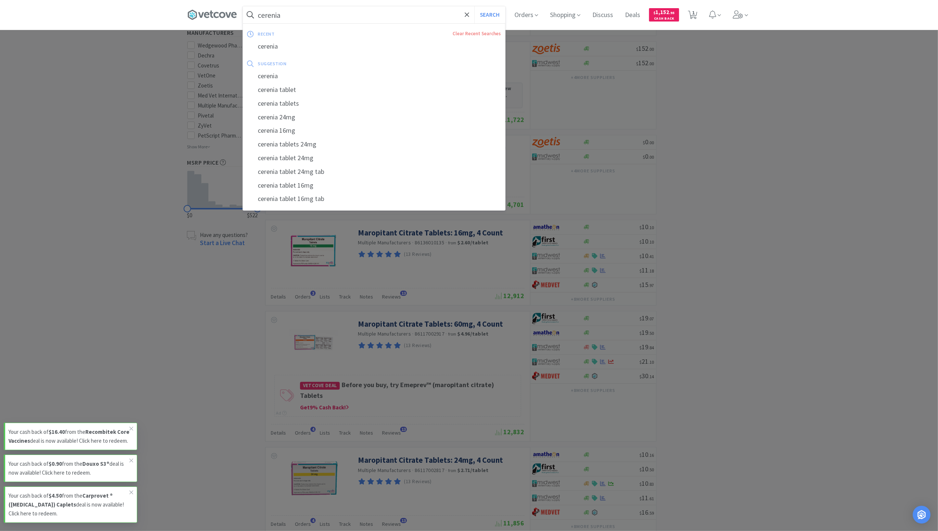
click at [317, 16] on input "cerenia" at bounding box center [374, 14] width 262 height 17
click at [824, 227] on div at bounding box center [469, 265] width 938 height 531
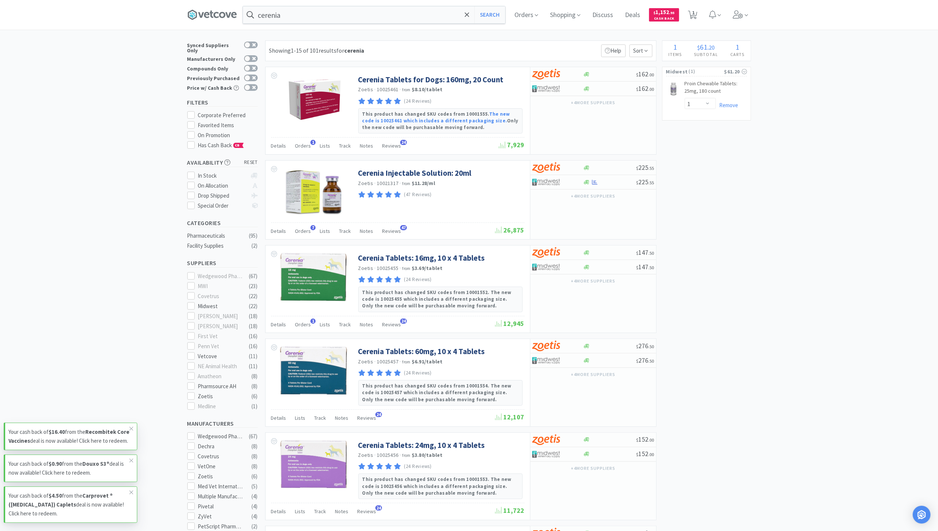
scroll to position [0, 0]
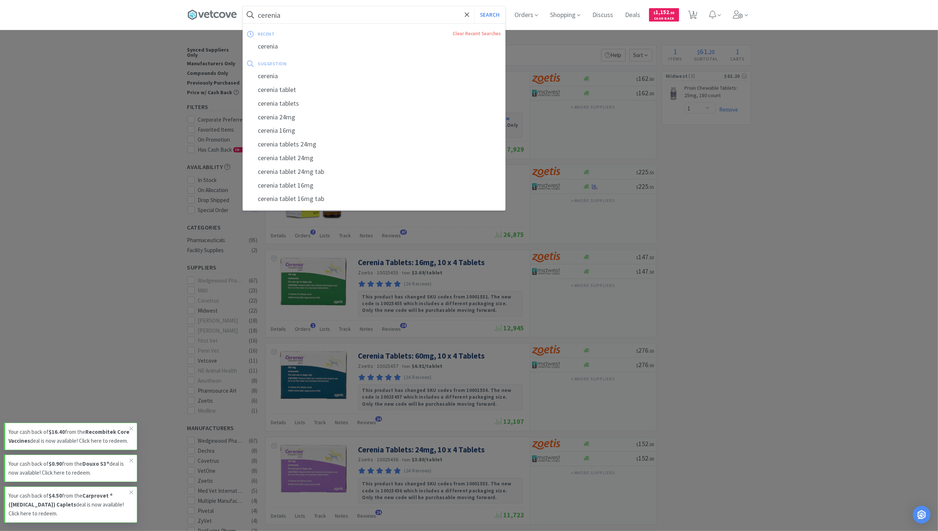
click at [386, 14] on input "cerenia" at bounding box center [374, 14] width 262 height 17
click at [830, 249] on div at bounding box center [469, 265] width 938 height 531
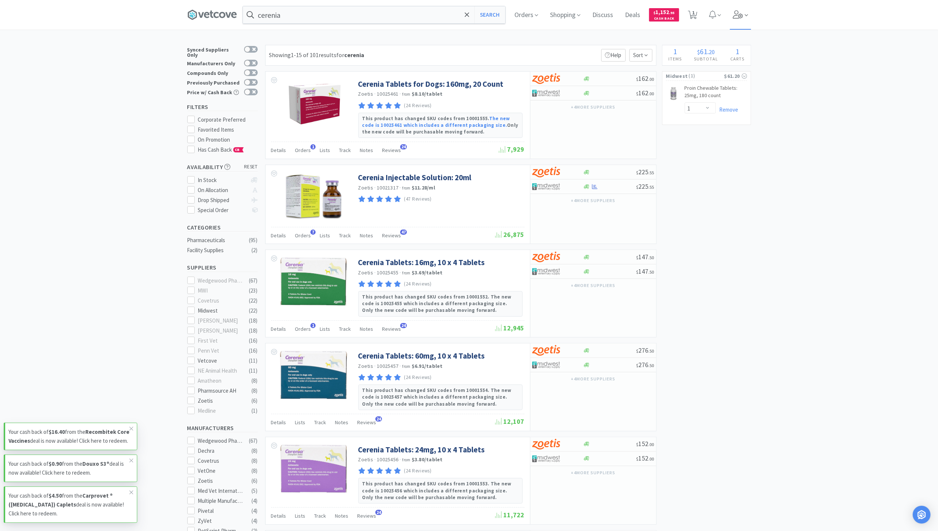
click at [743, 14] on icon at bounding box center [738, 14] width 10 height 8
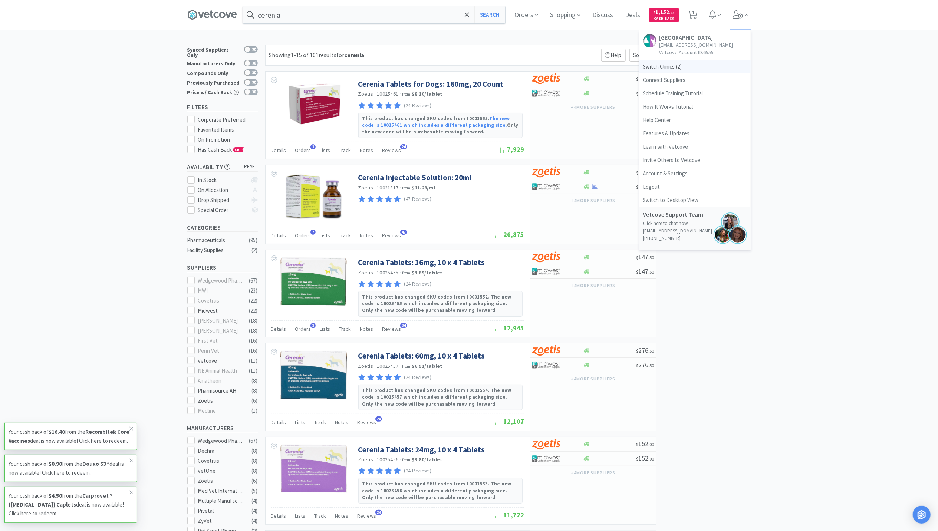
click at [661, 73] on span "Switch Clinics ( 2 )" at bounding box center [694, 66] width 111 height 13
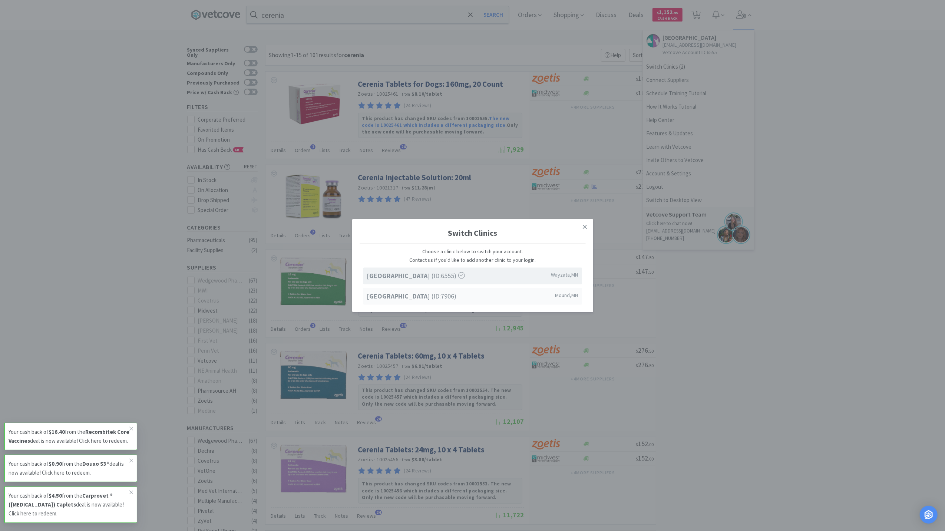
click at [432, 297] on strong "[GEOGRAPHIC_DATA]" at bounding box center [399, 296] width 65 height 9
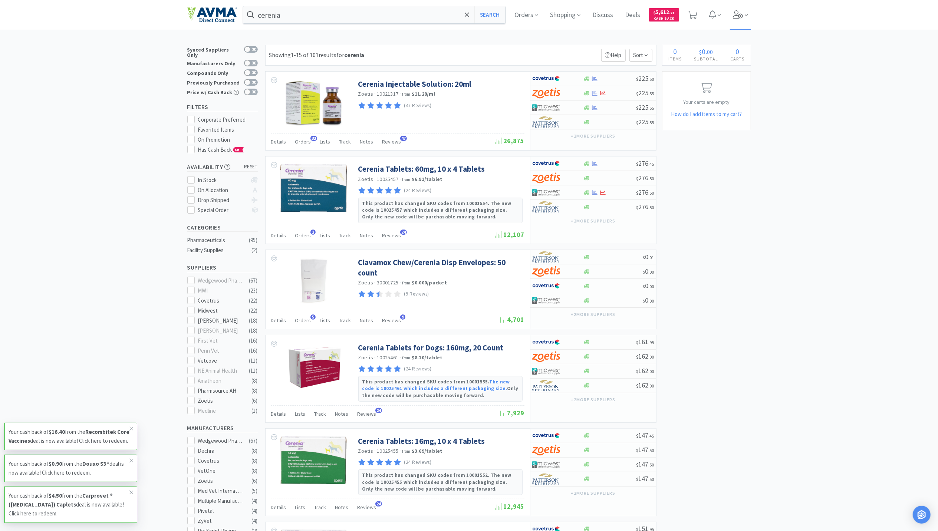
click at [741, 15] on icon at bounding box center [738, 14] width 10 height 8
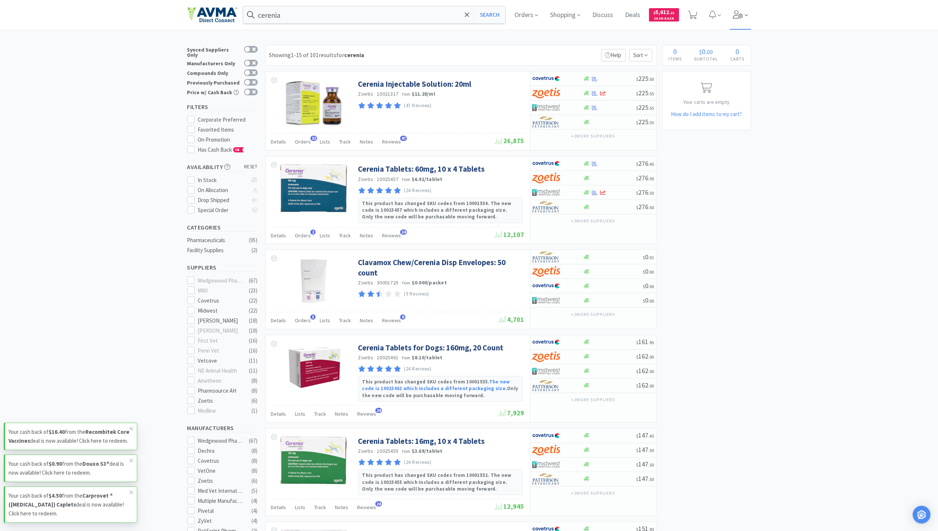
click at [736, 15] on span at bounding box center [740, 15] width 21 height 30
